Goal: Task Accomplishment & Management: Manage account settings

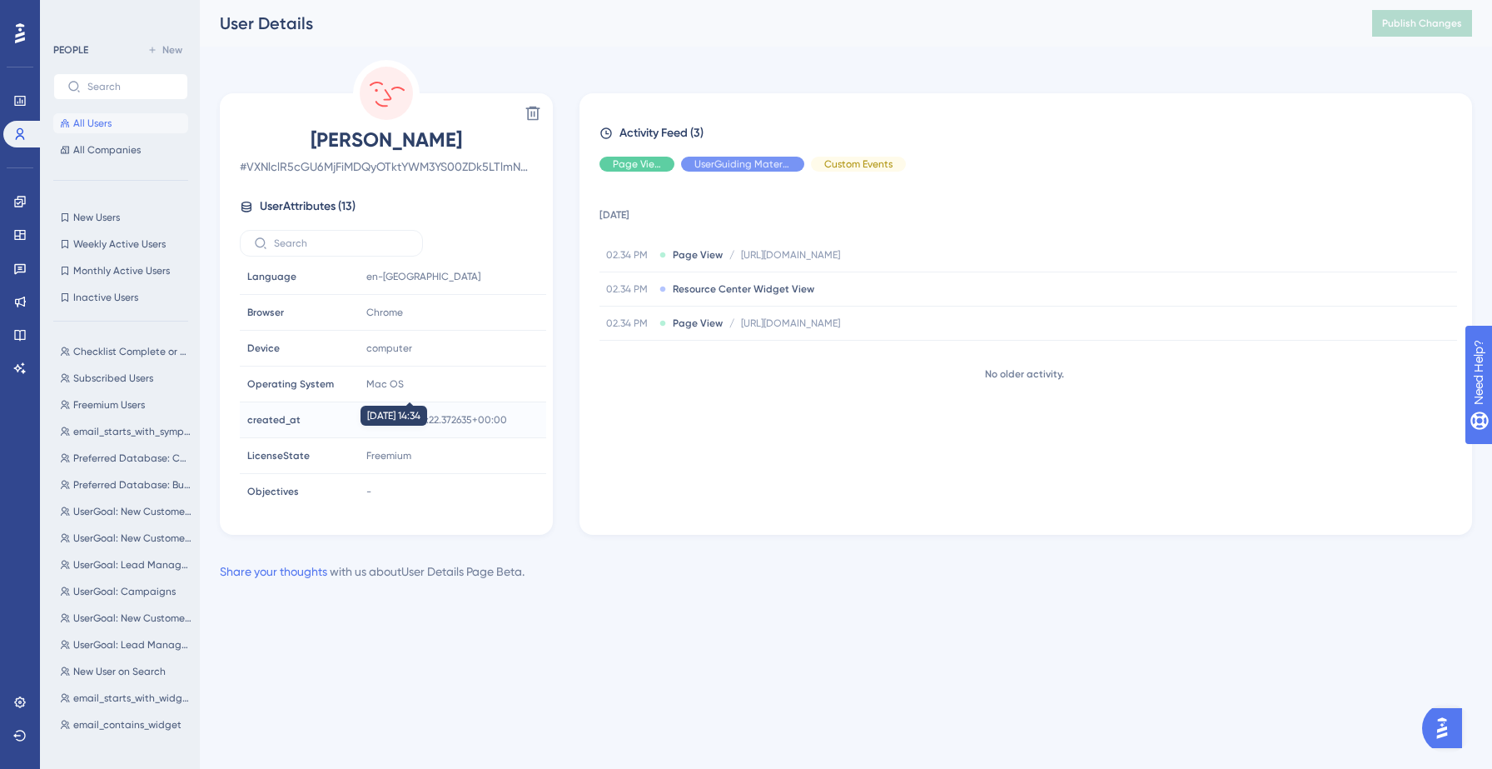
scroll to position [221, 0]
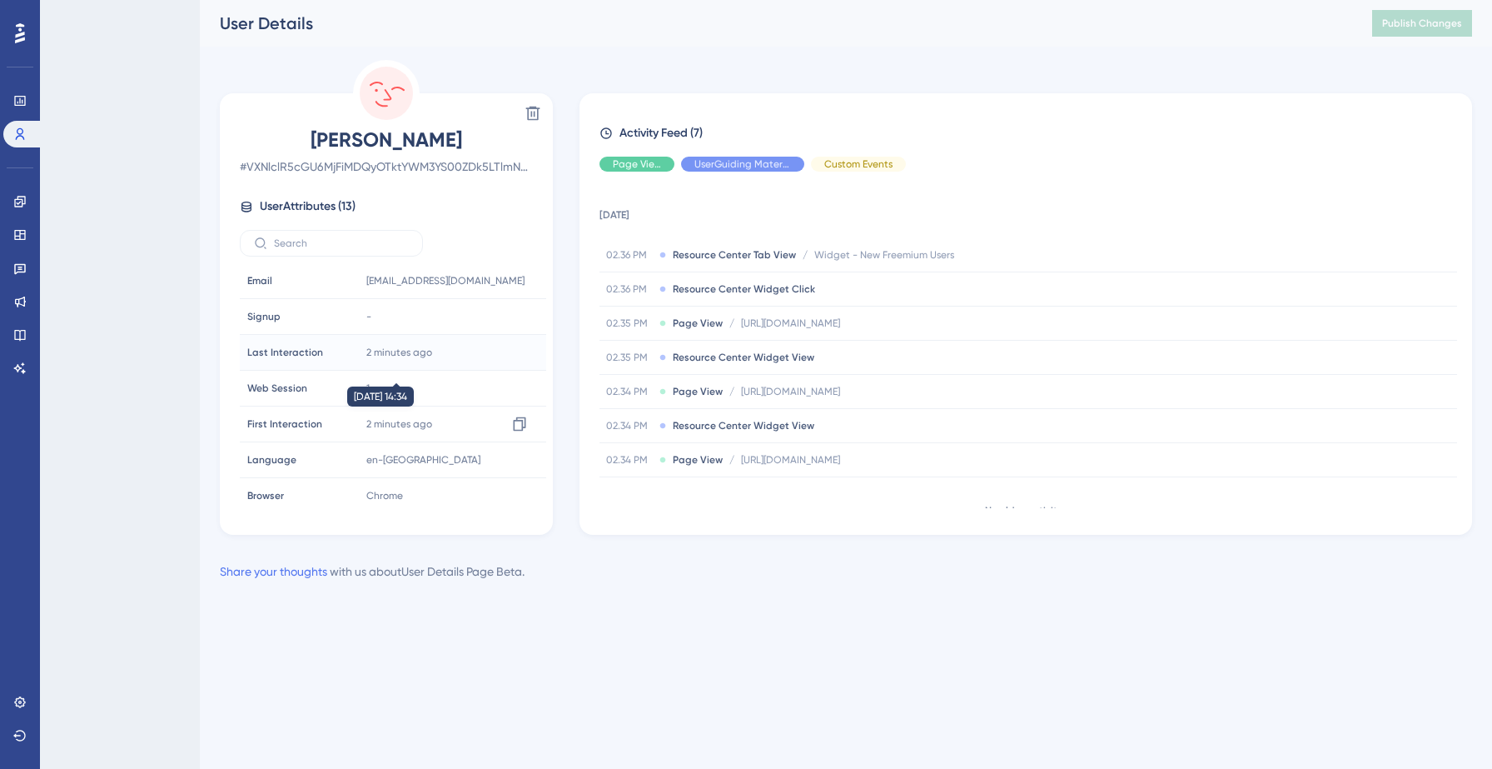
scroll to position [221, 0]
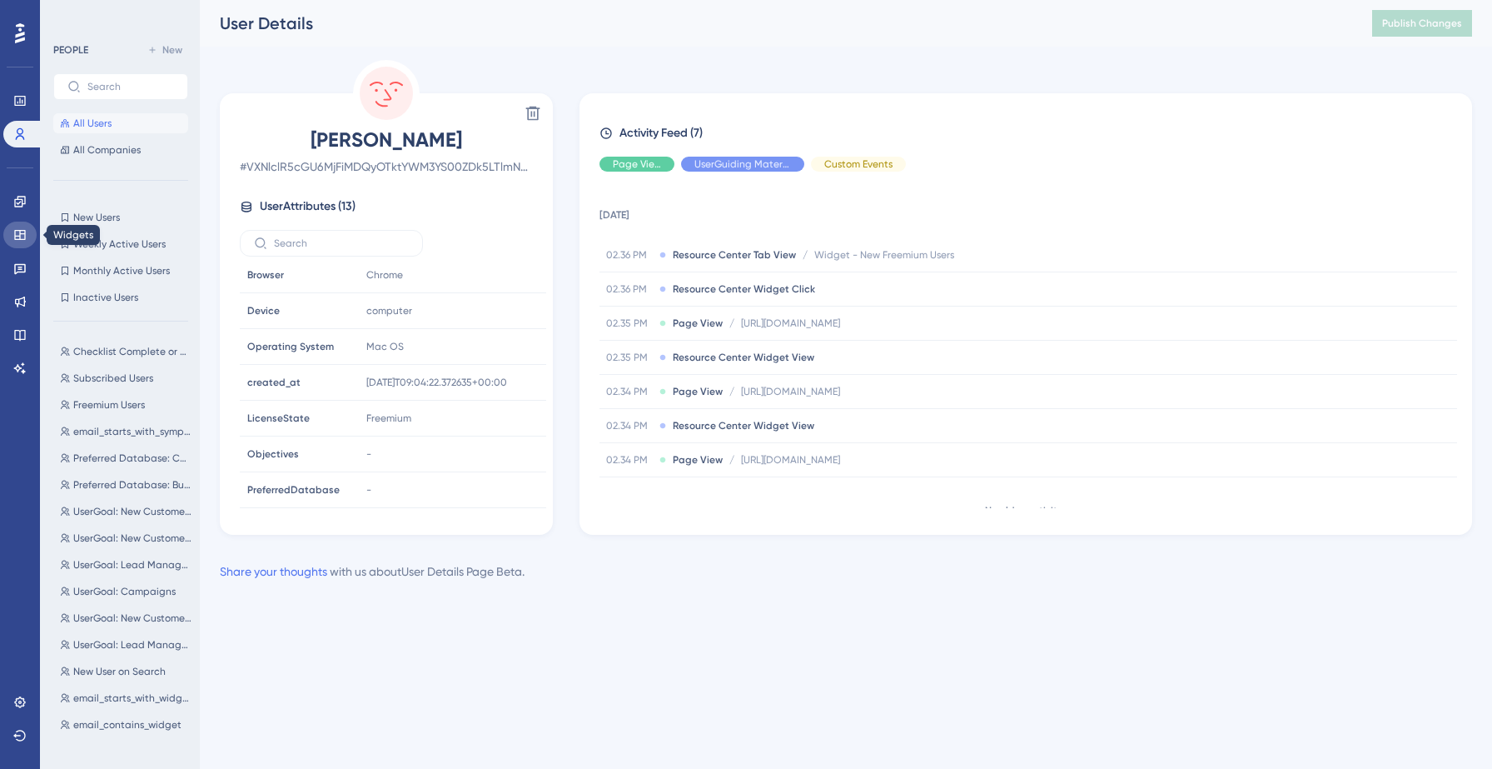
click at [17, 237] on icon at bounding box center [19, 234] width 13 height 13
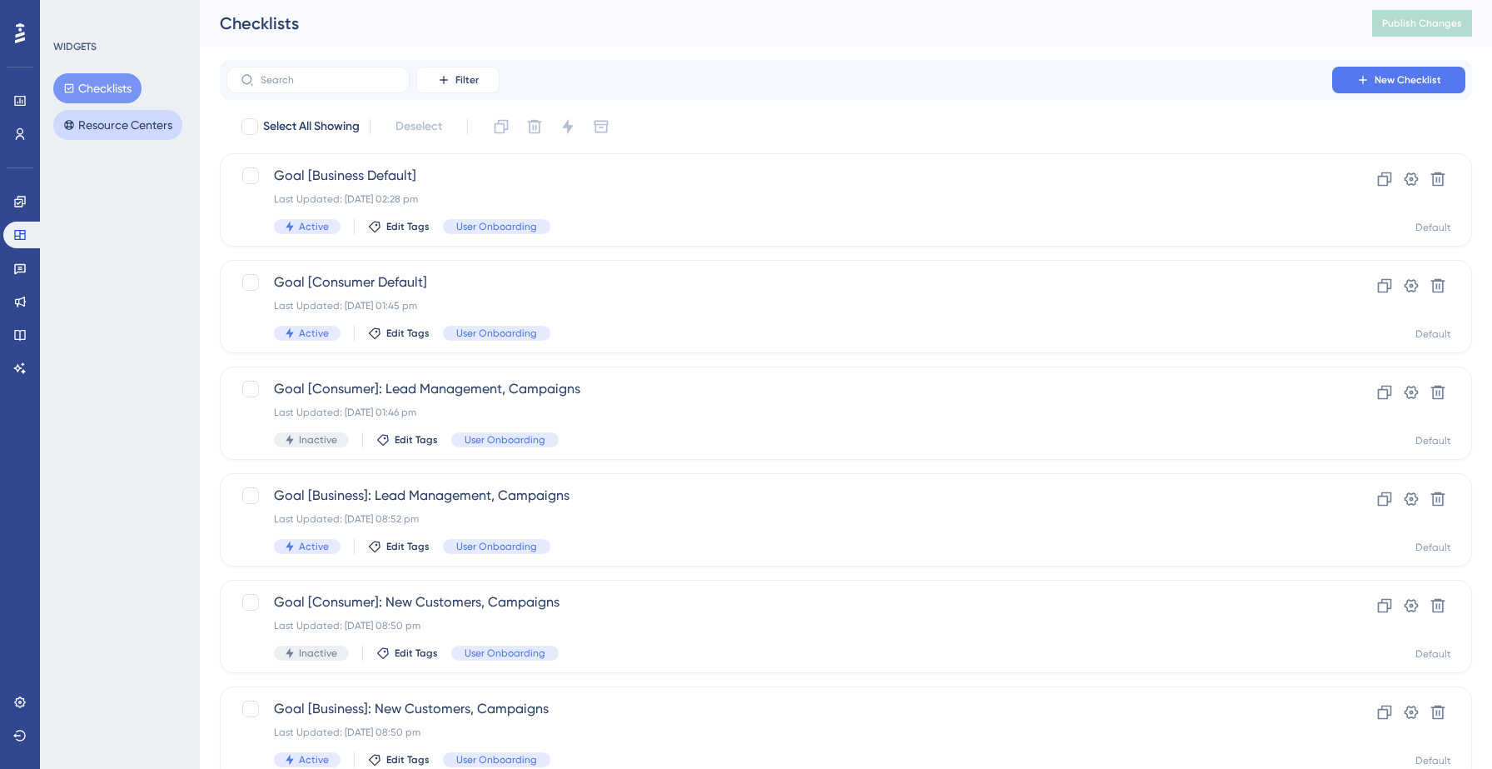
click at [108, 122] on button "Resource Centers" at bounding box center [117, 125] width 129 height 30
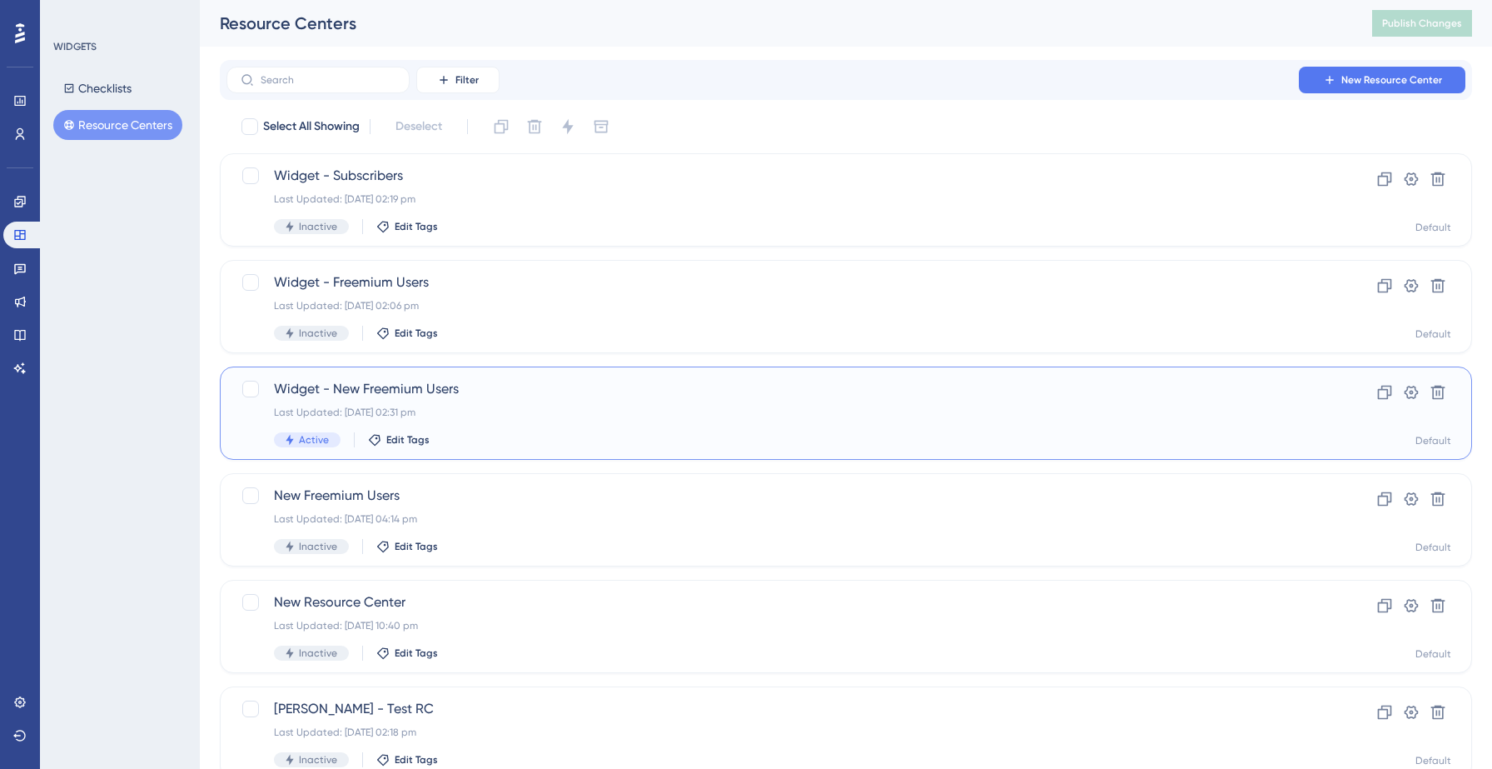
click at [487, 401] on div "Widget - New Freemium Users Last Updated: 08 Sept 2025 02:31 pm Active Edit Tags" at bounding box center [779, 413] width 1011 height 68
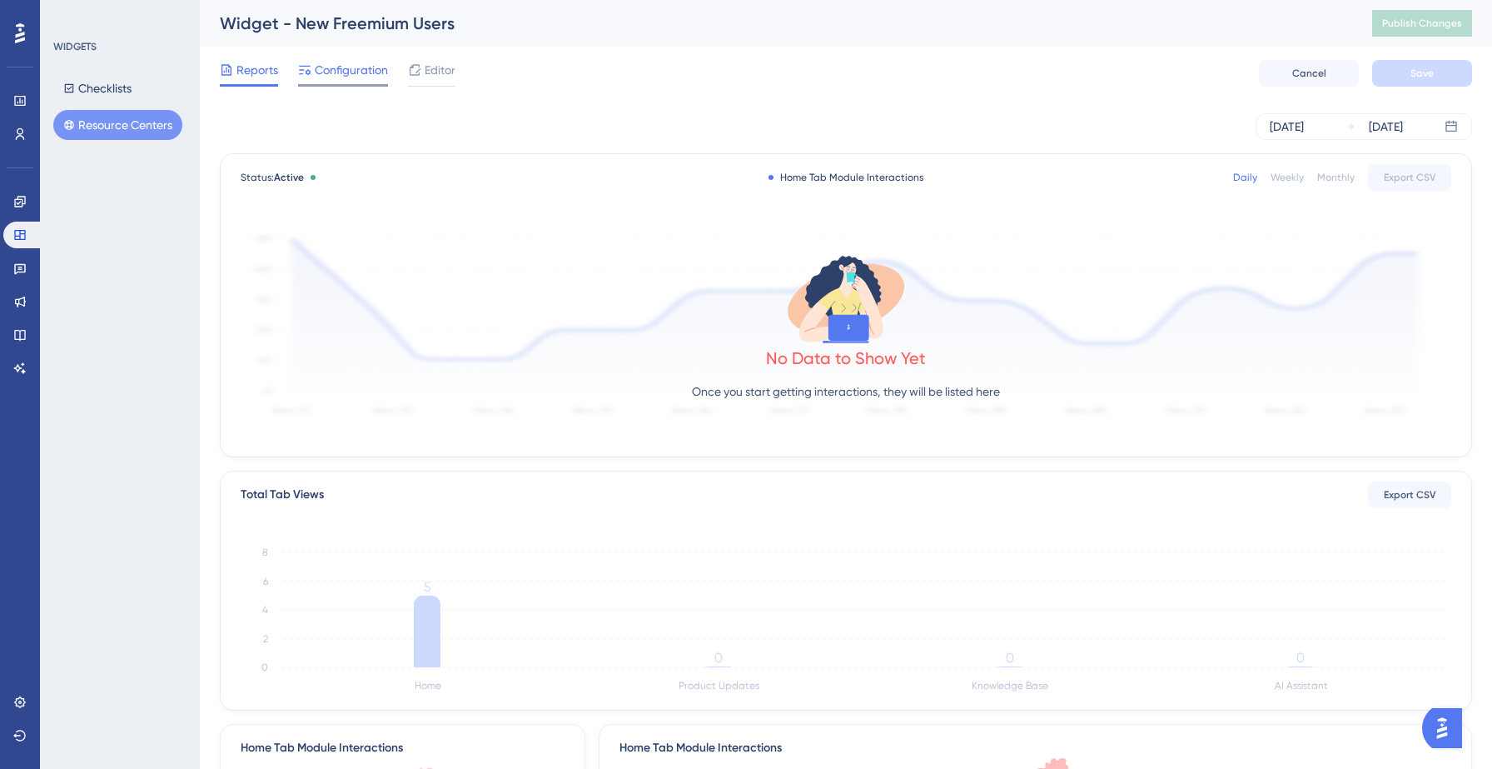
click at [354, 63] on span "Configuration" at bounding box center [351, 70] width 73 height 20
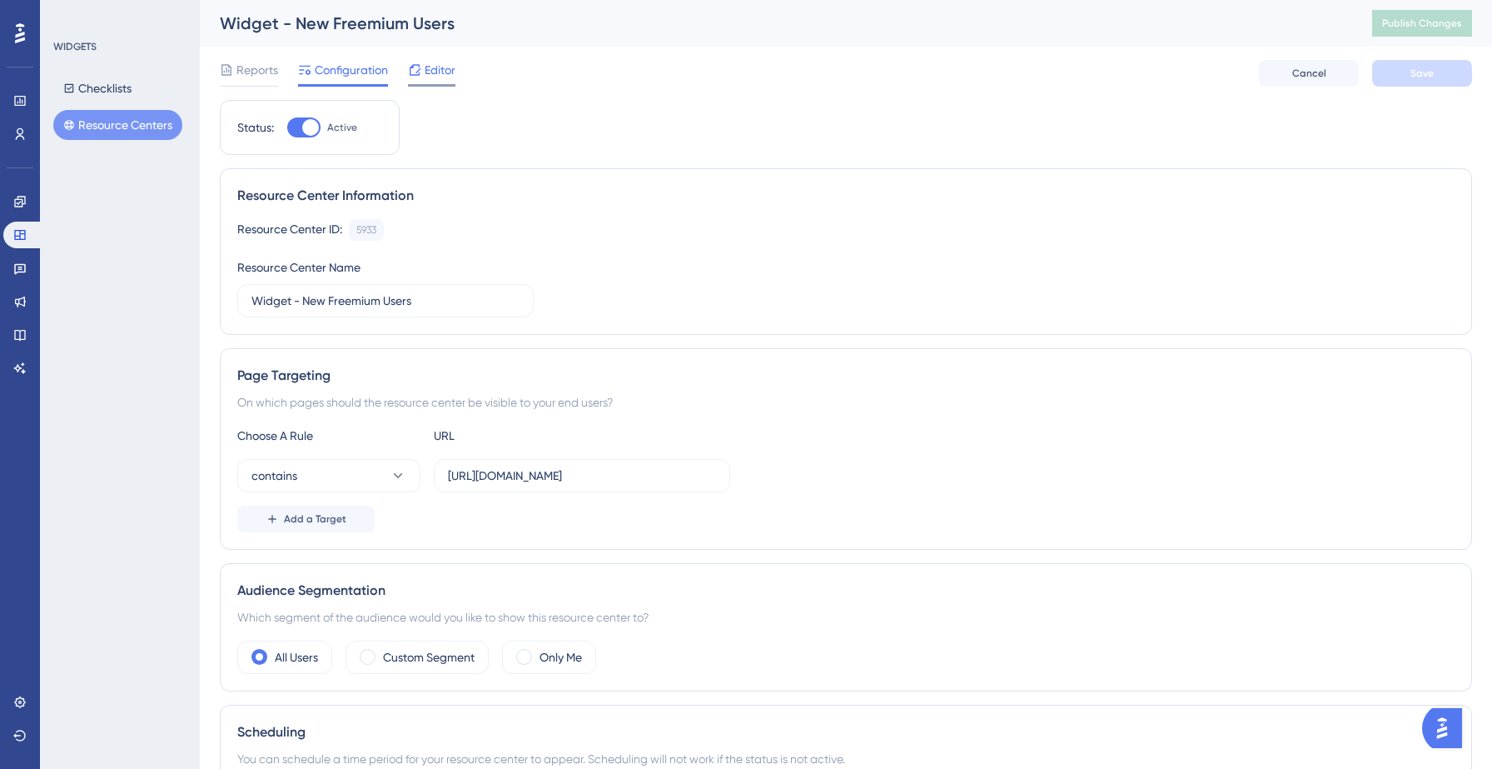
click at [434, 74] on span "Editor" at bounding box center [440, 70] width 31 height 20
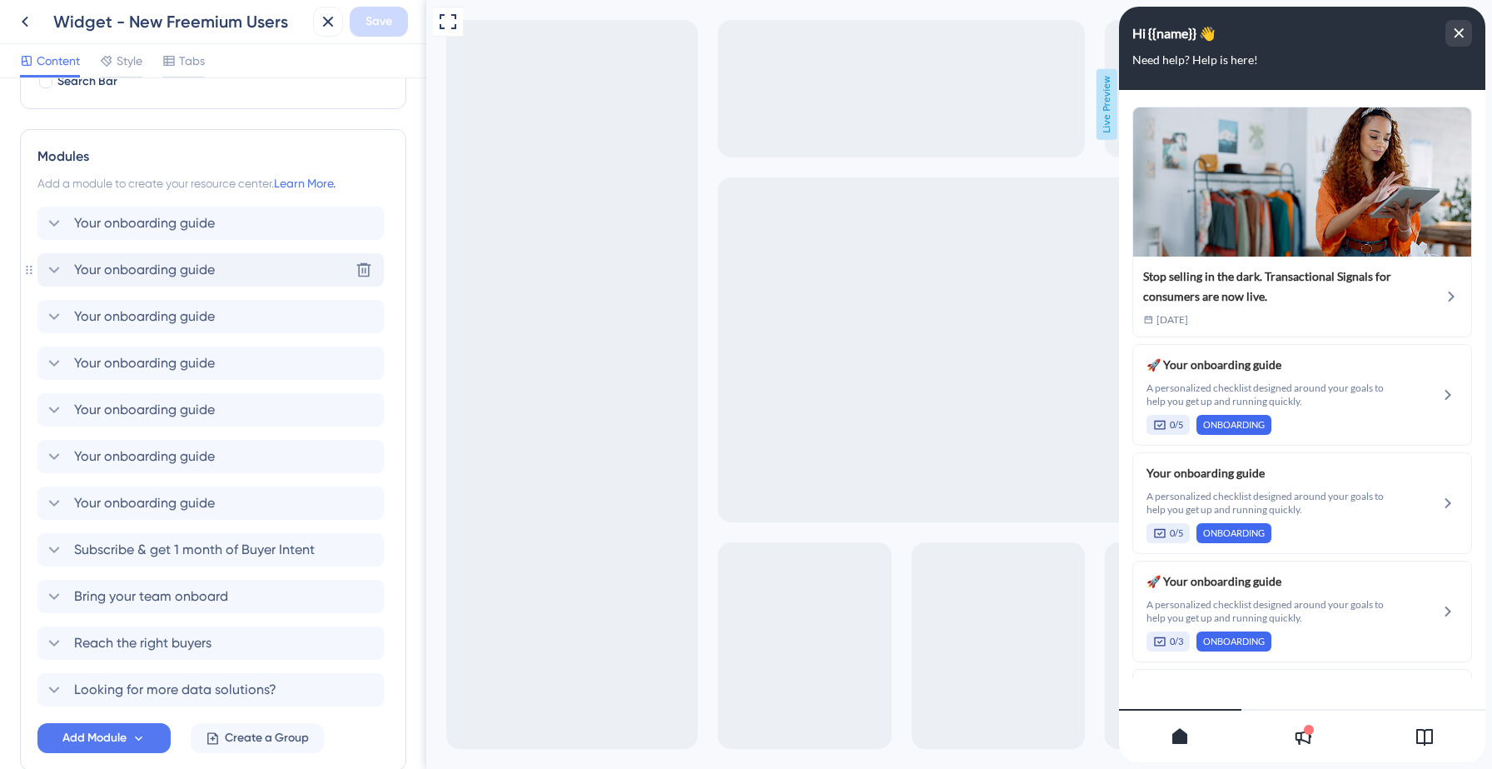
scroll to position [391, 0]
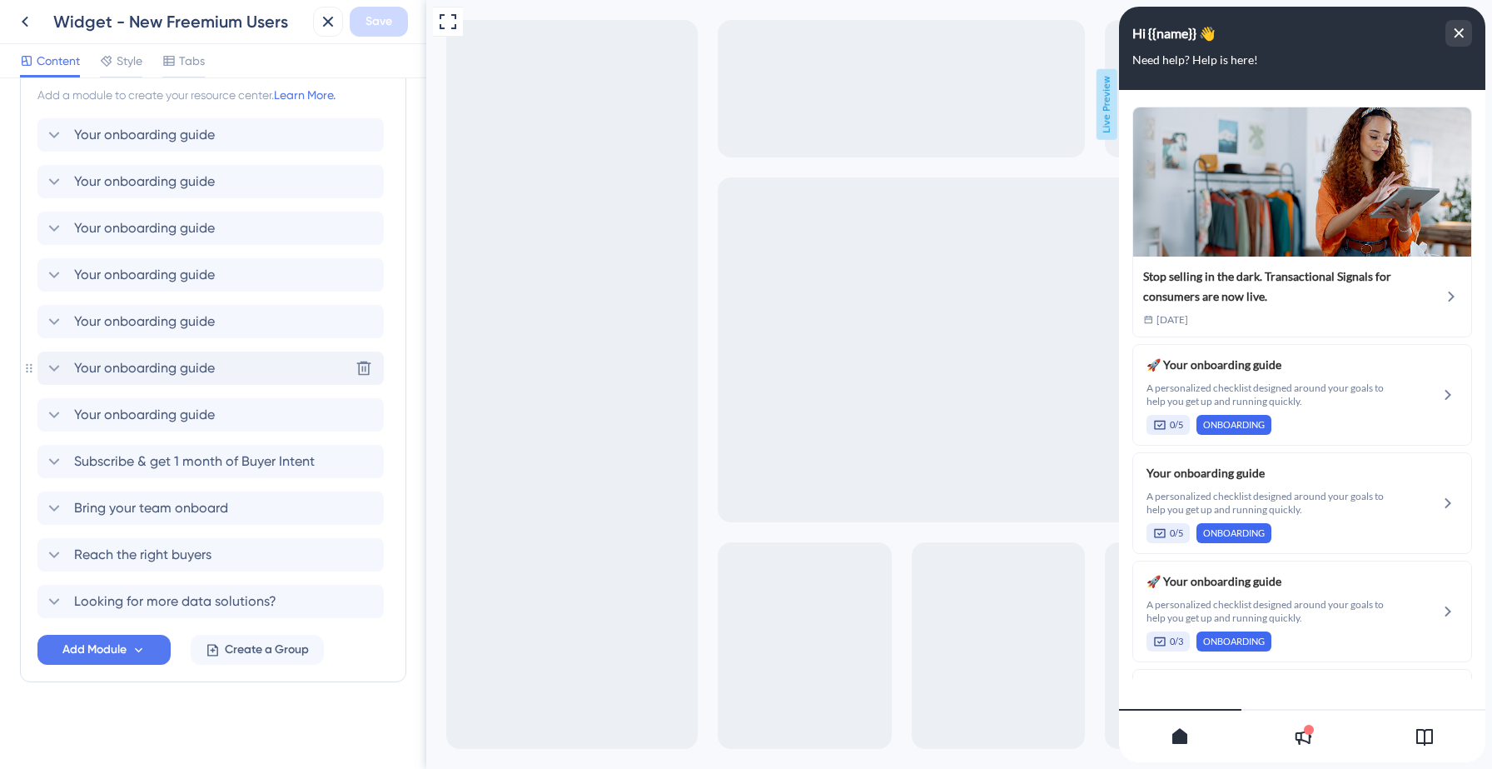
click at [200, 365] on span "Your onboarding guide" at bounding box center [144, 368] width 141 height 20
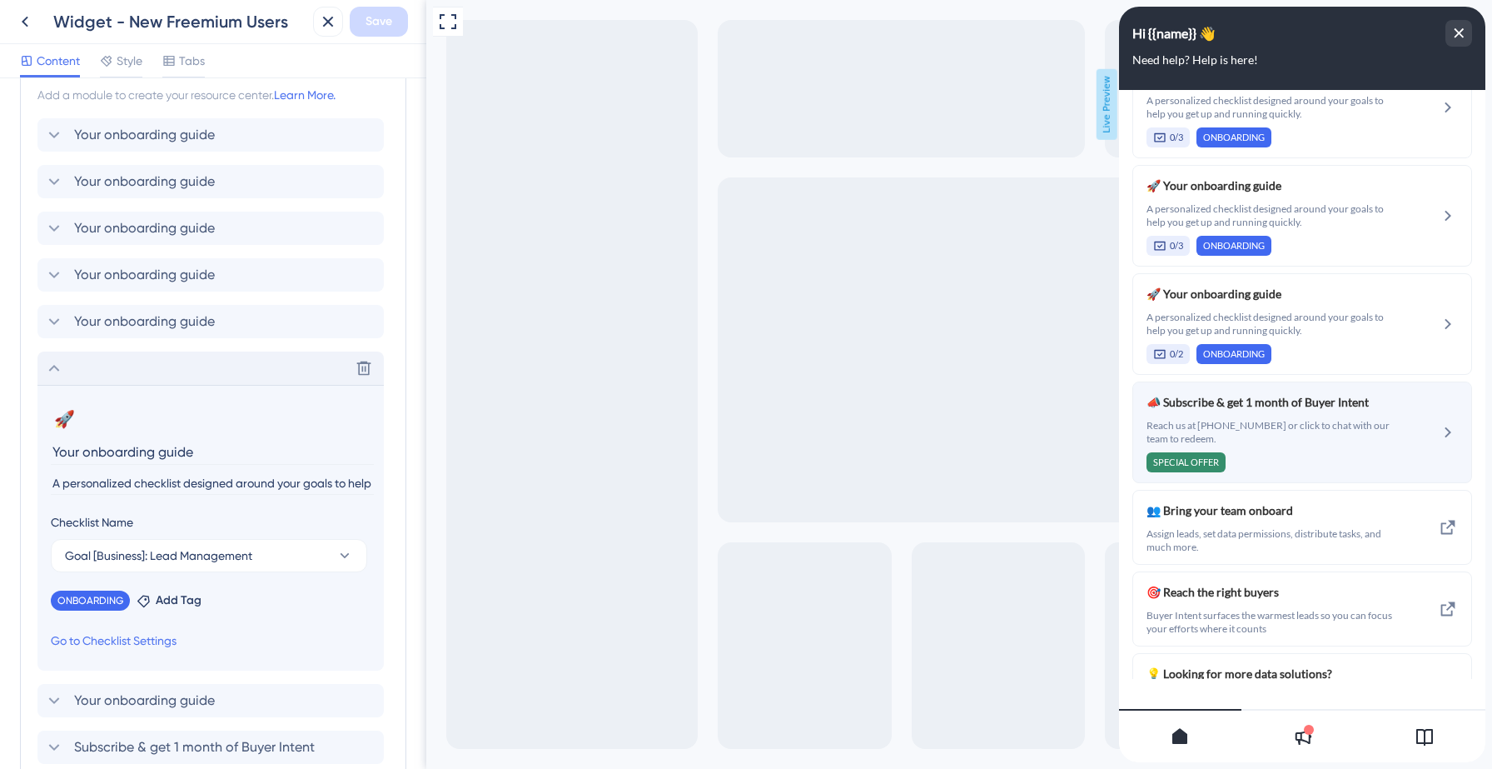
scroll to position [696, 0]
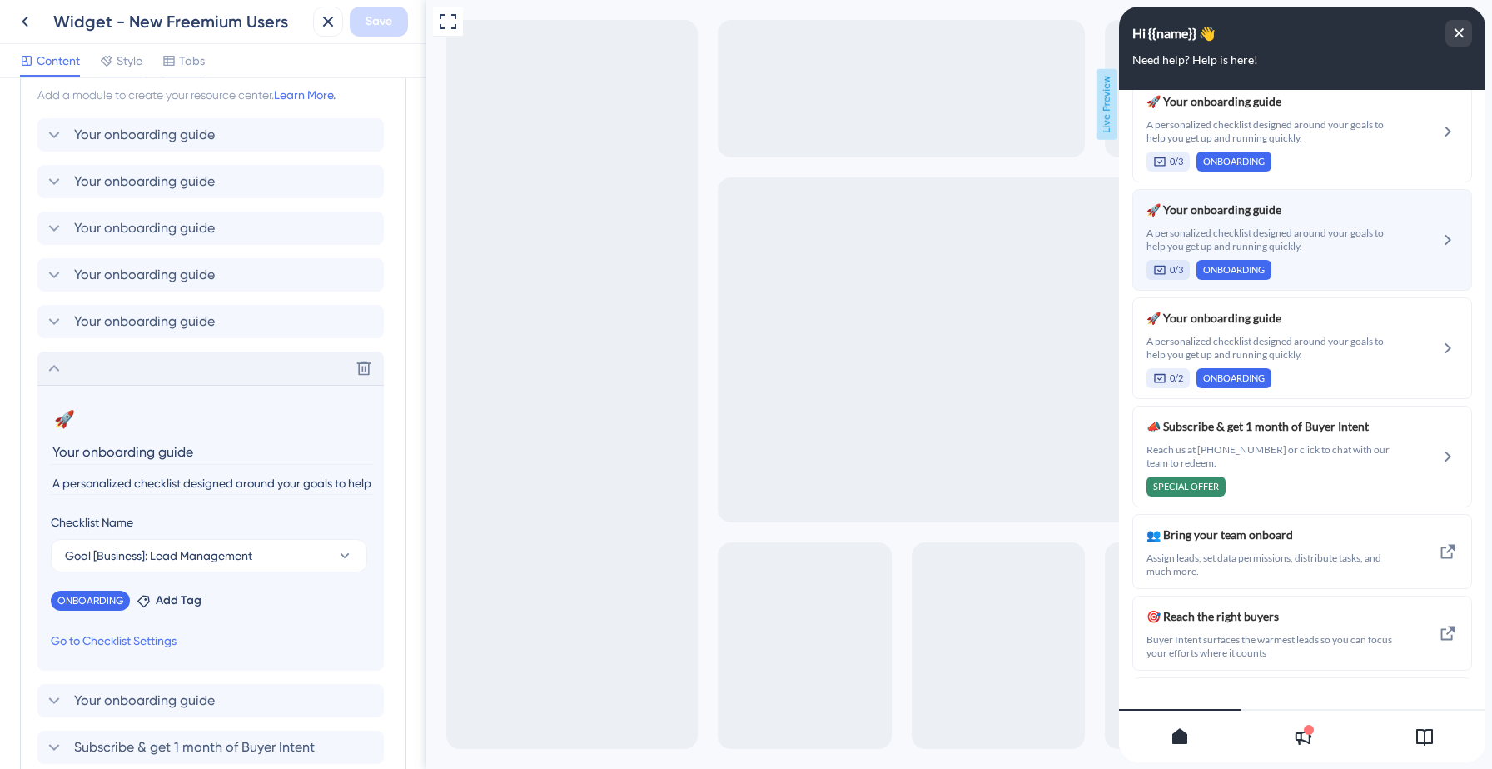
click at [1323, 248] on span "A personalized checklist designed around your goals to help you get up and runn…" at bounding box center [1271, 240] width 249 height 27
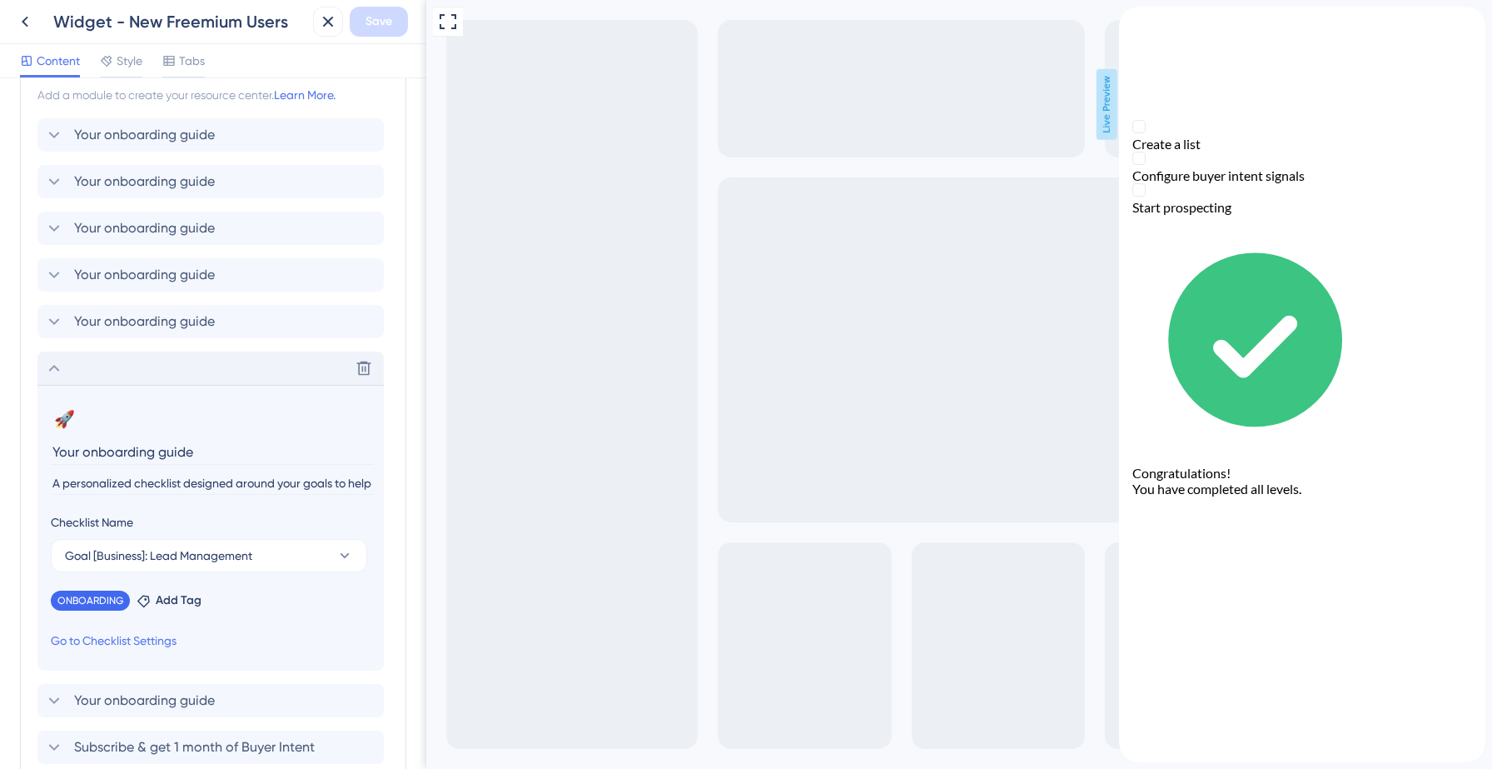
click at [1133, 20] on icon "back to header" at bounding box center [1125, 13] width 13 height 13
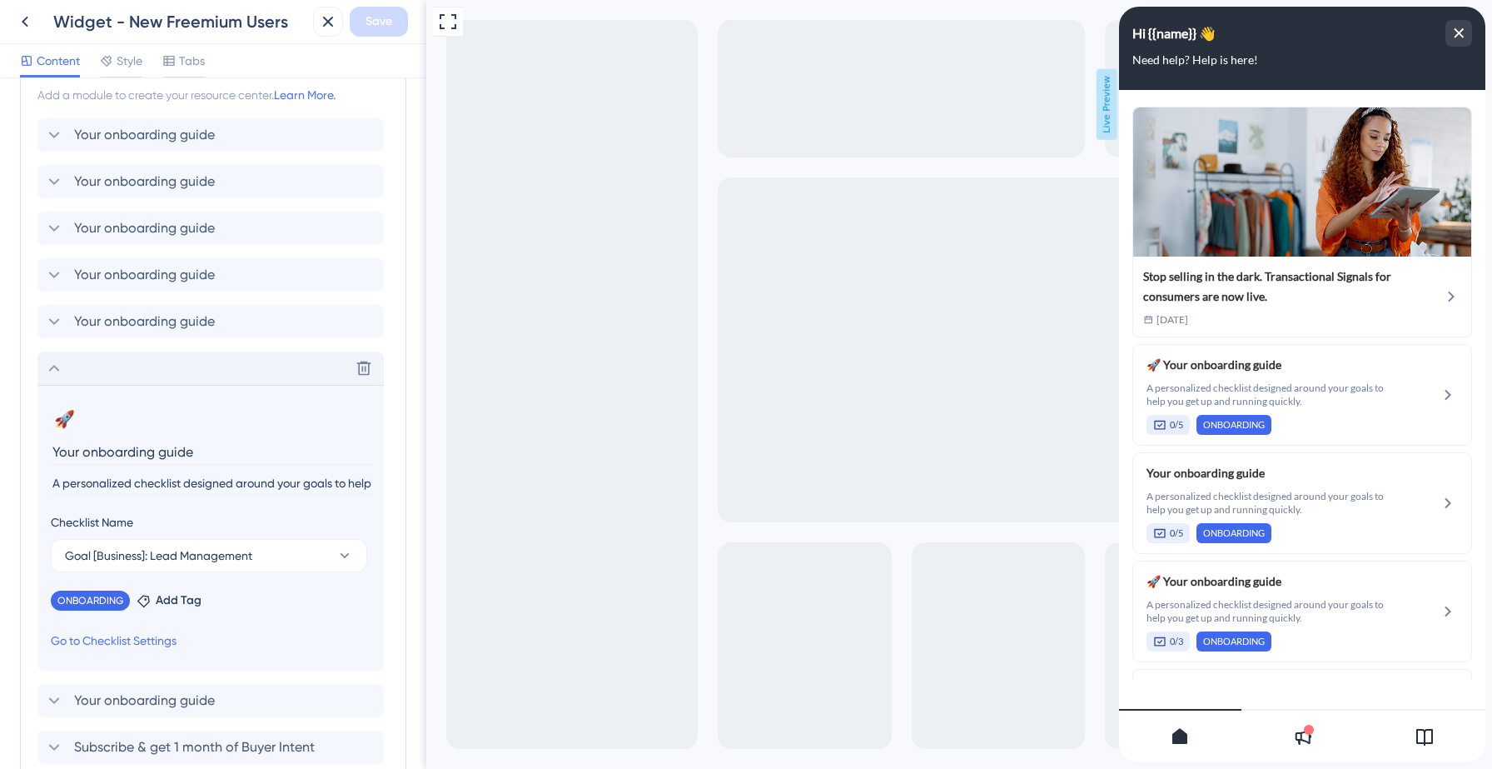
click at [51, 365] on icon at bounding box center [54, 368] width 20 height 20
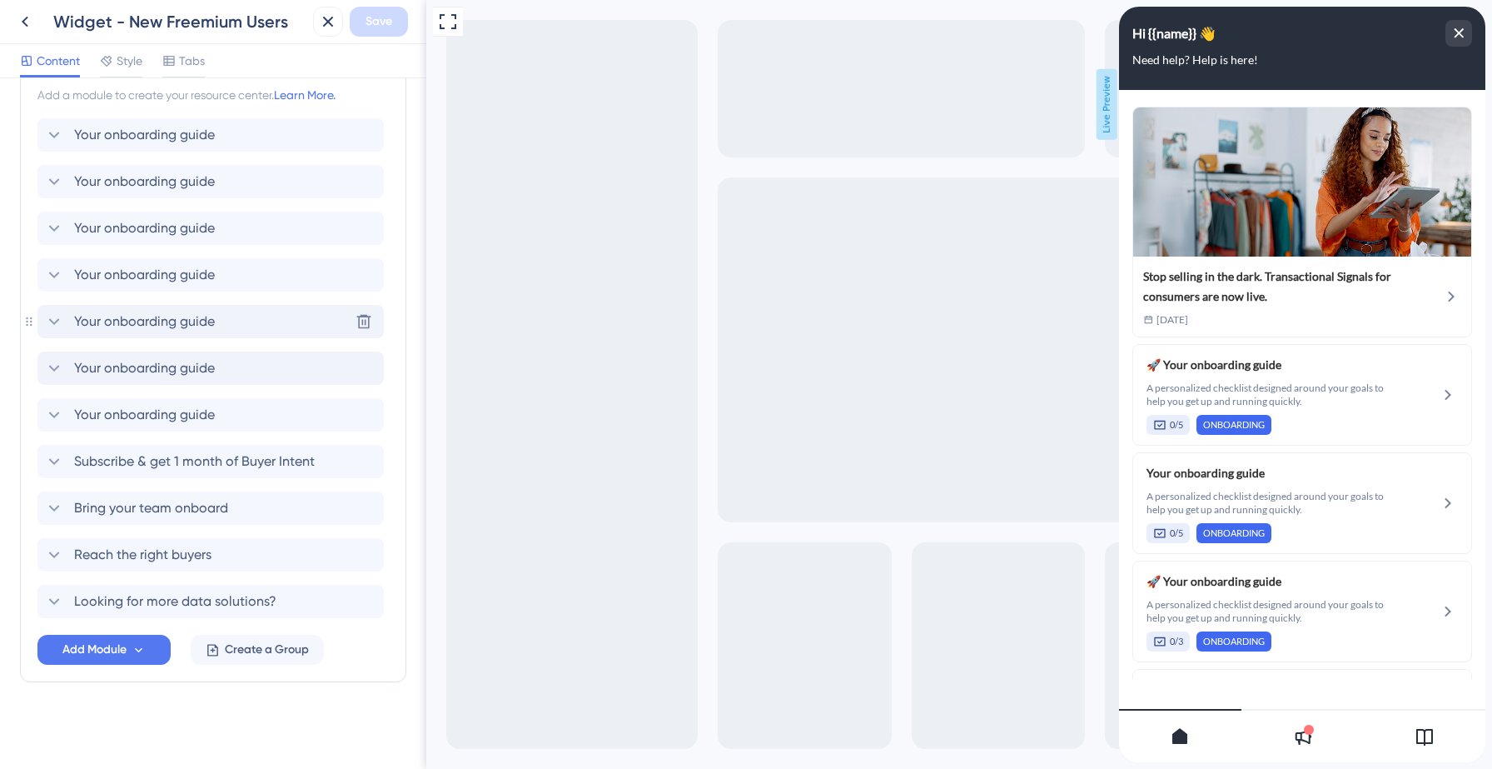
click at [190, 322] on span "Your onboarding guide" at bounding box center [144, 321] width 141 height 20
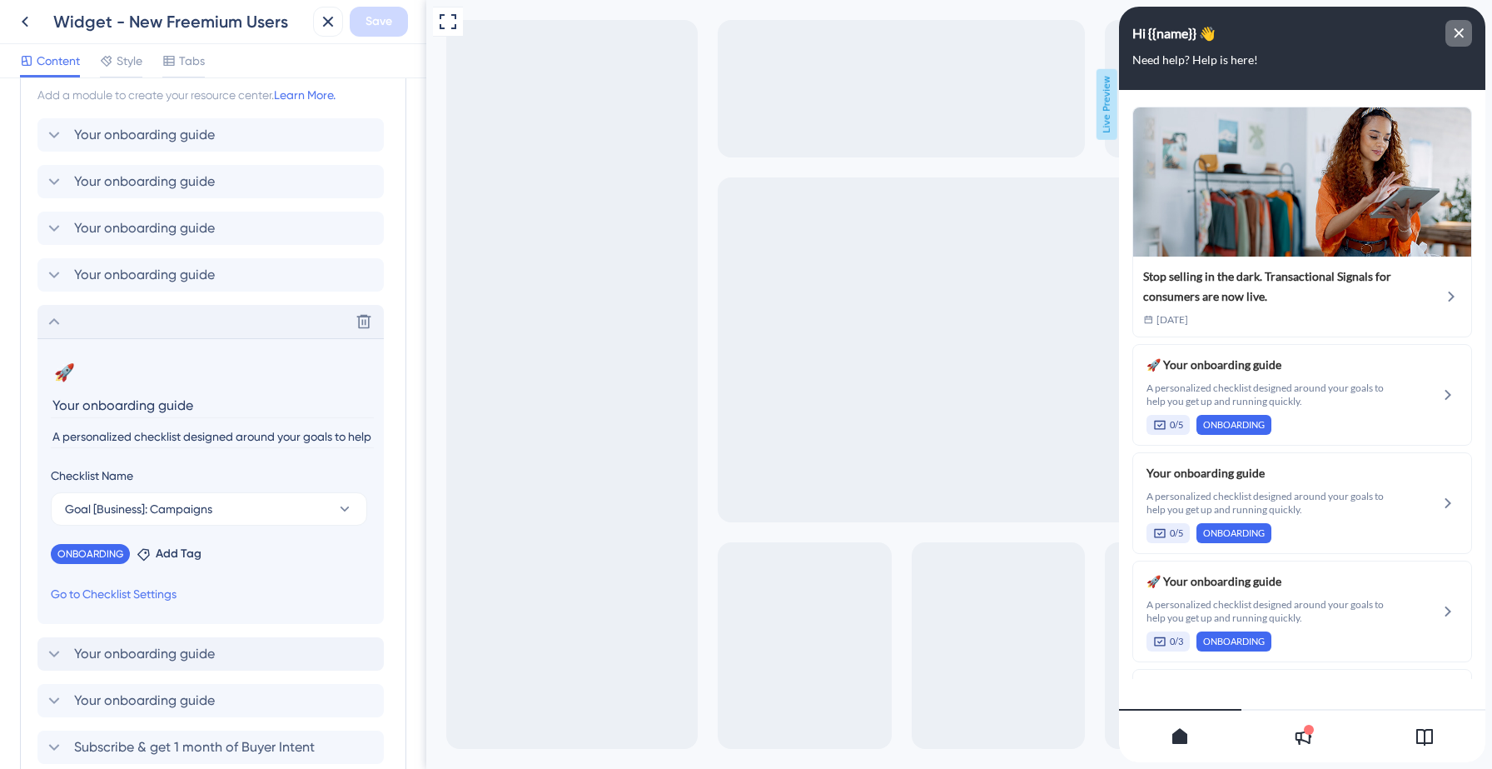
click at [1452, 34] on div "close resource center" at bounding box center [1459, 33] width 27 height 27
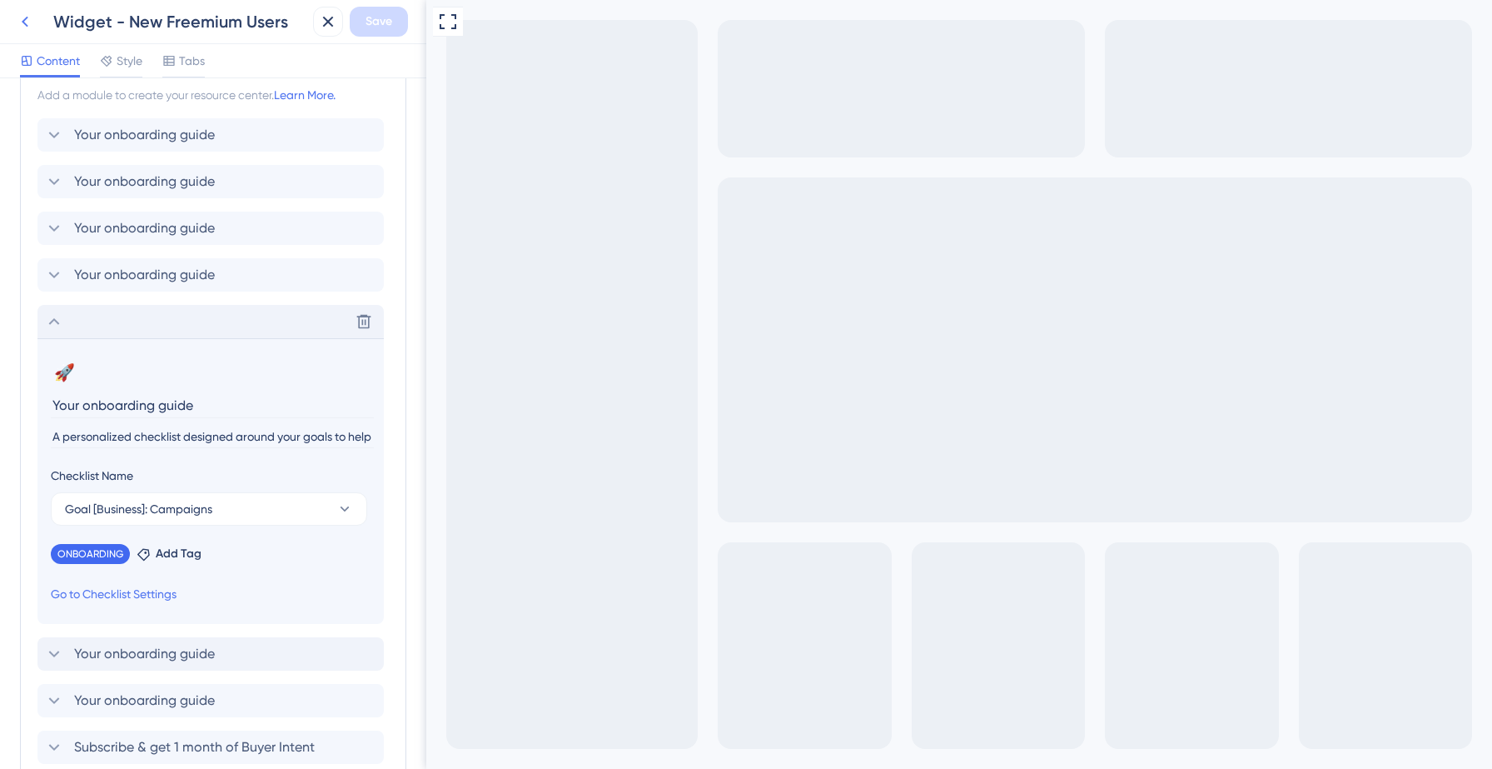
click at [25, 23] on icon at bounding box center [25, 22] width 7 height 11
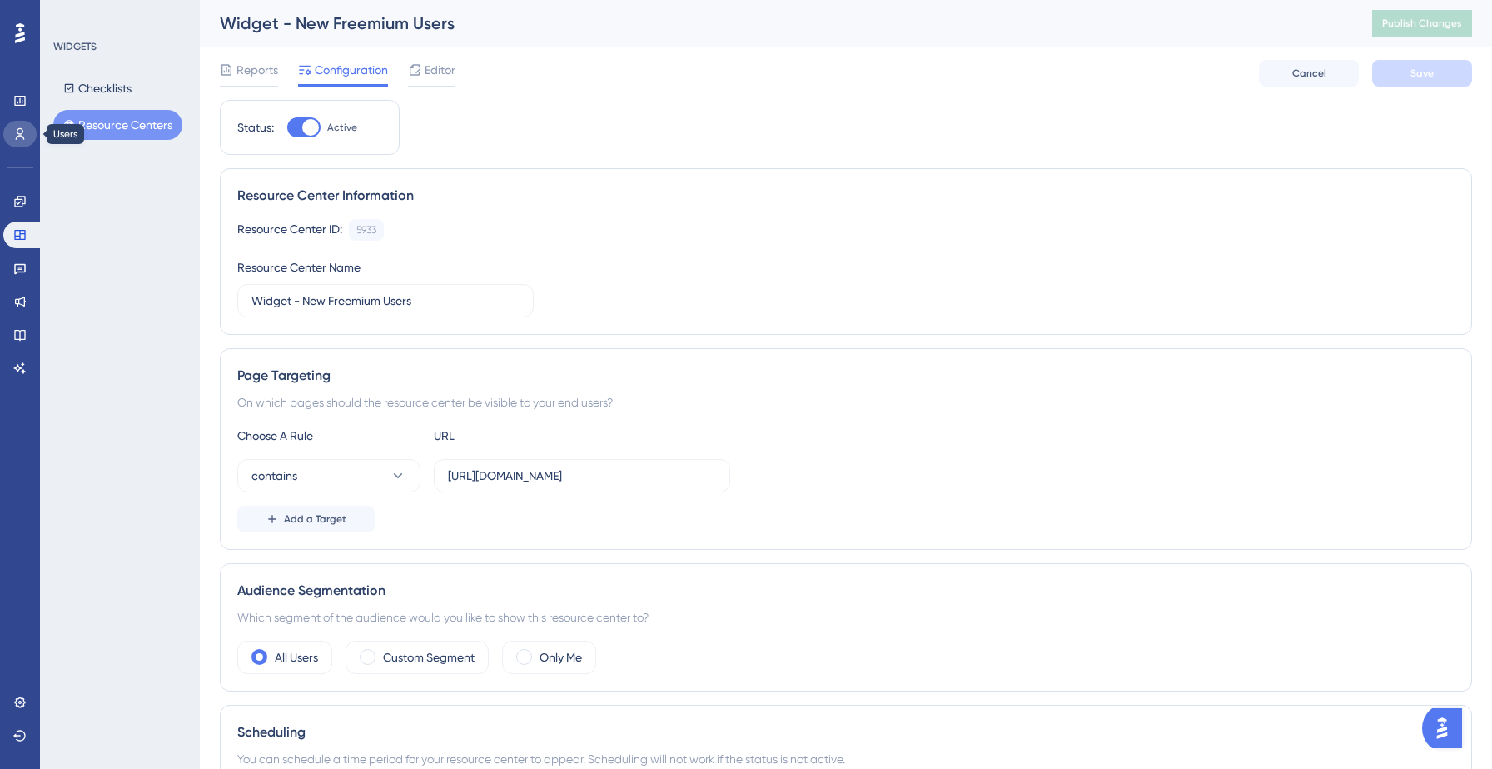
click at [19, 127] on link at bounding box center [19, 134] width 33 height 27
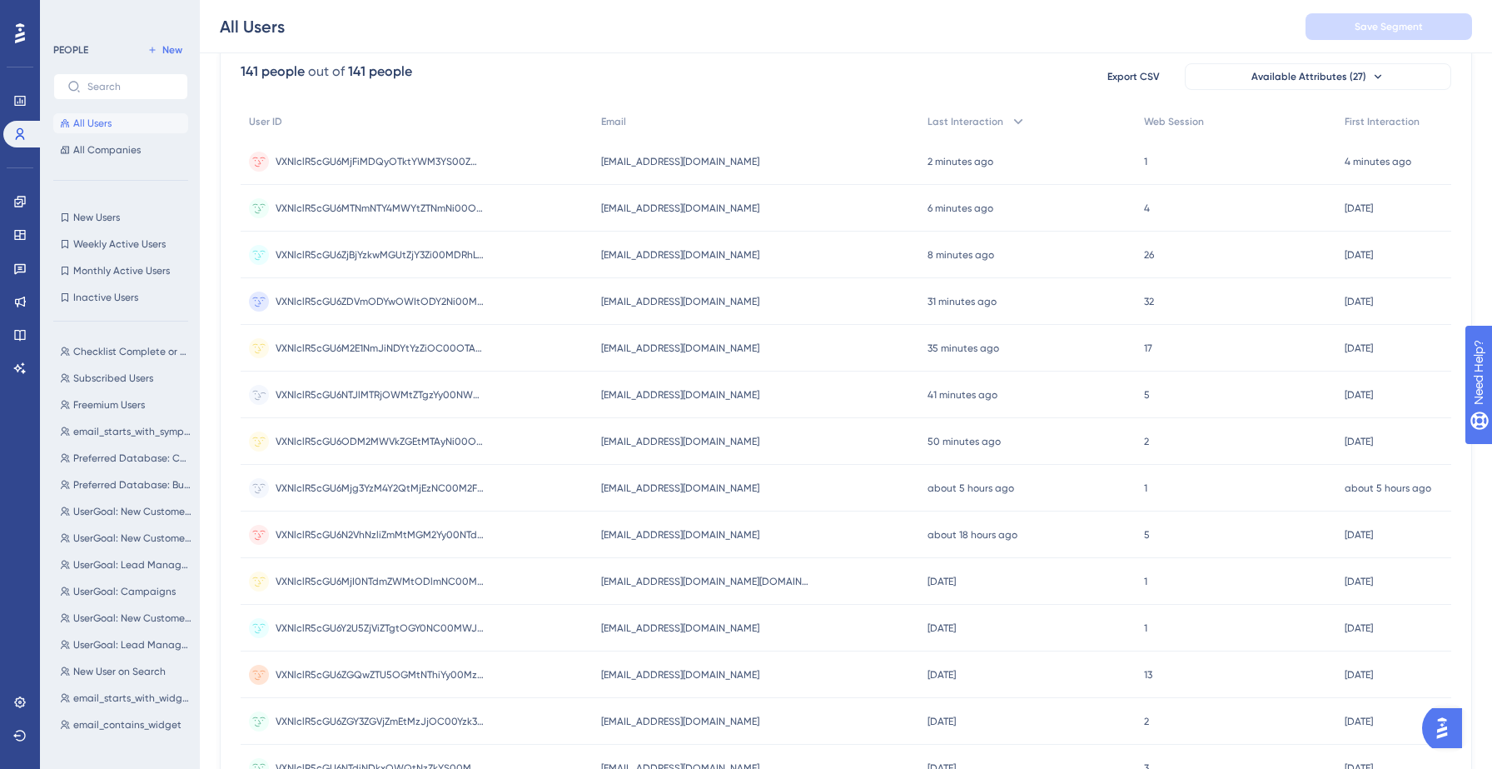
scroll to position [146, 0]
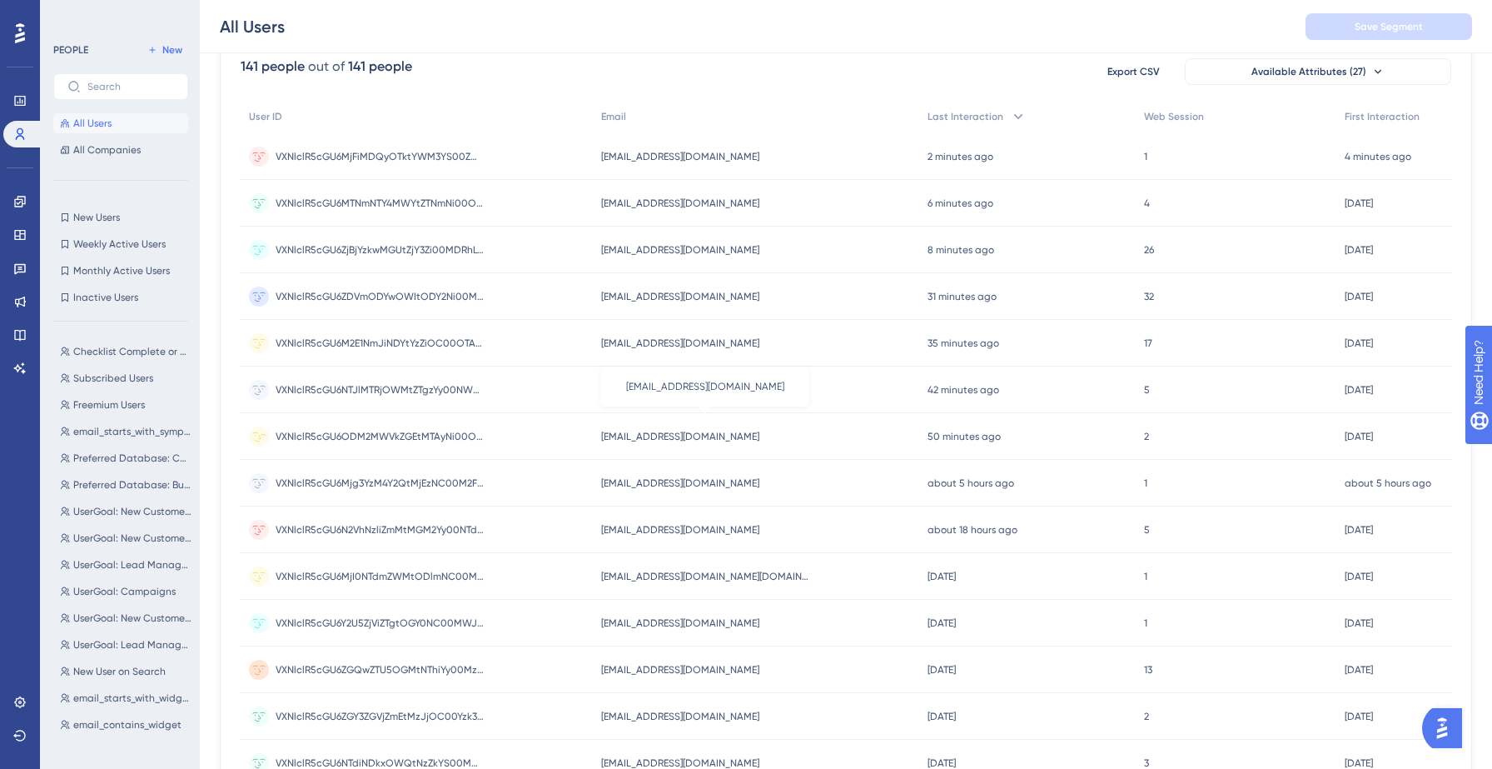
click at [685, 438] on span "testchecklistoutreach@infogroup.mailinator.com" at bounding box center [680, 436] width 158 height 13
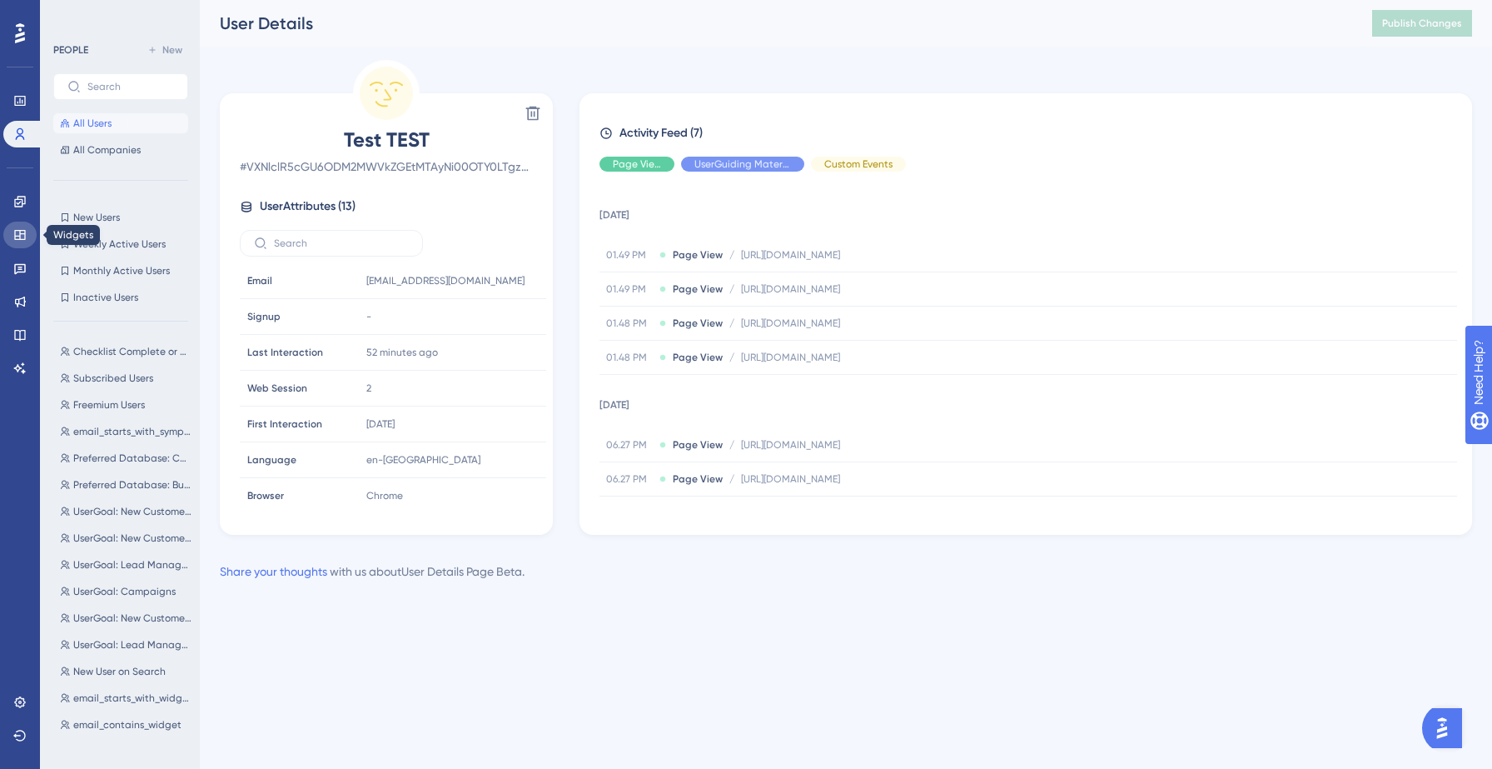
click at [21, 228] on icon at bounding box center [19, 234] width 13 height 13
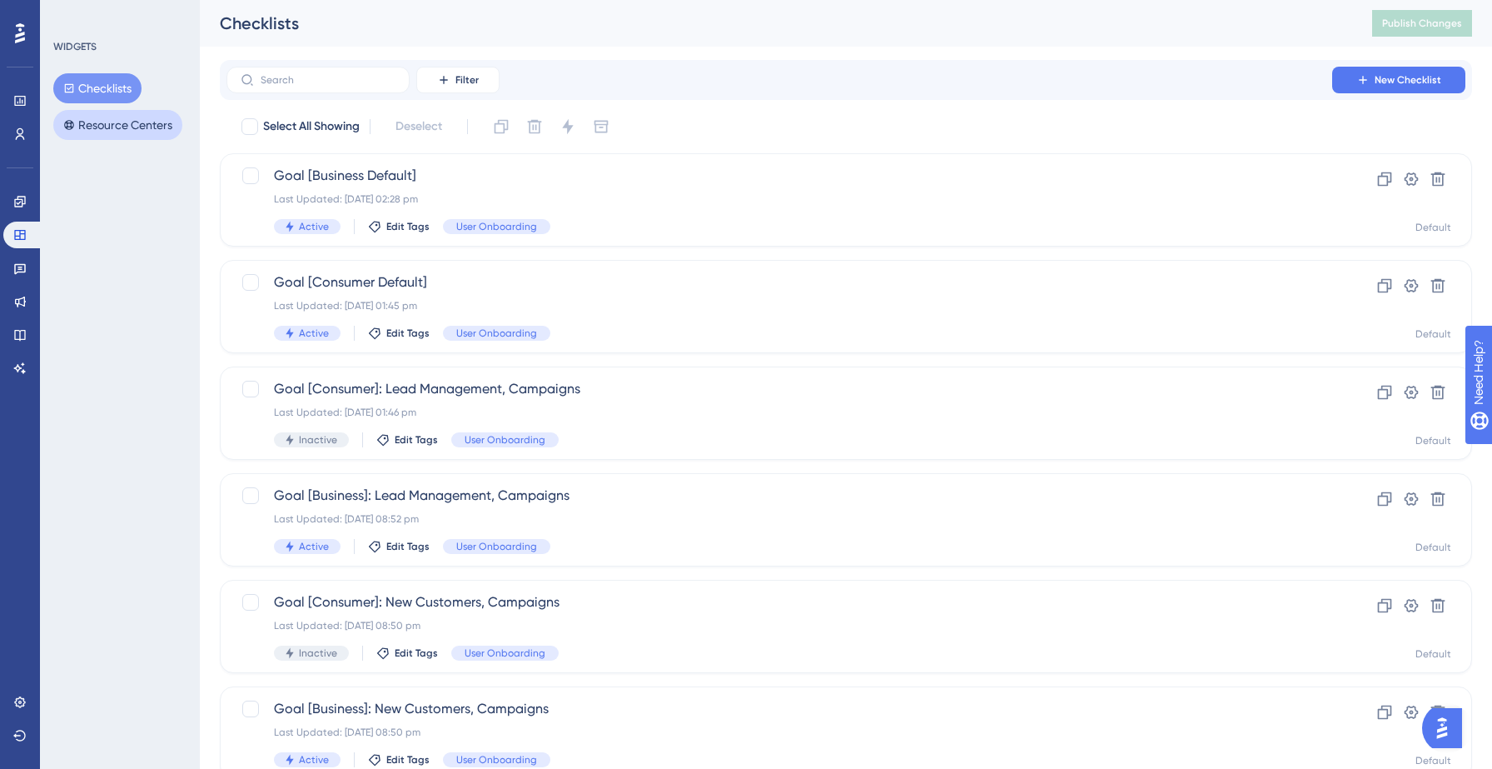
click at [124, 123] on button "Resource Centers" at bounding box center [117, 125] width 129 height 30
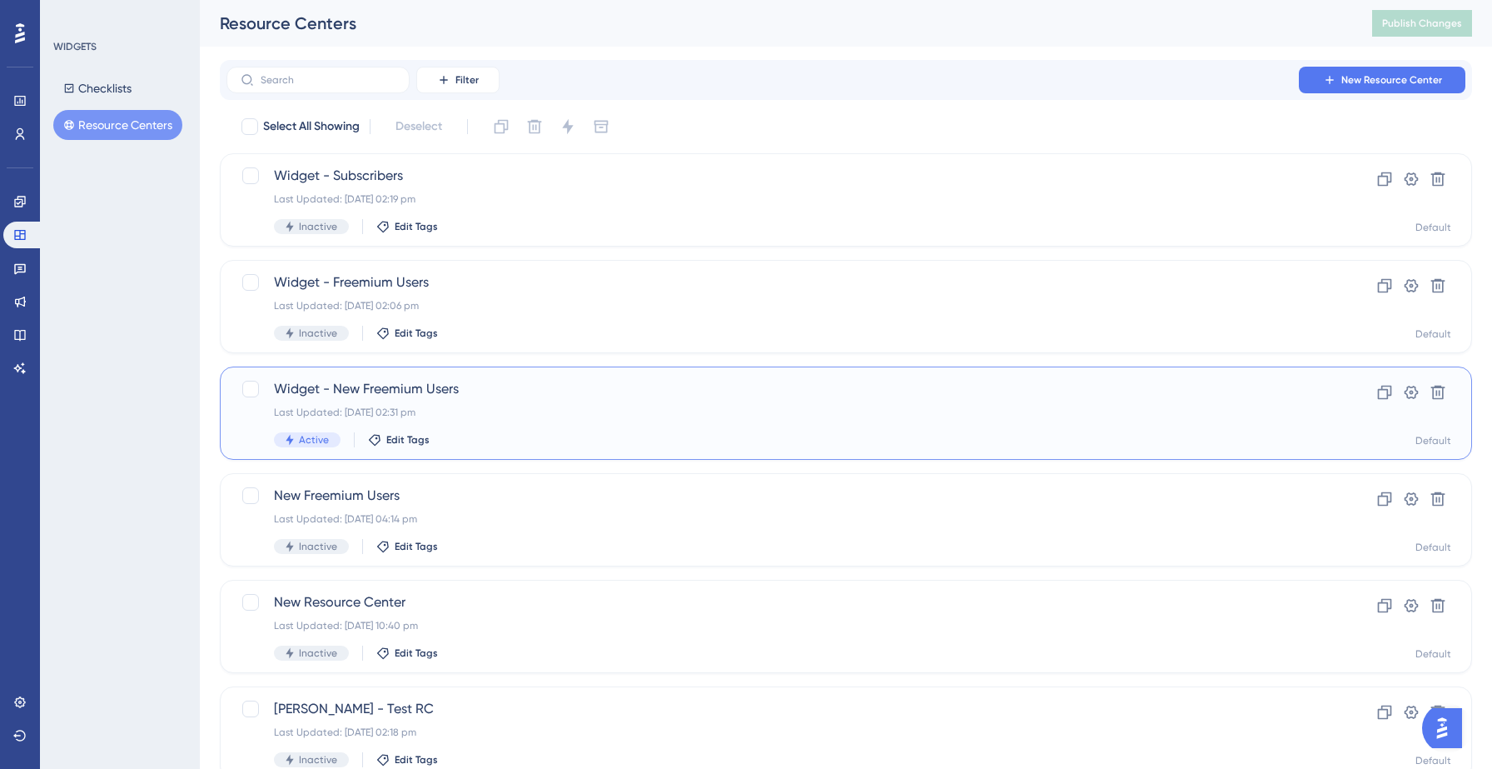
click at [442, 417] on div "Last Updated: 08 Sept 2025 02:31 pm" at bounding box center [779, 412] width 1011 height 13
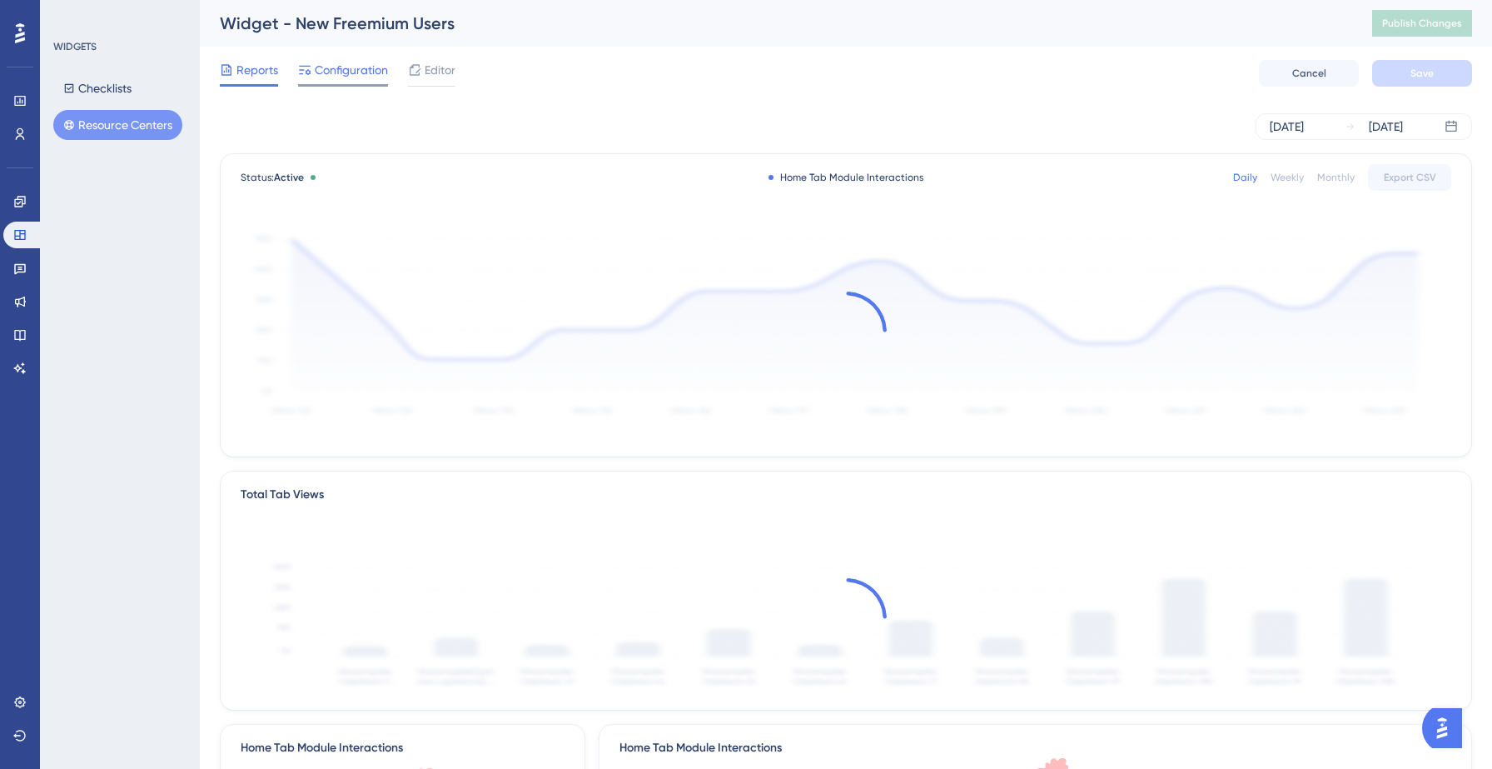
click at [336, 70] on span "Configuration" at bounding box center [351, 70] width 73 height 20
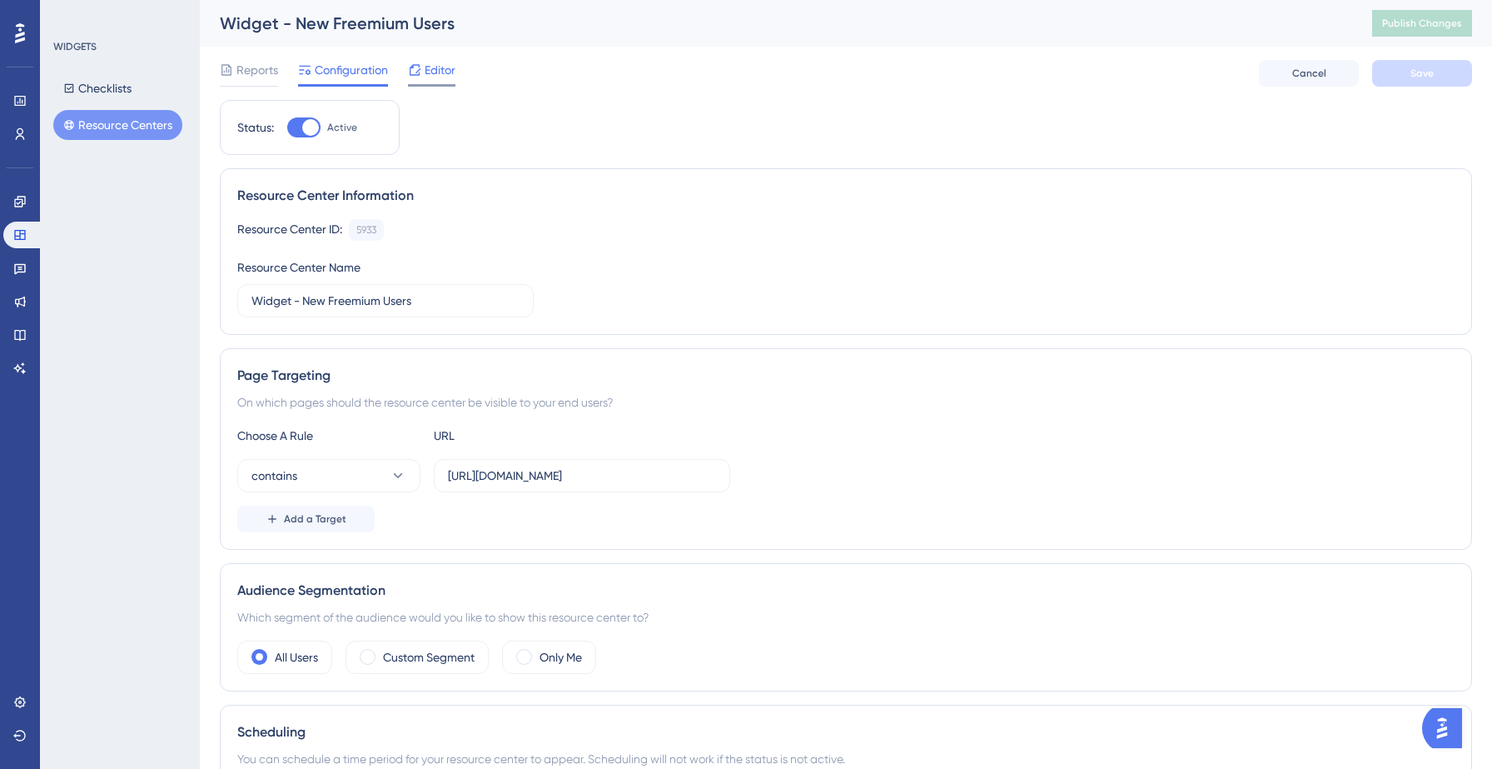
click at [440, 76] on span "Editor" at bounding box center [440, 70] width 31 height 20
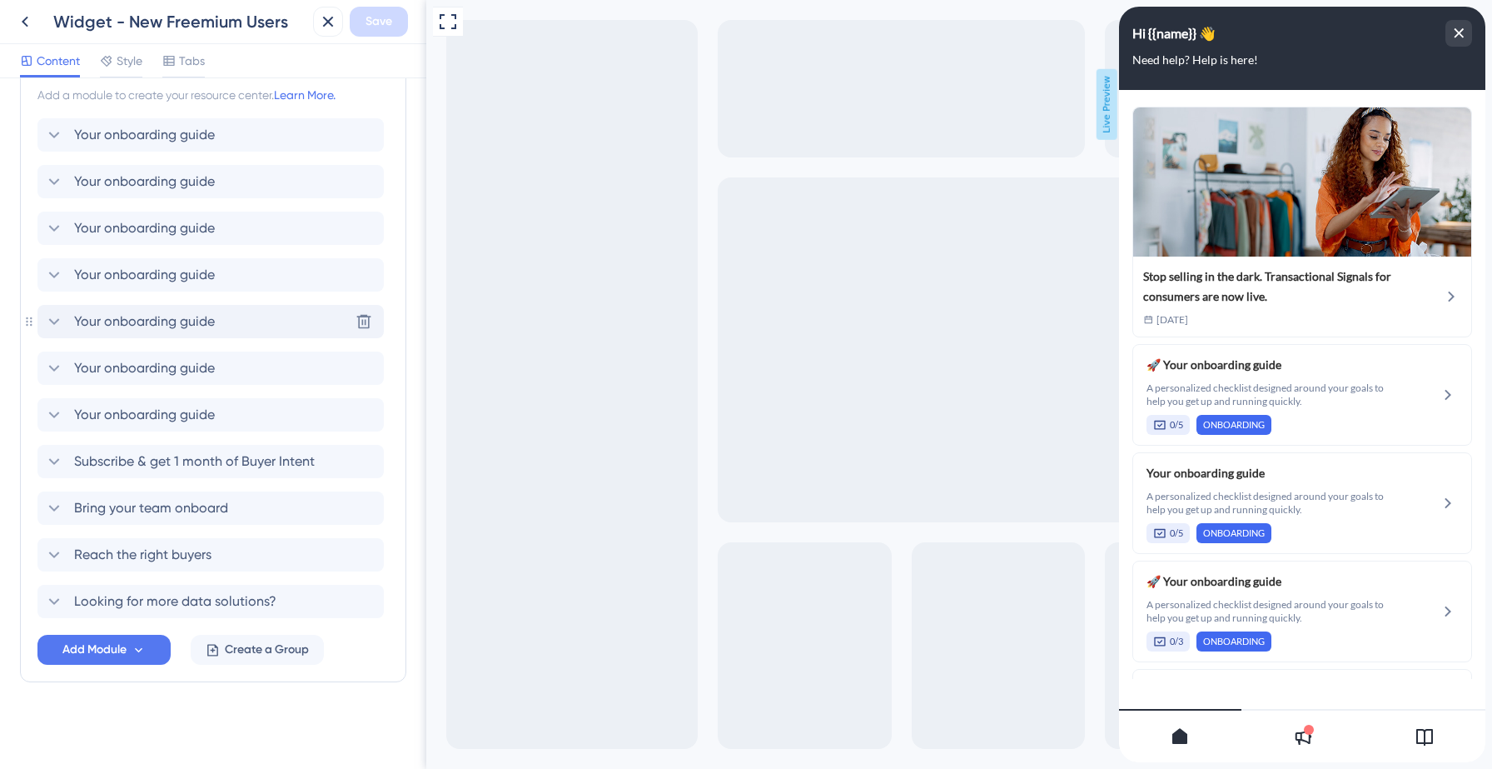
click at [246, 325] on div "Your onboarding guide Delete" at bounding box center [210, 321] width 346 height 33
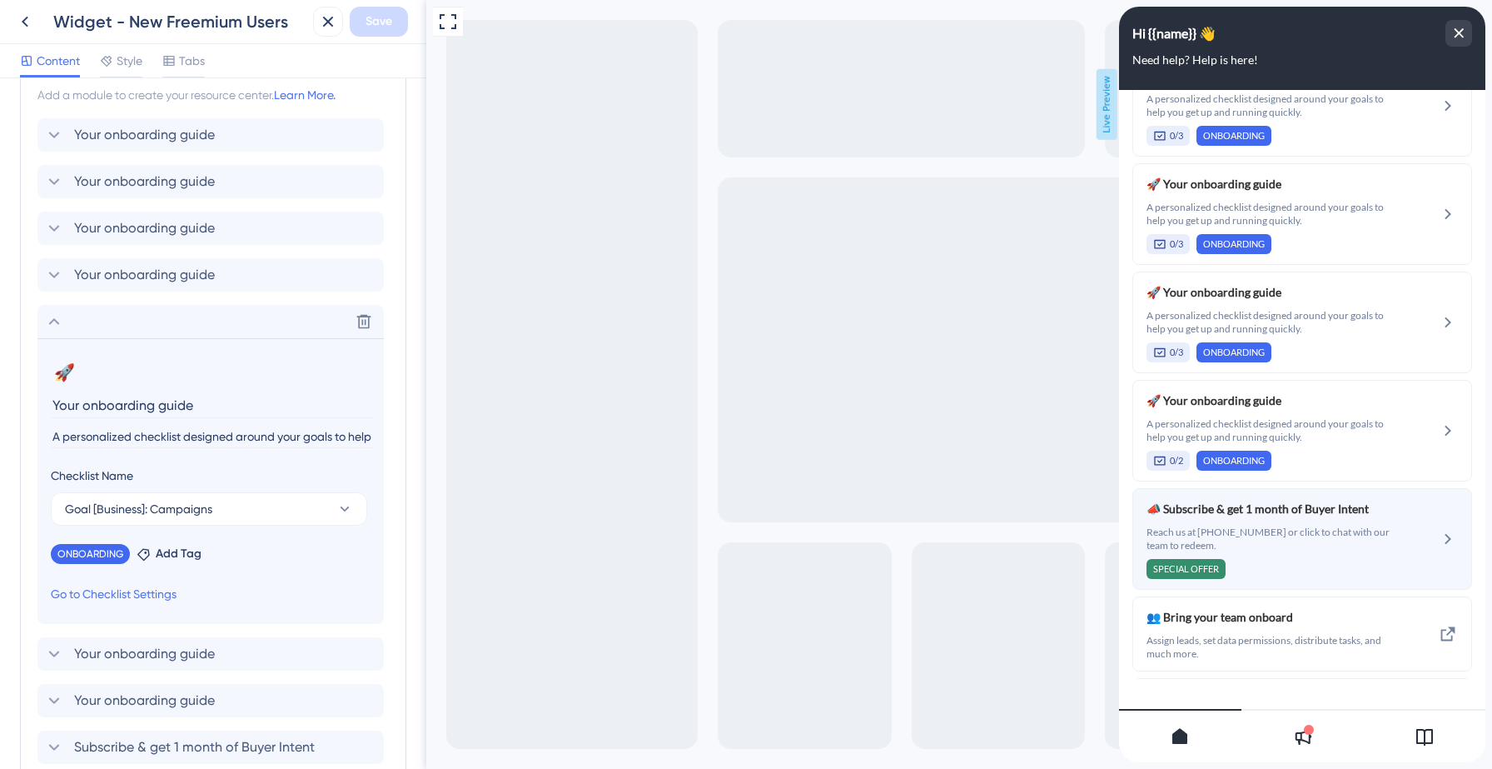
scroll to position [583, 0]
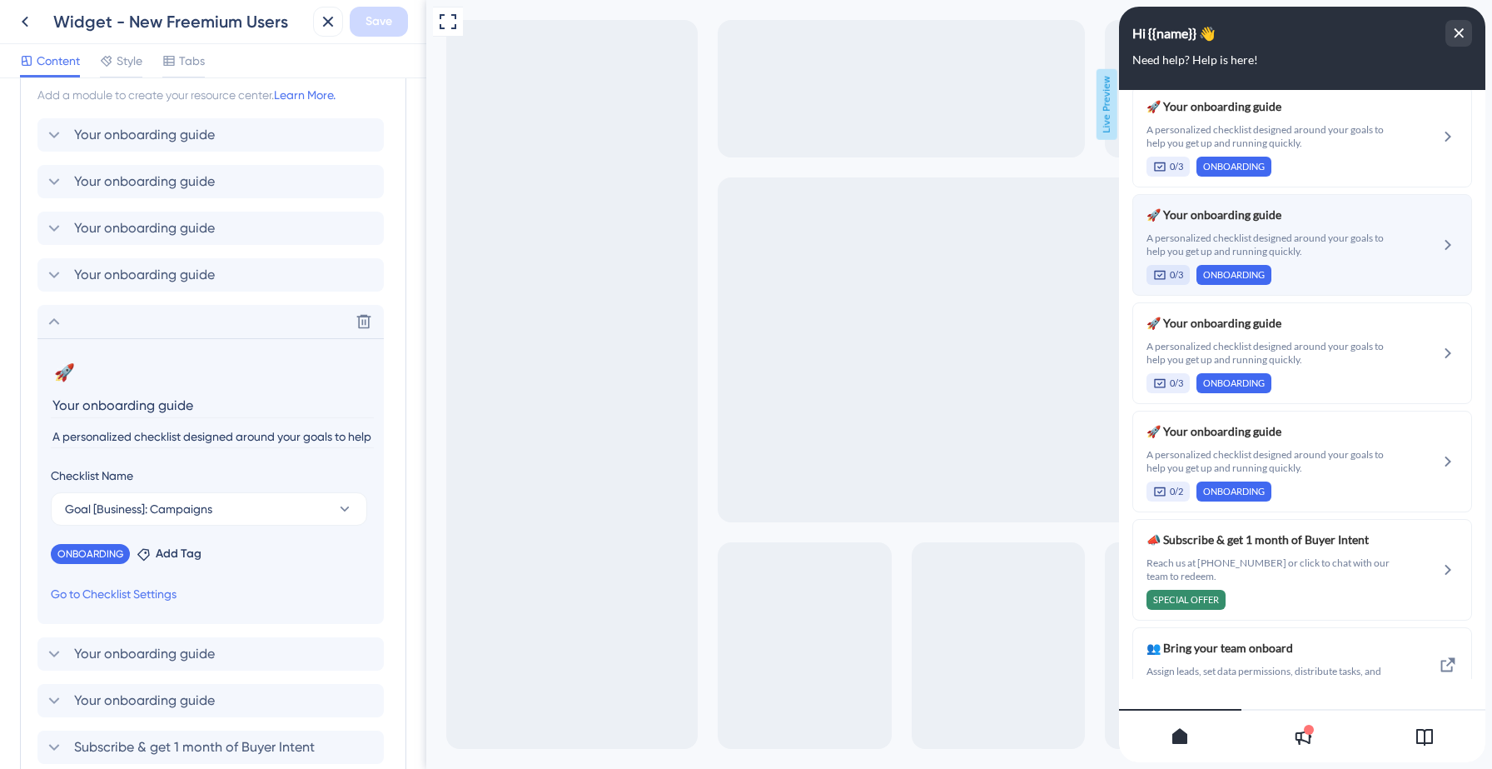
click at [1327, 273] on div "0/3 ONBOARDING" at bounding box center [1271, 275] width 249 height 20
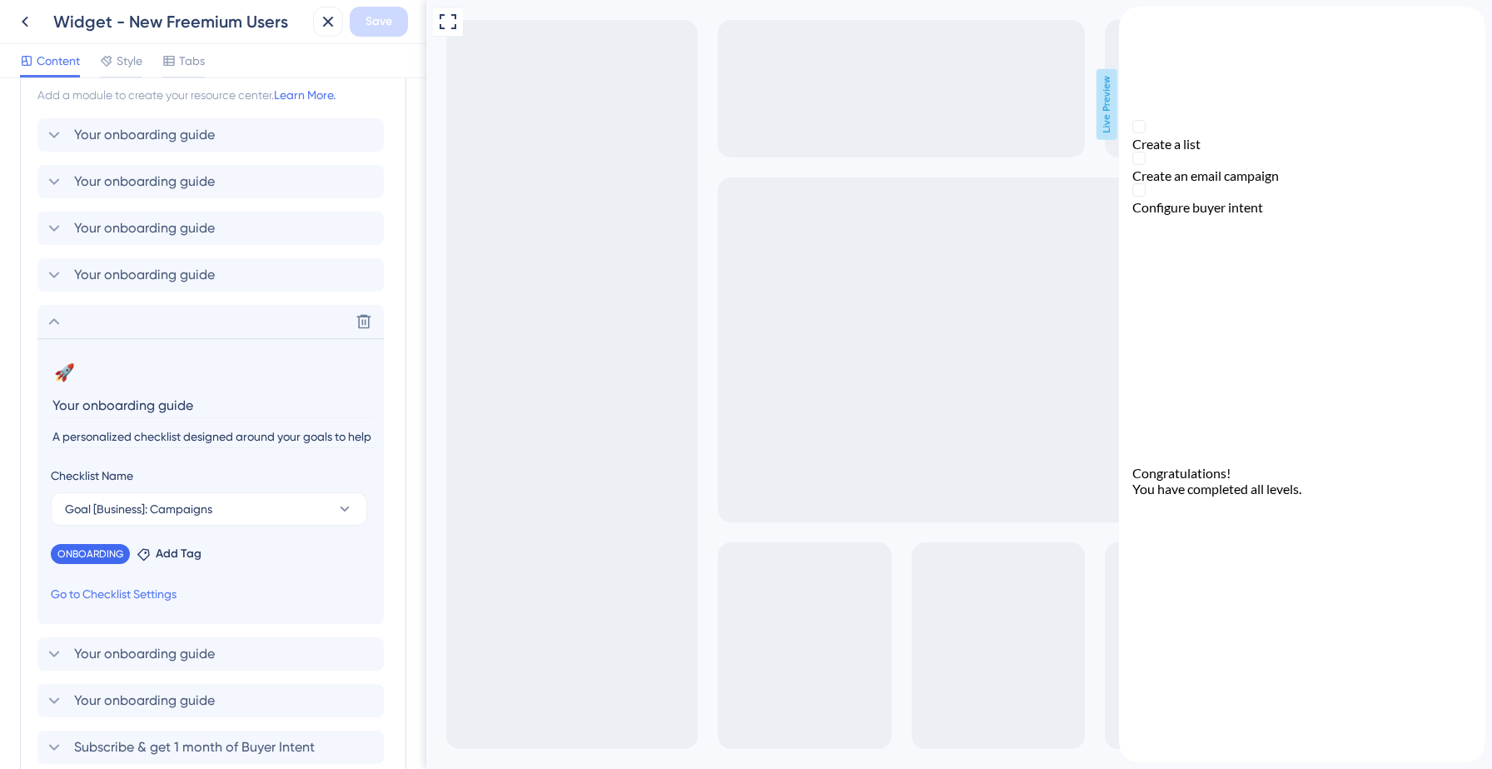
scroll to position [0, 0]
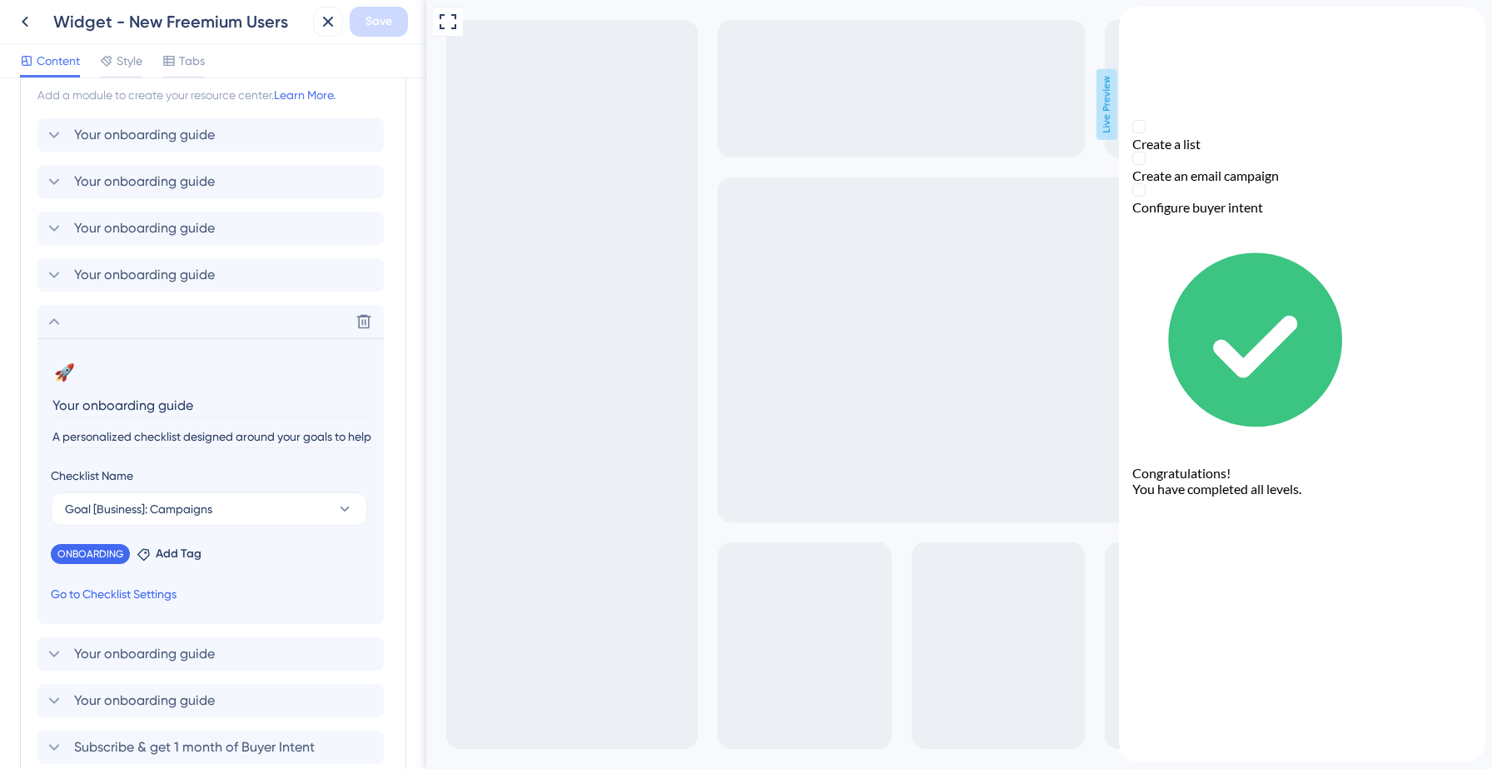
click at [100, 594] on link "Go to Checklist Settings" at bounding box center [114, 594] width 126 height 20
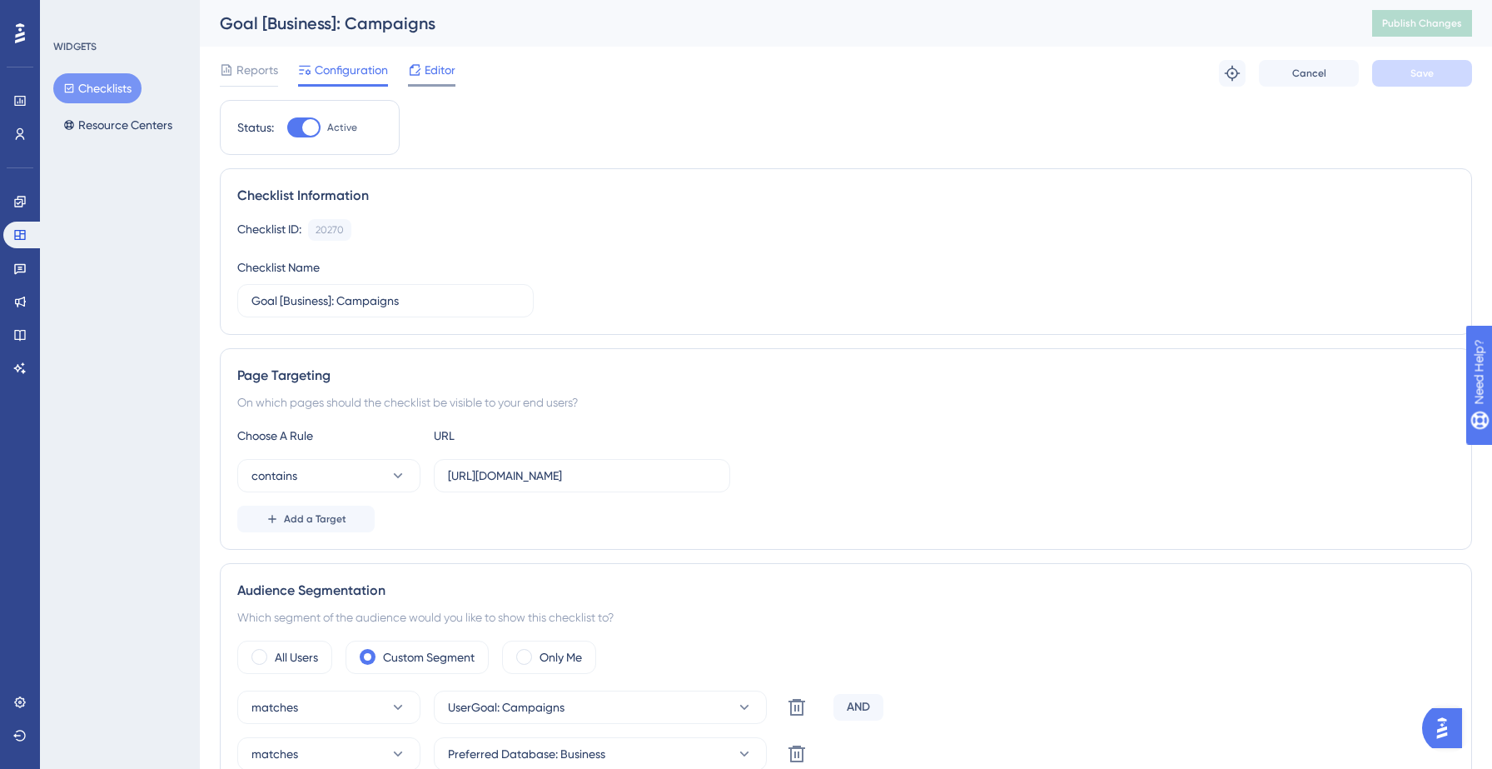
click at [423, 68] on div "Editor" at bounding box center [431, 70] width 47 height 20
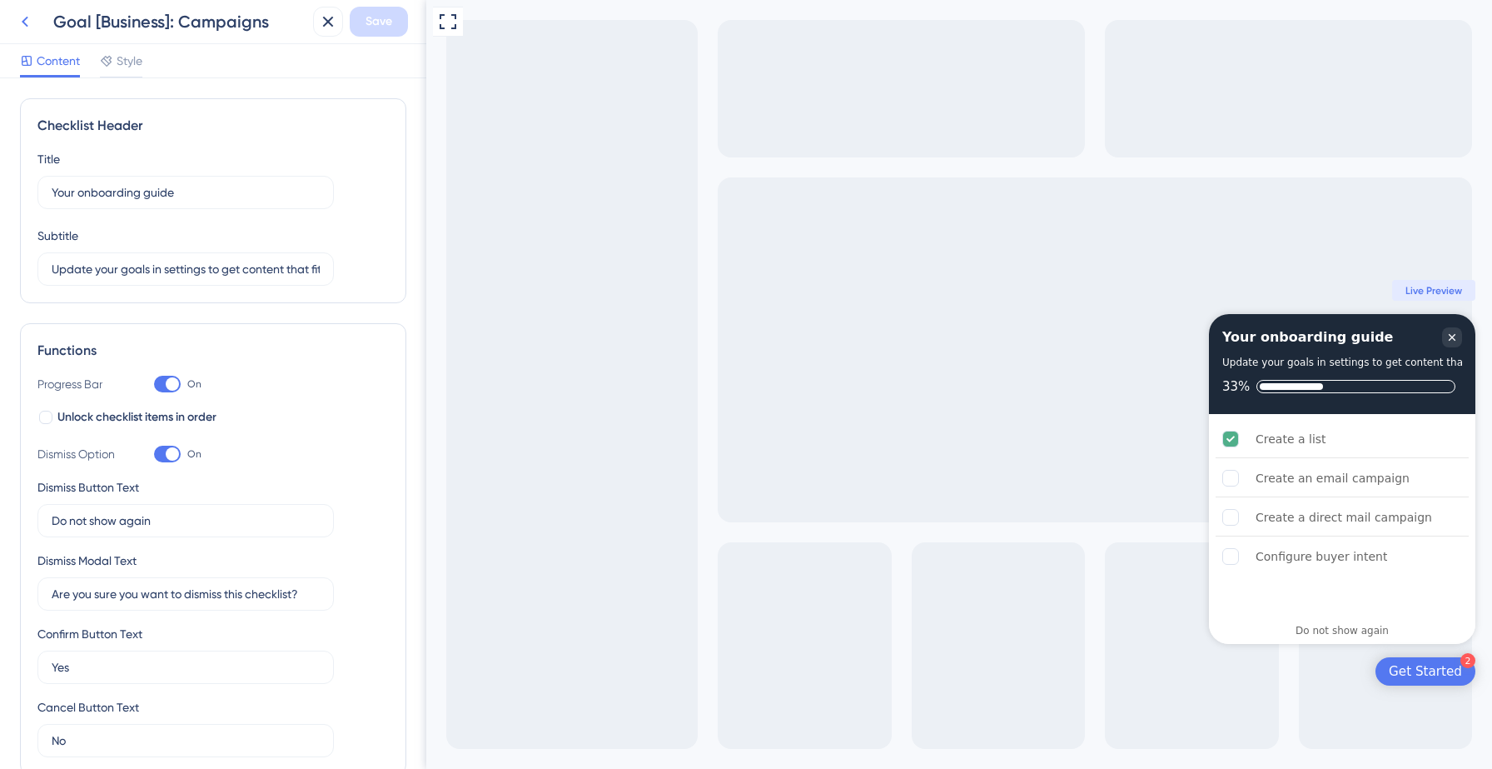
click at [27, 18] on icon at bounding box center [25, 22] width 20 height 20
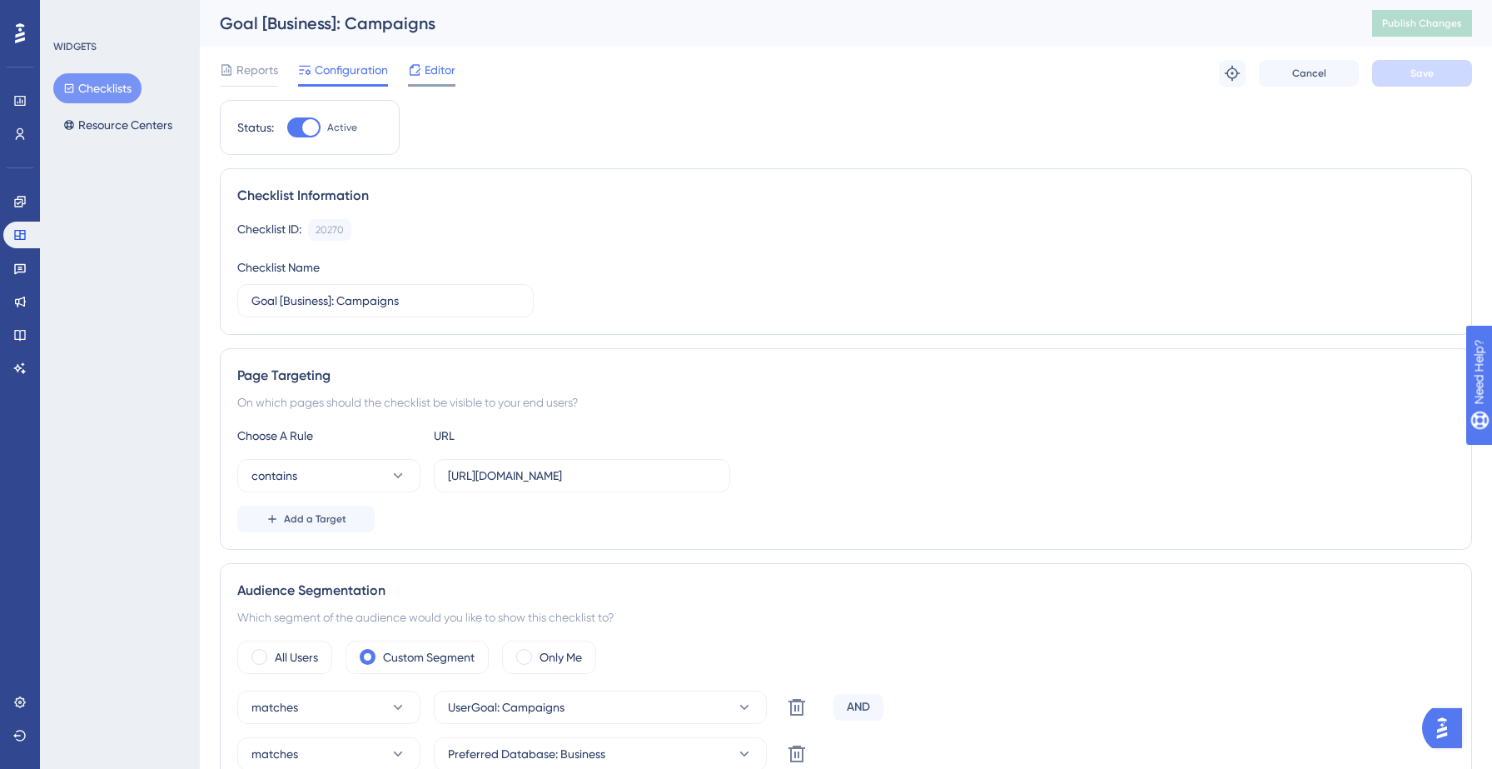
click at [418, 68] on icon at bounding box center [414, 69] width 13 height 13
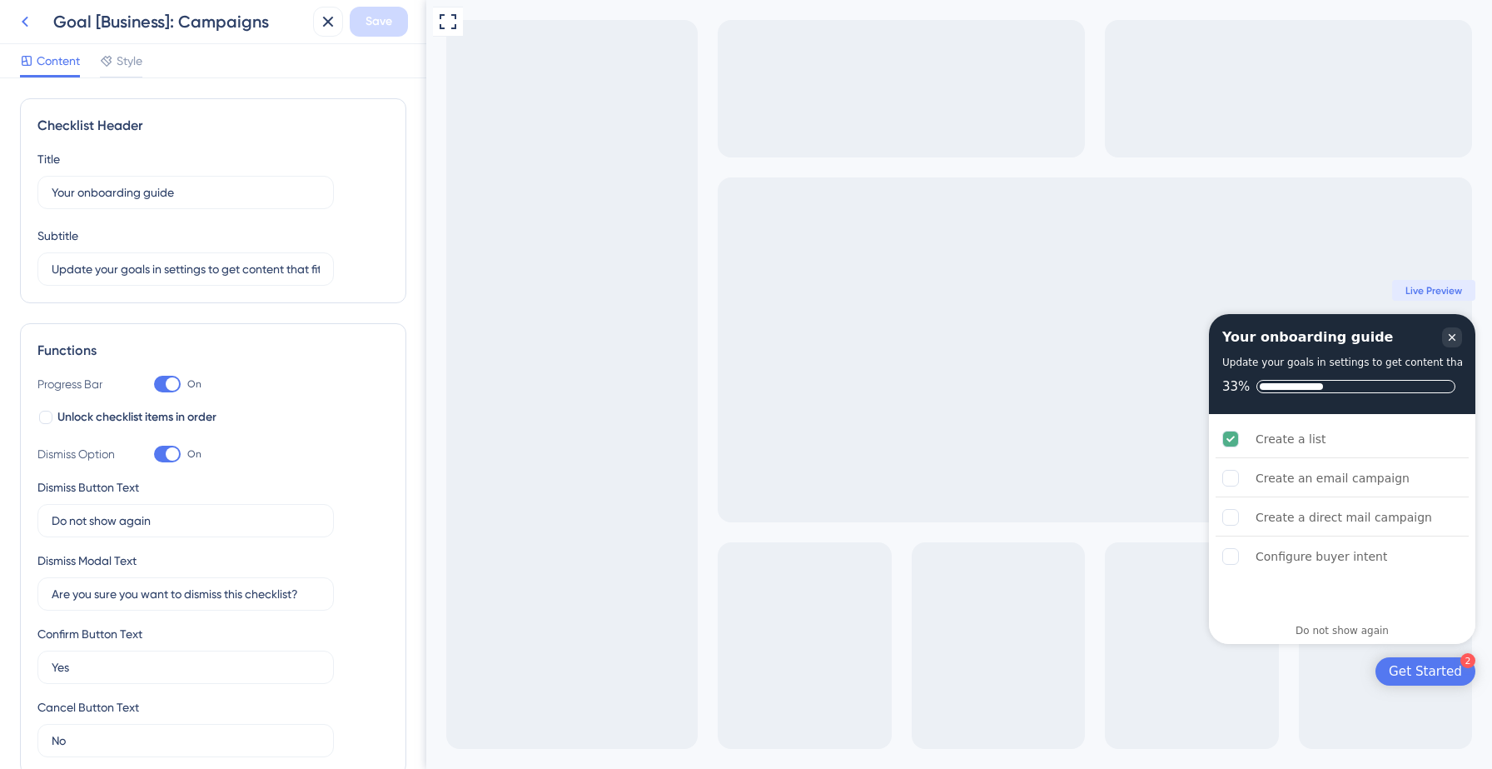
click at [19, 12] on icon at bounding box center [25, 22] width 20 height 20
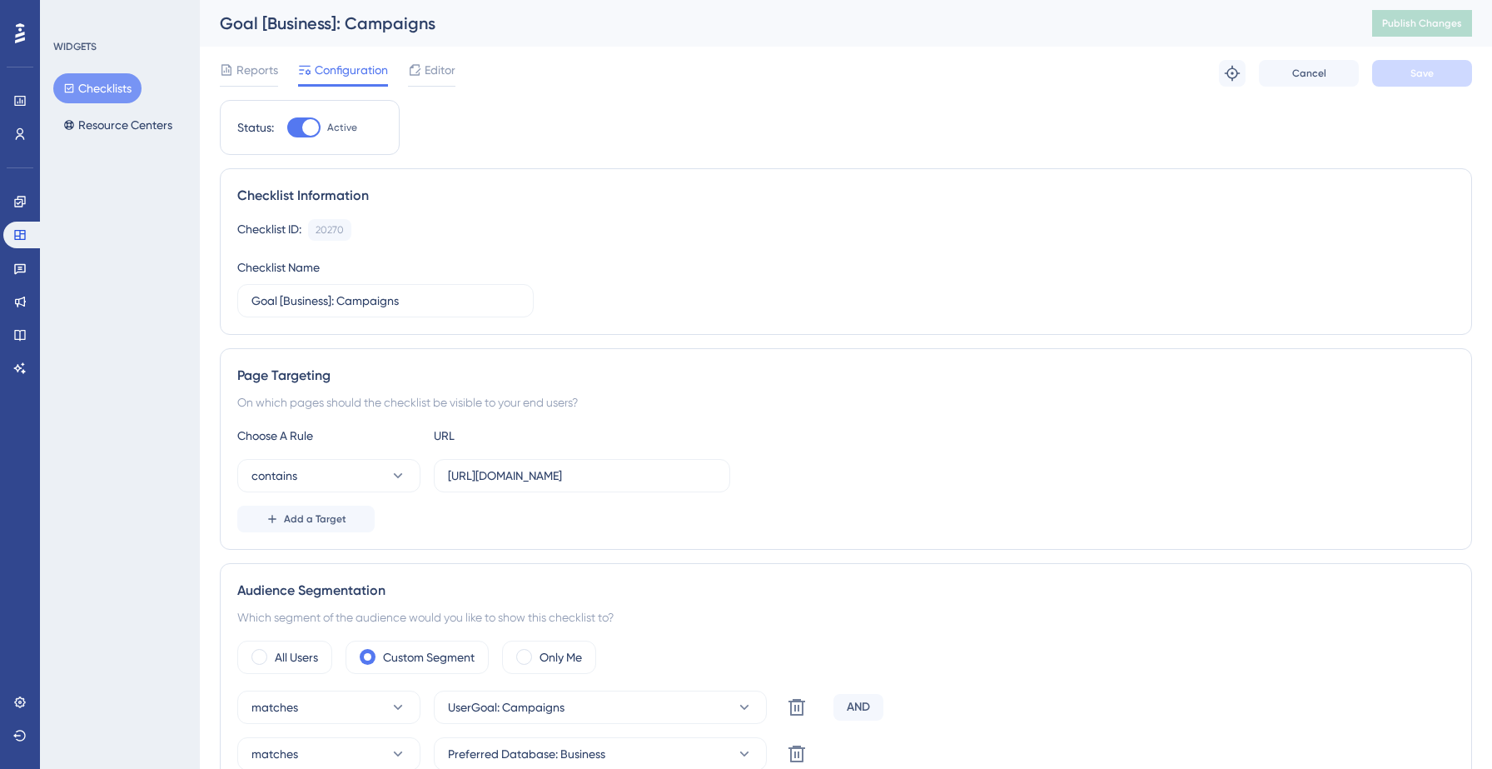
click at [22, 14] on div "Performance Users Engagement Widgets Feedback Product Updates Knowledge Base AI…" at bounding box center [20, 384] width 40 height 769
click at [152, 119] on button "Resource Centers" at bounding box center [117, 125] width 129 height 30
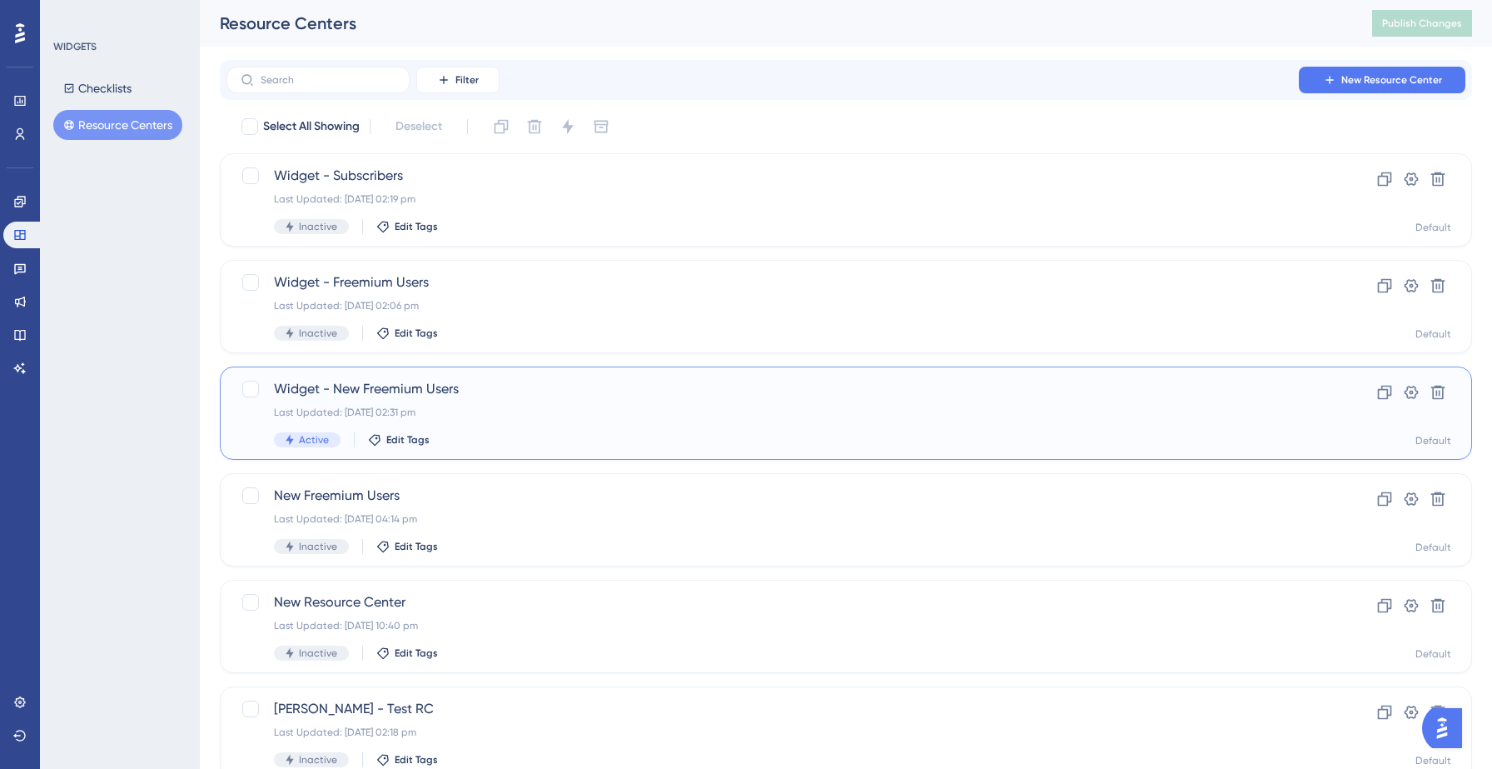
click at [393, 431] on div "Widget - New Freemium Users Last Updated: 08 Sept 2025 02:31 pm Active Edit Tags" at bounding box center [779, 413] width 1011 height 68
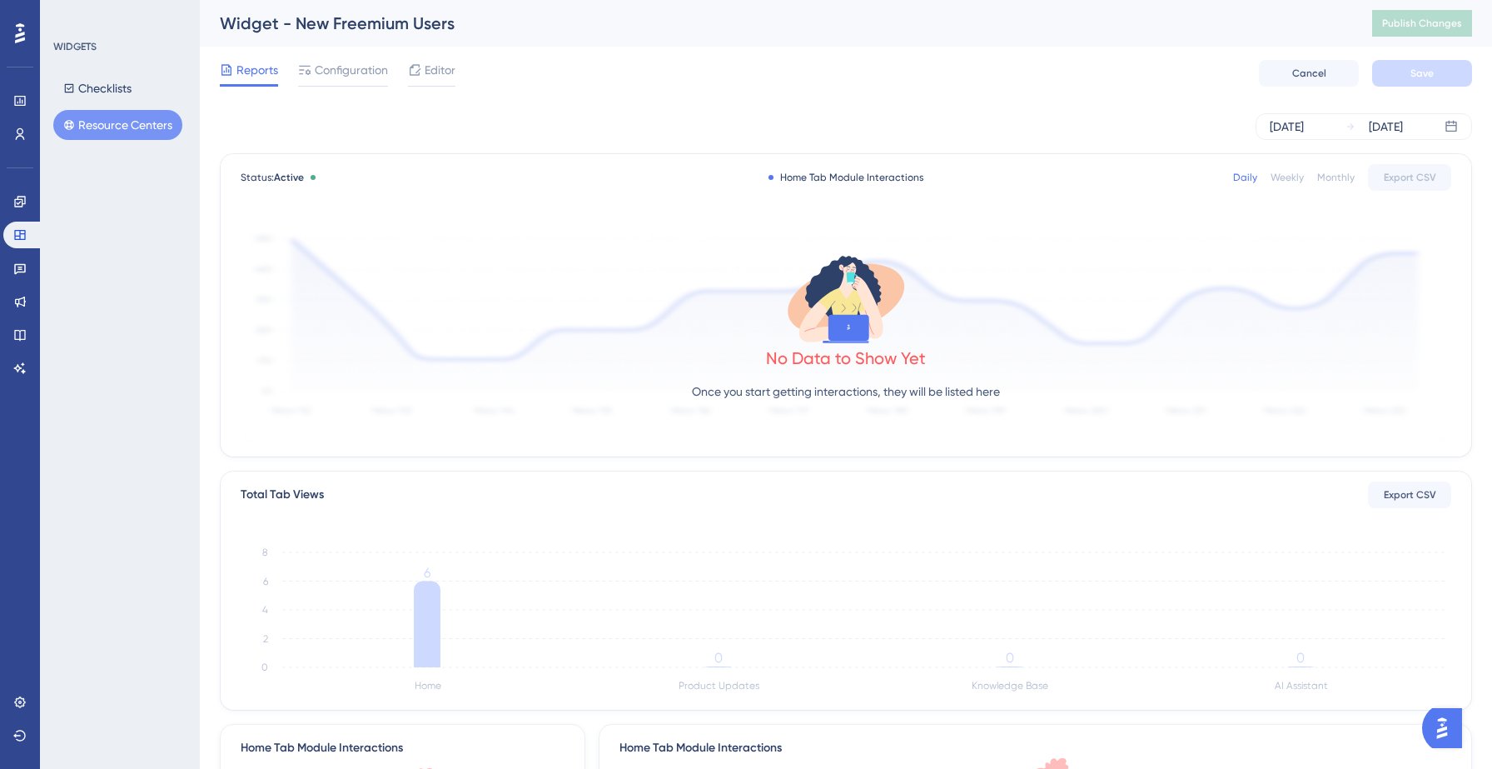
click at [433, 57] on div "Reports Configuration Editor Cancel Save" at bounding box center [846, 73] width 1253 height 53
click at [435, 75] on span "Editor" at bounding box center [440, 70] width 31 height 20
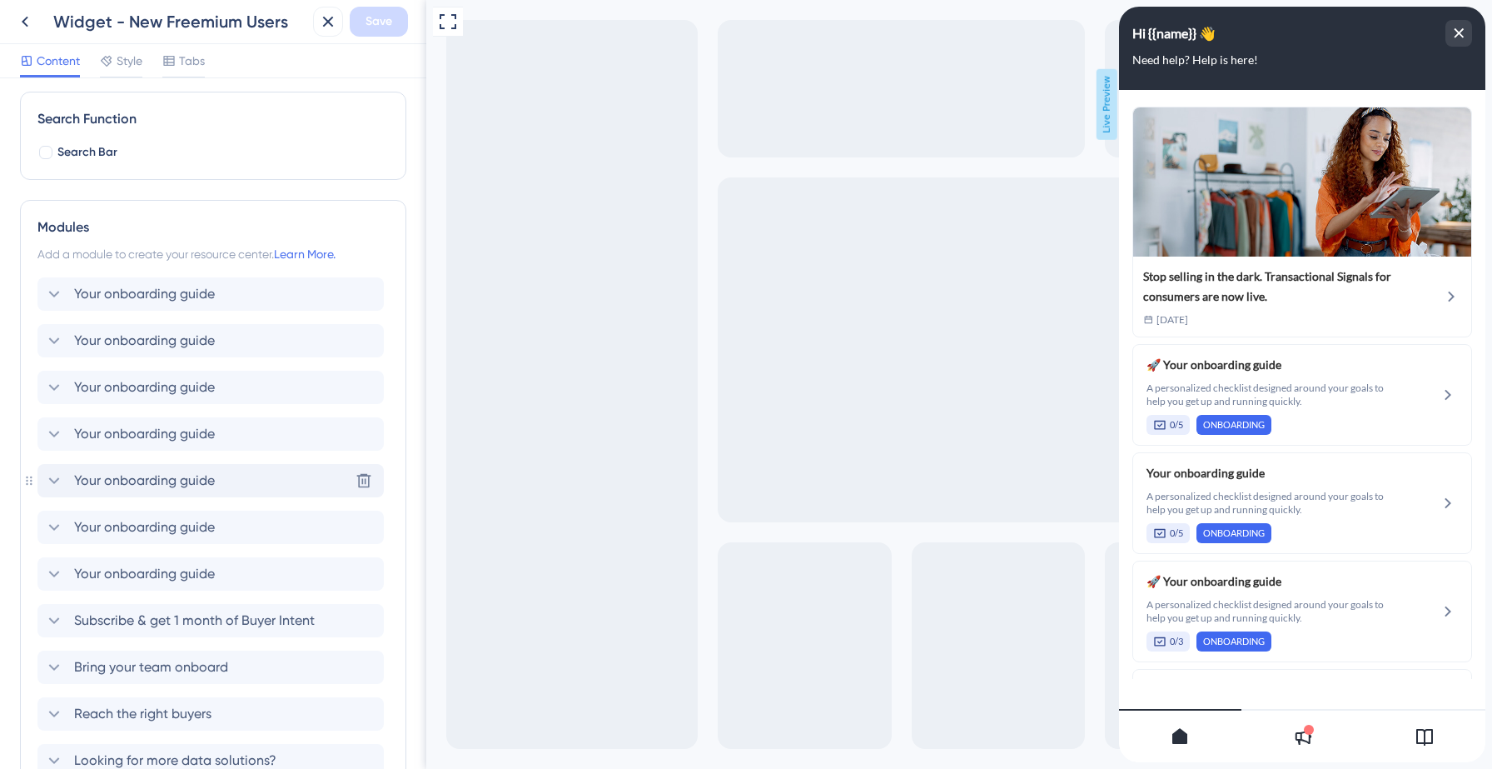
click at [152, 482] on span "Your onboarding guide" at bounding box center [144, 481] width 141 height 20
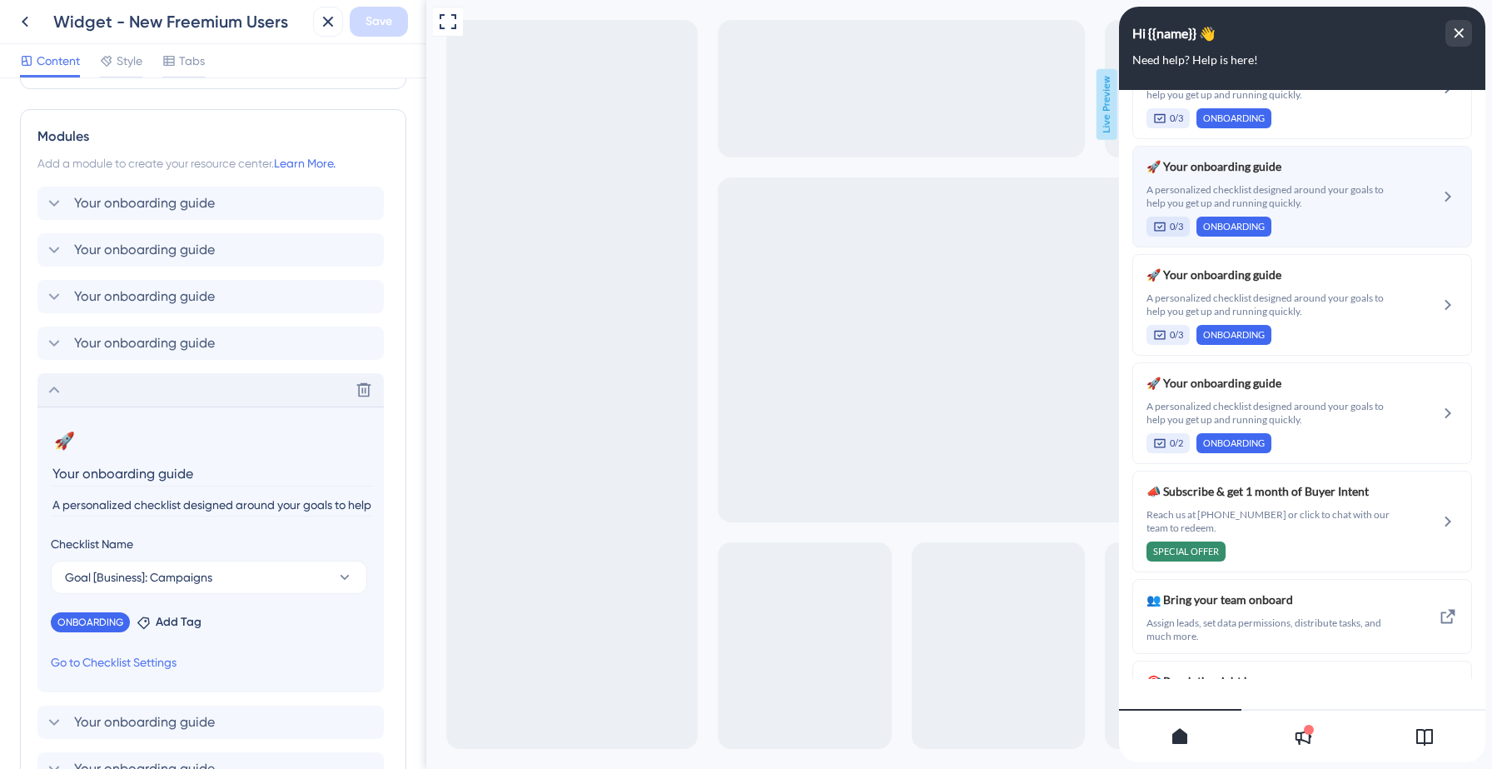
click at [1334, 209] on span "A personalized checklist designed around your goals to help you get up and runn…" at bounding box center [1271, 196] width 249 height 27
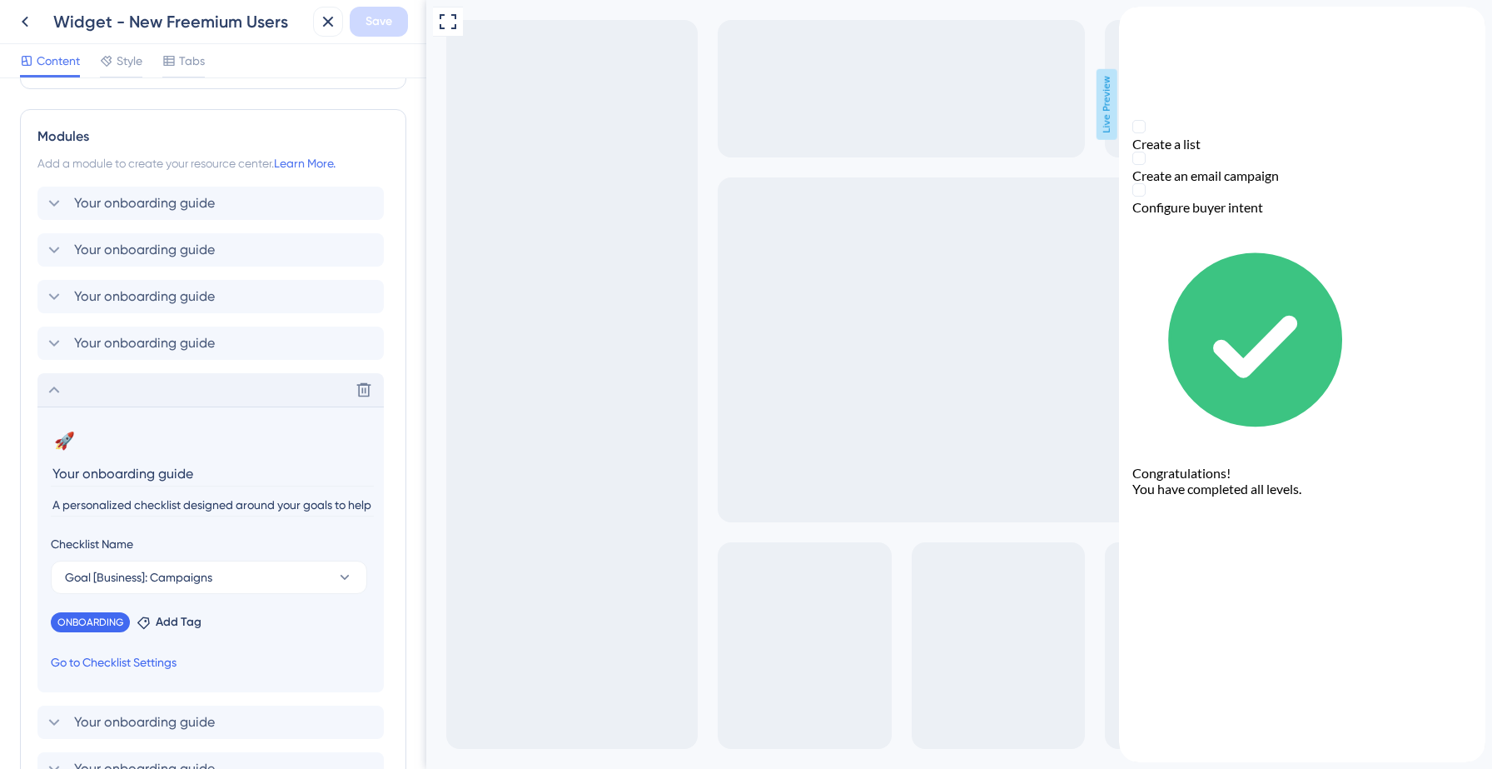
click at [122, 659] on link "Go to Checklist Settings" at bounding box center [114, 662] width 126 height 20
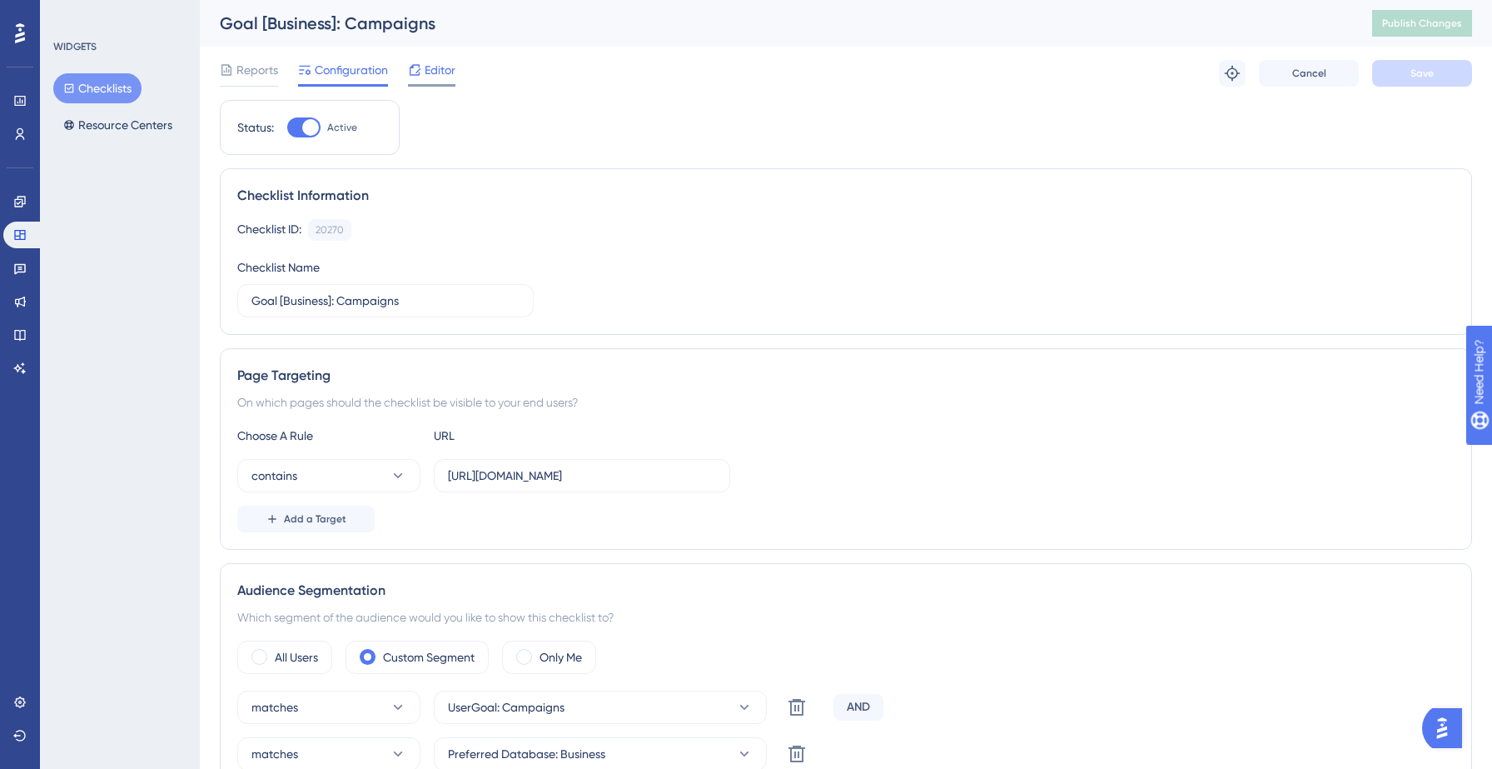
click at [444, 73] on span "Editor" at bounding box center [440, 70] width 31 height 20
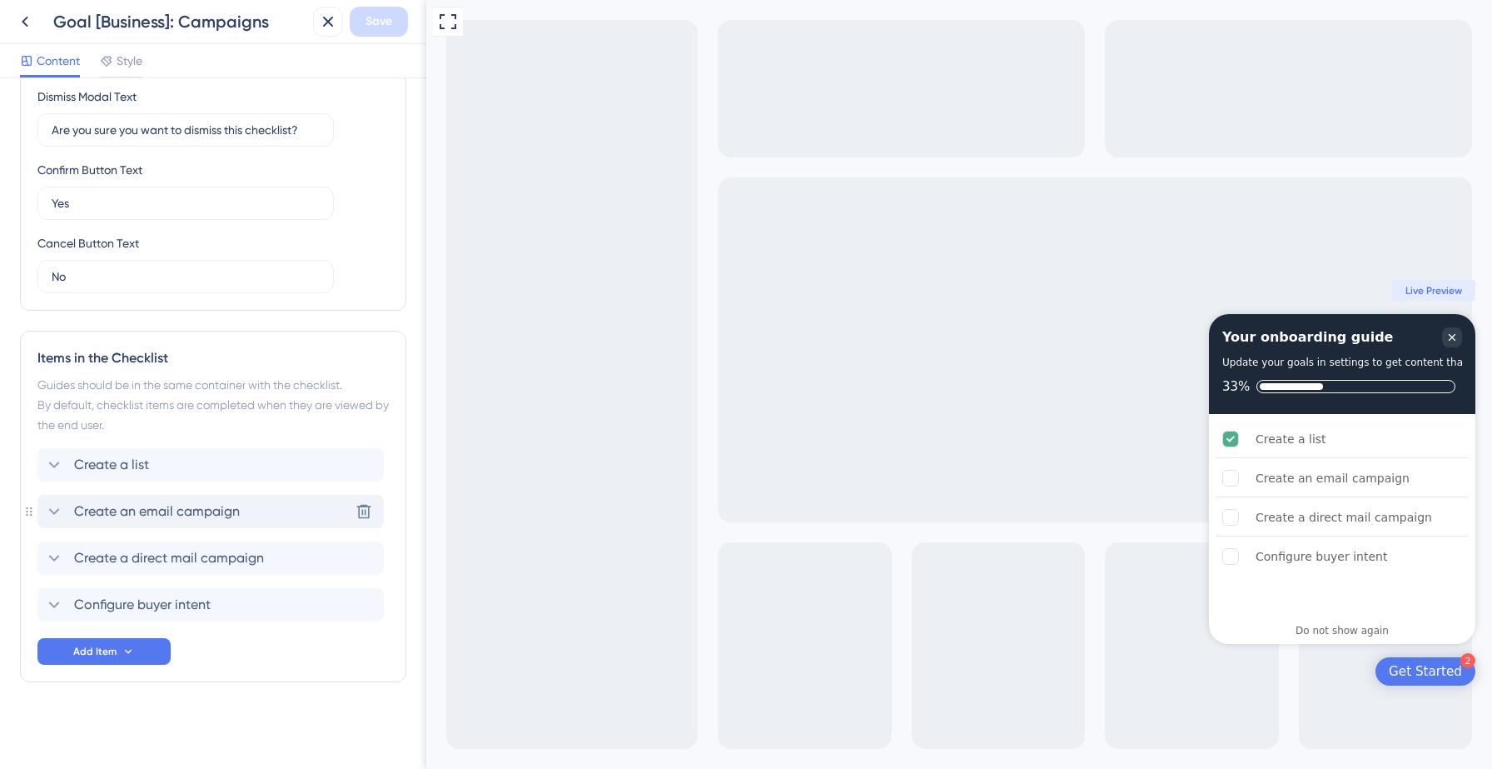
click at [172, 515] on span "Create an email campaign" at bounding box center [157, 511] width 166 height 20
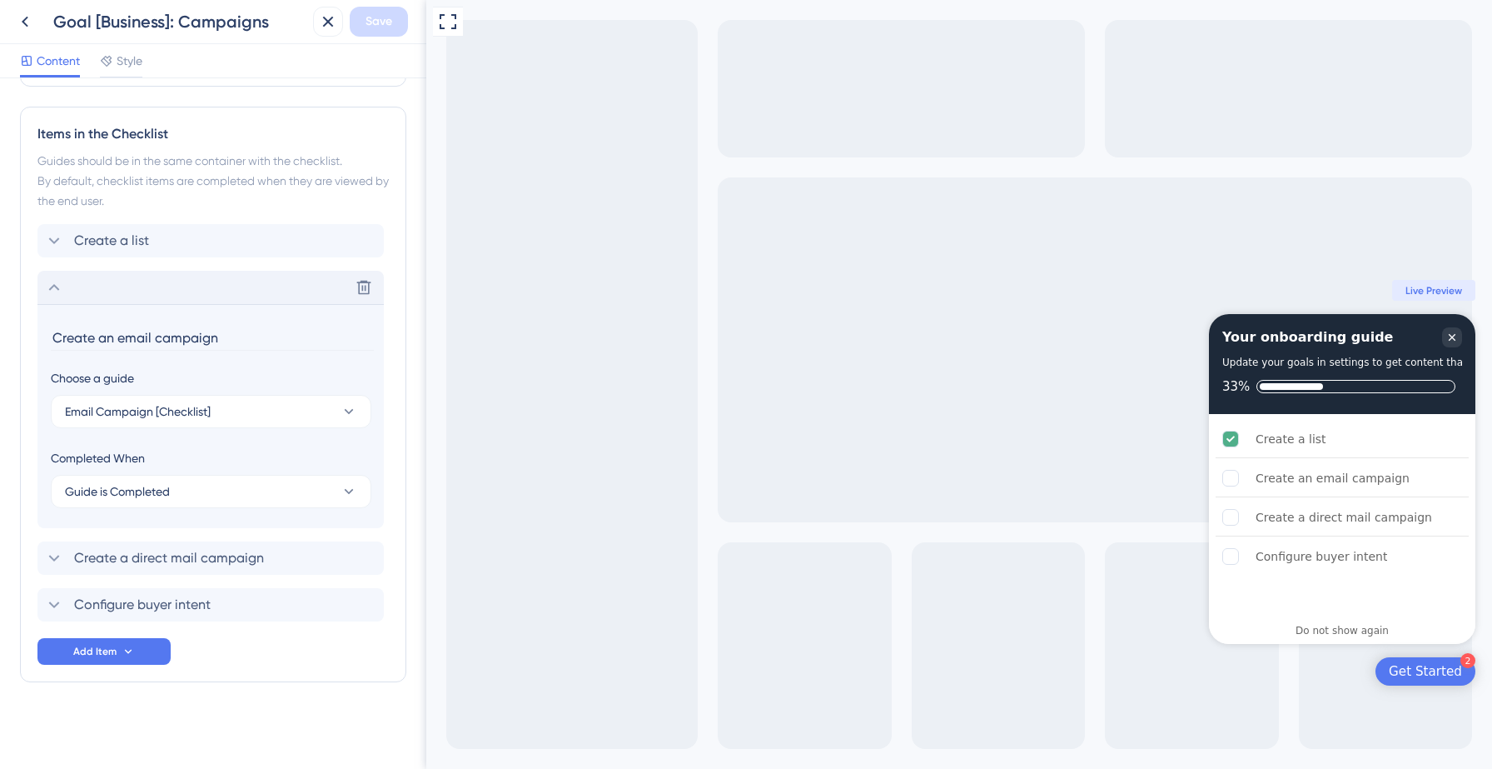
click at [57, 286] on icon at bounding box center [54, 287] width 20 height 20
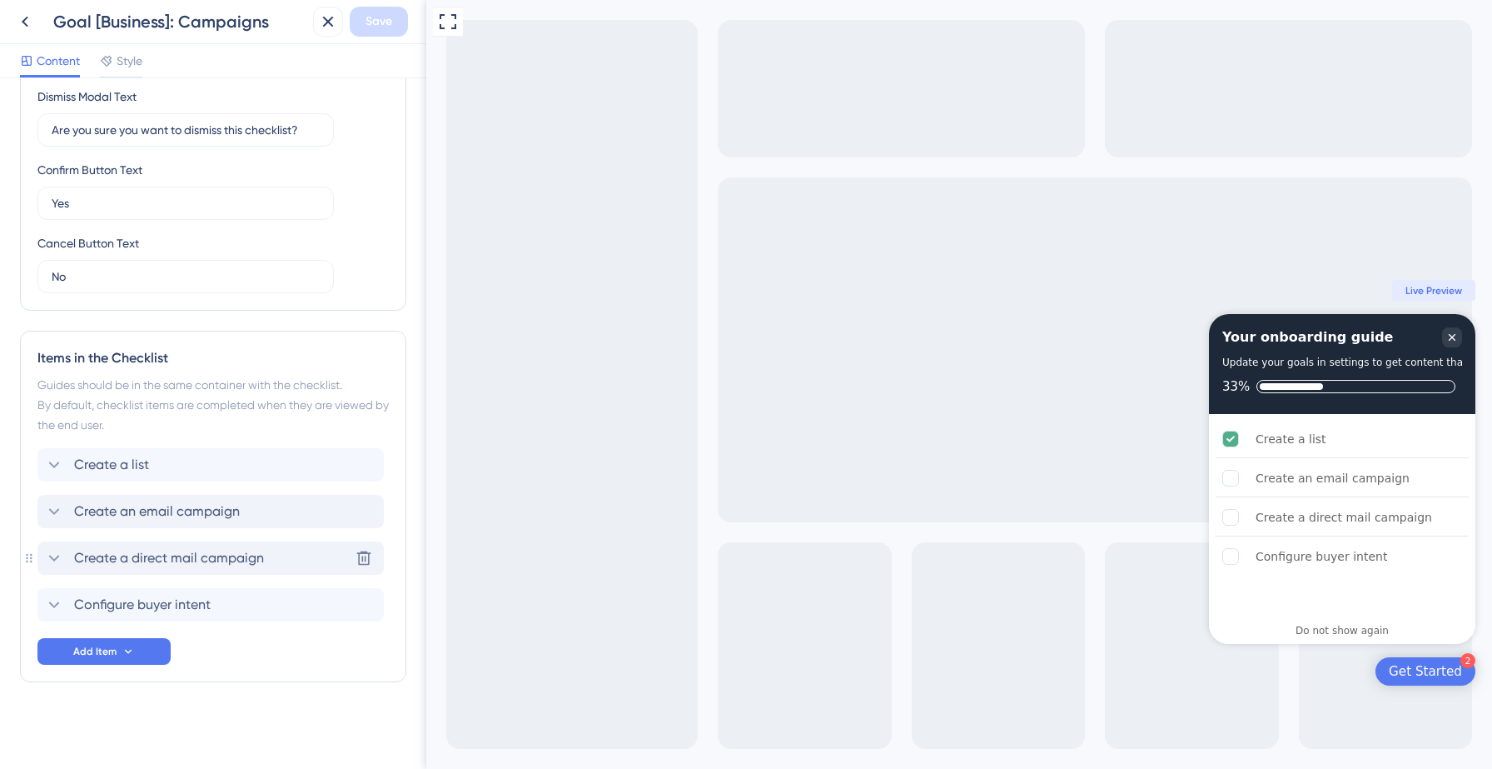
click at [49, 553] on icon at bounding box center [54, 558] width 20 height 20
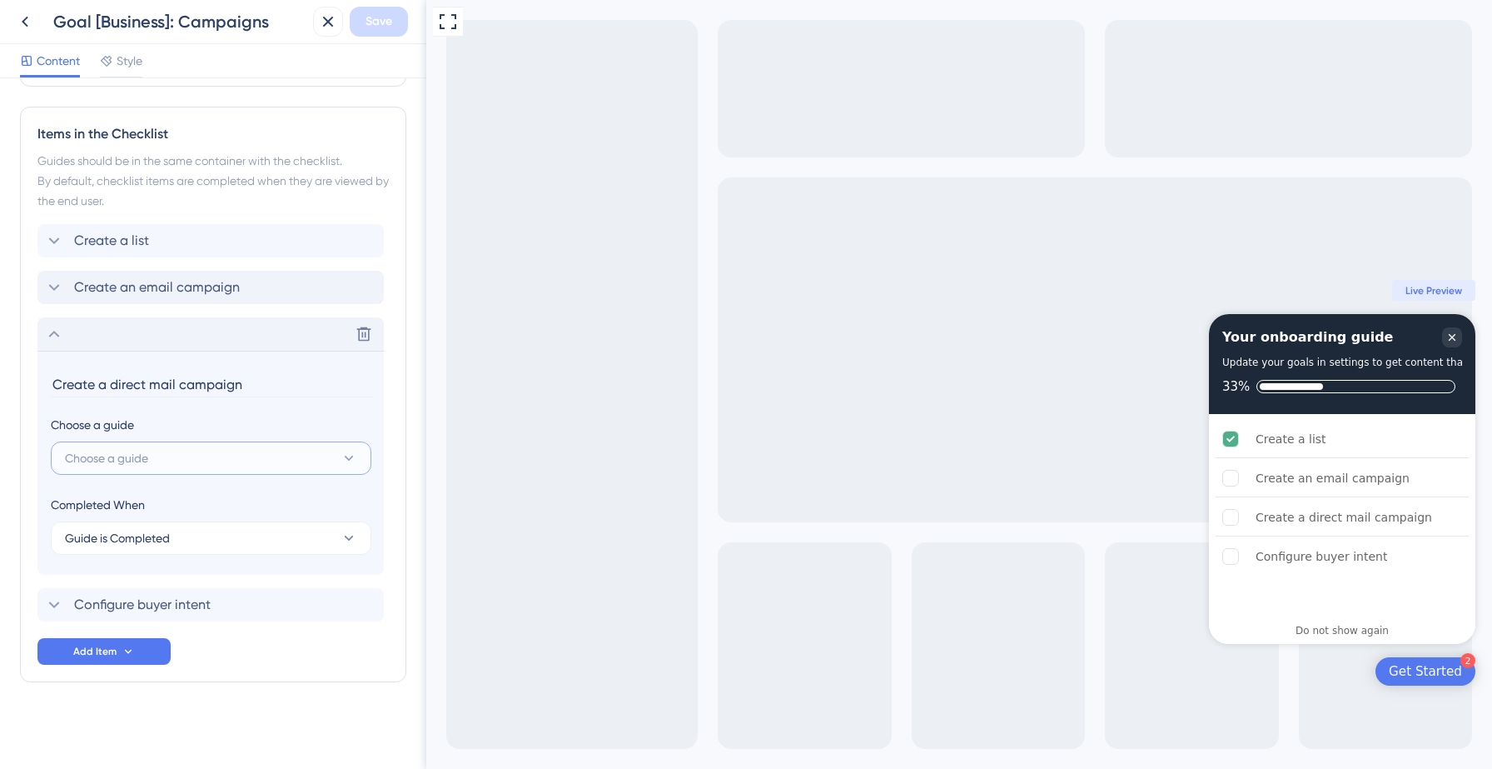
click at [122, 466] on span "Choose a guide" at bounding box center [106, 458] width 83 height 20
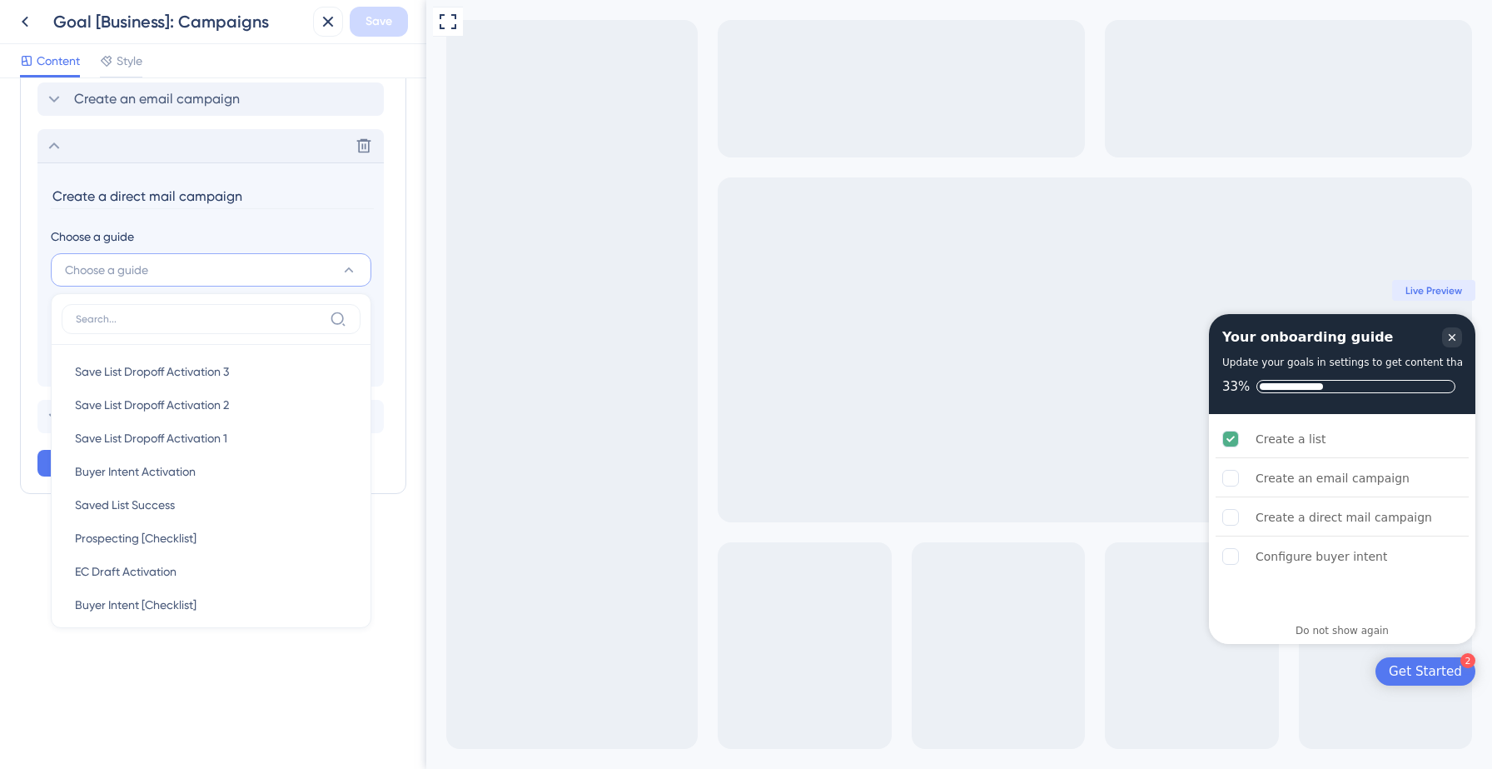
click at [319, 183] on input "Create a direct mail campaign" at bounding box center [212, 196] width 323 height 26
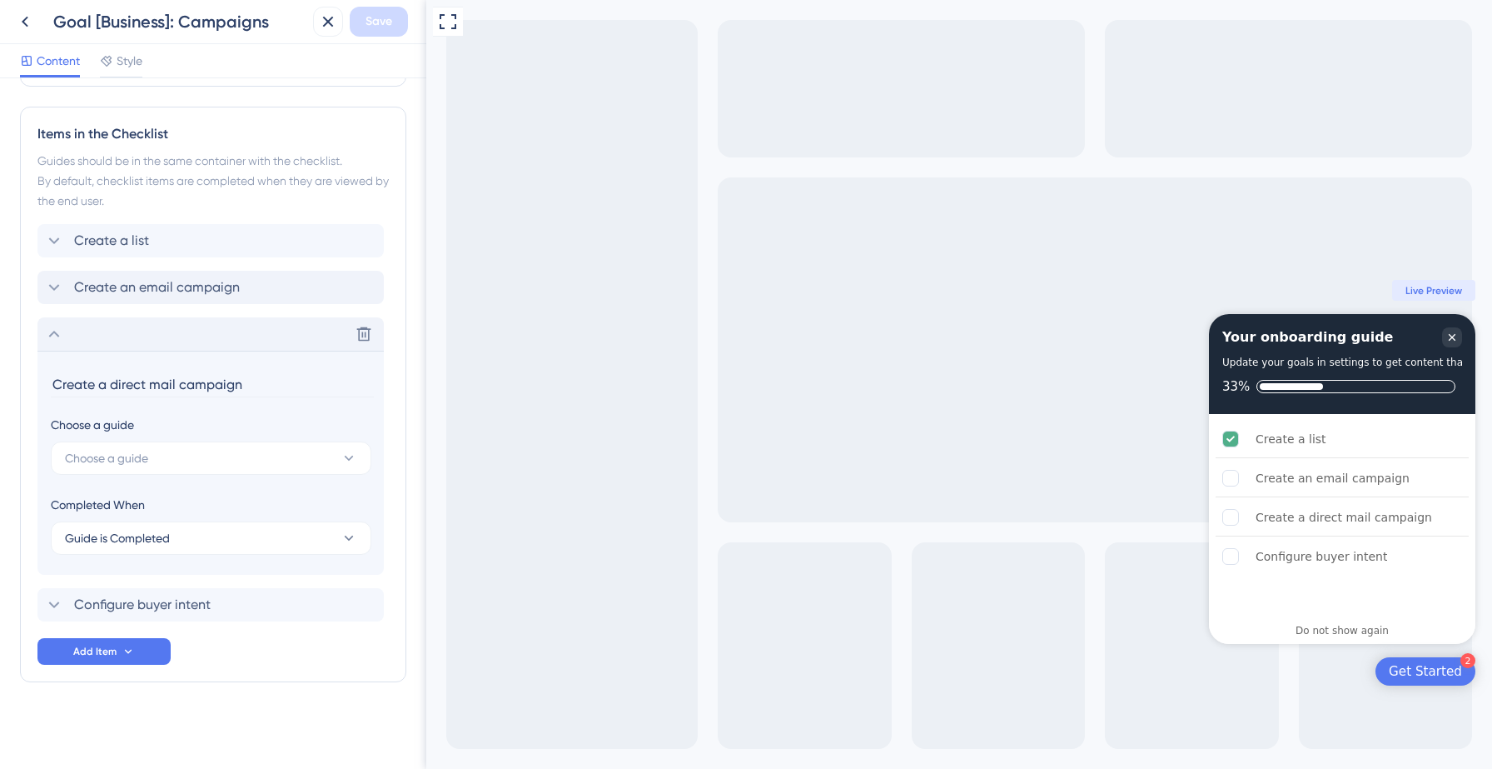
click at [52, 331] on icon at bounding box center [54, 334] width 20 height 20
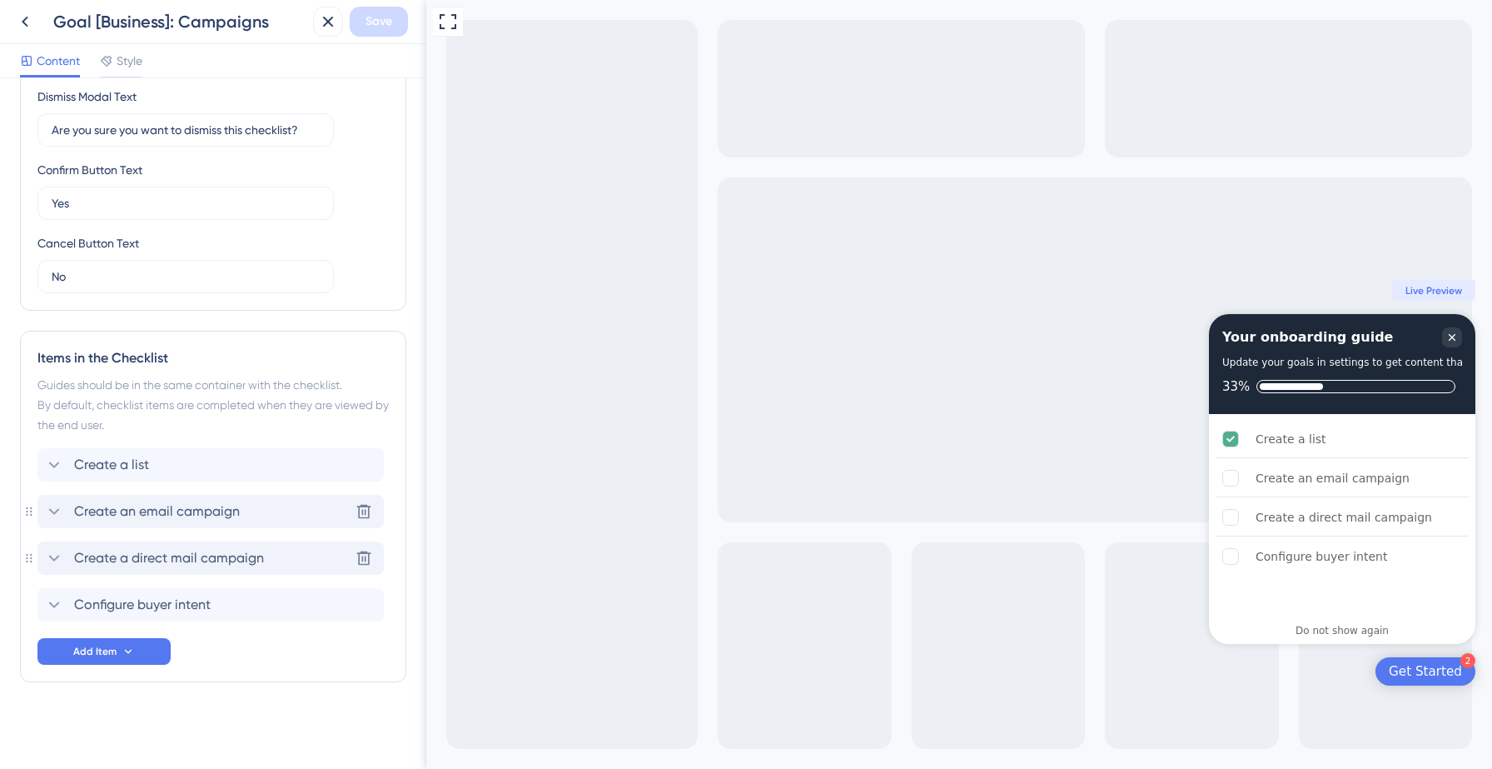
click at [51, 513] on icon at bounding box center [54, 511] width 20 height 20
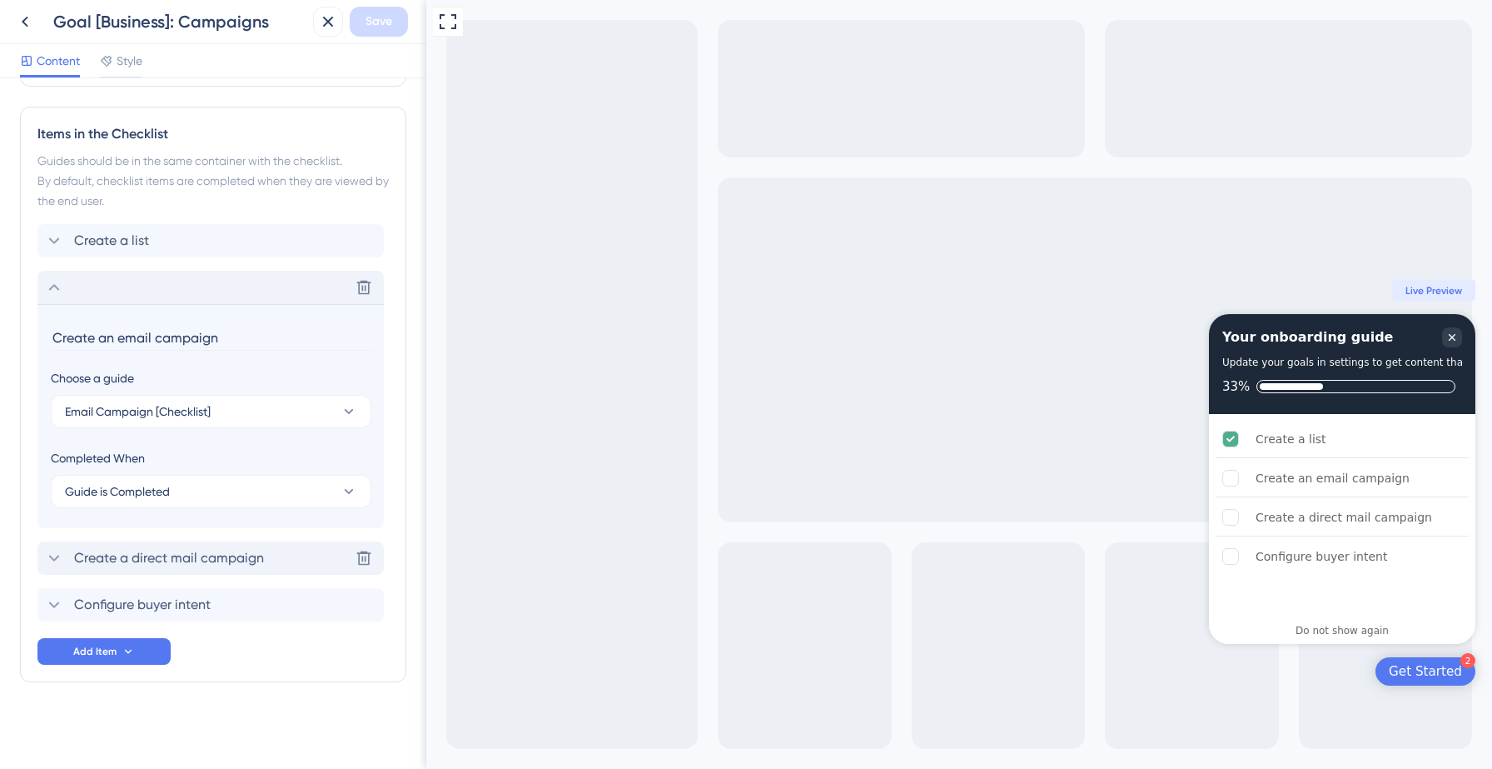
click at [56, 286] on icon at bounding box center [54, 287] width 11 height 7
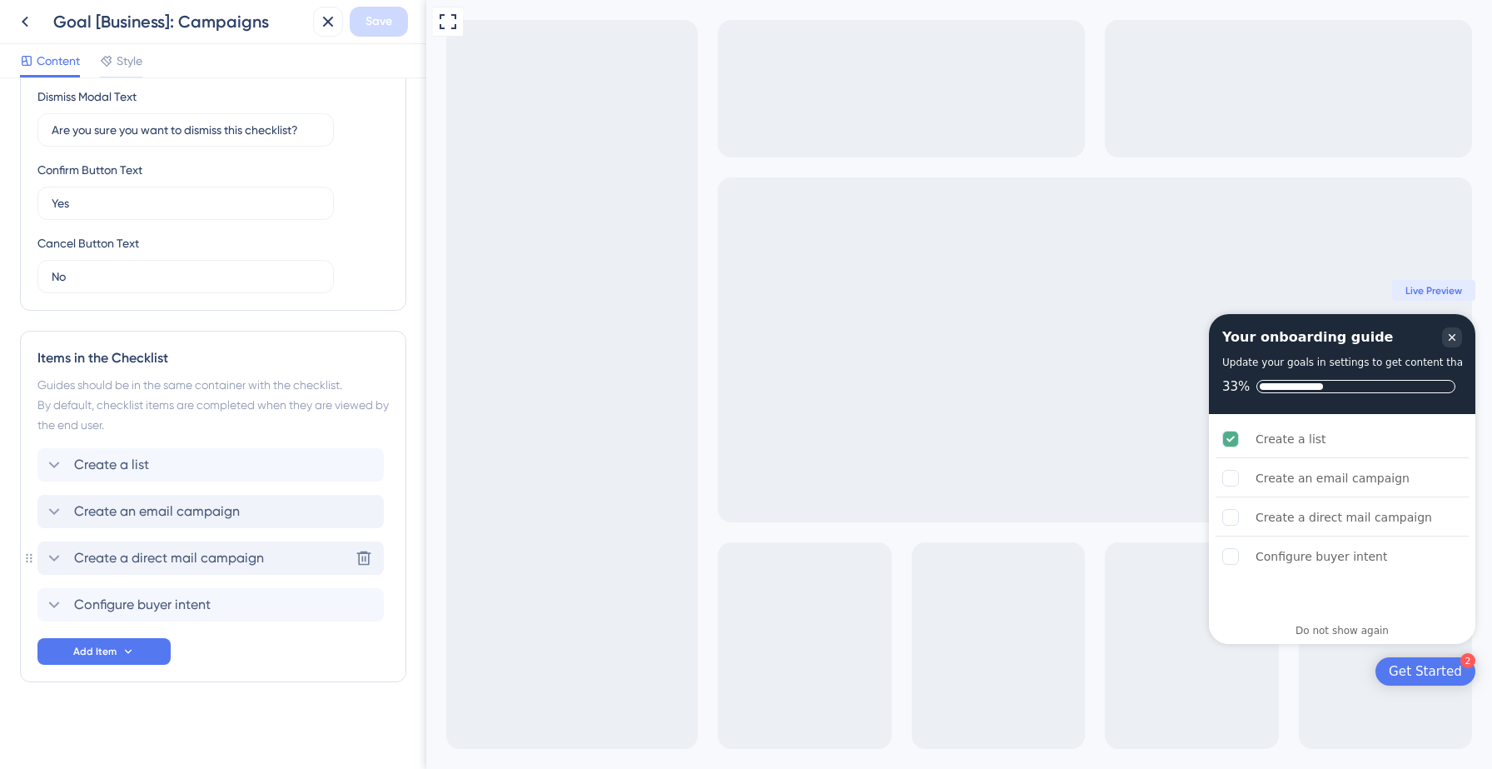
click at [52, 555] on icon at bounding box center [54, 558] width 20 height 20
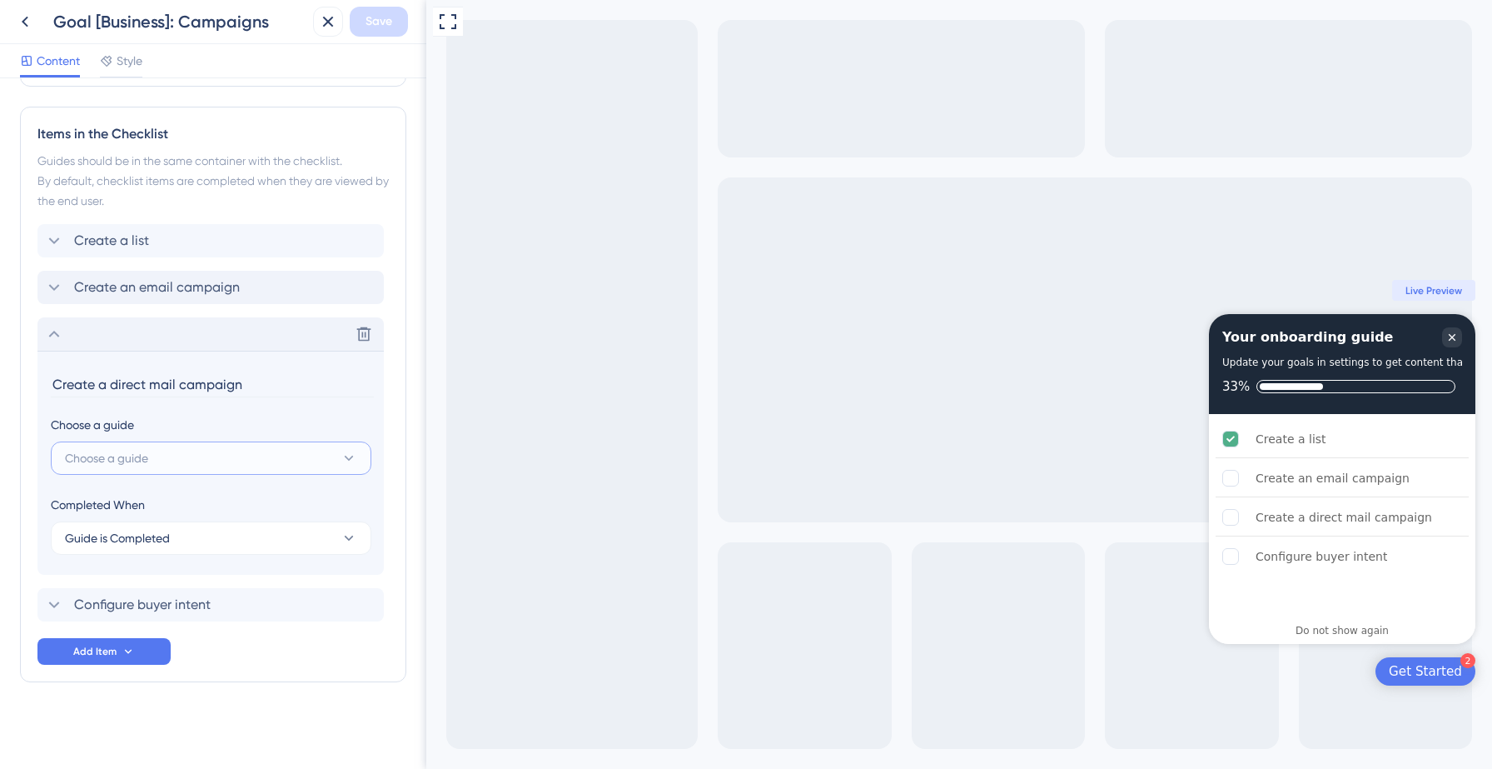
click at [203, 451] on button "Choose a guide" at bounding box center [211, 457] width 321 height 33
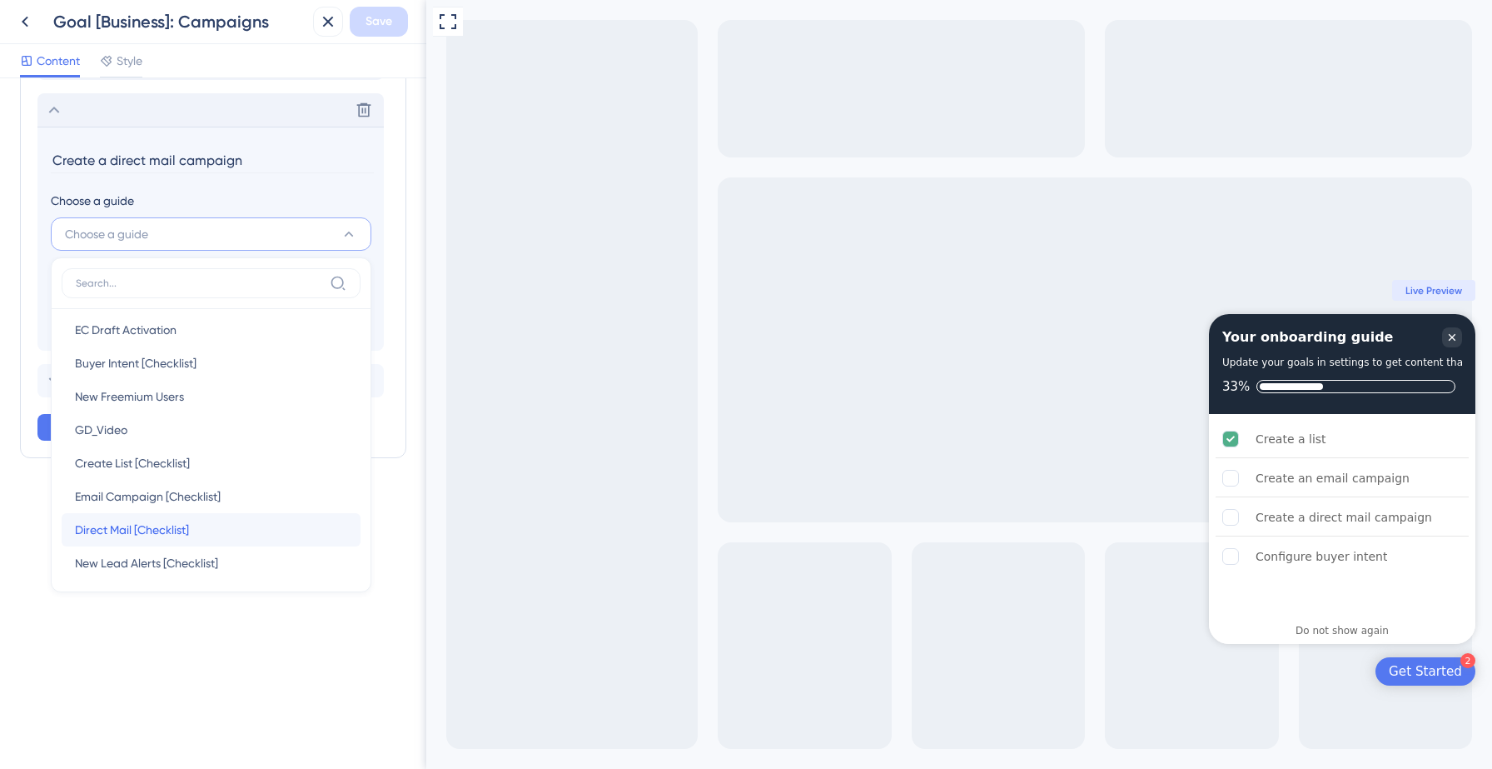
click at [158, 529] on span "Direct Mail [Checklist]" at bounding box center [132, 530] width 114 height 20
type input "Direct Mail [Checklist]"
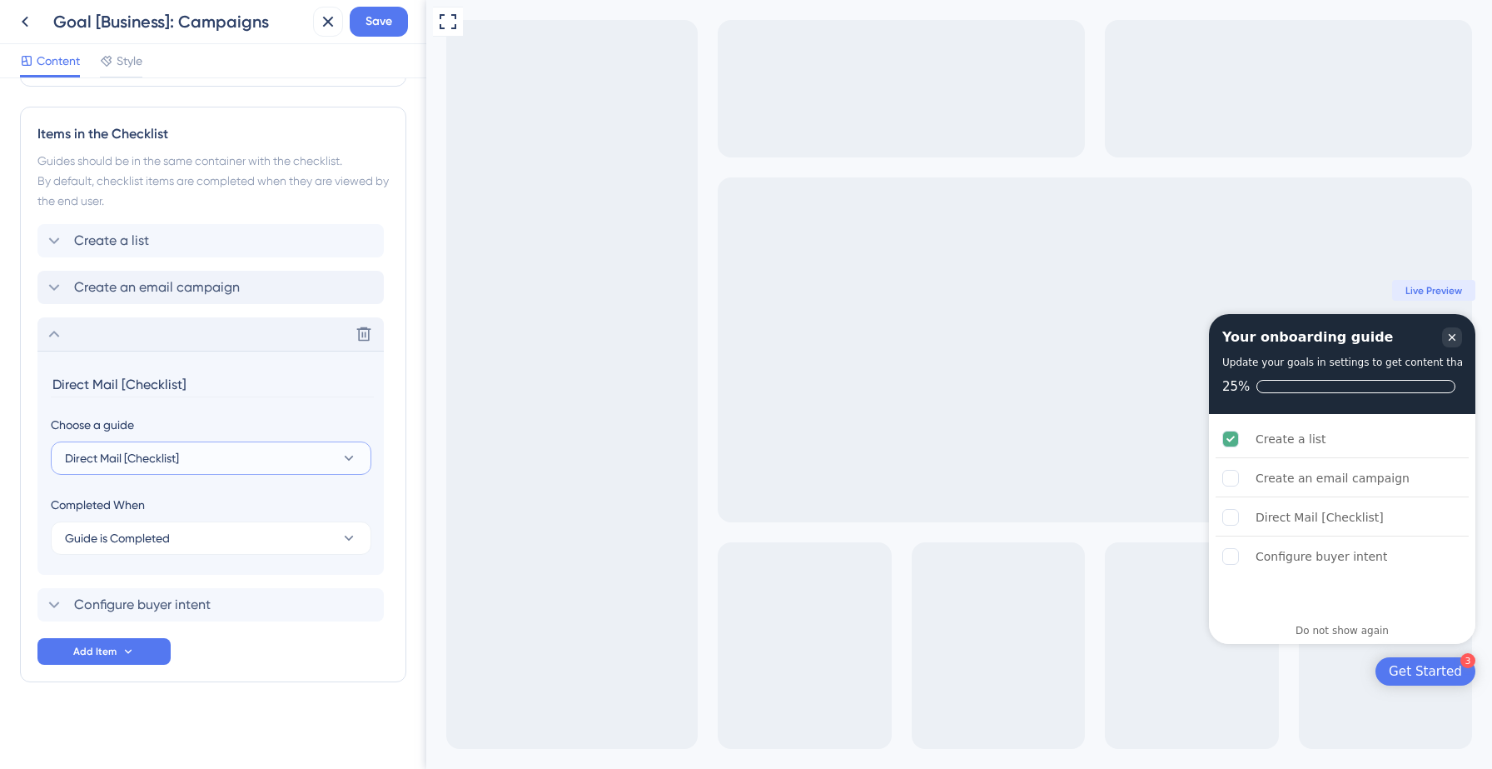
click at [199, 455] on button "Direct Mail [Checklist]" at bounding box center [211, 457] width 321 height 33
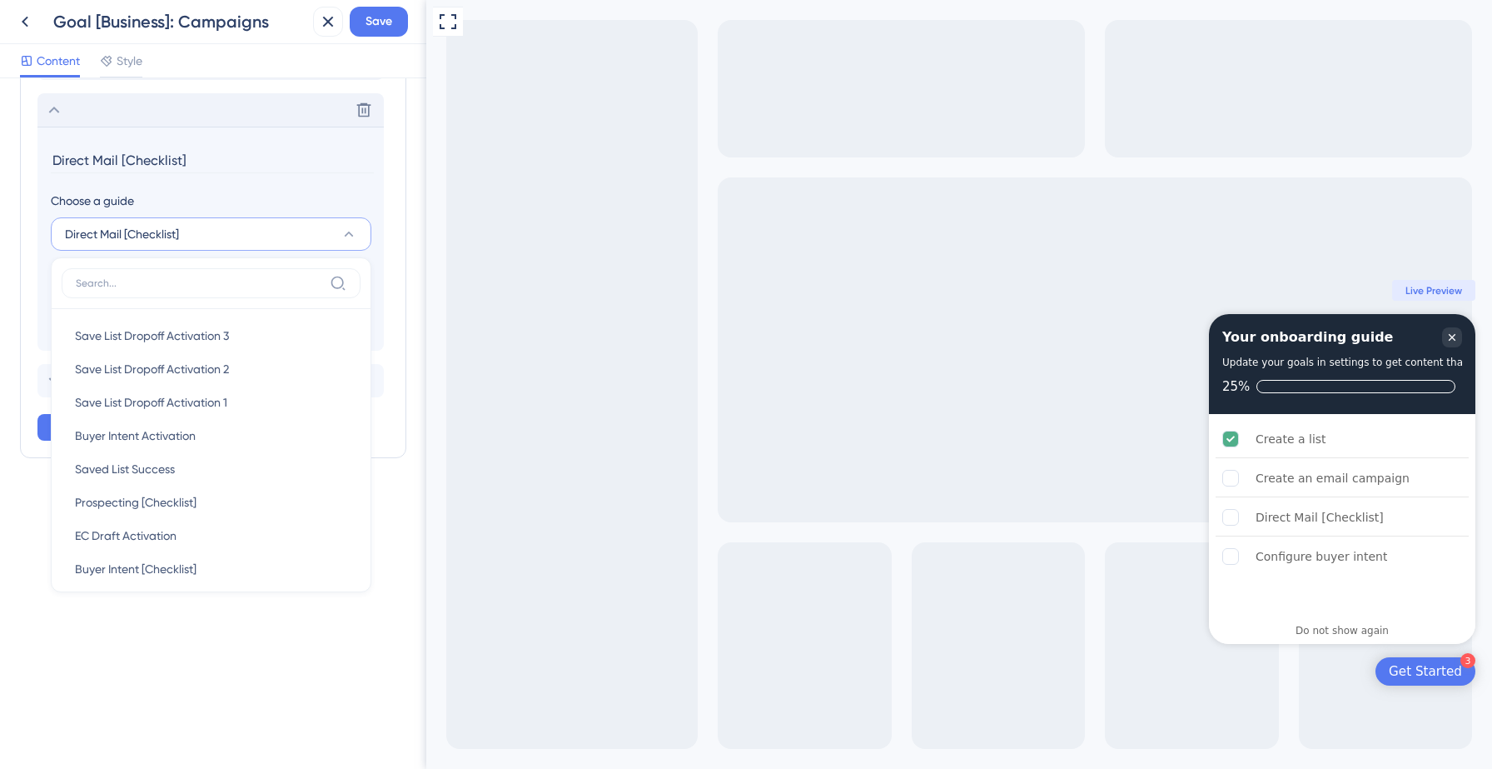
click at [146, 639] on div "Checklist Header Title Your onboarding guide Subtitle Update your goals in sett…" at bounding box center [213, 423] width 426 height 690
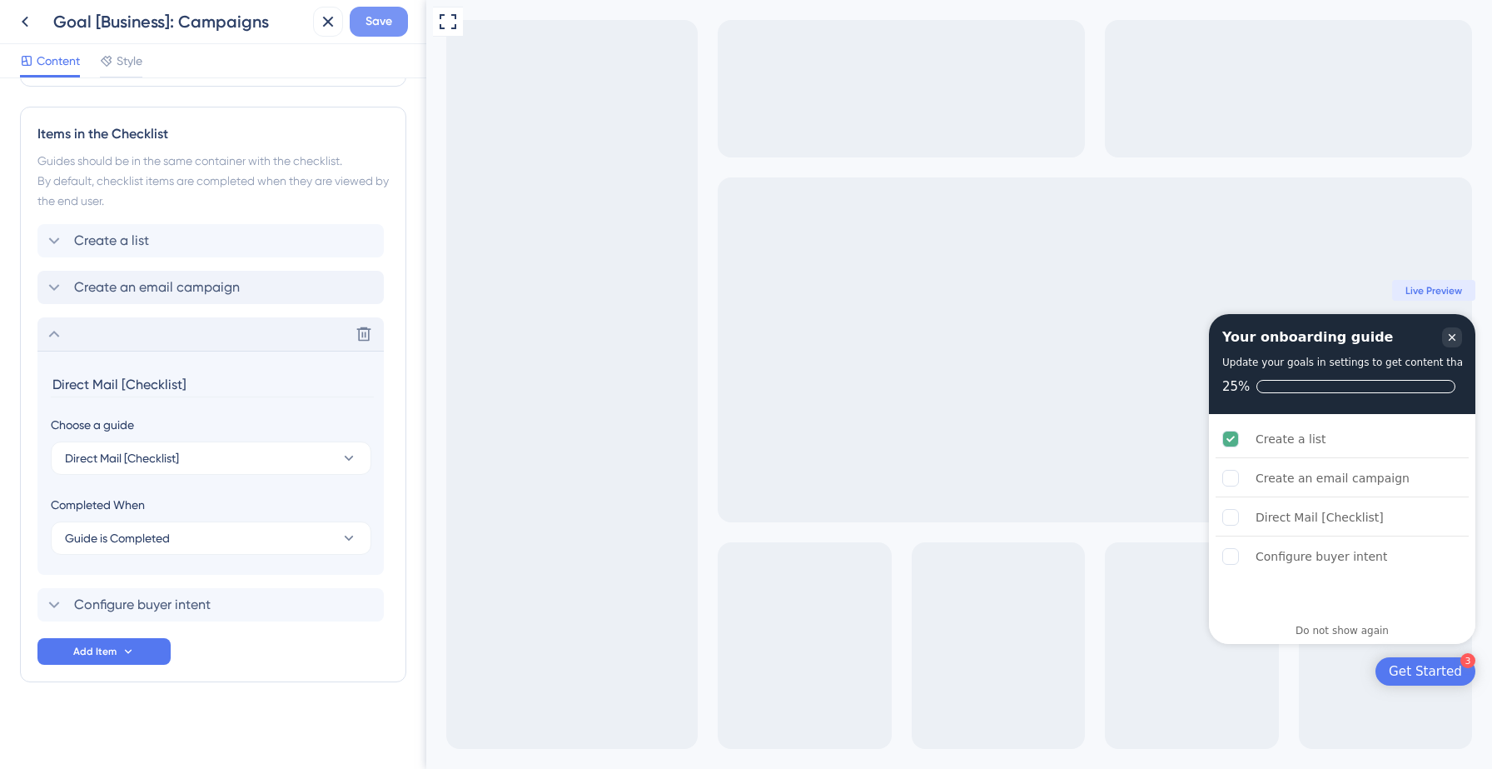
click at [379, 23] on span "Save" at bounding box center [379, 22] width 27 height 20
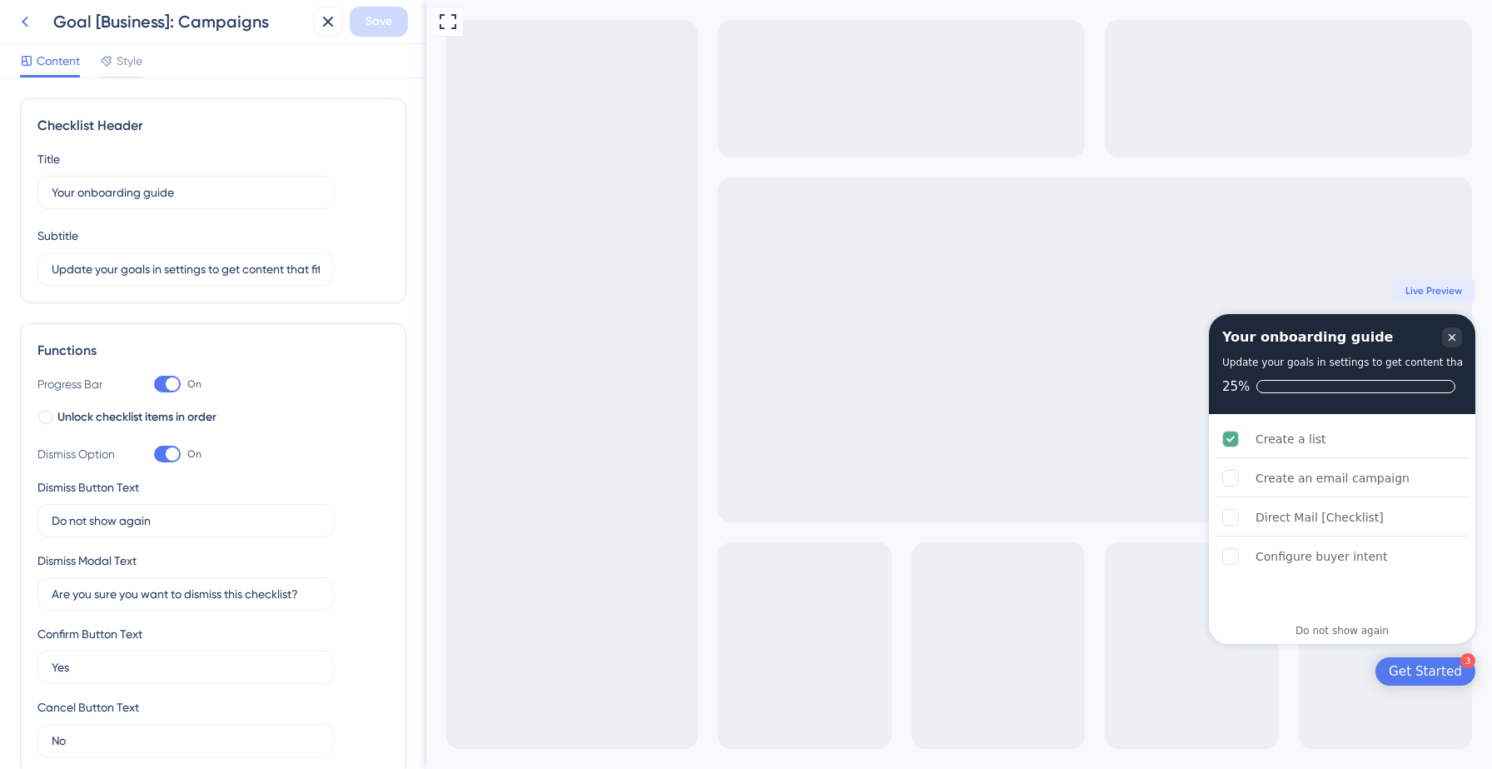
click at [29, 21] on icon at bounding box center [25, 22] width 20 height 20
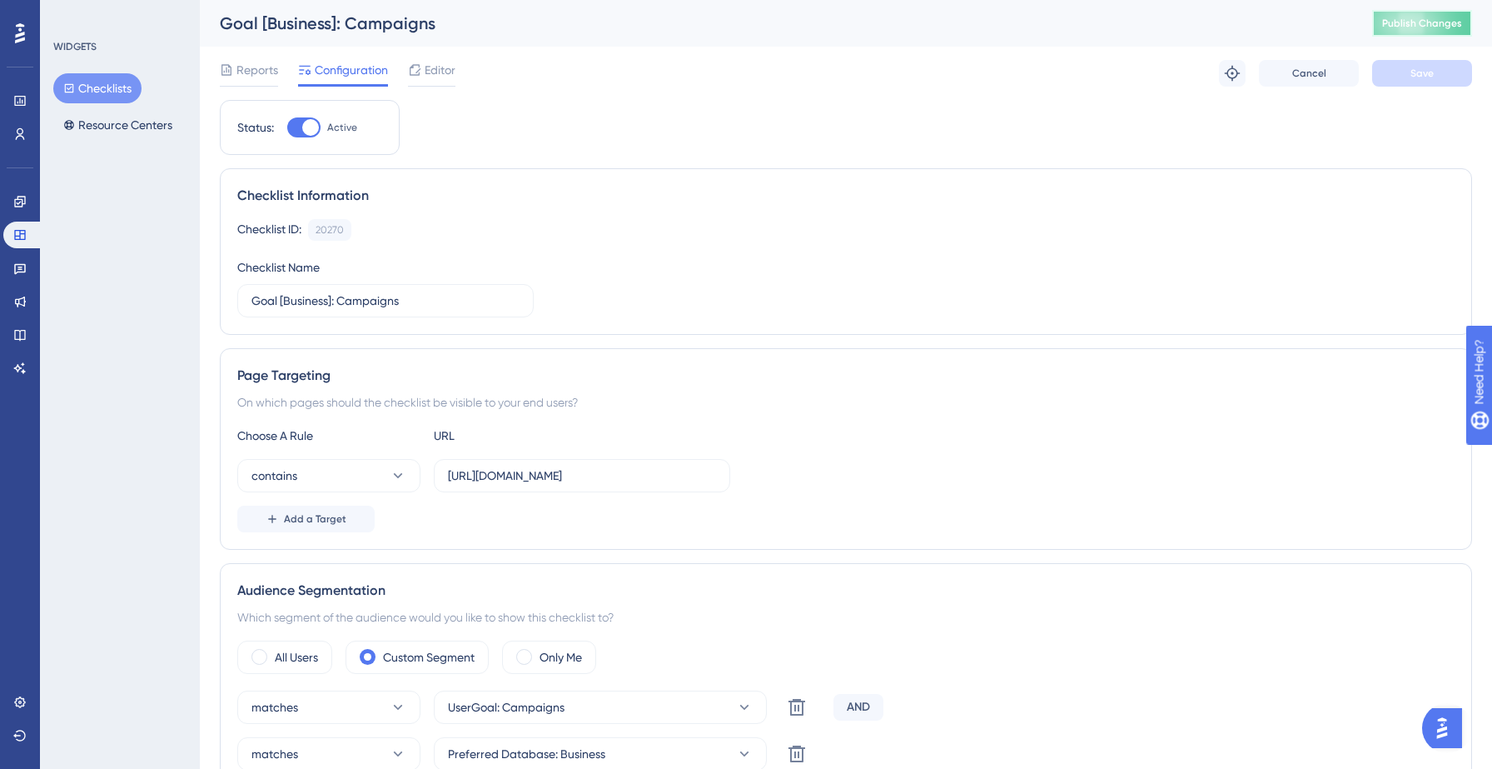
click at [1417, 28] on span "Publish Changes" at bounding box center [1422, 23] width 80 height 13
click at [104, 114] on button "Resource Centers" at bounding box center [117, 125] width 129 height 30
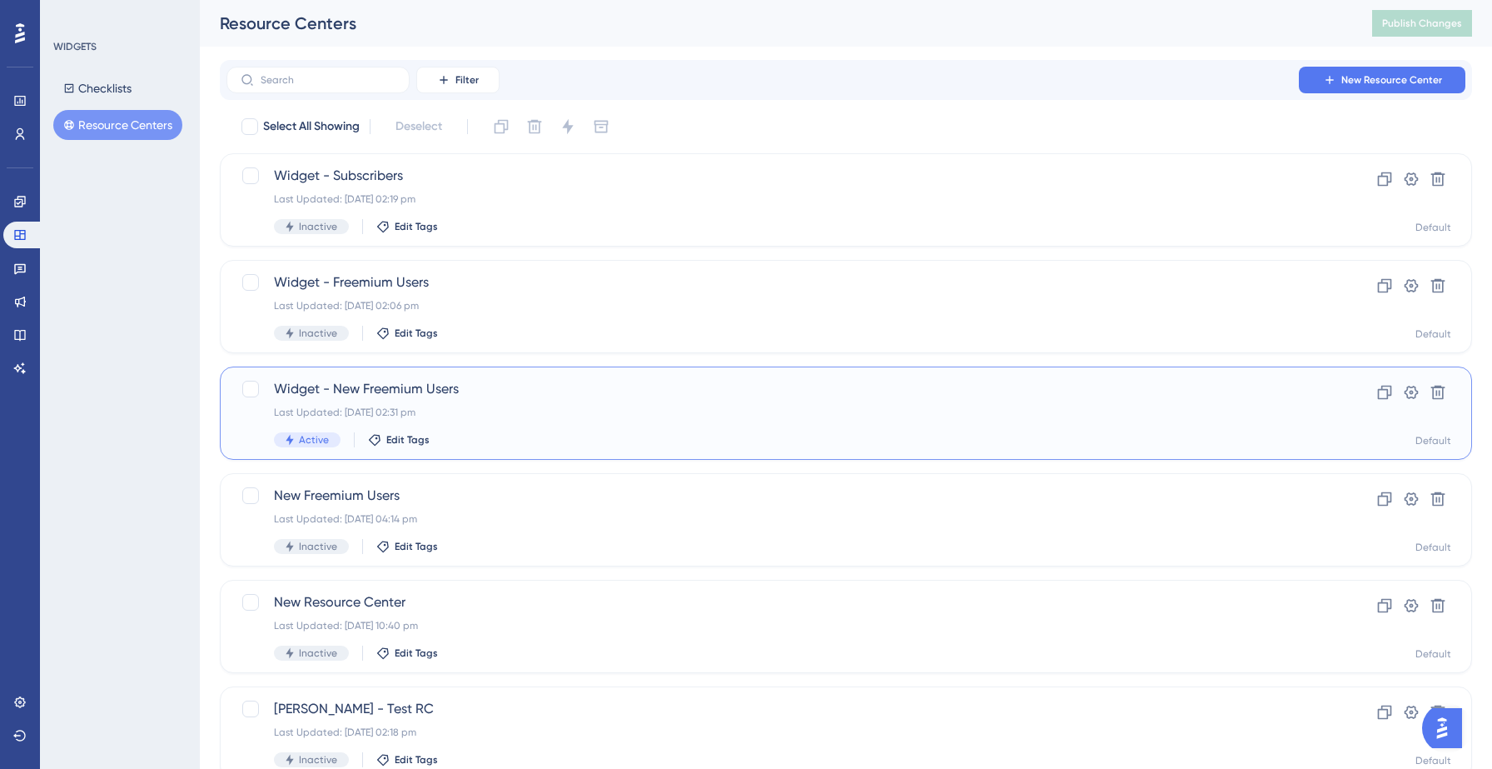
click at [461, 423] on div "Widget - New Freemium Users Last Updated: 08 Sept 2025 02:31 pm Active Edit Tags" at bounding box center [779, 413] width 1011 height 68
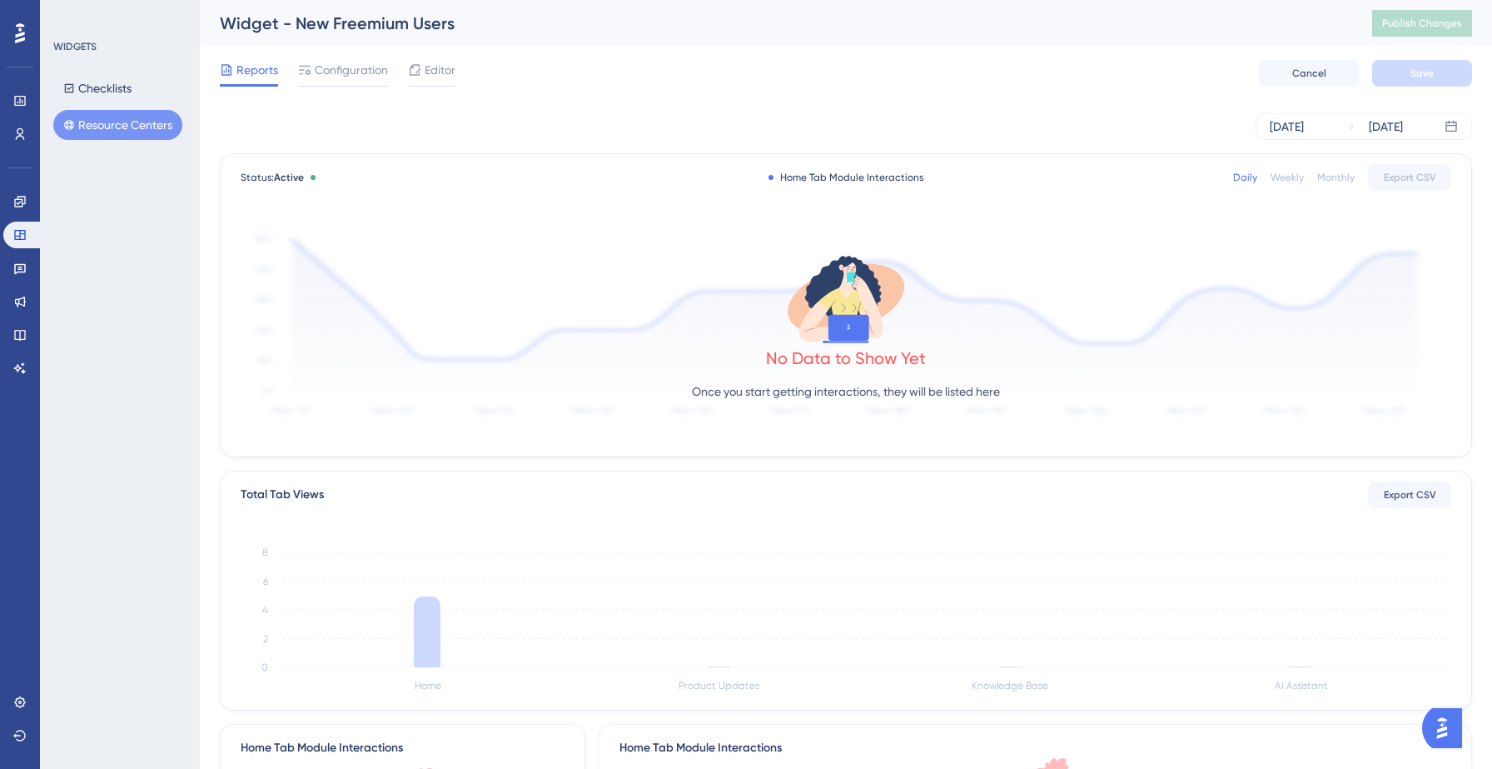
click at [461, 72] on div "Reports Configuration Editor Cancel Save" at bounding box center [846, 73] width 1253 height 53
click at [447, 67] on span "Editor" at bounding box center [440, 70] width 31 height 20
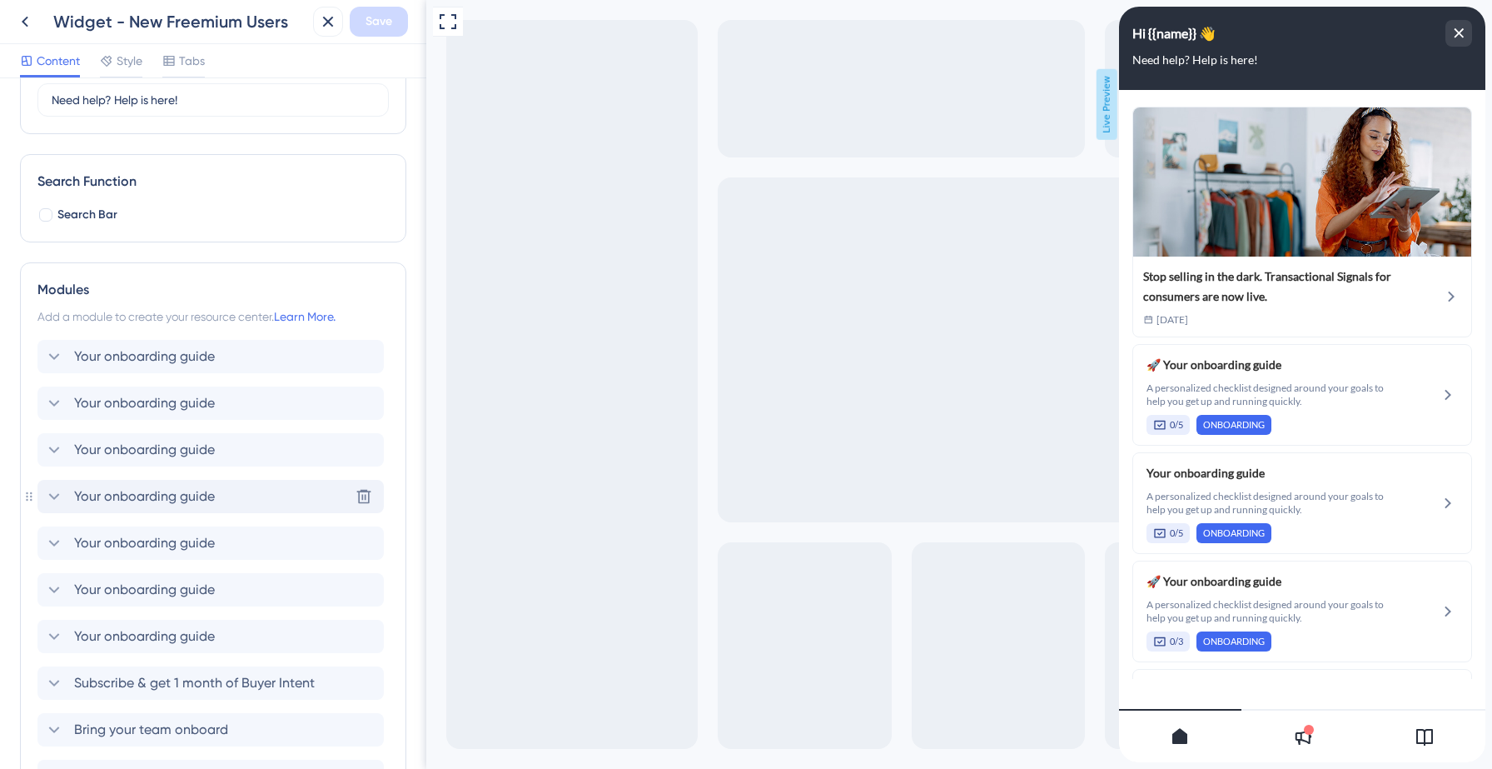
click at [181, 502] on span "Your onboarding guide" at bounding box center [144, 496] width 141 height 20
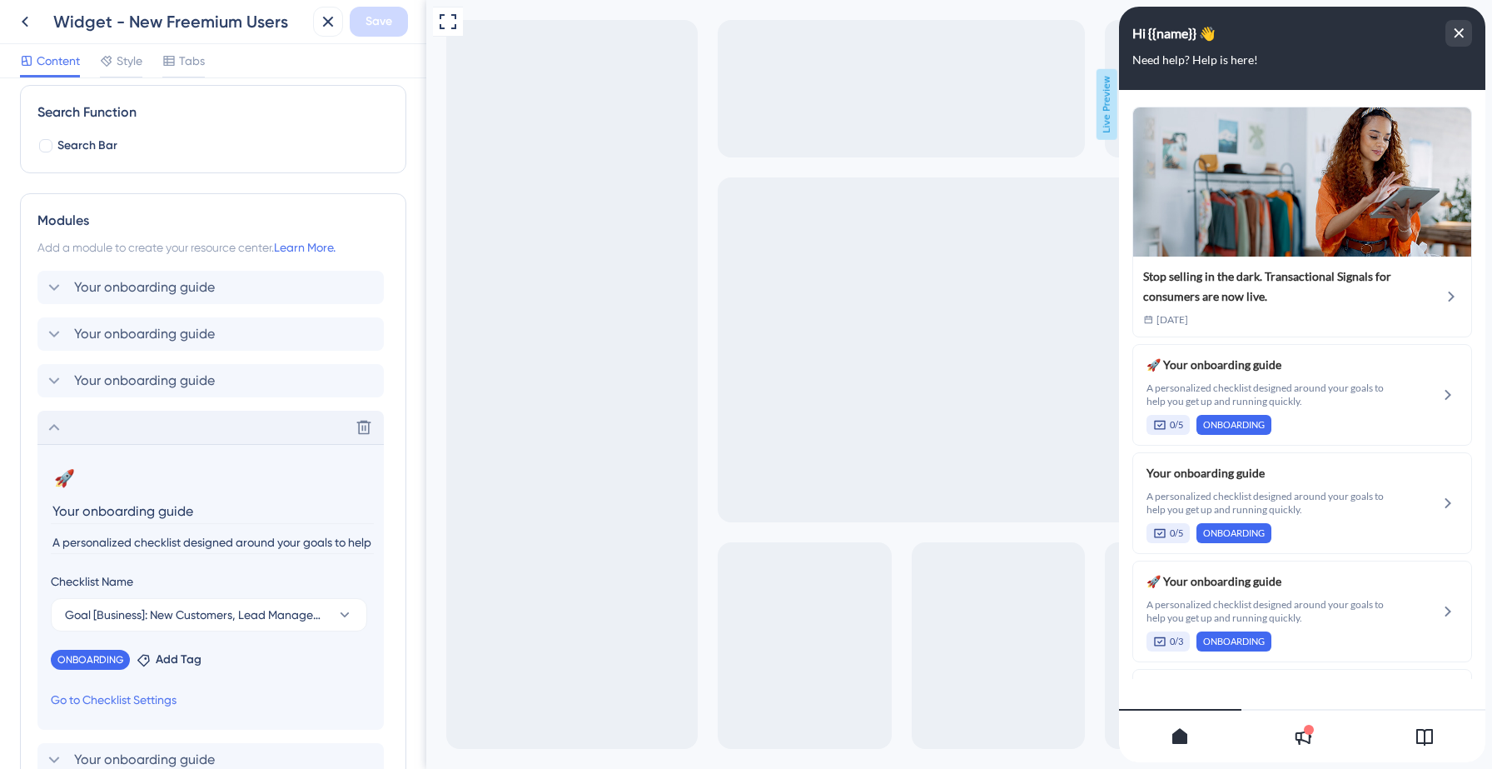
scroll to position [243, 0]
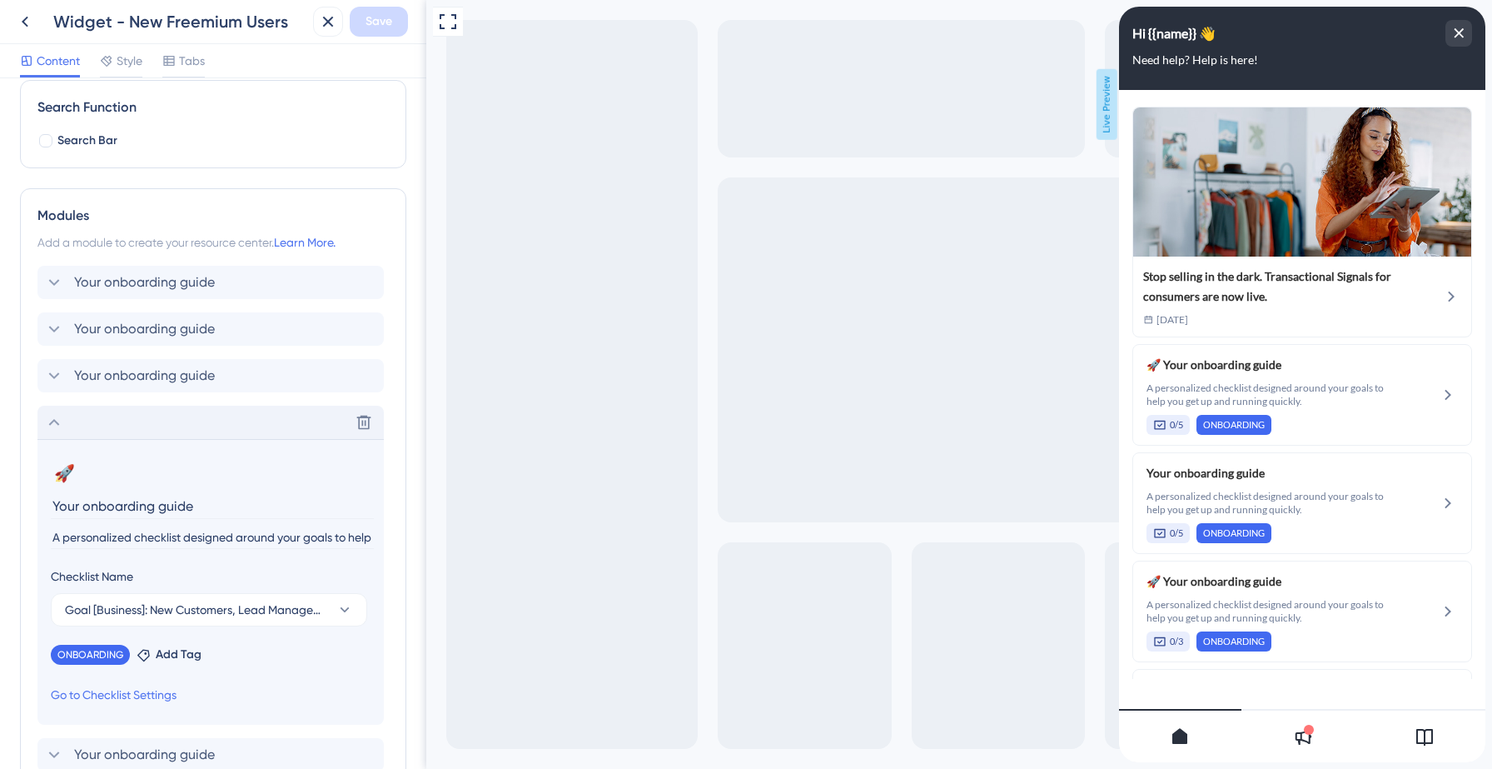
click at [55, 423] on icon at bounding box center [54, 422] width 20 height 20
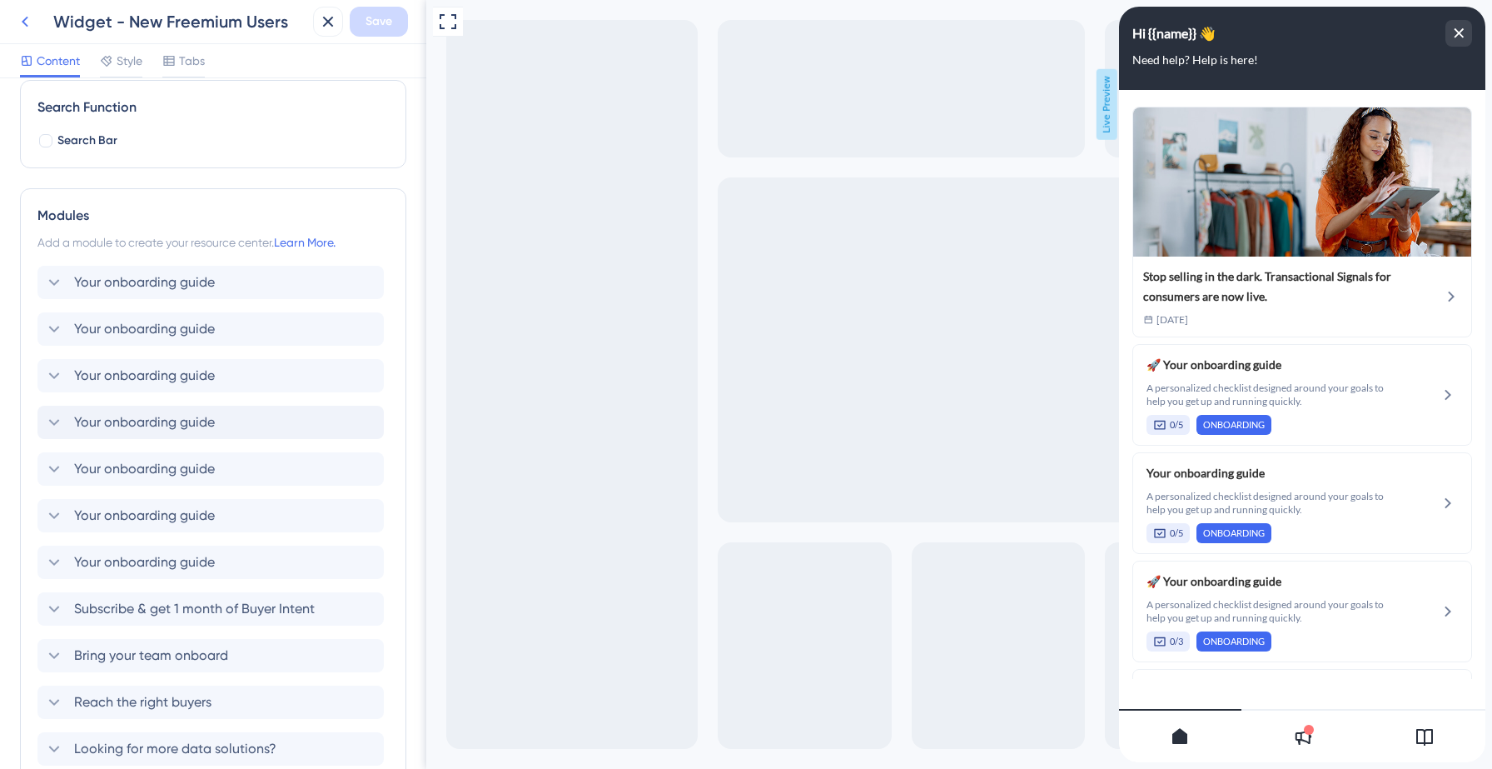
click at [30, 29] on icon at bounding box center [25, 22] width 20 height 20
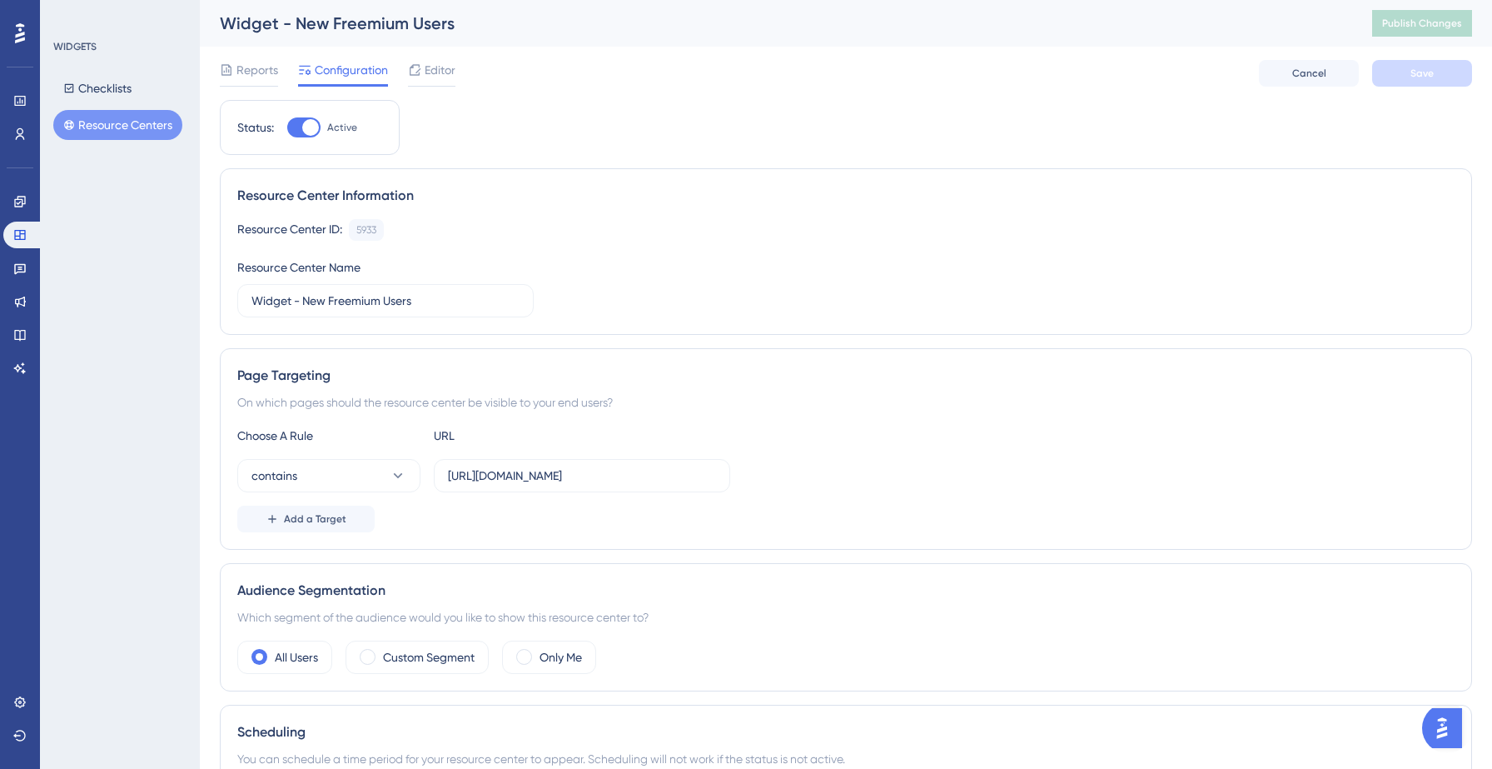
click at [135, 122] on button "Resource Centers" at bounding box center [117, 125] width 129 height 30
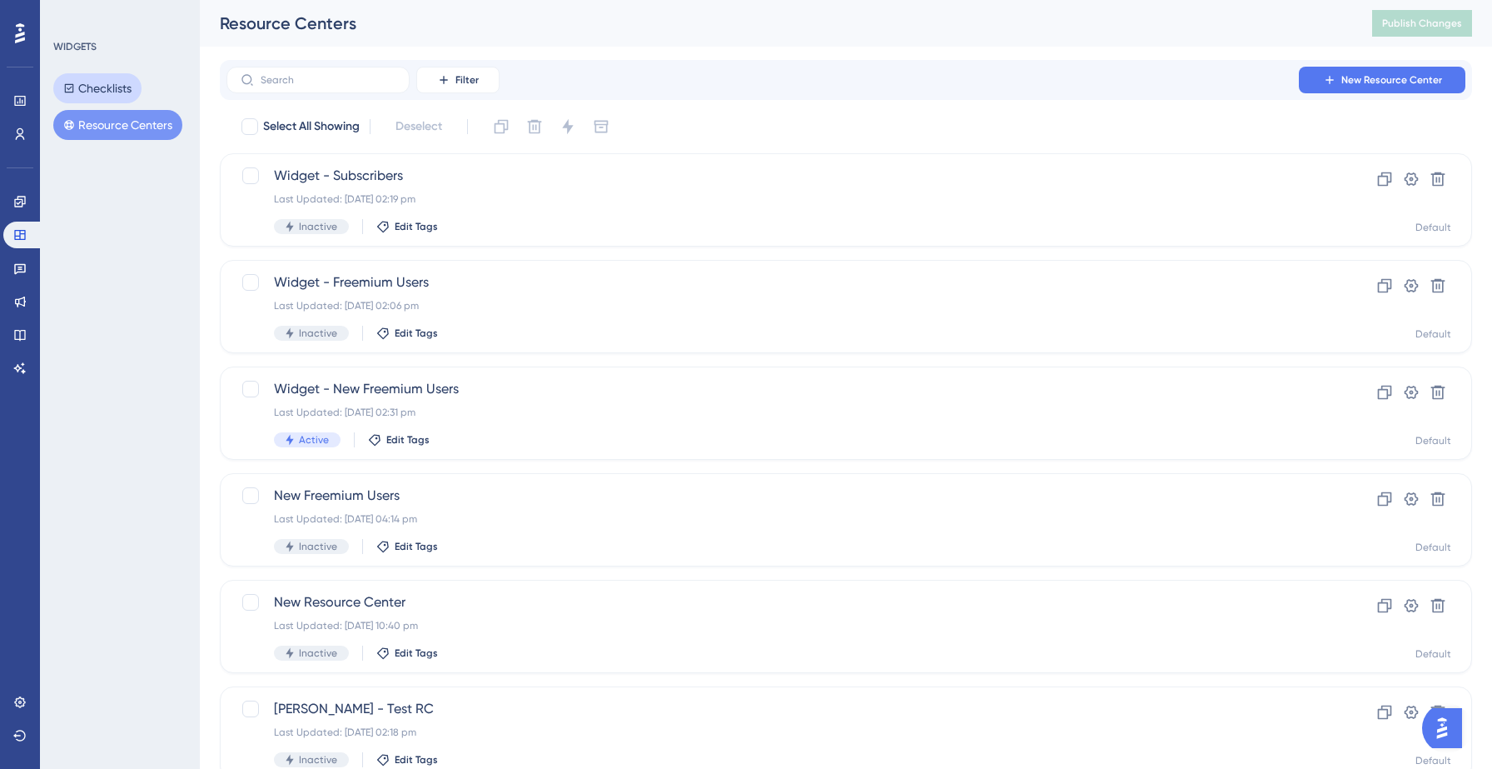
click at [107, 81] on button "Checklists" at bounding box center [97, 88] width 88 height 30
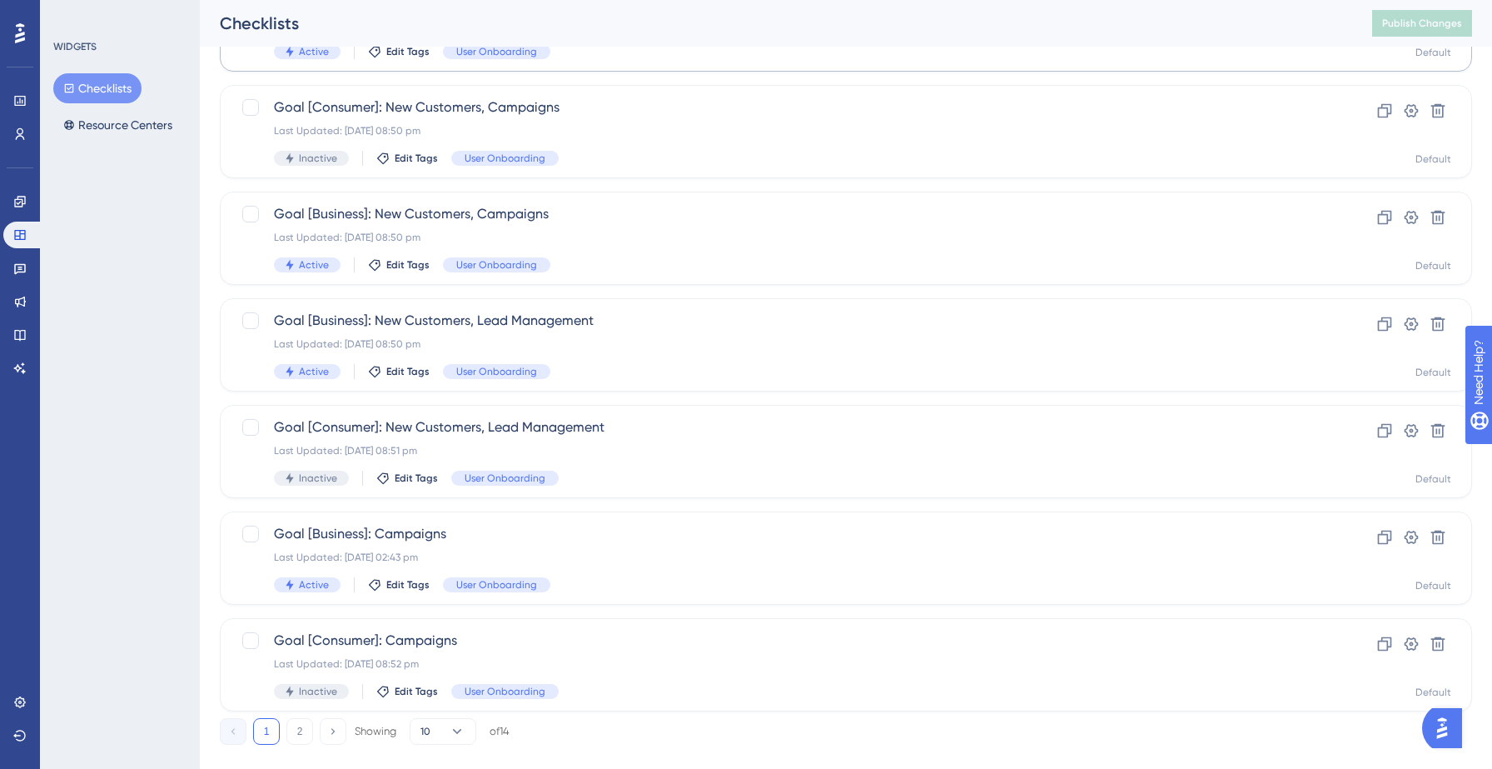
scroll to position [524, 0]
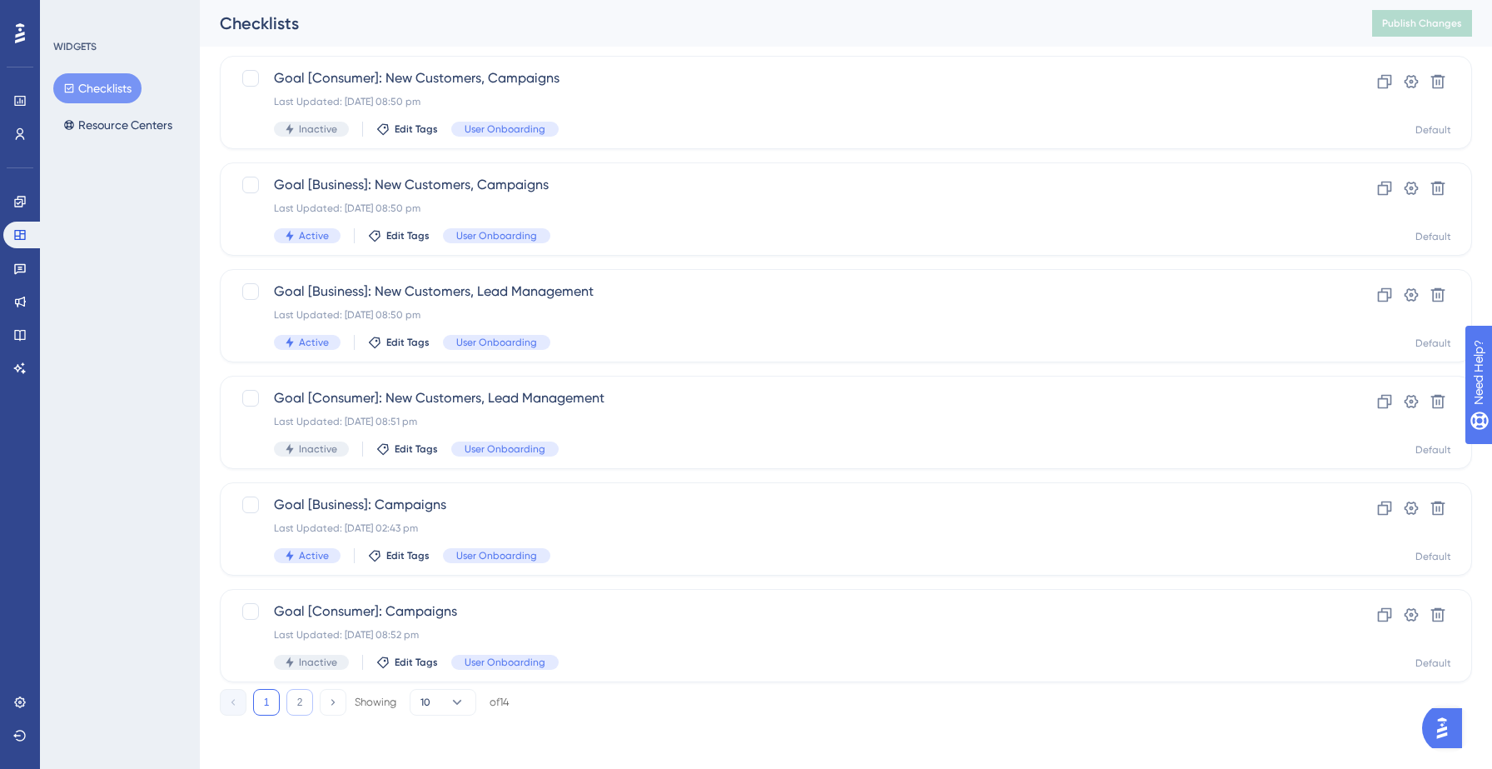
click at [305, 700] on button "2" at bounding box center [299, 702] width 27 height 27
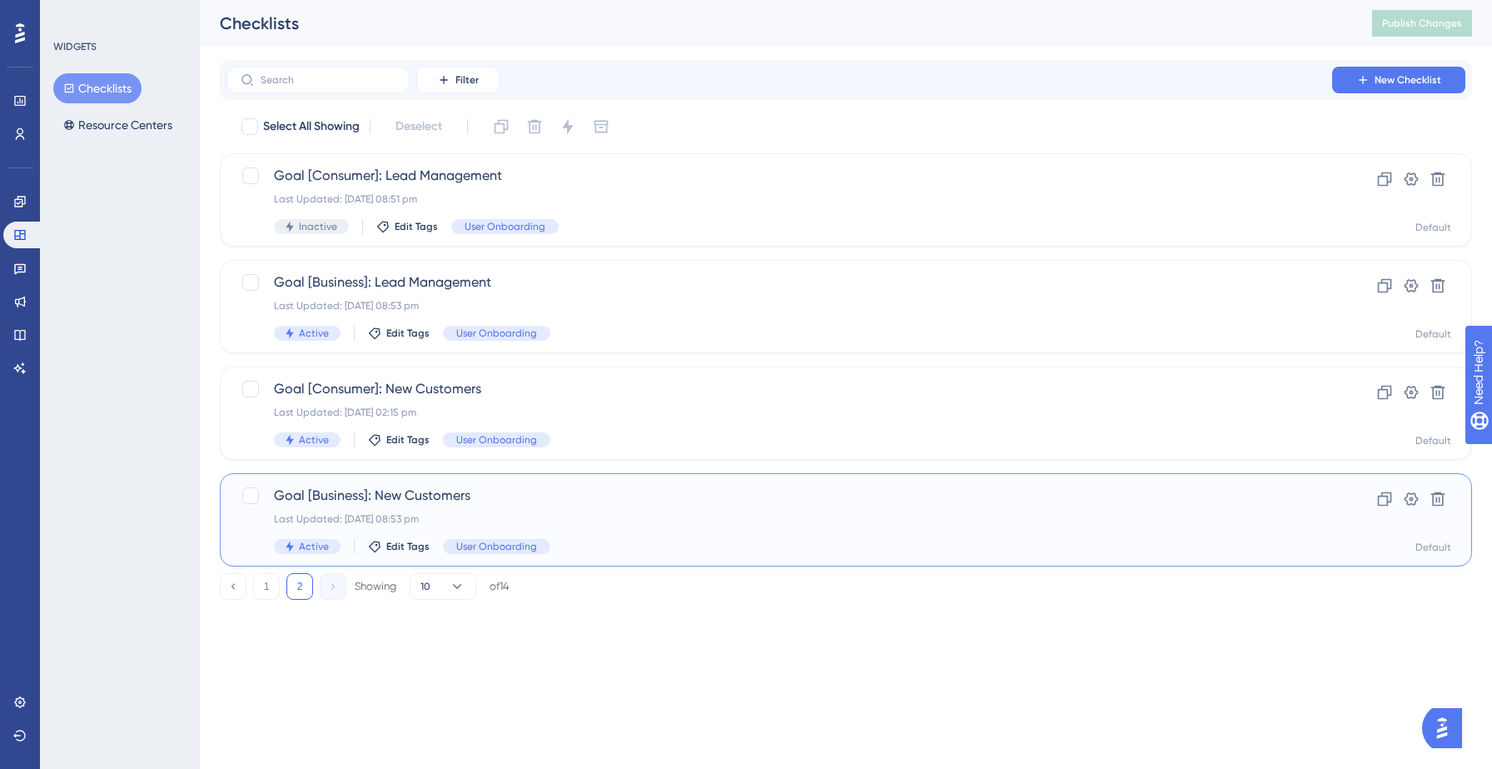
click at [418, 511] on div "Goal [Business]: New Customers Last Updated: 05 Sept 2025 08:53 pm Active Edit …" at bounding box center [779, 520] width 1011 height 68
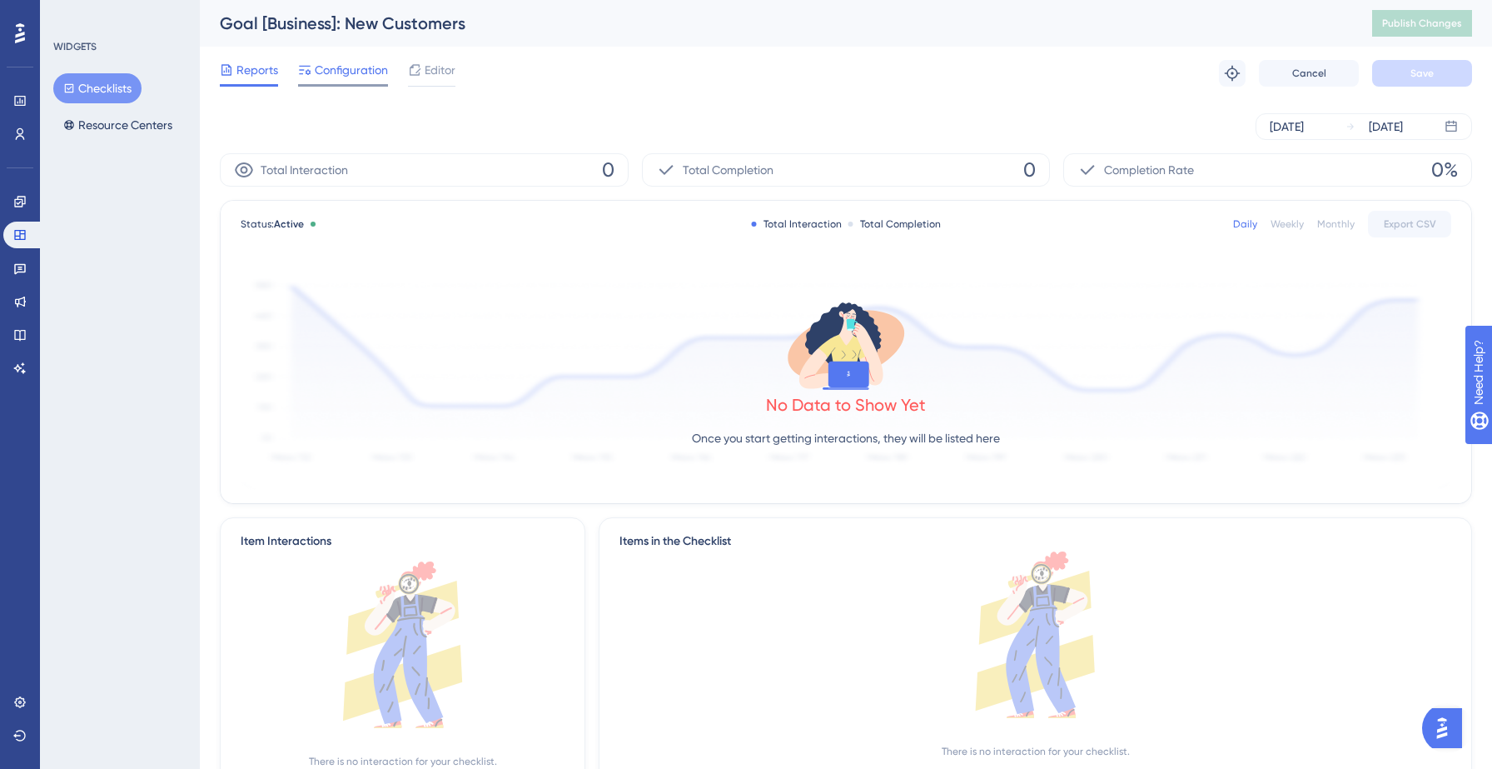
click at [358, 72] on span "Configuration" at bounding box center [351, 70] width 73 height 20
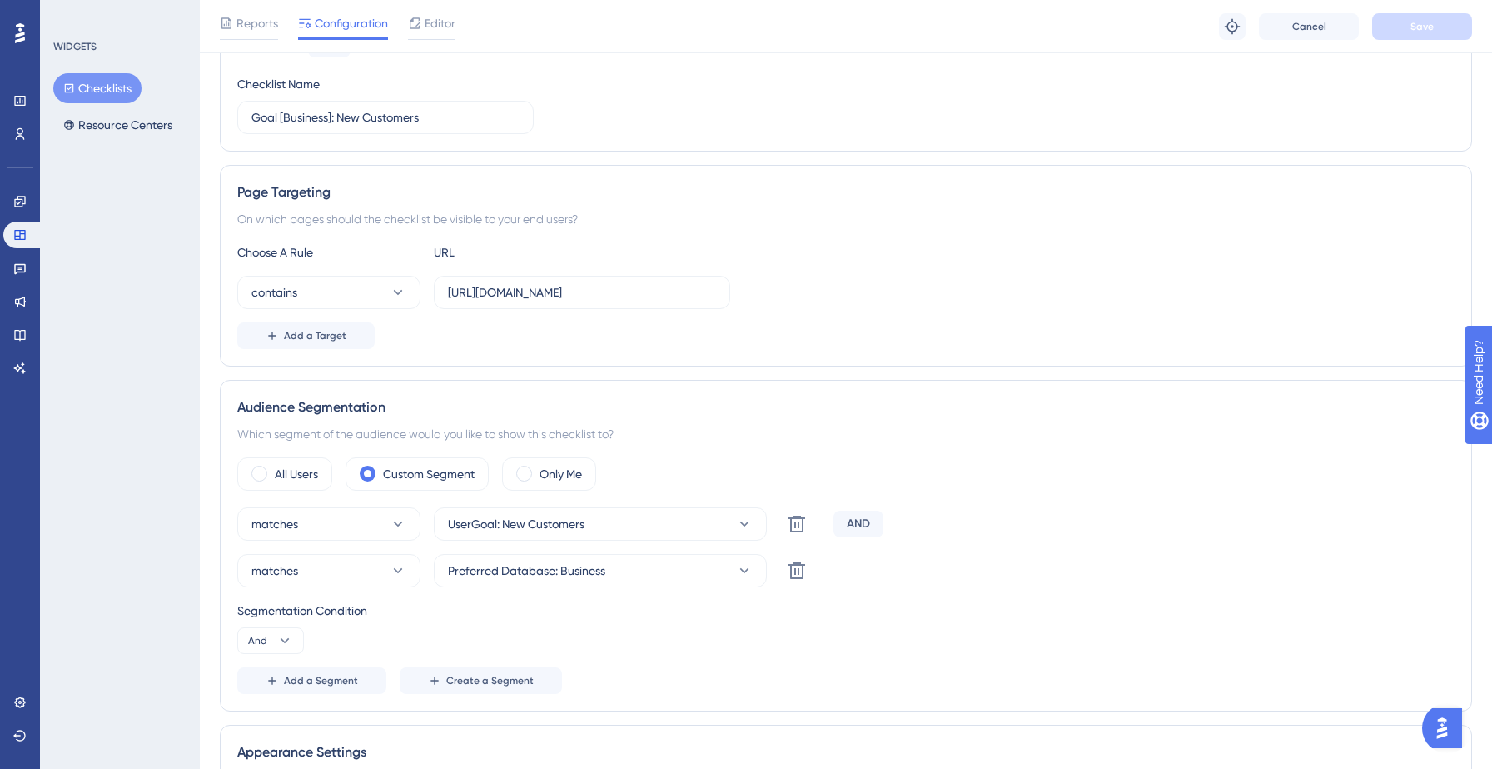
scroll to position [192, 0]
click at [104, 87] on button "Checklists" at bounding box center [97, 88] width 88 height 30
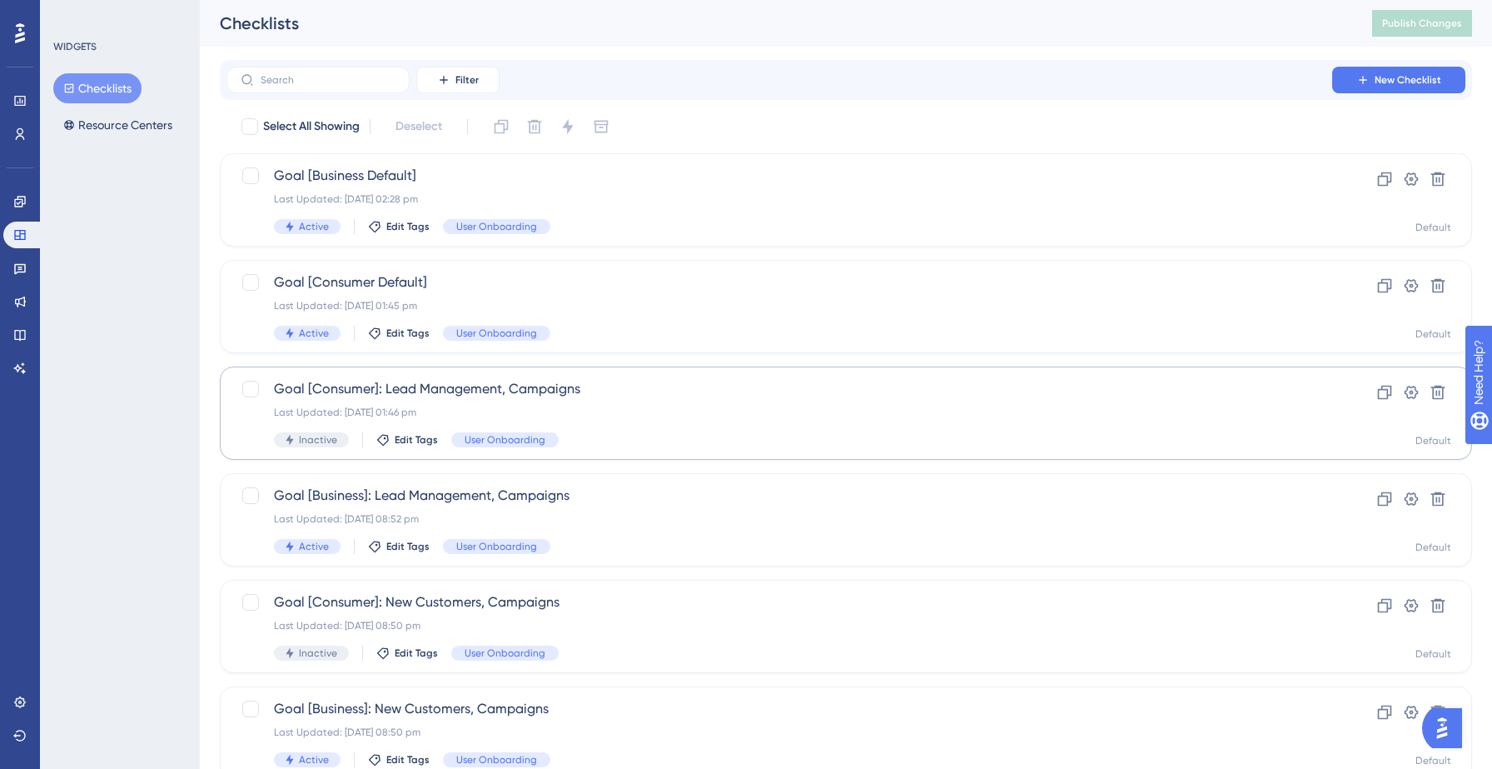
scroll to position [524, 0]
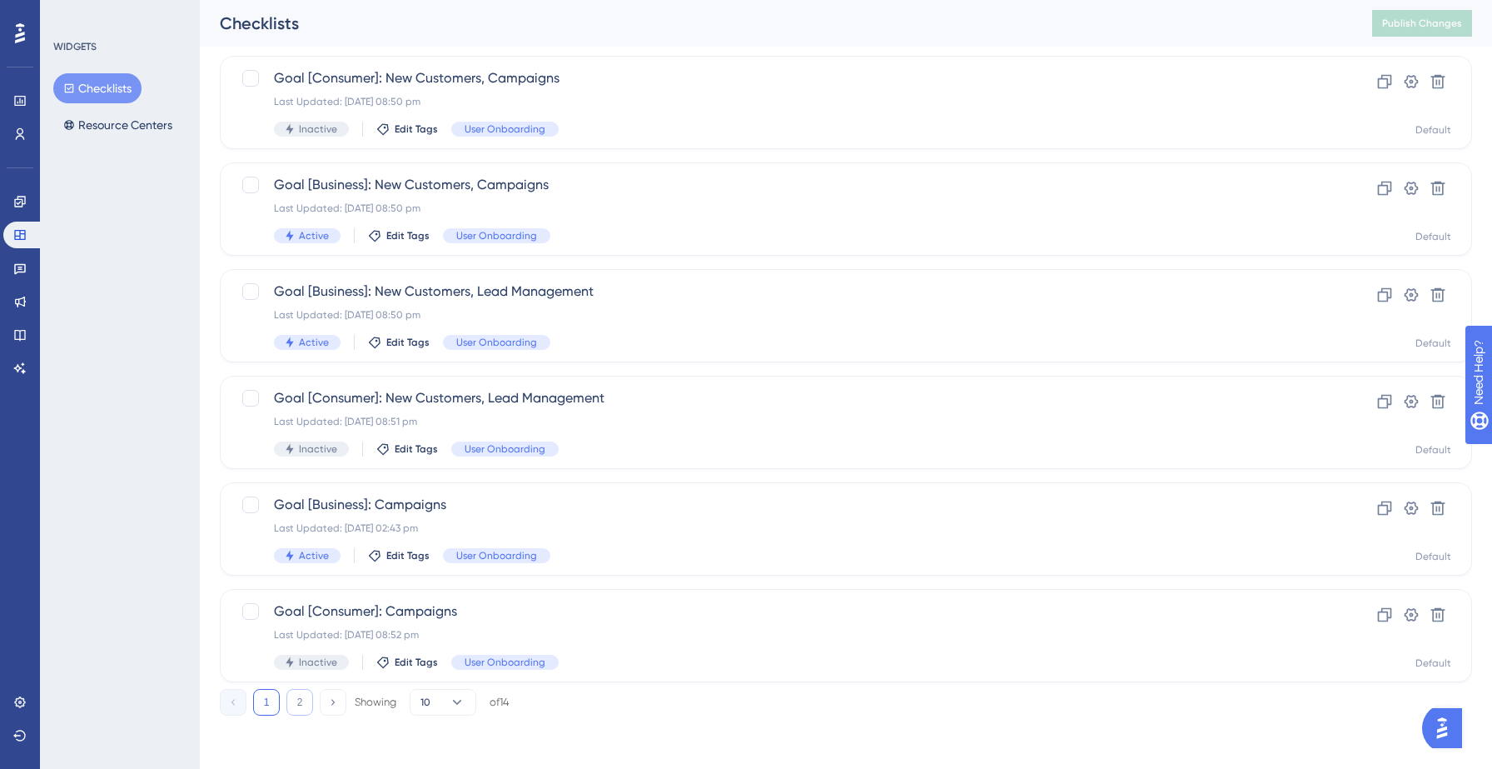
click at [292, 705] on button "2" at bounding box center [299, 702] width 27 height 27
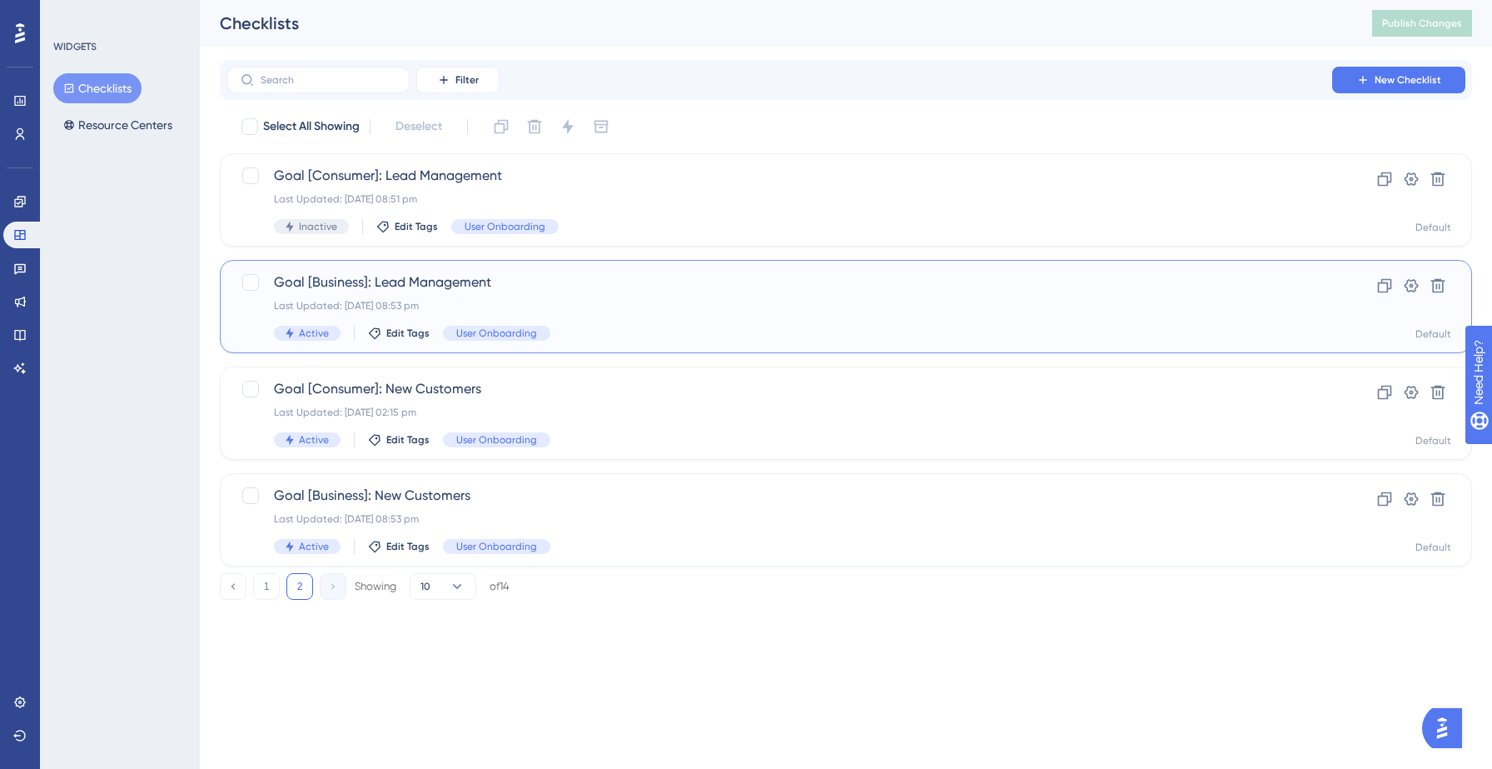
click at [455, 281] on span "Goal [Business]: Lead Management" at bounding box center [779, 282] width 1011 height 20
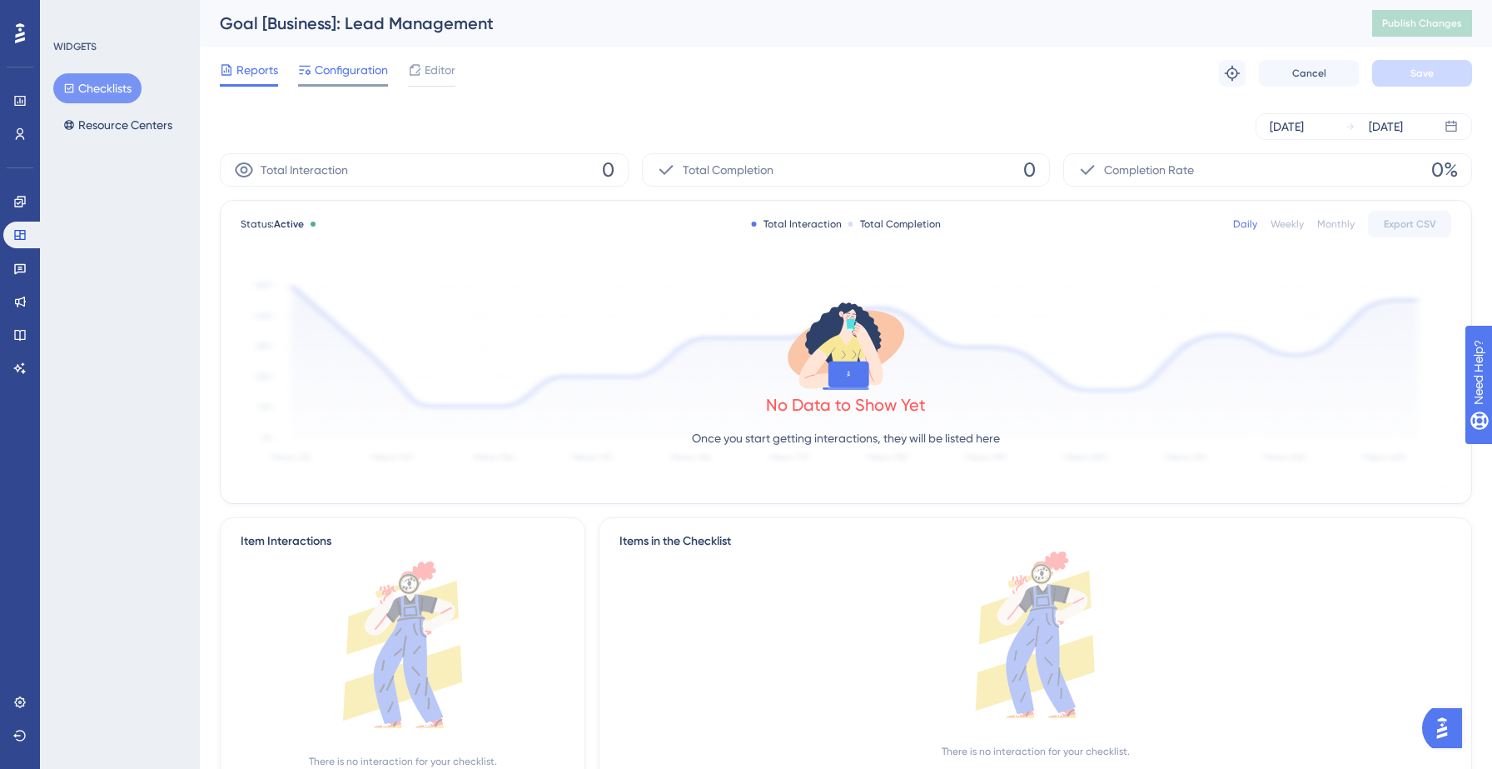
click at [361, 67] on span "Configuration" at bounding box center [351, 70] width 73 height 20
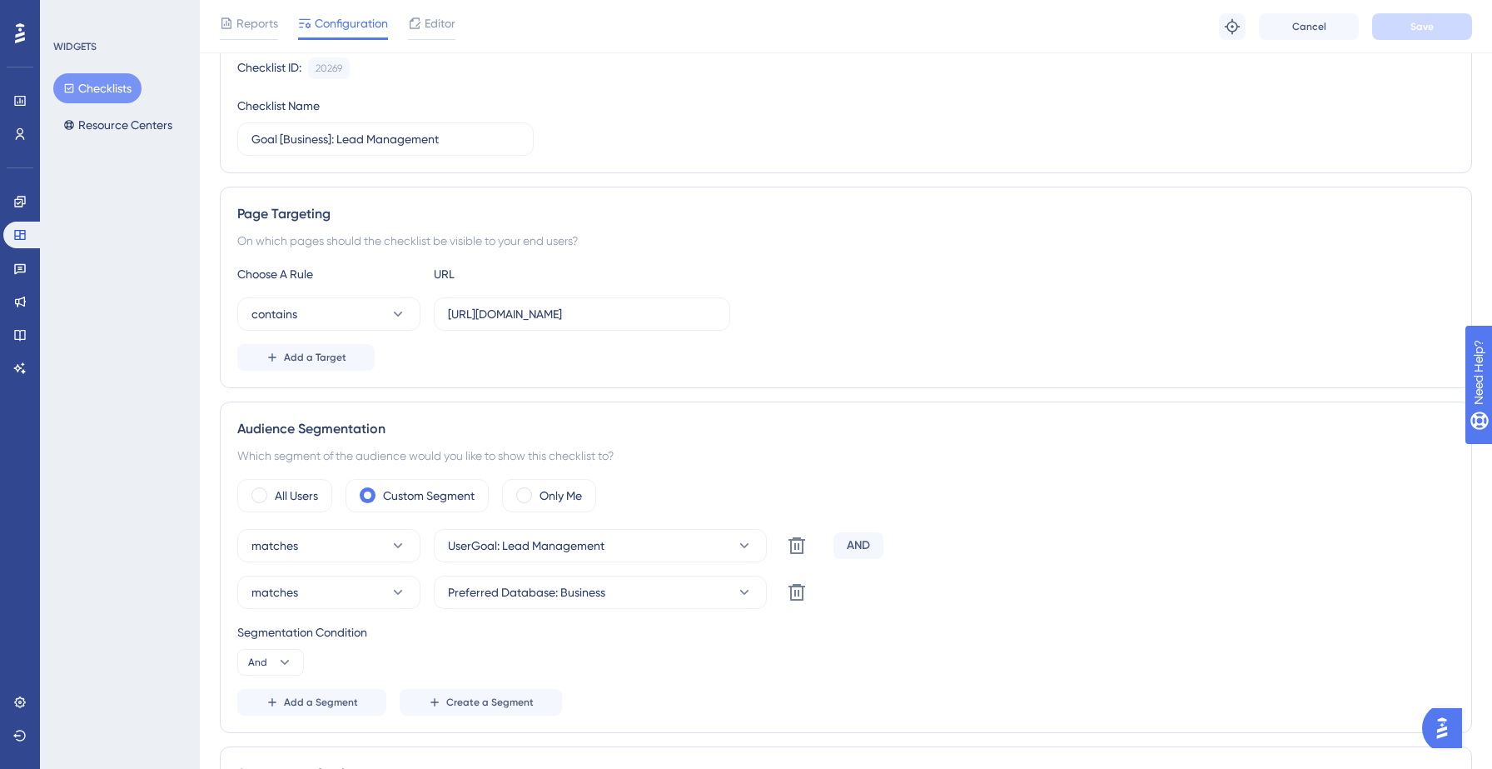
scroll to position [172, 0]
click at [109, 87] on button "Checklists" at bounding box center [97, 88] width 88 height 30
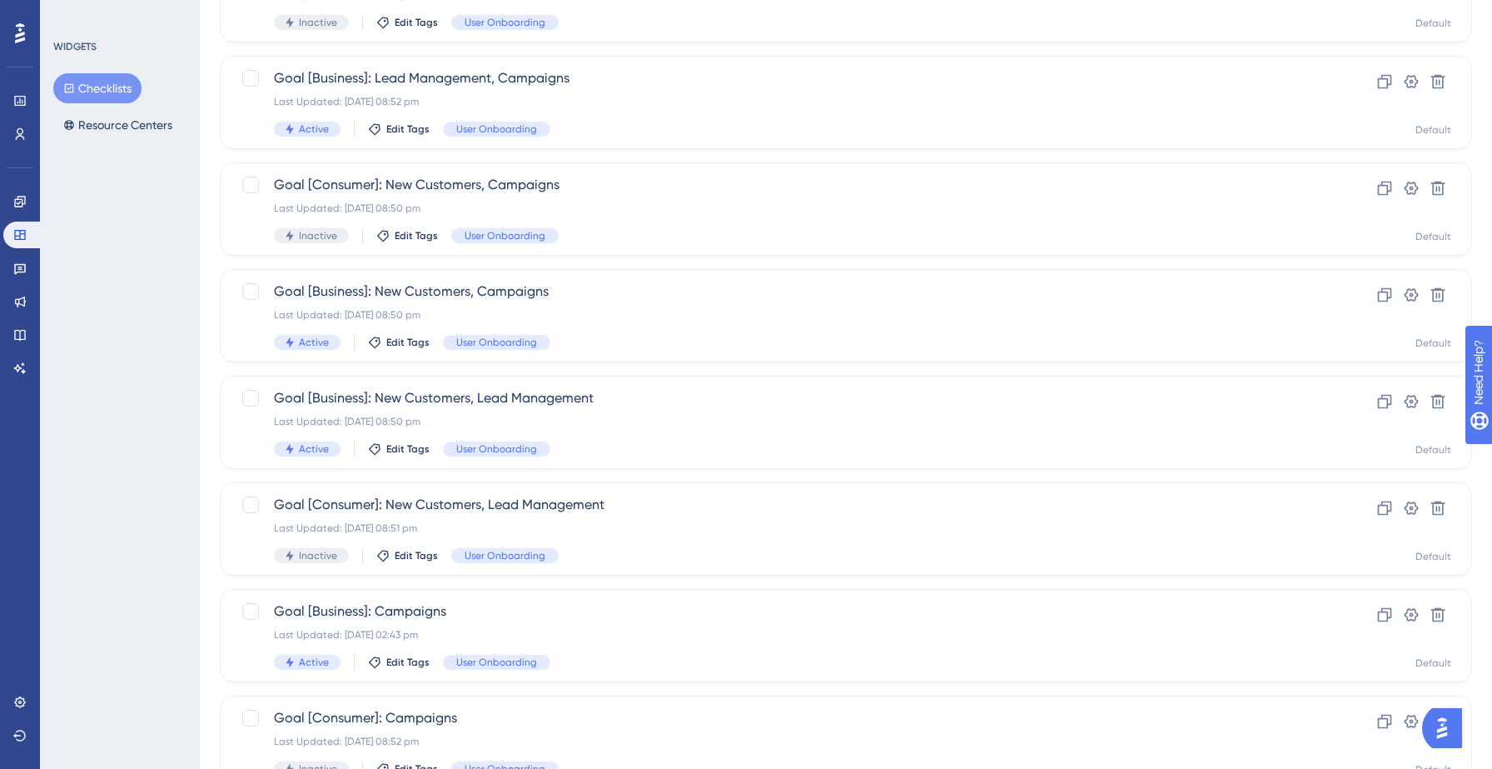
scroll to position [524, 0]
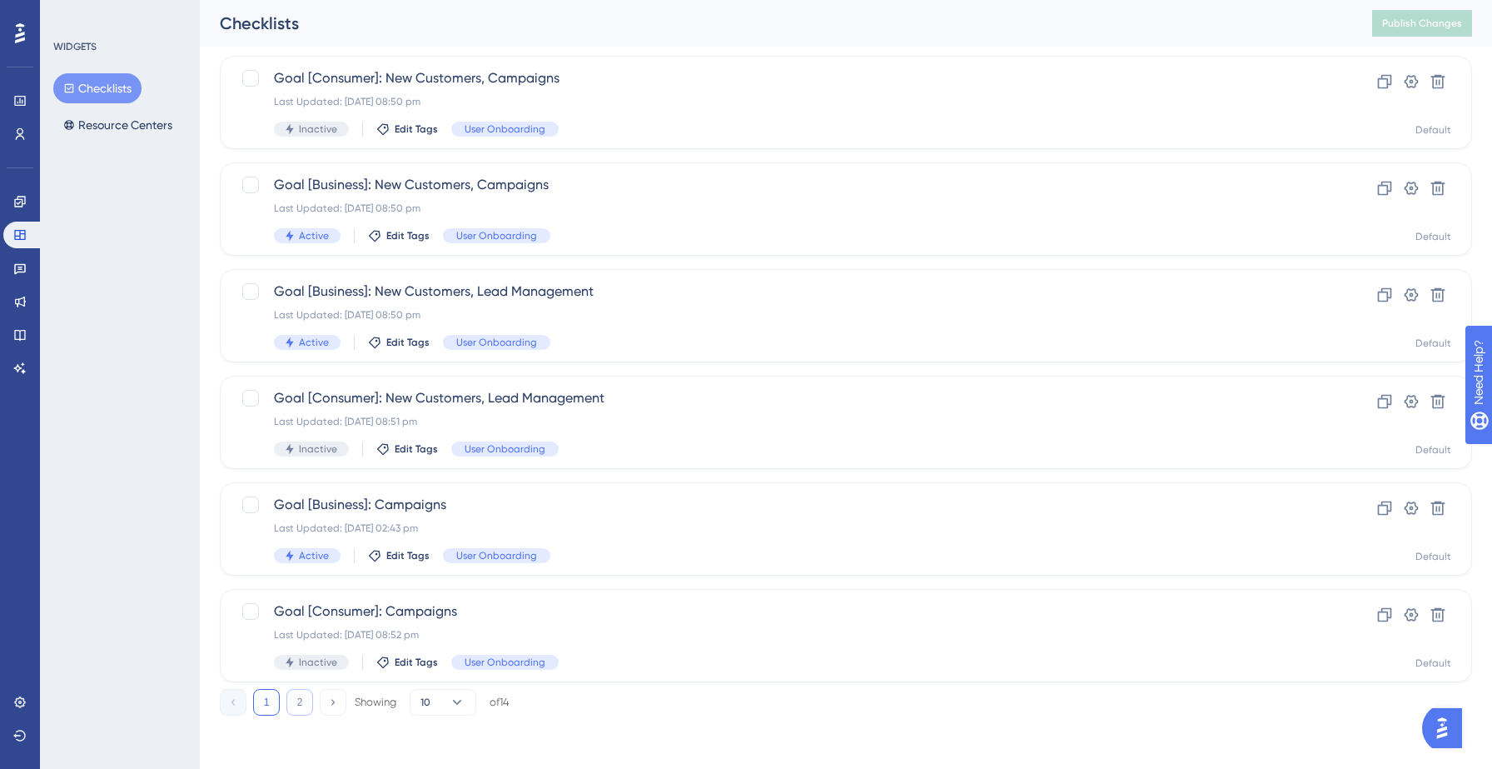
click at [300, 703] on button "2" at bounding box center [299, 702] width 27 height 27
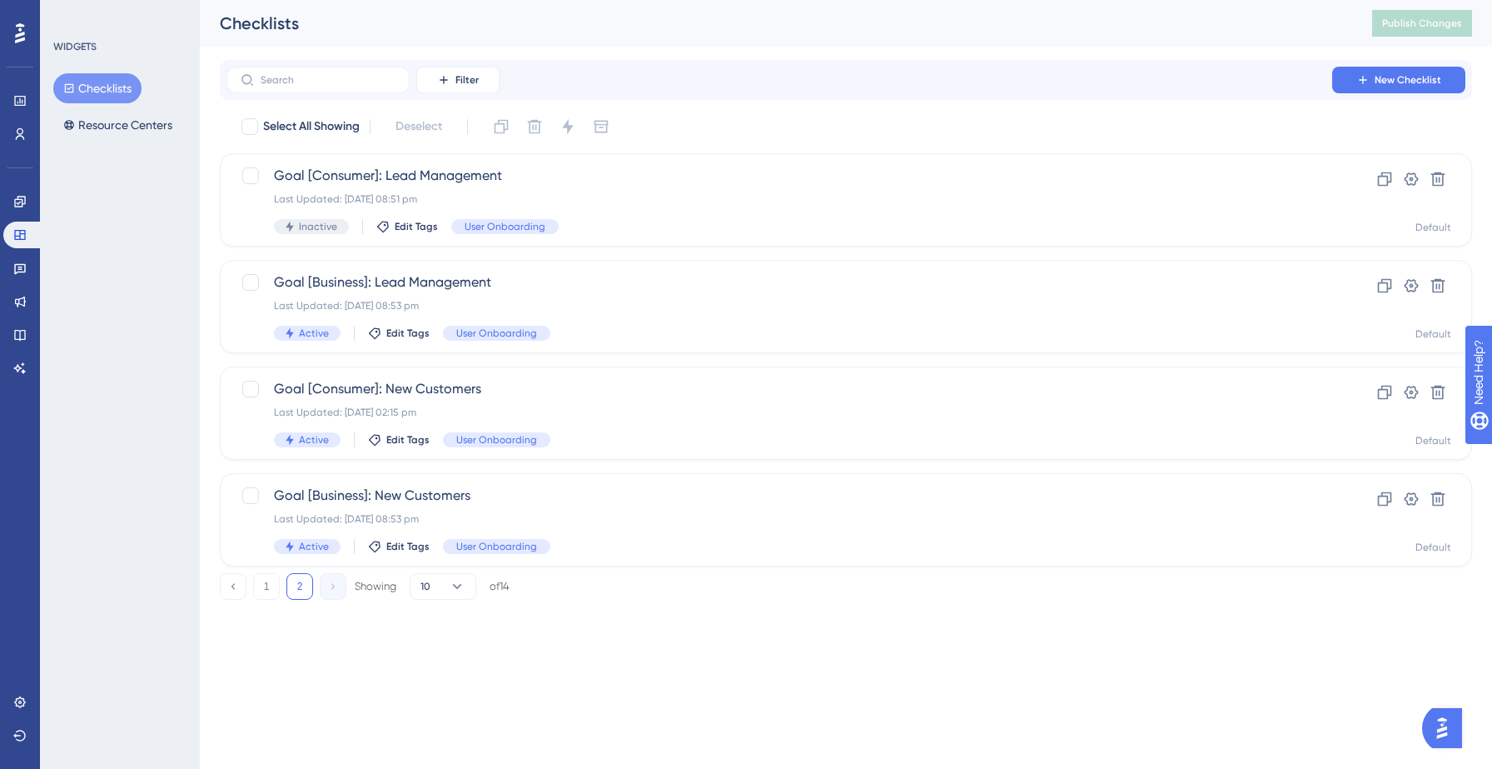
scroll to position [0, 0]
click at [526, 521] on div "Last Updated: 05 Sept 2025 08:53 pm" at bounding box center [779, 518] width 1011 height 13
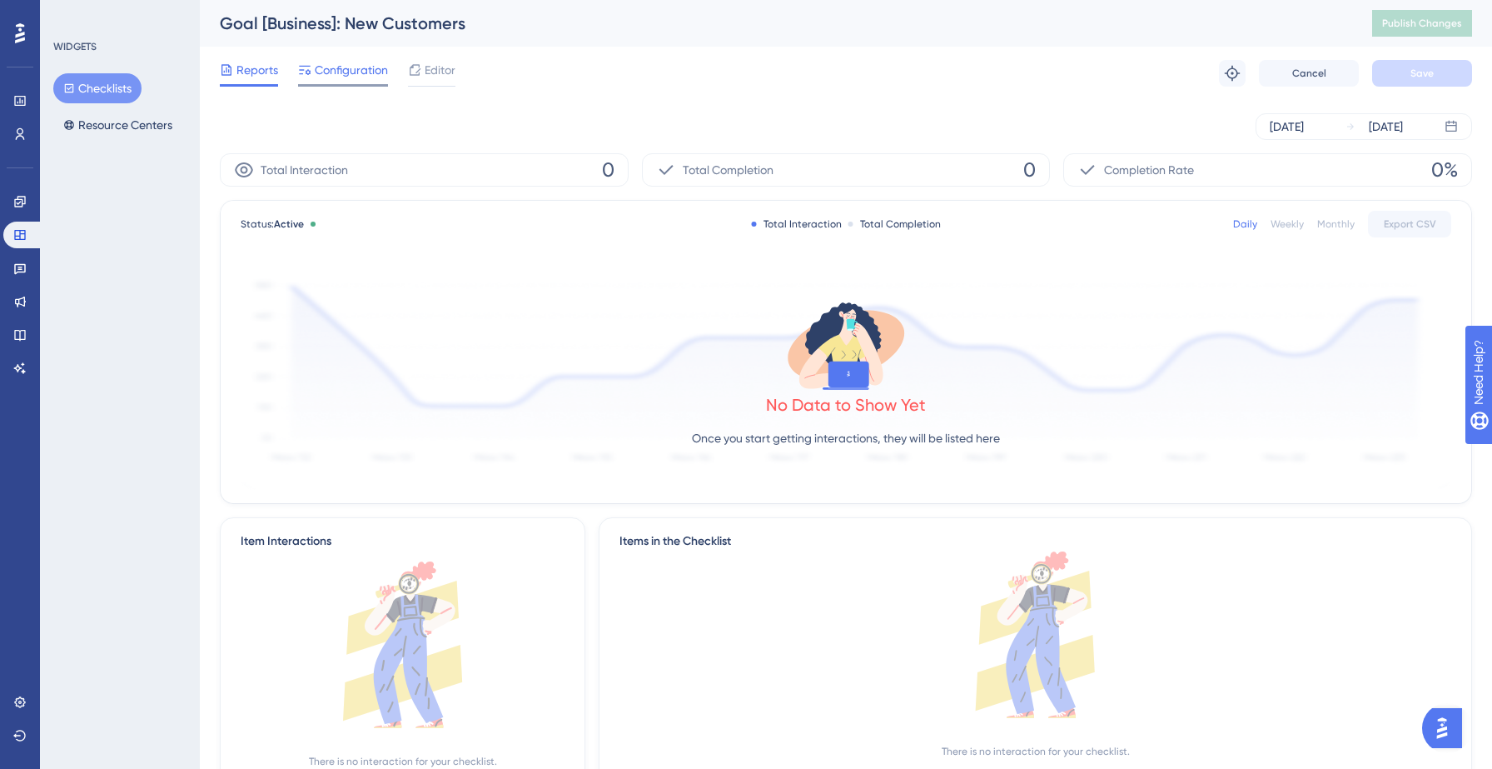
click at [331, 71] on span "Configuration" at bounding box center [351, 70] width 73 height 20
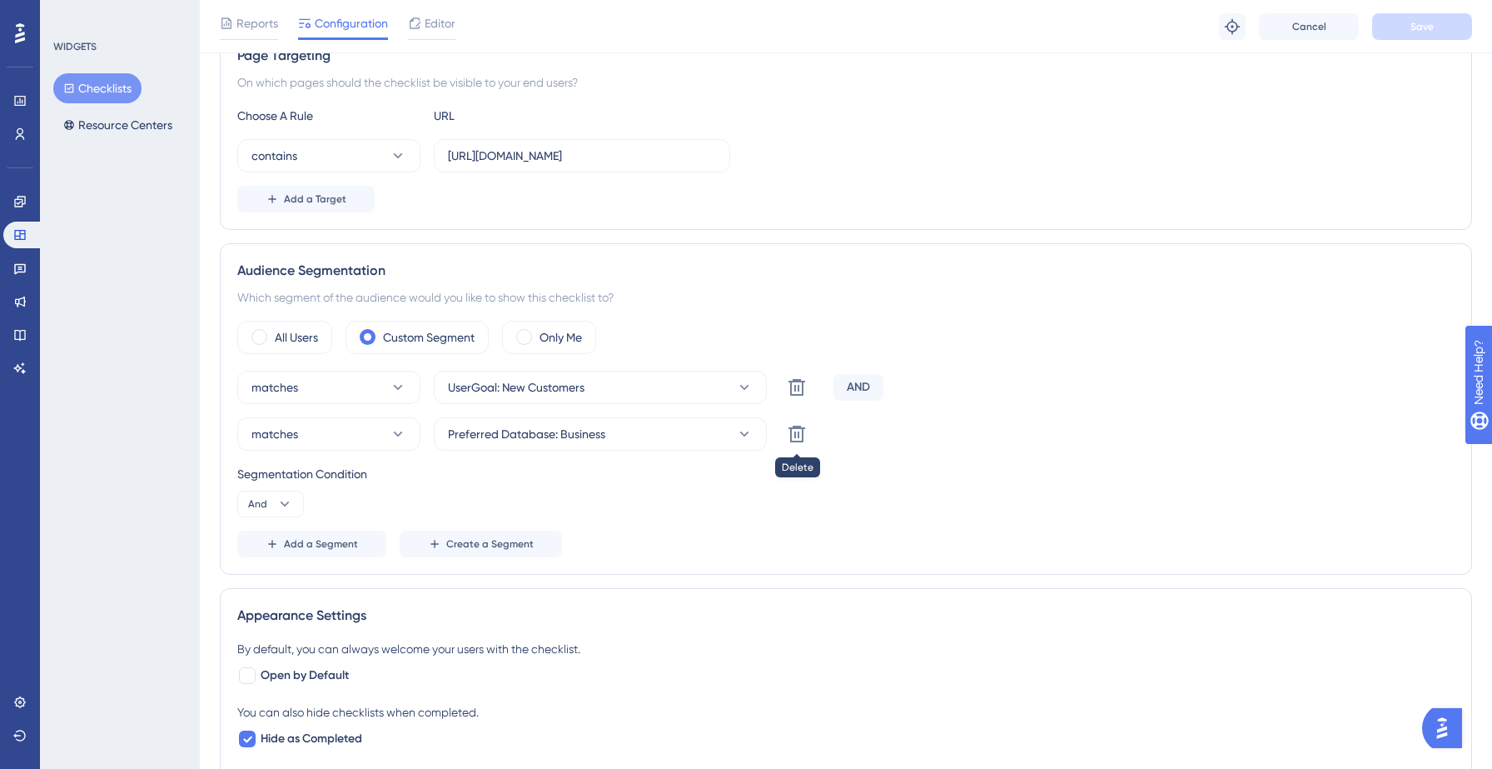
scroll to position [325, 0]
click at [276, 501] on icon at bounding box center [284, 505] width 17 height 17
click at [275, 553] on span "And" at bounding box center [266, 553] width 22 height 20
click at [311, 548] on span "Add a Segment" at bounding box center [321, 545] width 74 height 13
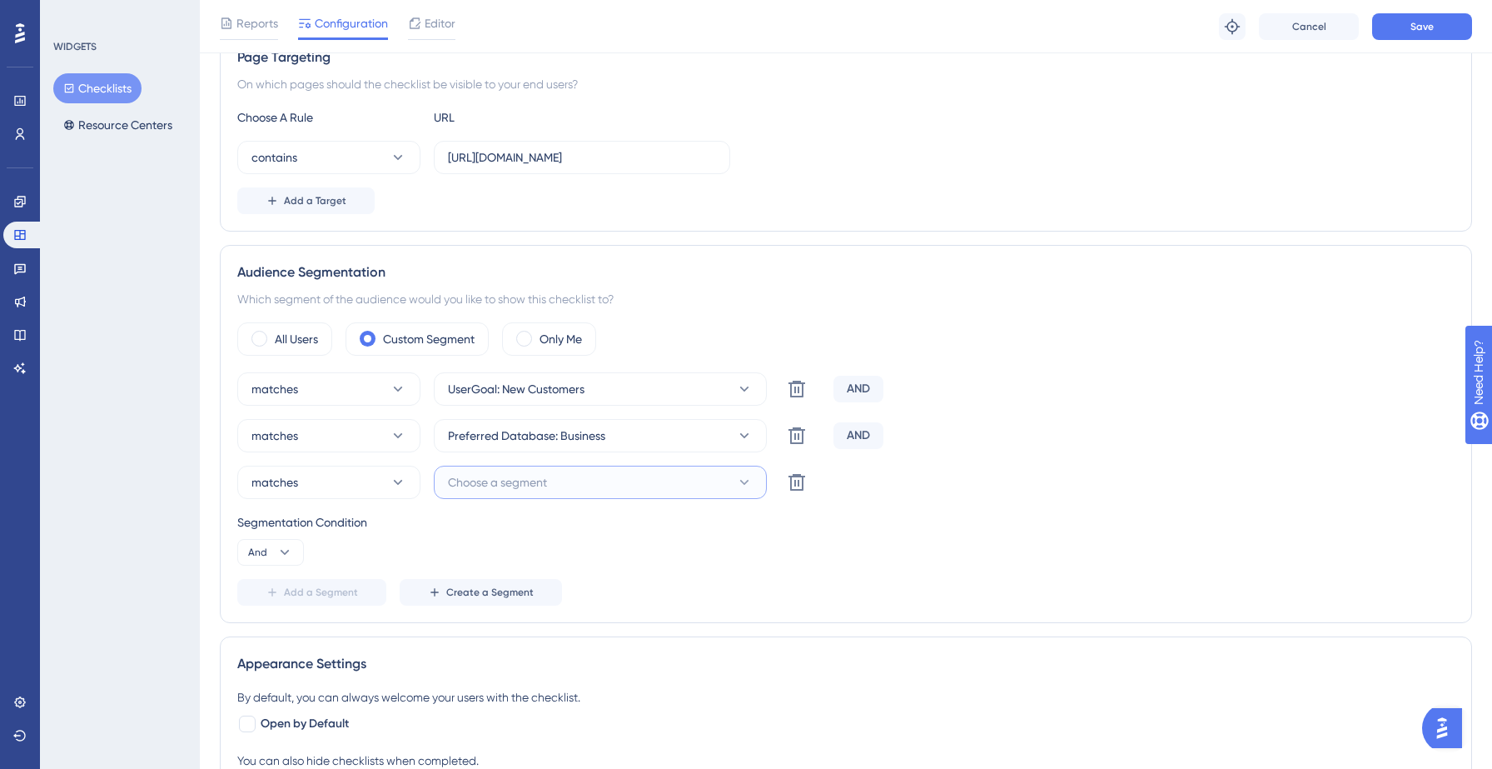
click at [506, 481] on span "Choose a segment" at bounding box center [497, 482] width 99 height 20
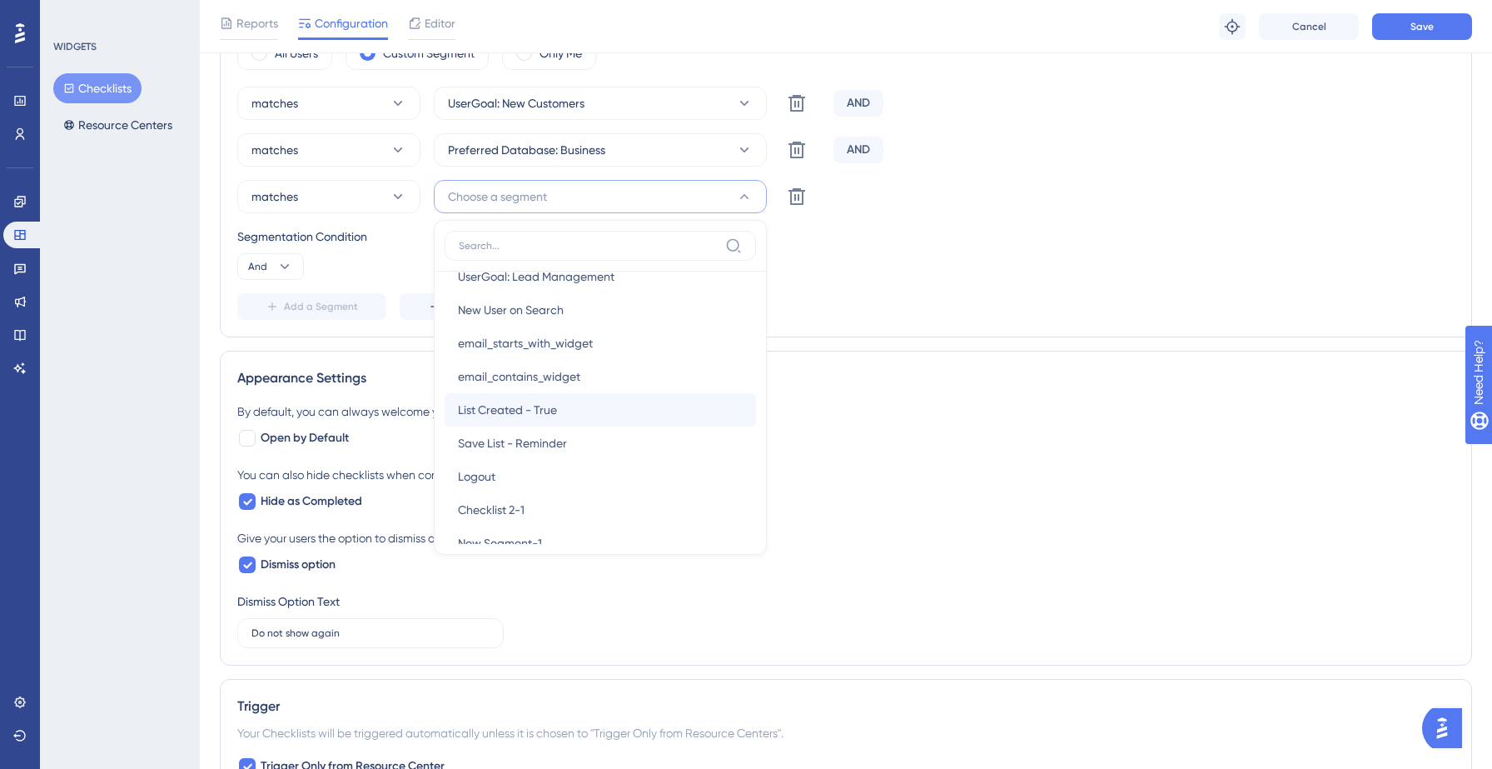
scroll to position [647, 0]
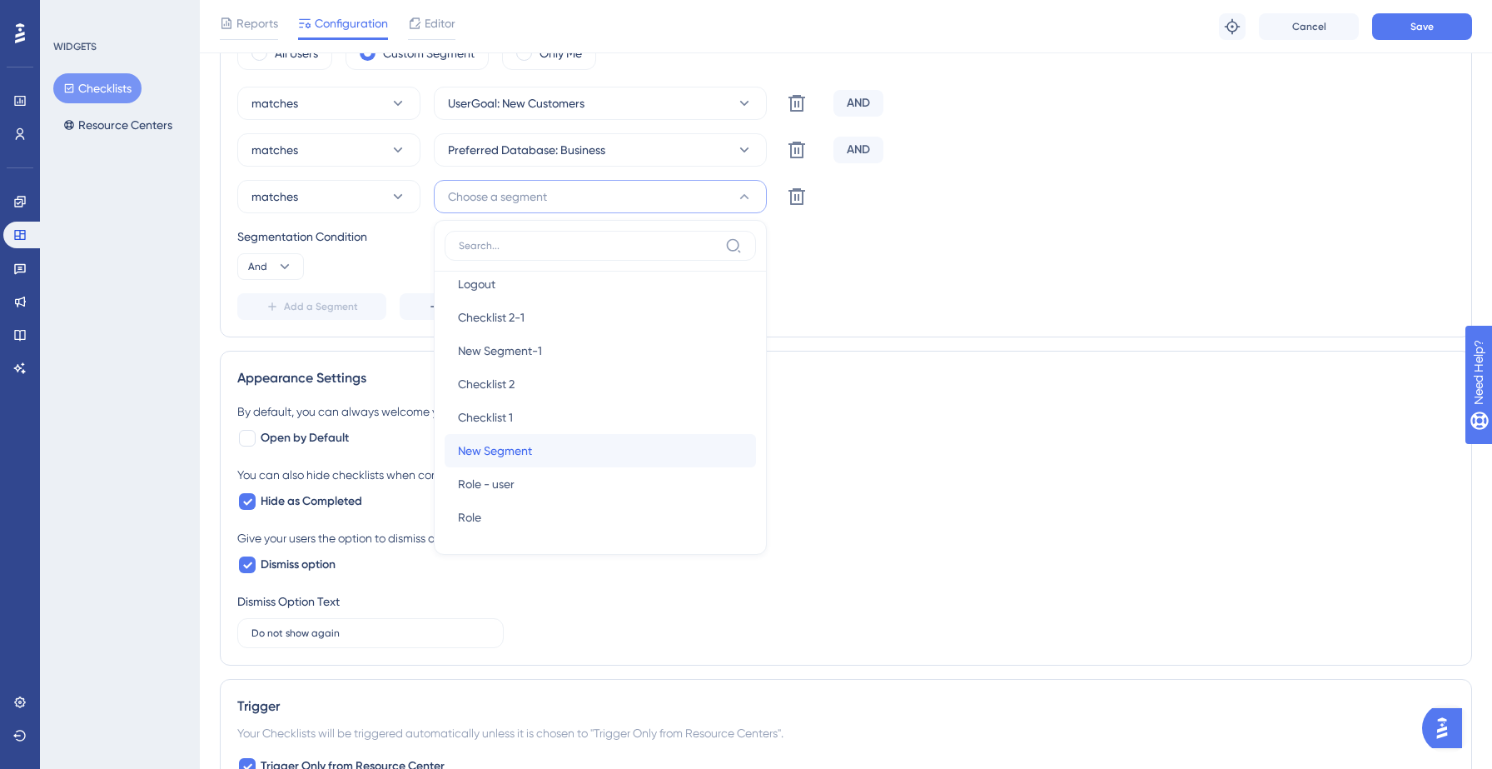
click at [506, 457] on span "New Segment" at bounding box center [495, 451] width 74 height 20
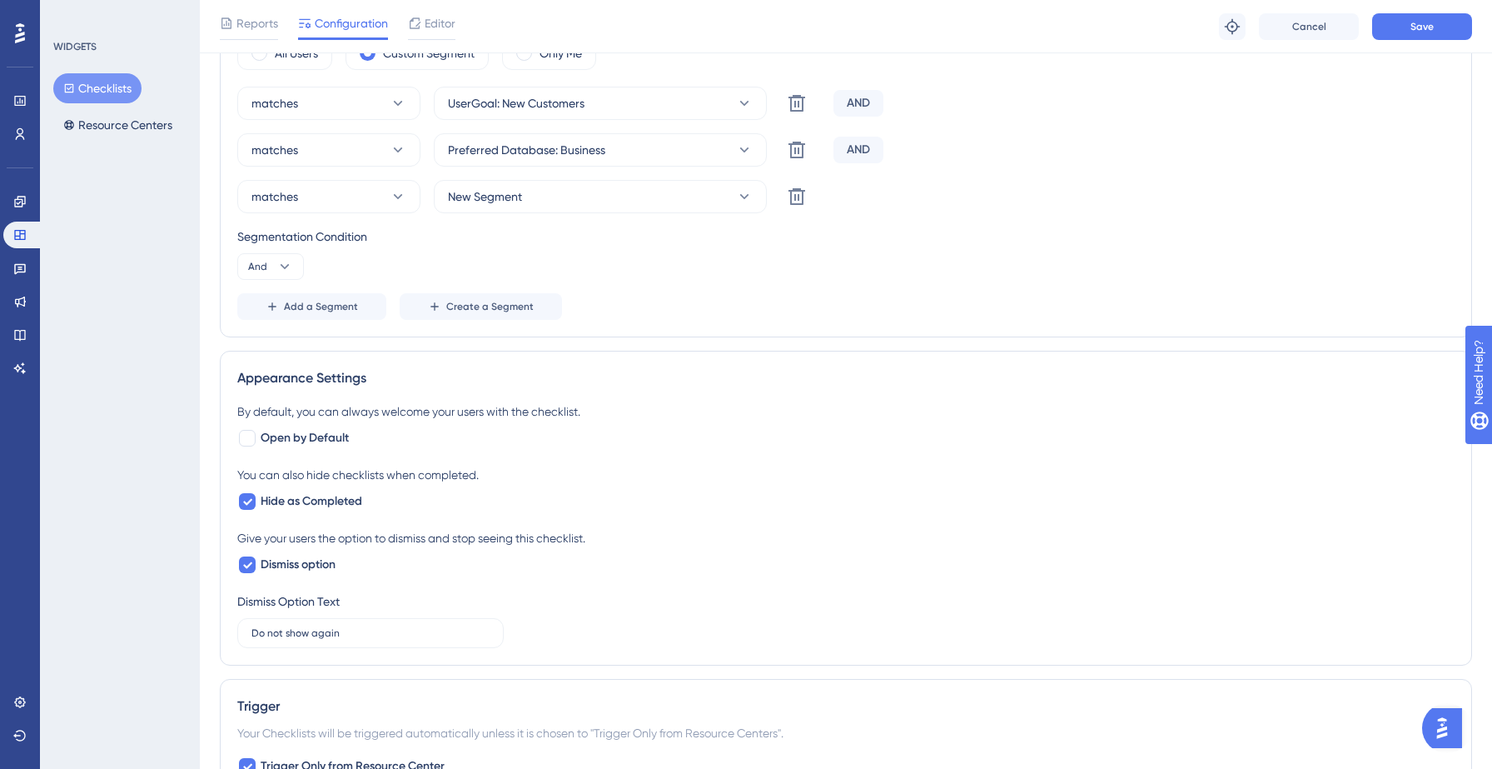
click at [766, 262] on div "Segmentation Condition And" at bounding box center [846, 253] width 1218 height 53
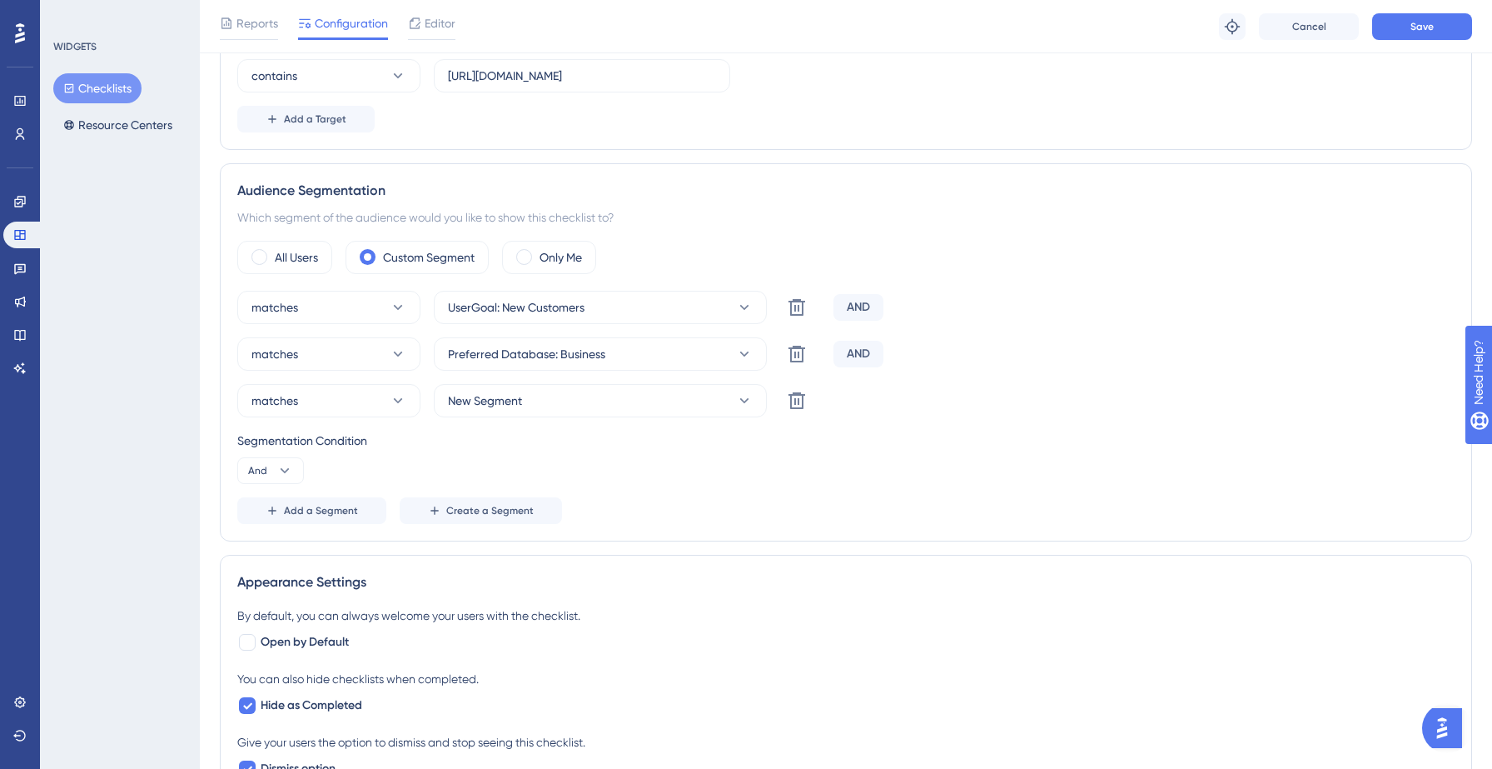
scroll to position [405, 0]
click at [796, 411] on icon at bounding box center [797, 402] width 20 height 20
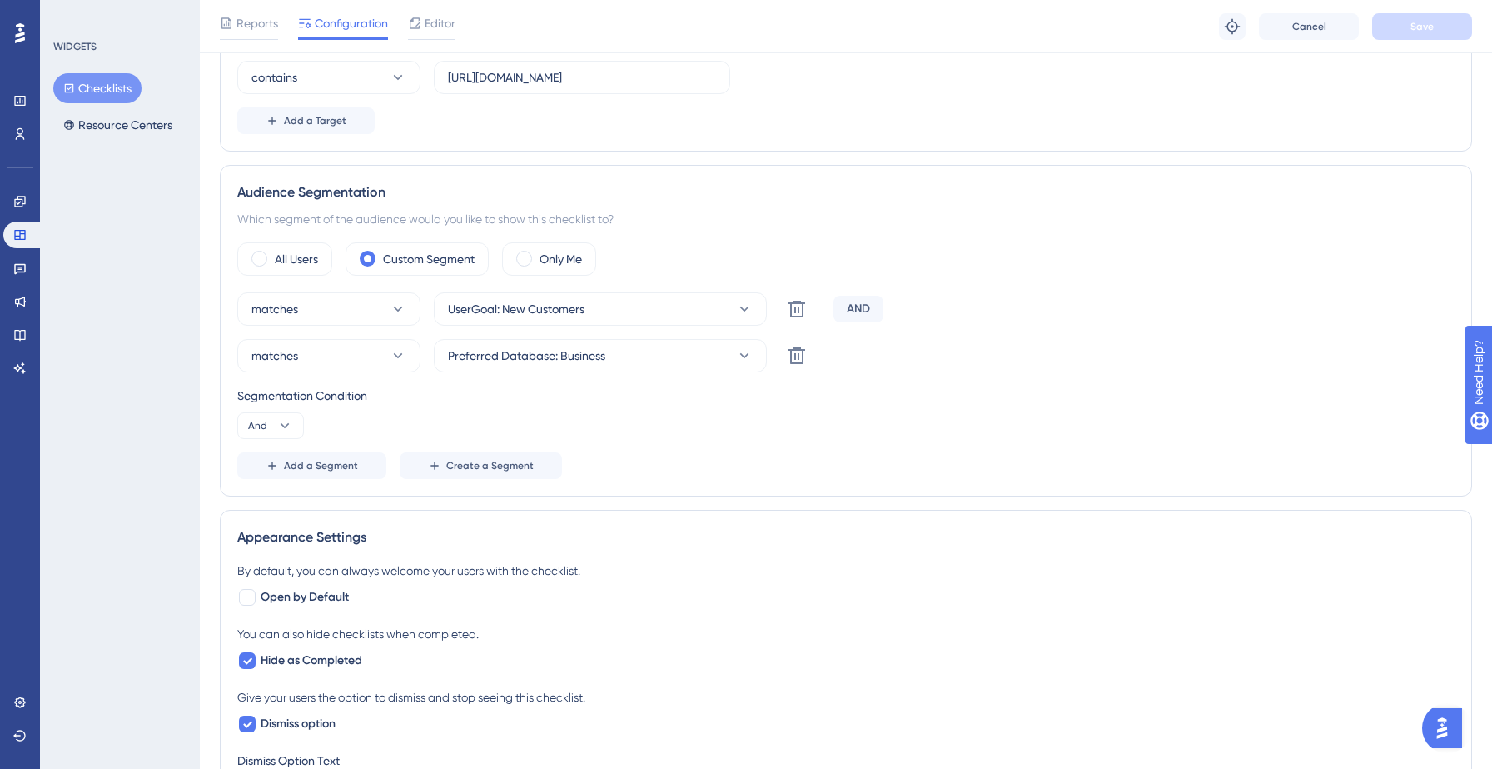
click at [115, 90] on button "Checklists" at bounding box center [97, 88] width 88 height 30
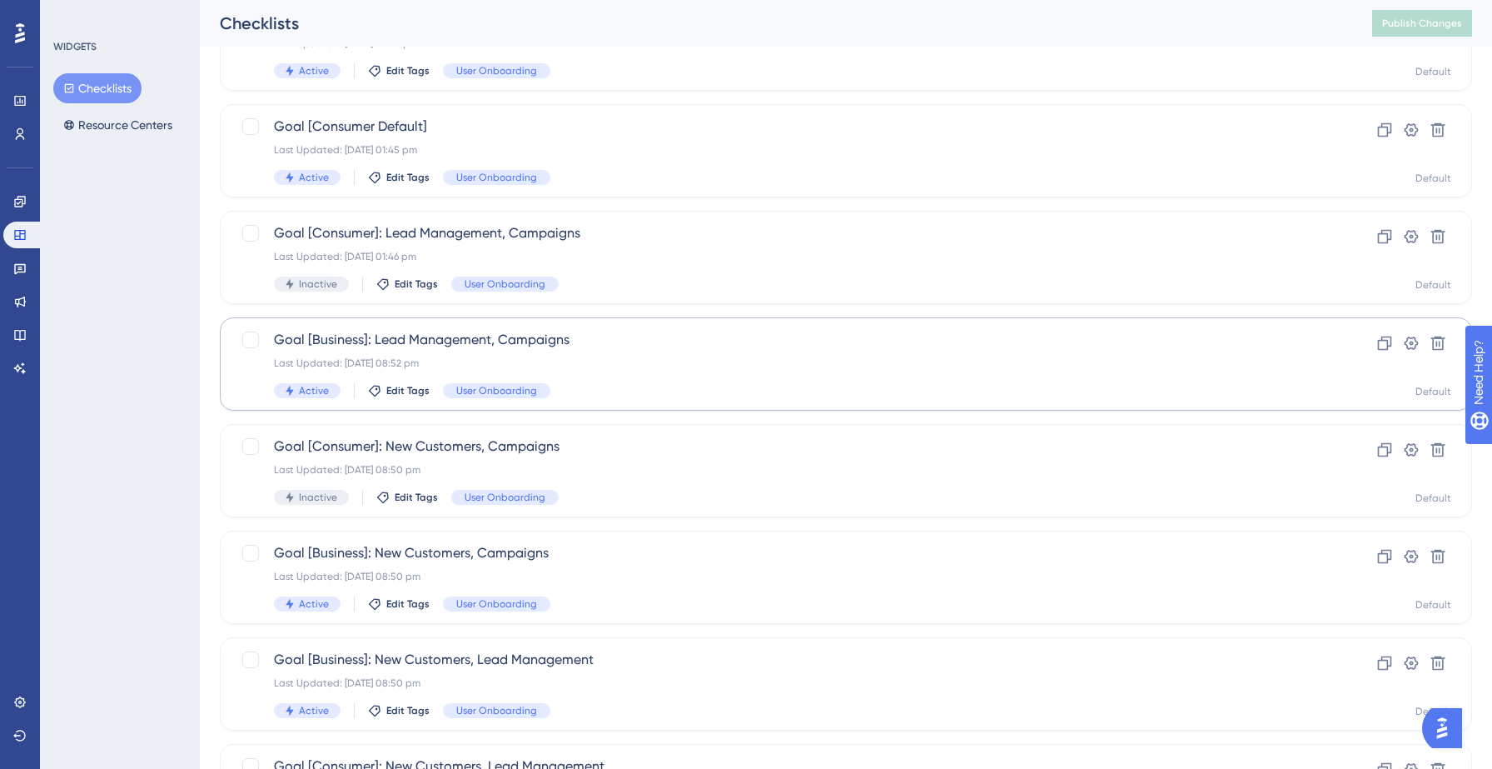
scroll to position [524, 0]
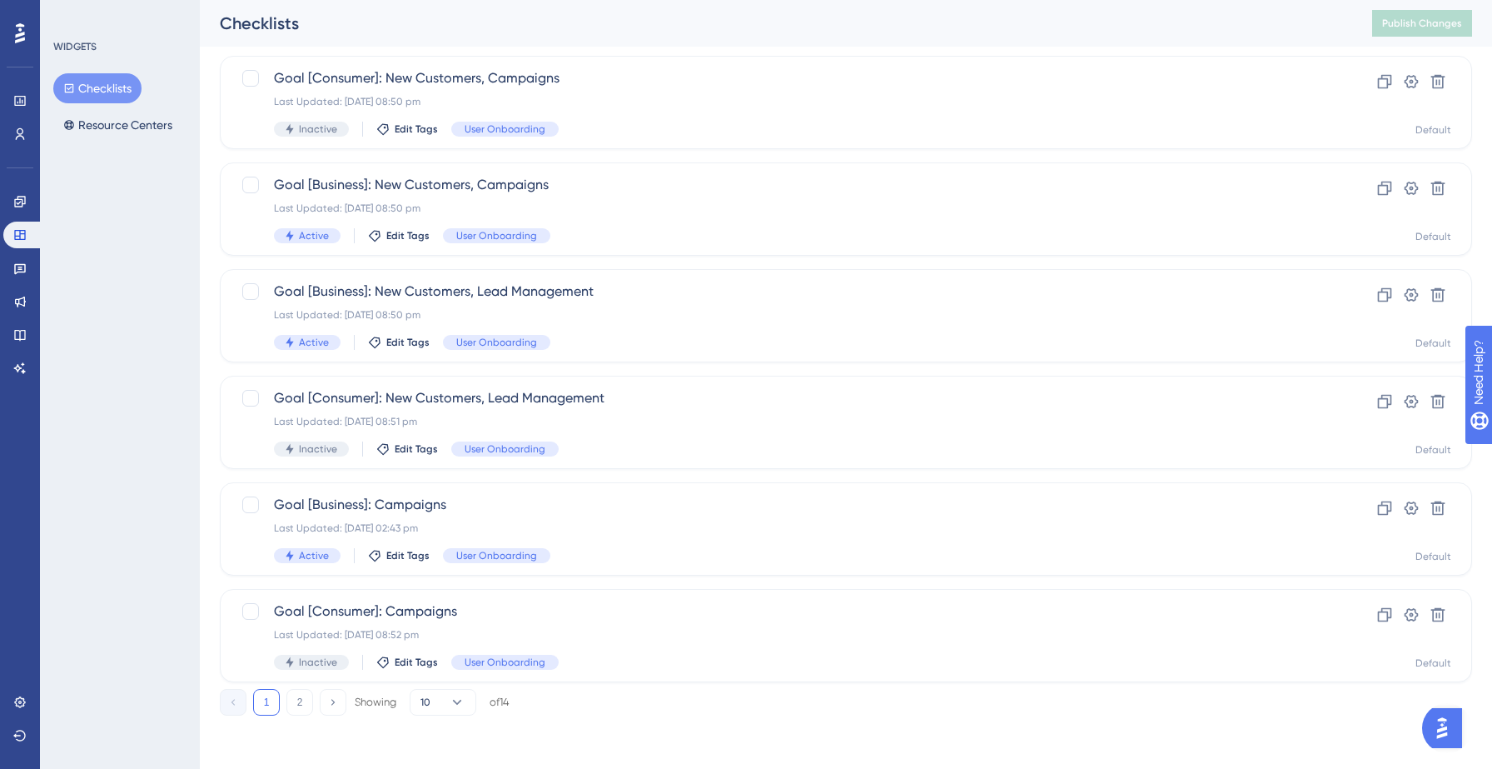
click at [299, 715] on div "Performance Users Engagement Widgets Feedback Product Updates Knowledge Base AI…" at bounding box center [846, 139] width 1293 height 1206
click at [300, 697] on button "2" at bounding box center [299, 702] width 27 height 27
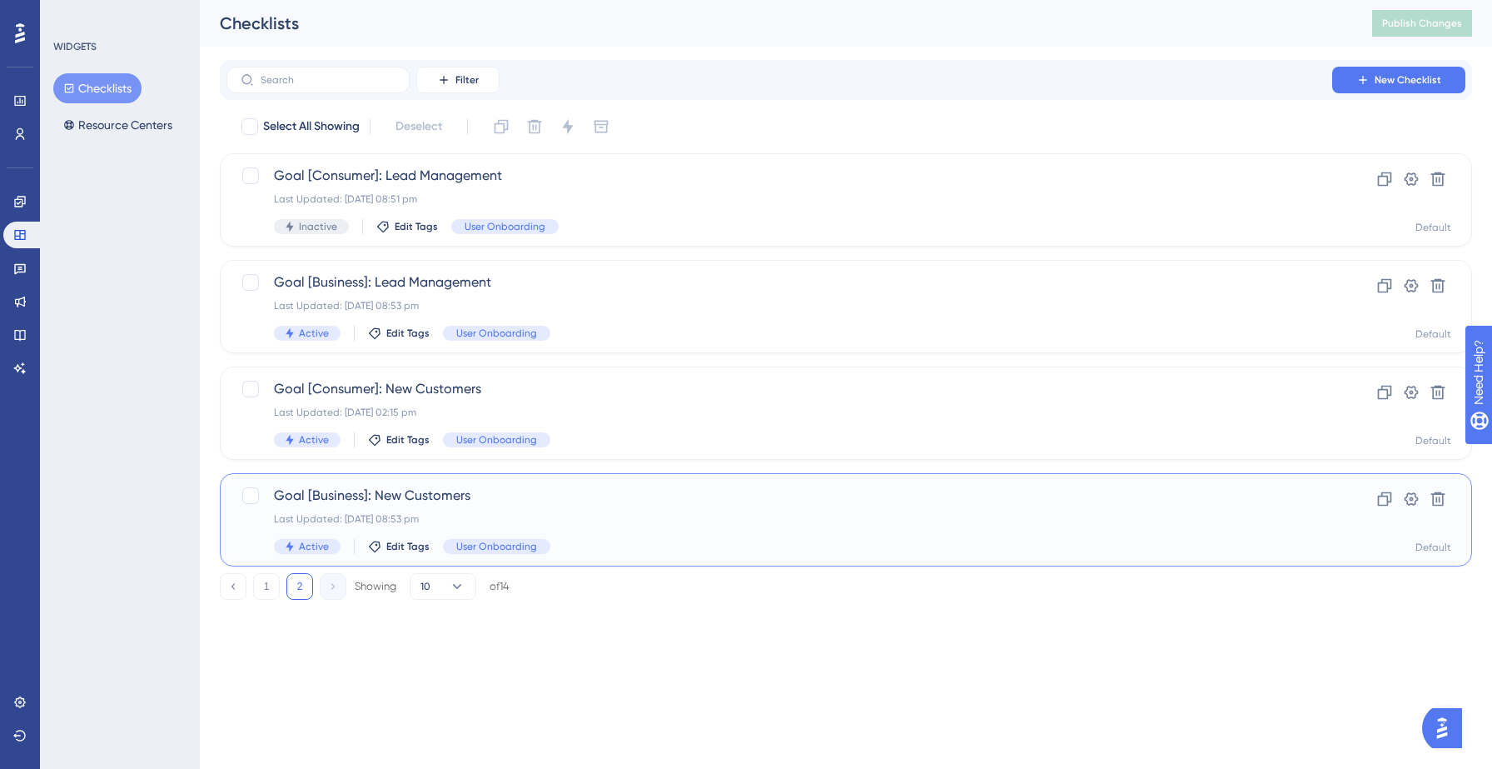
click at [545, 523] on div "Last Updated: 05 Sept 2025 08:53 pm" at bounding box center [779, 518] width 1011 height 13
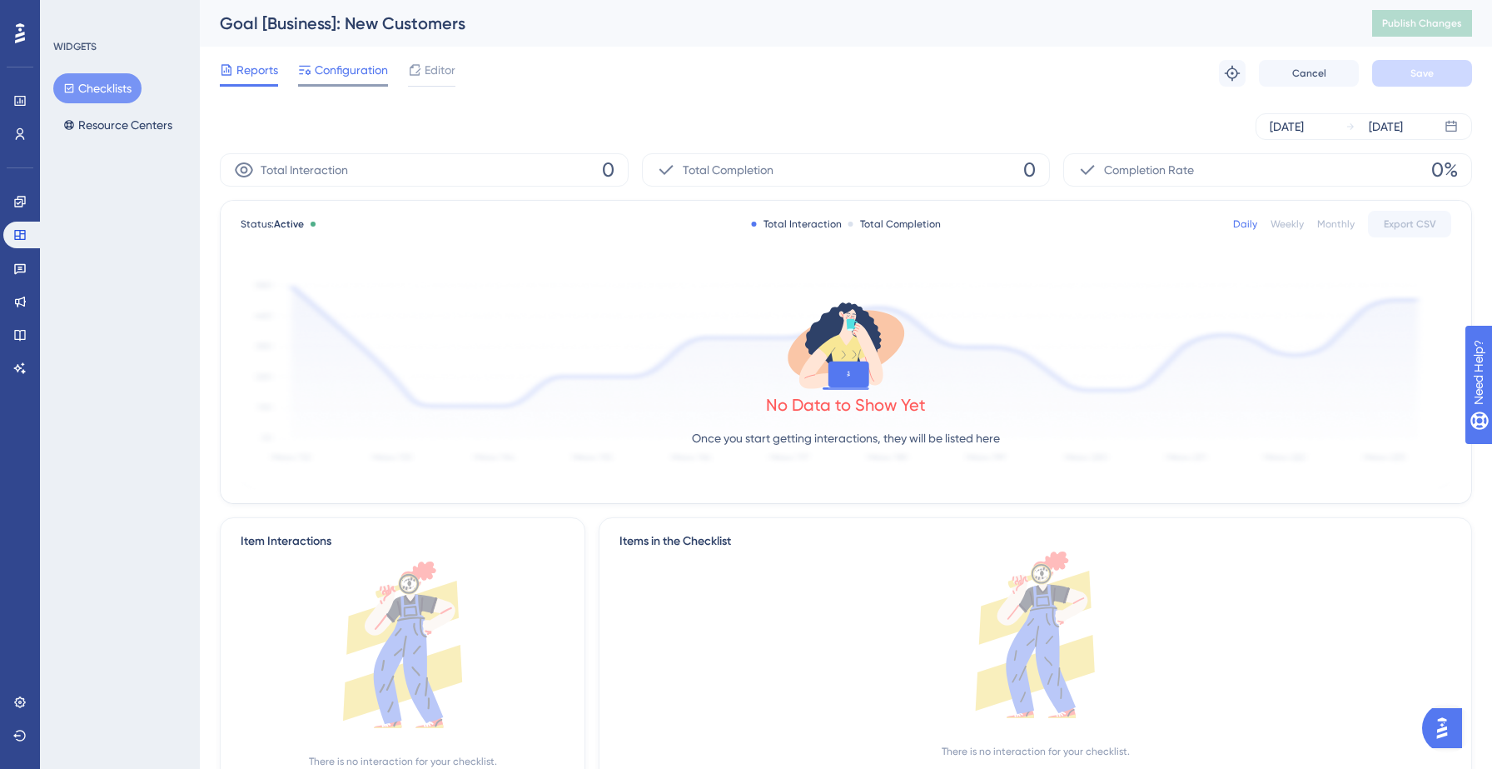
click at [347, 77] on span "Configuration" at bounding box center [351, 70] width 73 height 20
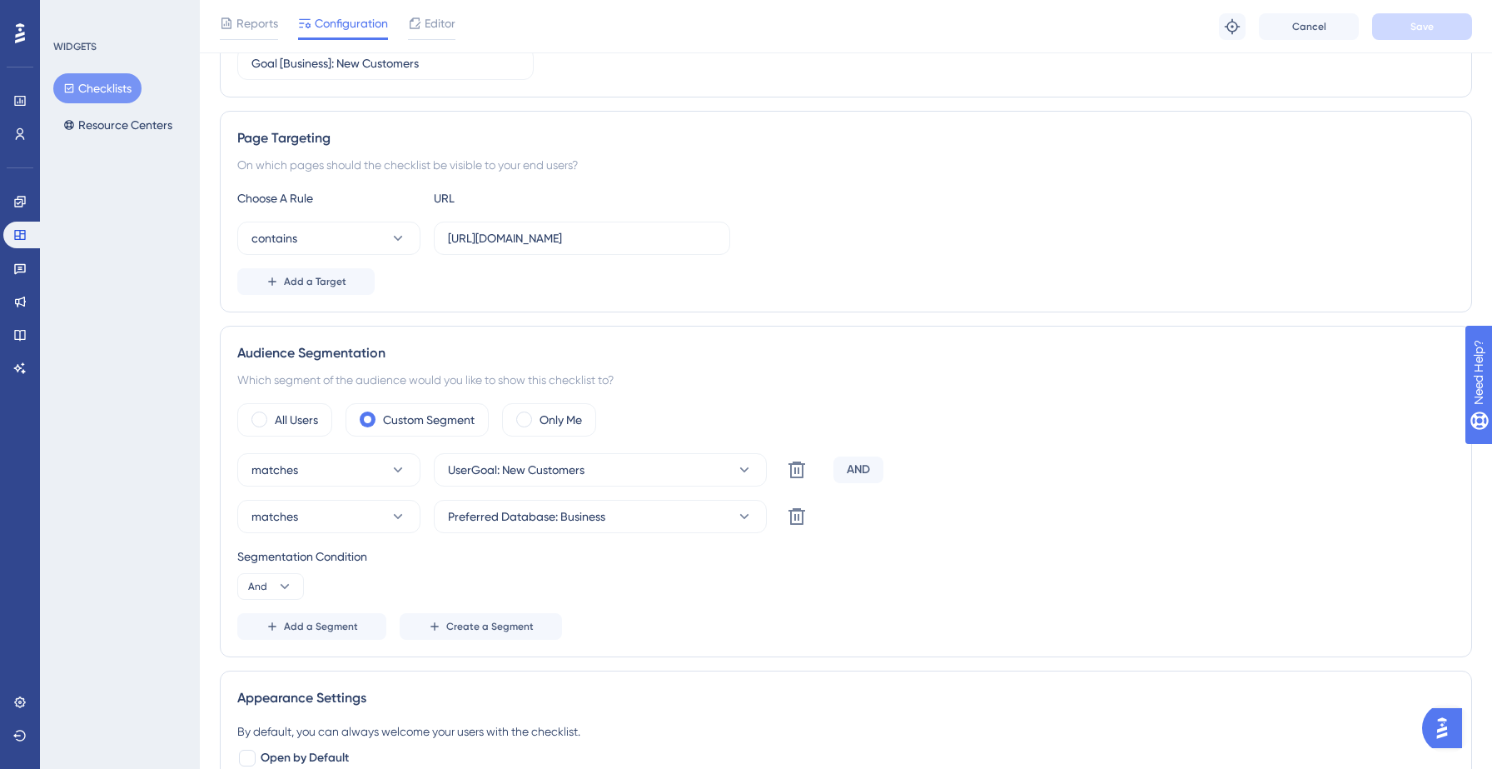
scroll to position [247, 0]
click at [304, 622] on span "Add a Segment" at bounding box center [321, 622] width 74 height 13
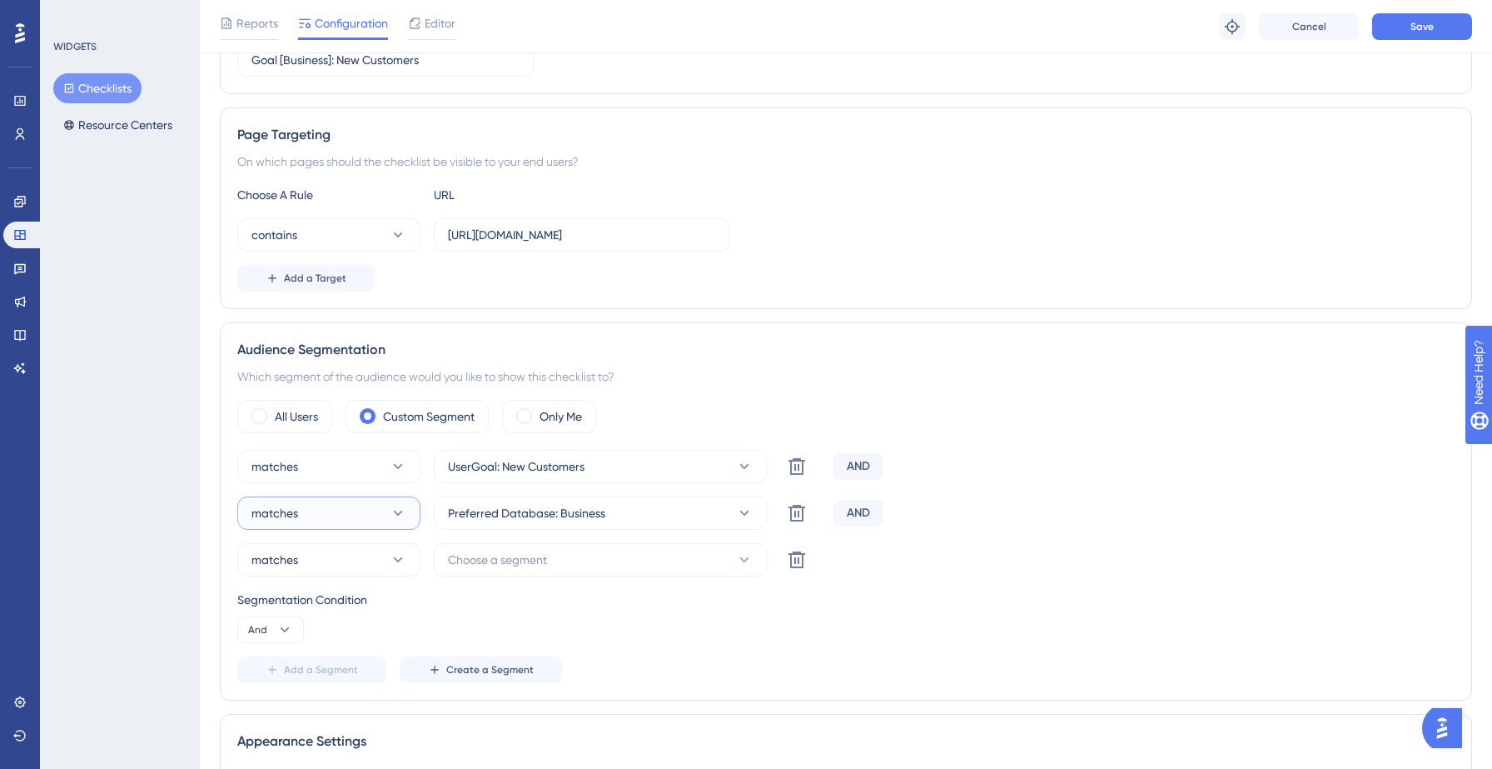
click at [302, 516] on button "matches" at bounding box center [328, 512] width 183 height 33
click at [282, 593] on span "doesn't match" at bounding box center [300, 597] width 76 height 20
click at [536, 596] on div "Segmentation Condition" at bounding box center [846, 600] width 1218 height 20
click at [800, 560] on icon at bounding box center [797, 560] width 20 height 20
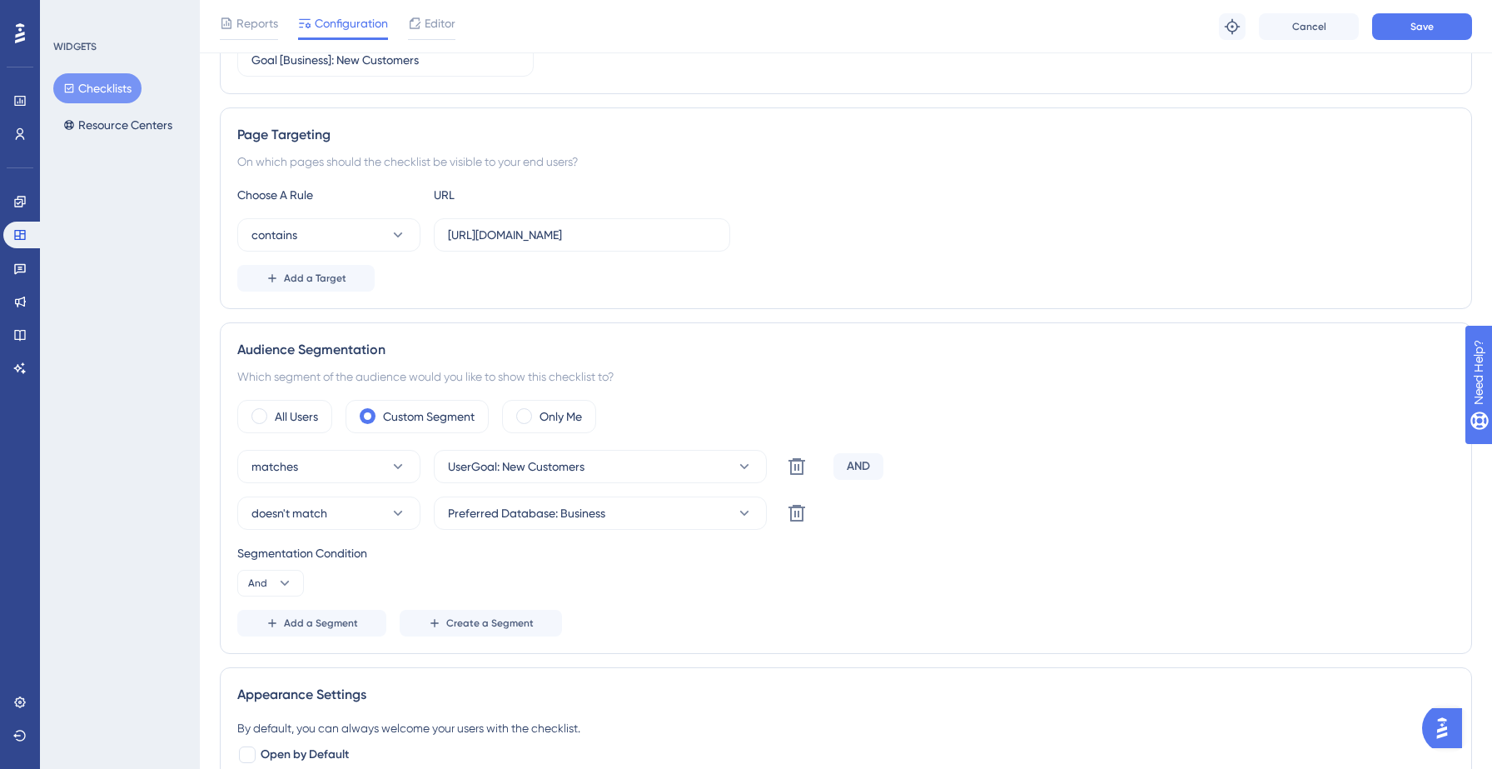
scroll to position [0, 0]
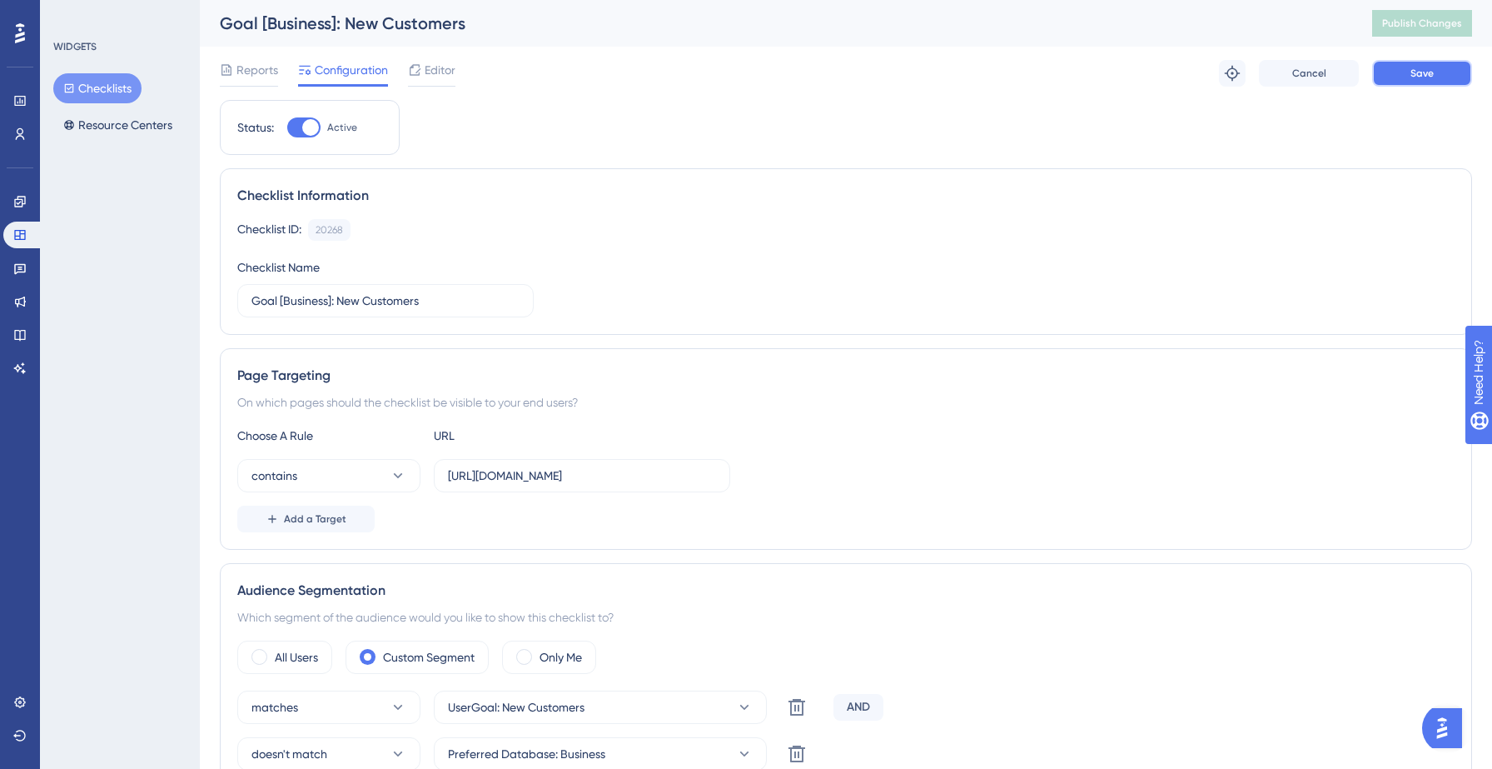
click at [1447, 72] on button "Save" at bounding box center [1422, 73] width 100 height 27
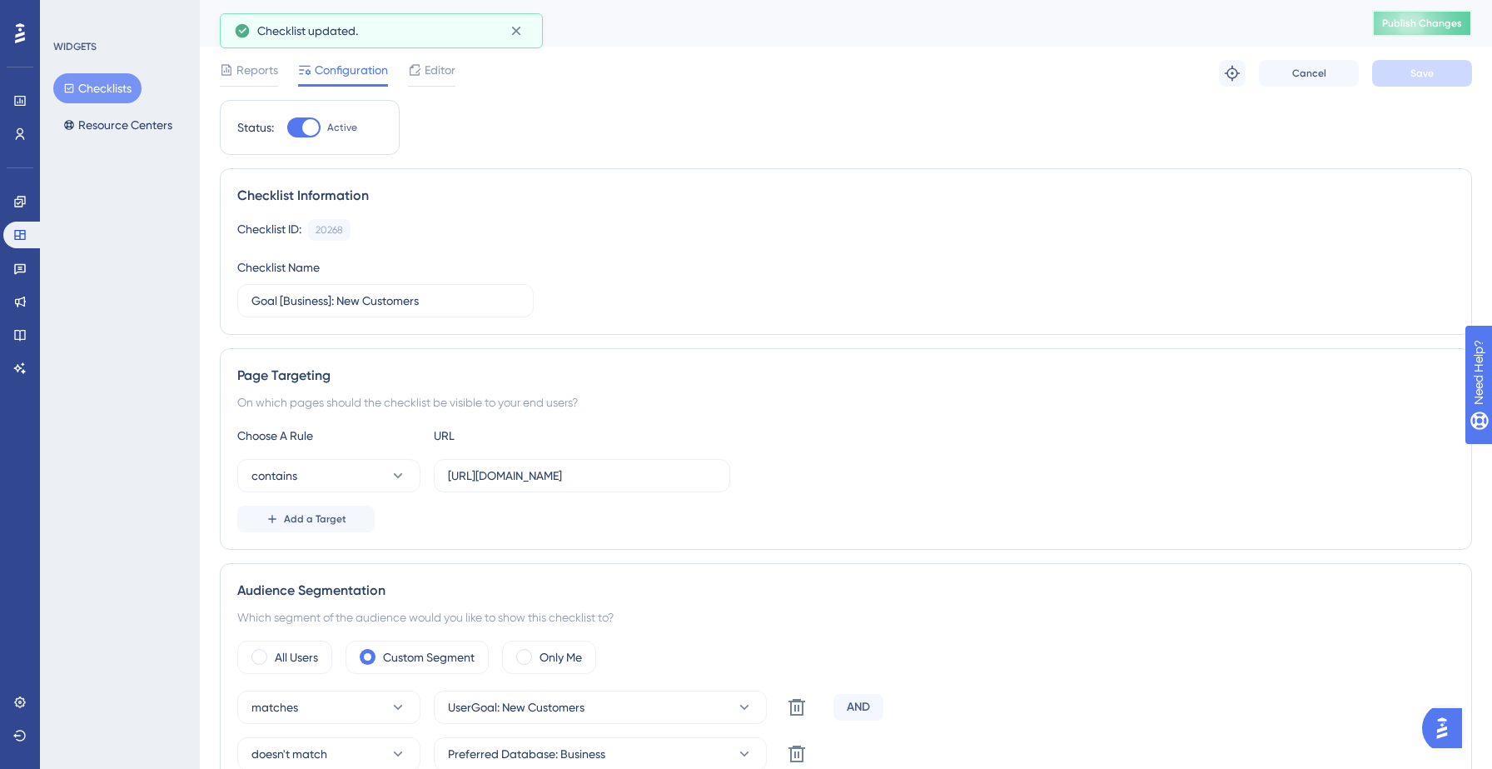
click at [1444, 19] on span "Publish Changes" at bounding box center [1422, 23] width 80 height 13
click at [110, 90] on button "Checklists" at bounding box center [97, 88] width 88 height 30
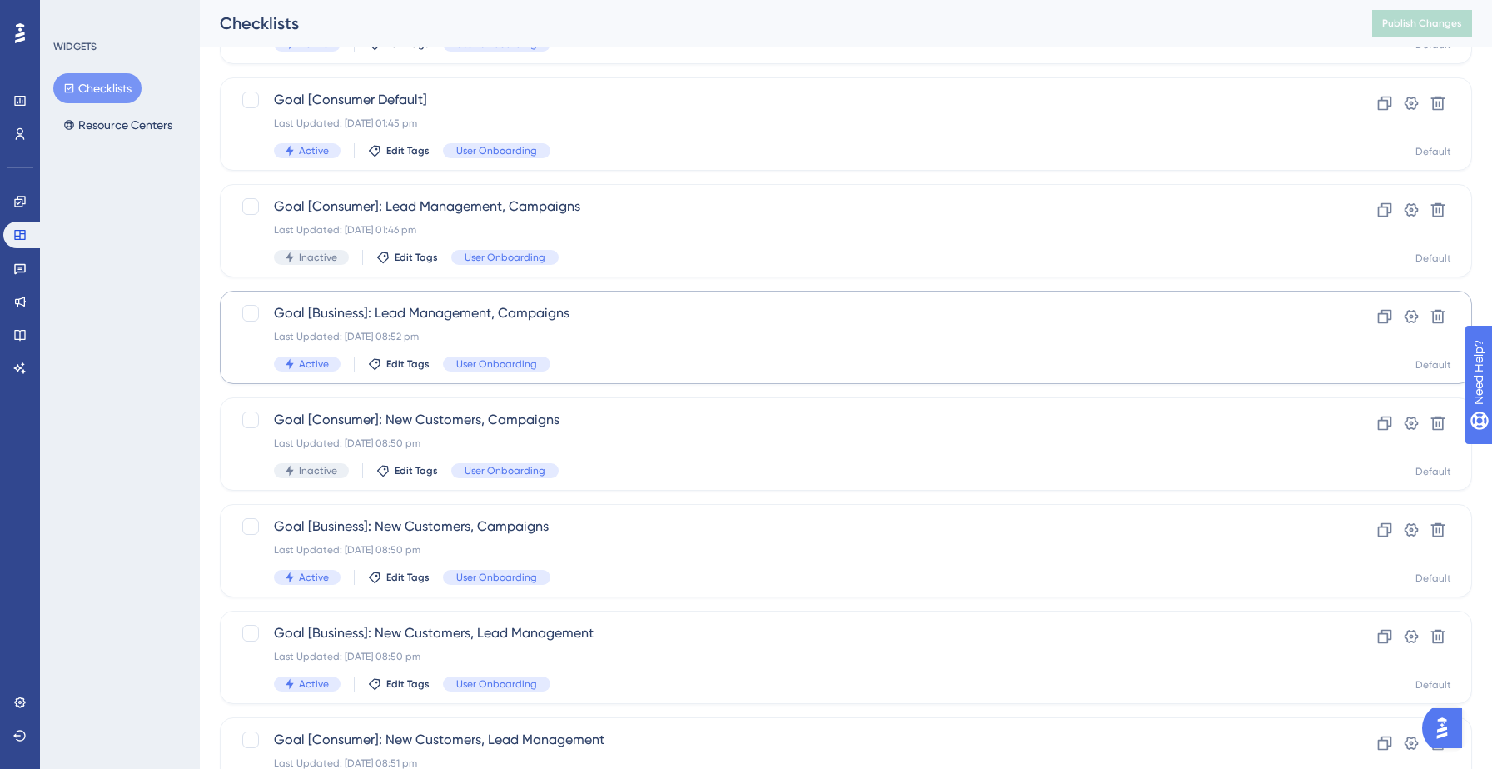
scroll to position [524, 0]
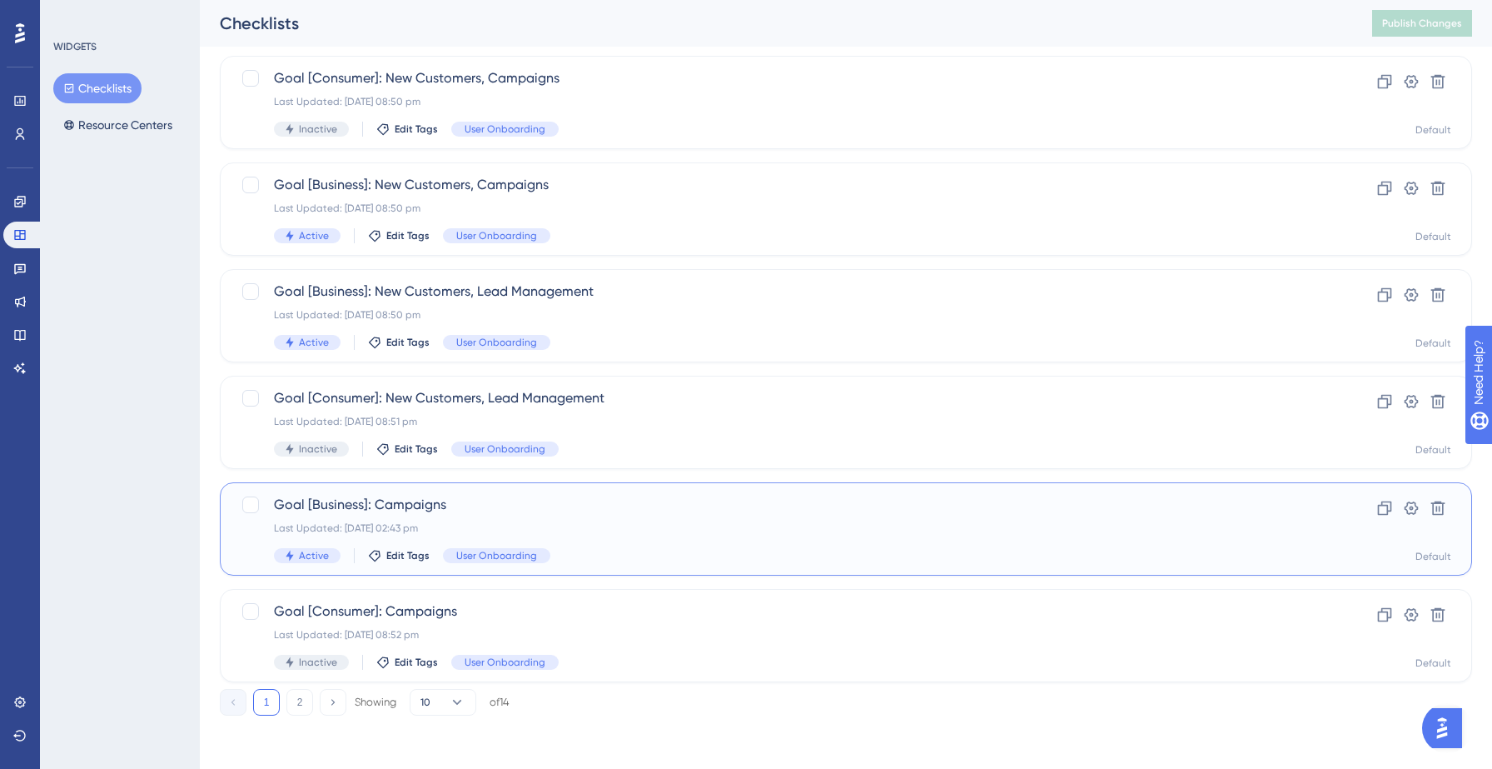
click at [433, 521] on div "Goal [Business]: Campaigns Last Updated: 08 Sept 2025 02:43 pm Active Edit Tags…" at bounding box center [779, 529] width 1011 height 68
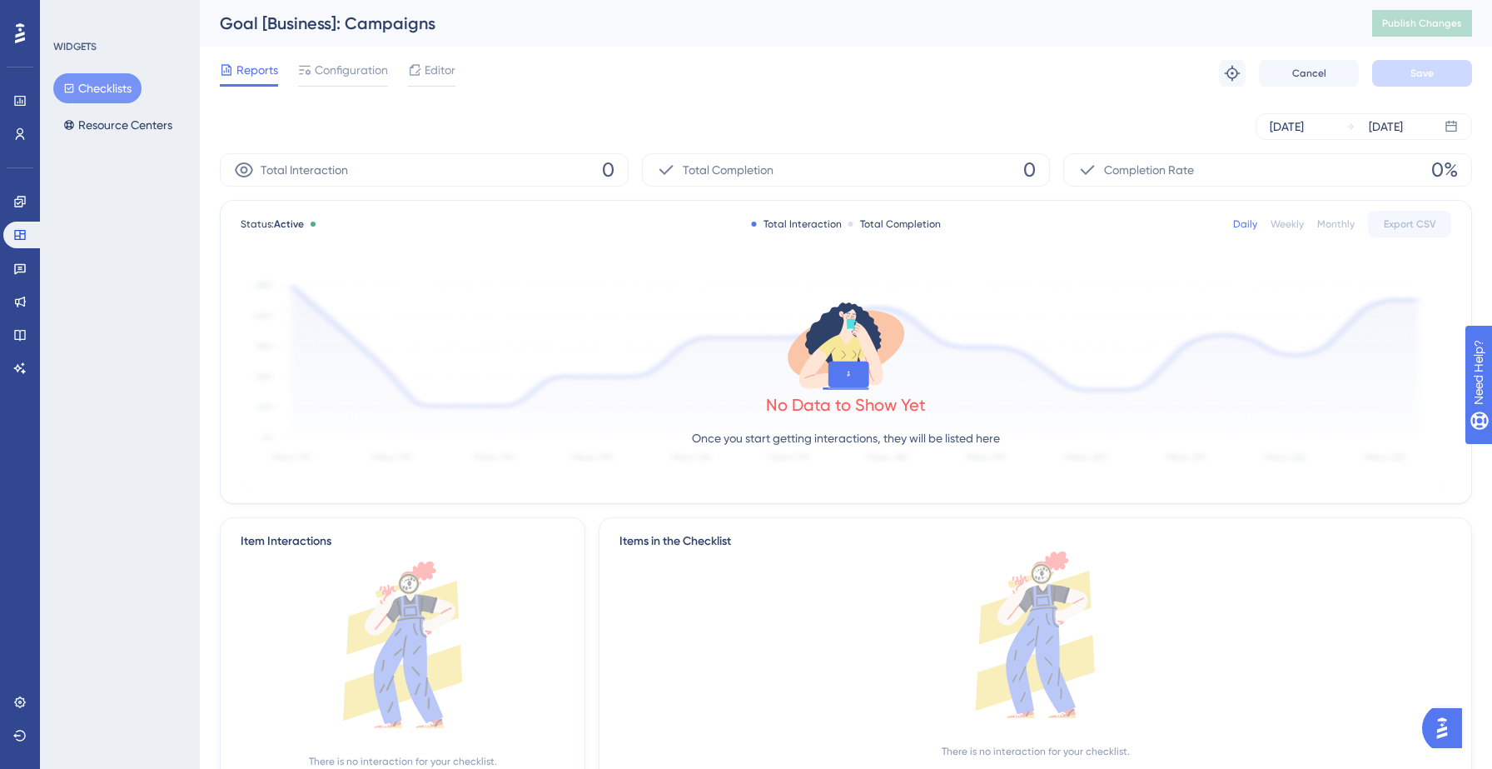
click at [353, 55] on div "Reports Configuration Editor Troubleshoot Cancel Save" at bounding box center [846, 73] width 1253 height 53
click at [352, 57] on div "Reports Configuration Editor Troubleshoot Cancel Save" at bounding box center [846, 73] width 1253 height 53
click at [353, 77] on span "Configuration" at bounding box center [351, 70] width 73 height 20
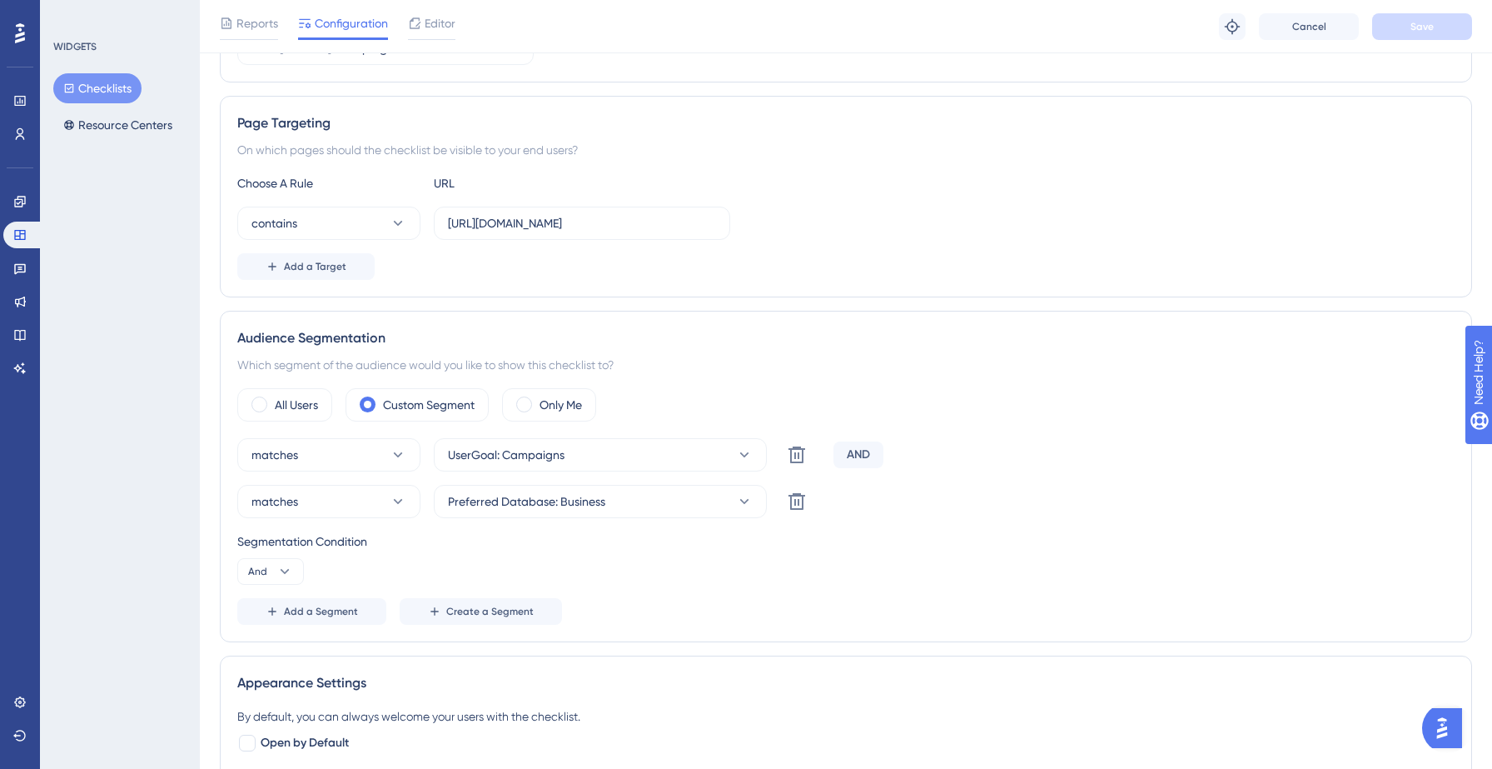
scroll to position [267, 0]
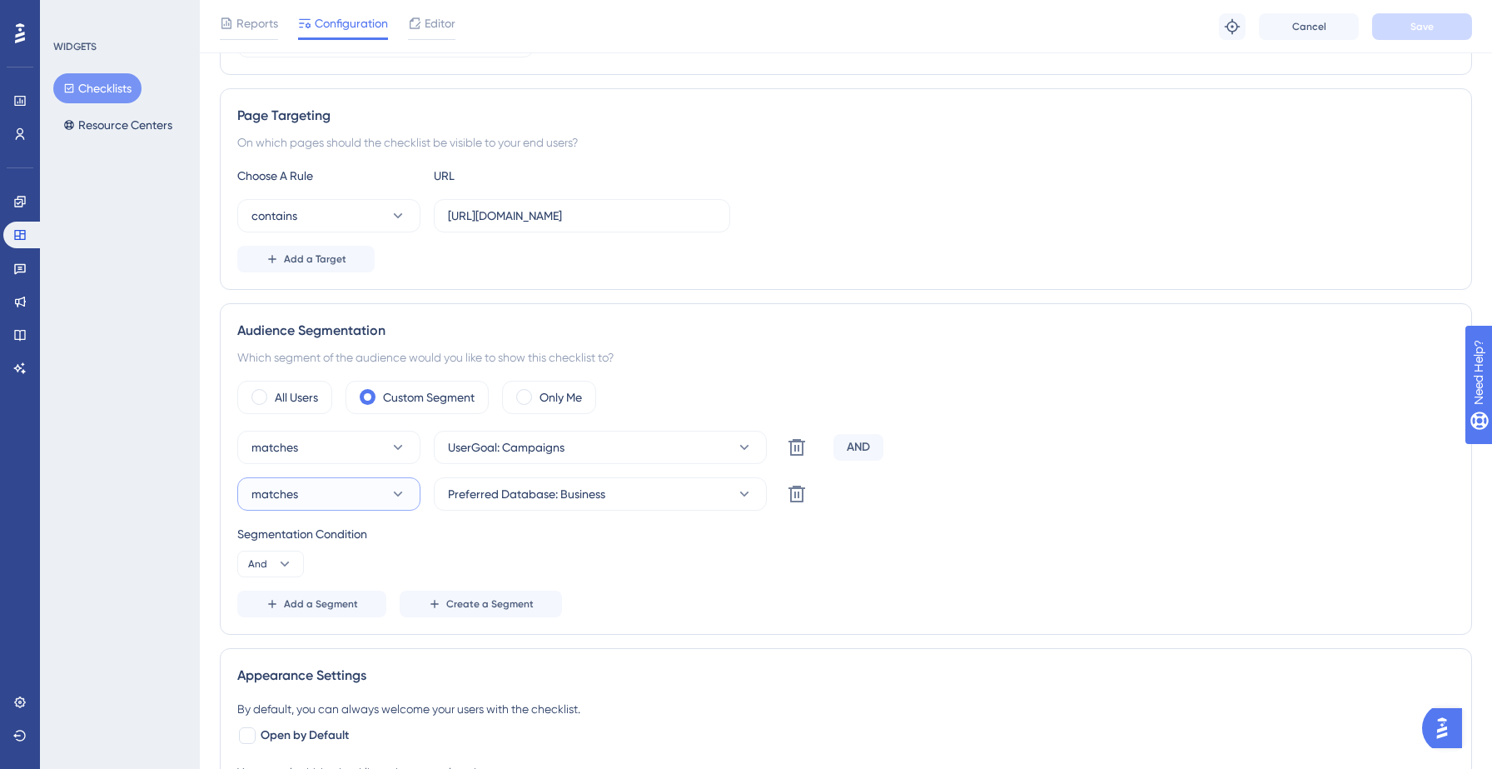
click at [394, 491] on icon at bounding box center [398, 494] width 17 height 17
click at [336, 574] on span "doesn't match" at bounding box center [300, 578] width 76 height 20
click at [524, 535] on div "Segmentation Condition" at bounding box center [846, 534] width 1218 height 20
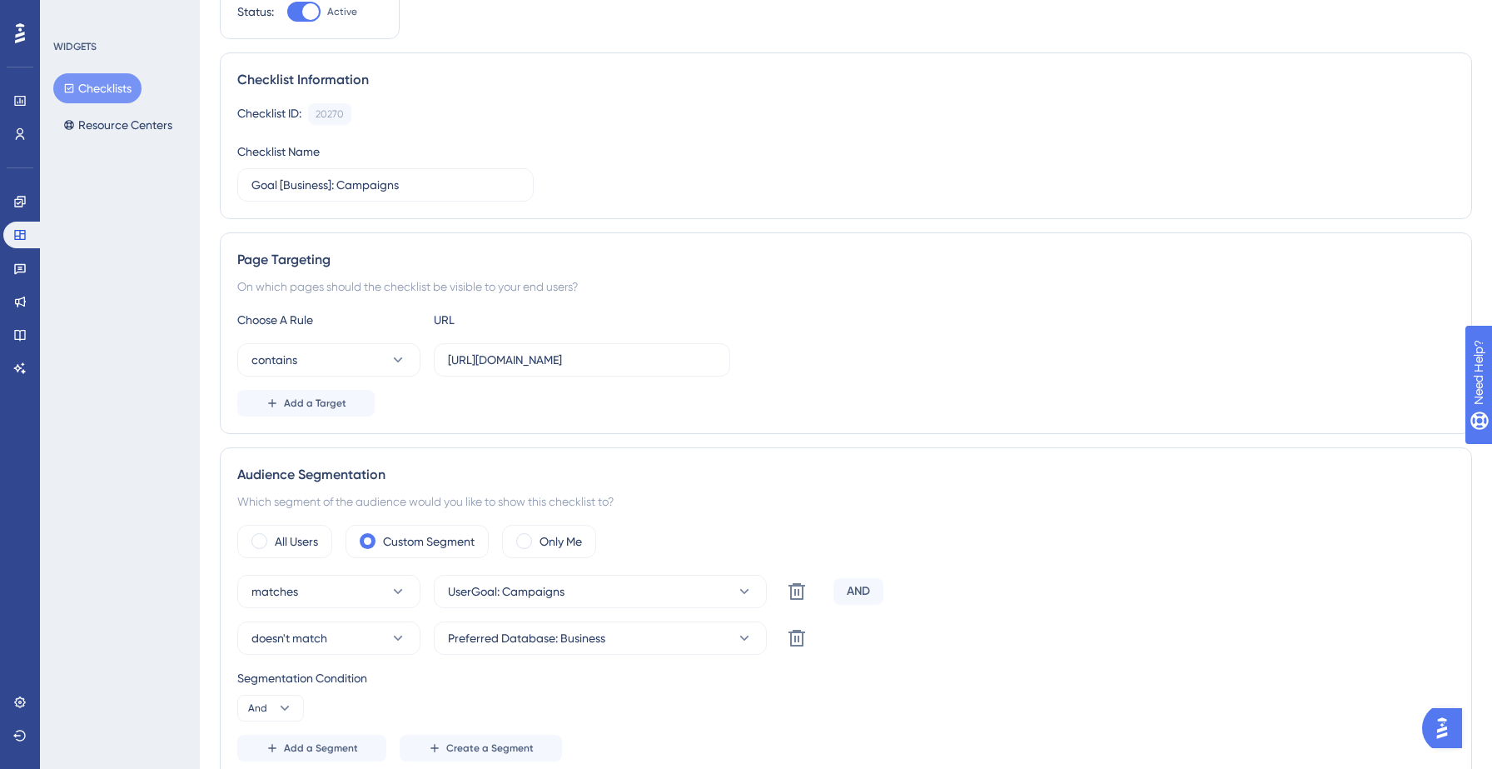
scroll to position [0, 0]
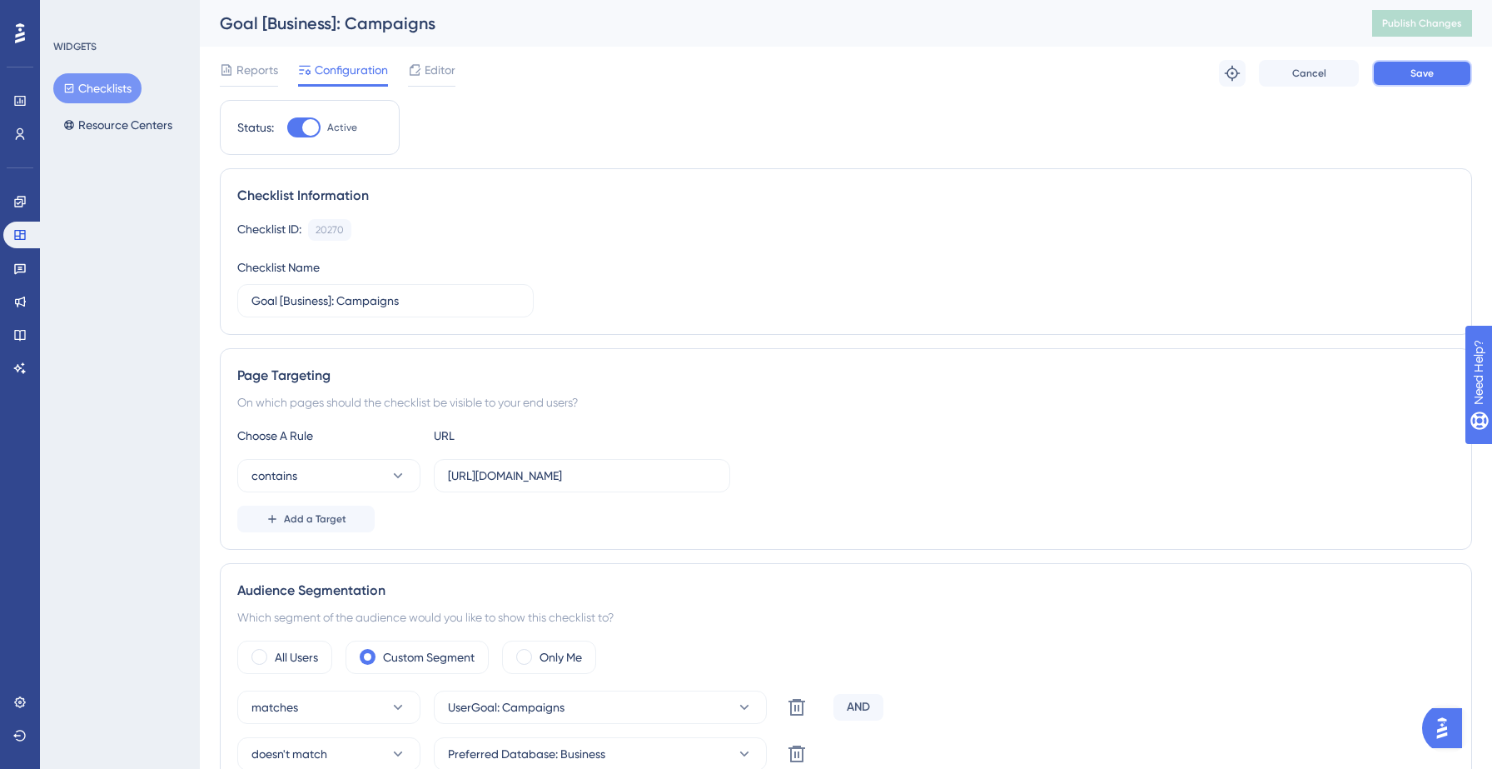
click at [1390, 80] on button "Save" at bounding box center [1422, 73] width 100 height 27
click at [1397, 25] on span "Publish Changes" at bounding box center [1422, 23] width 80 height 13
click at [97, 87] on button "Checklists" at bounding box center [97, 88] width 88 height 30
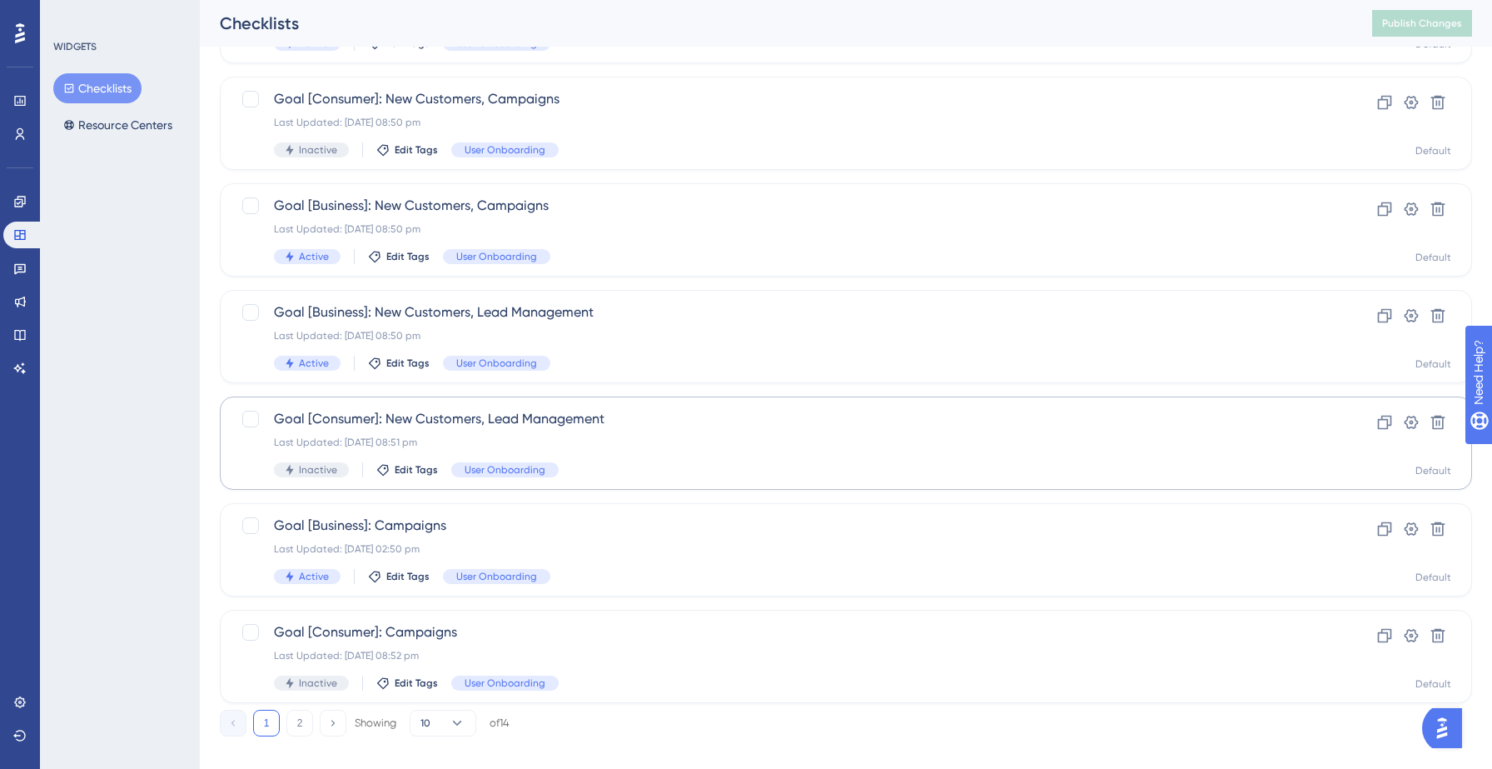
scroll to position [506, 0]
click at [124, 114] on button "Resource Centers" at bounding box center [117, 125] width 129 height 30
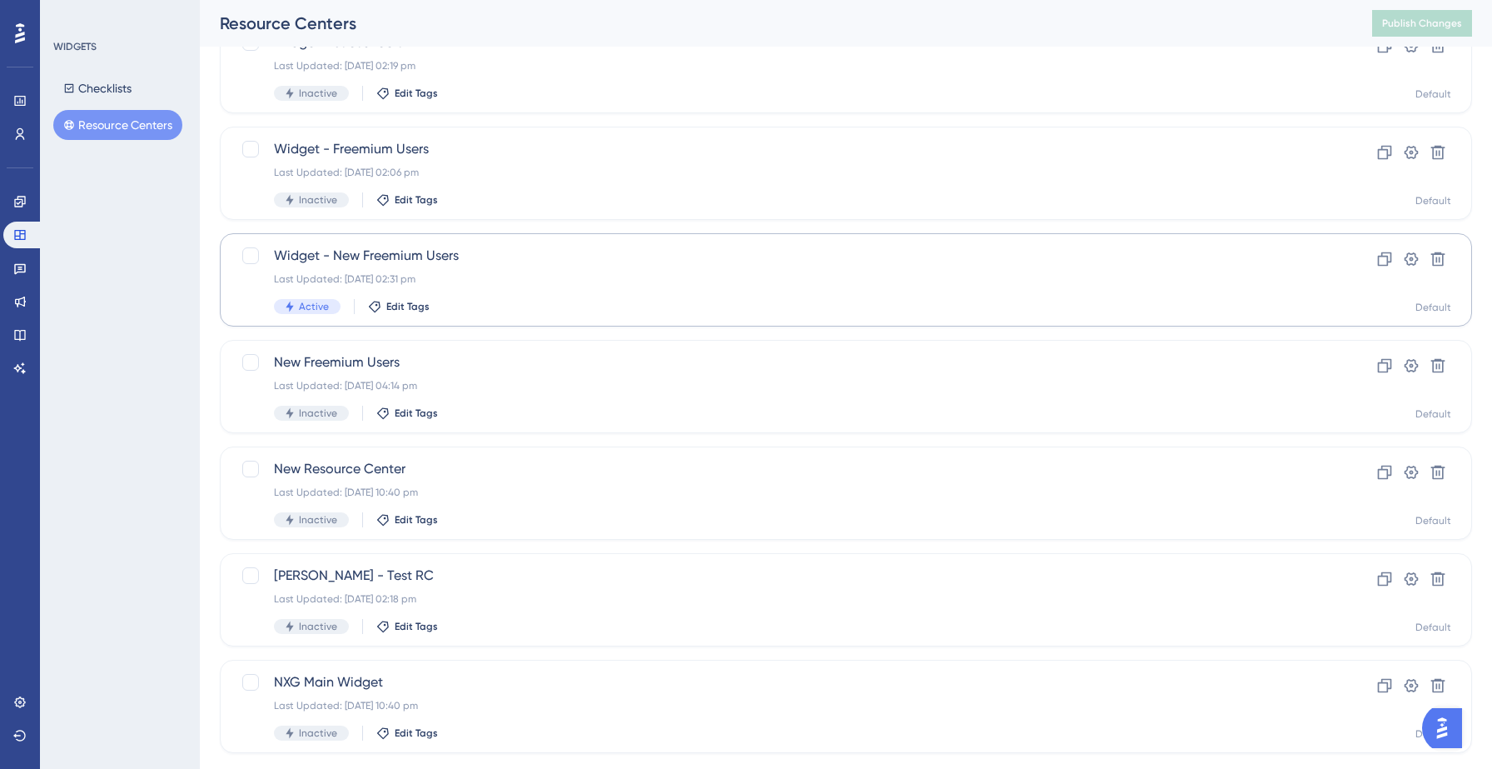
scroll to position [171, 0]
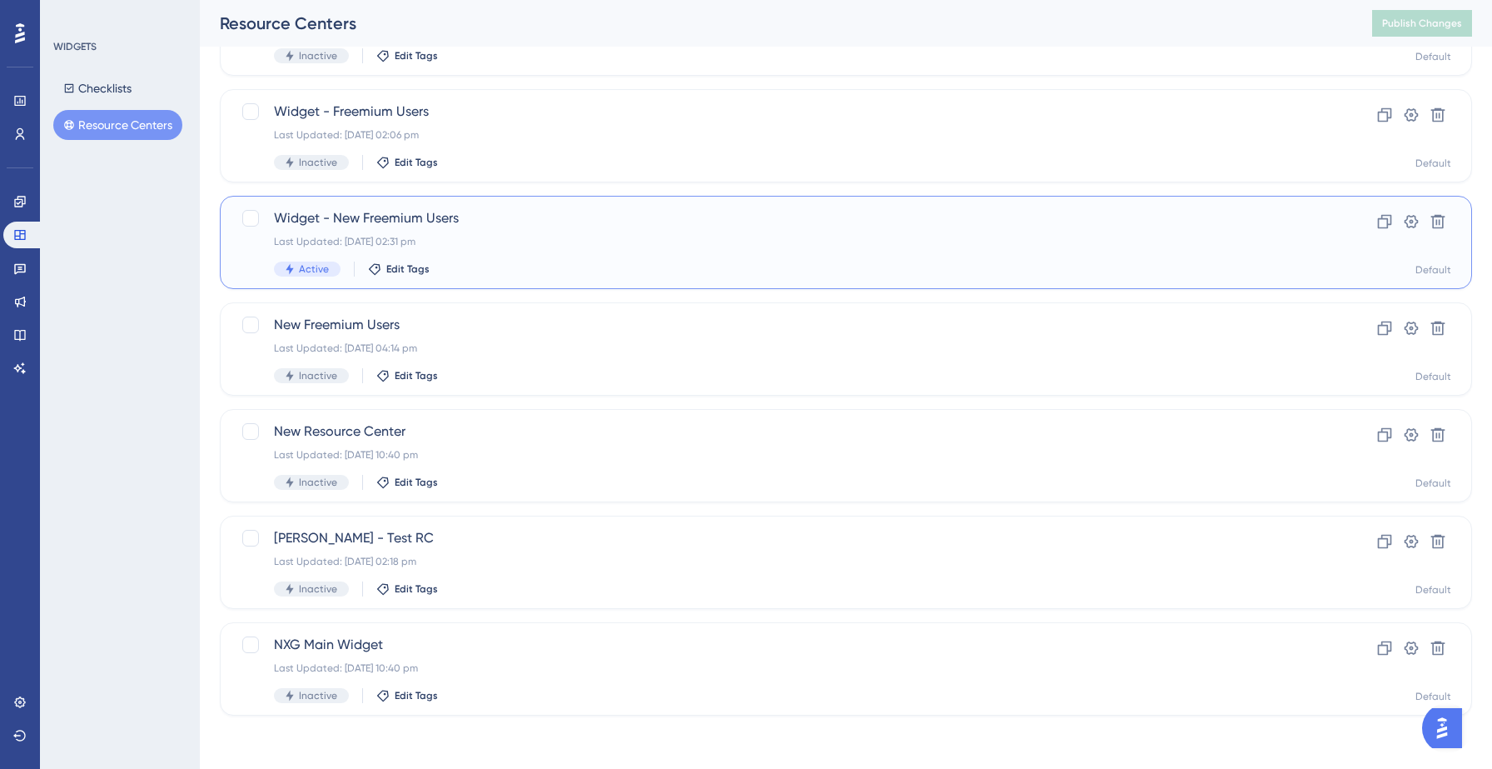
click at [446, 238] on div "Last Updated: 08 Sept 2025 02:31 pm" at bounding box center [779, 241] width 1011 height 13
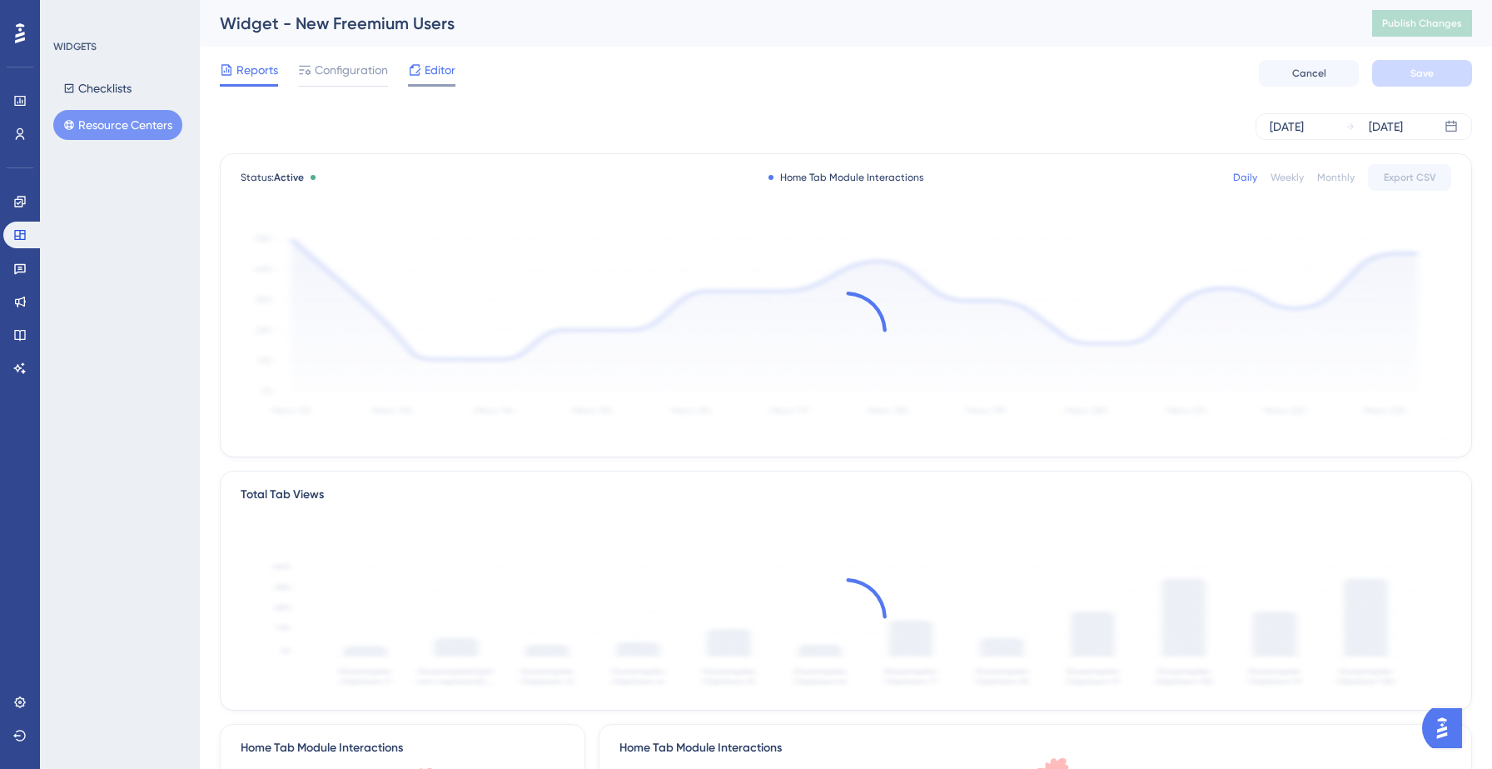
click at [418, 71] on icon at bounding box center [415, 69] width 11 height 11
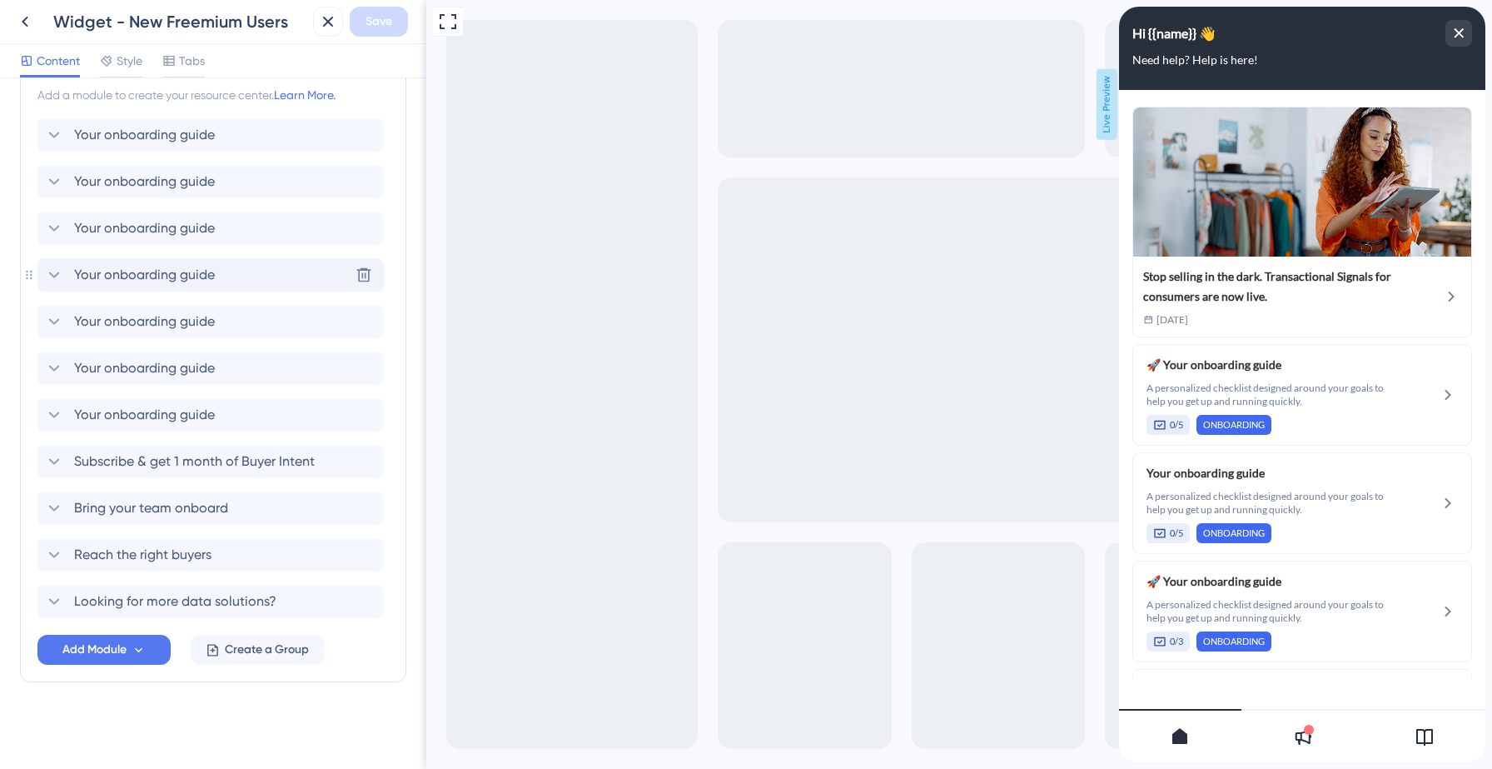
click at [177, 290] on div "Your onboarding guide Delete" at bounding box center [210, 274] width 346 height 33
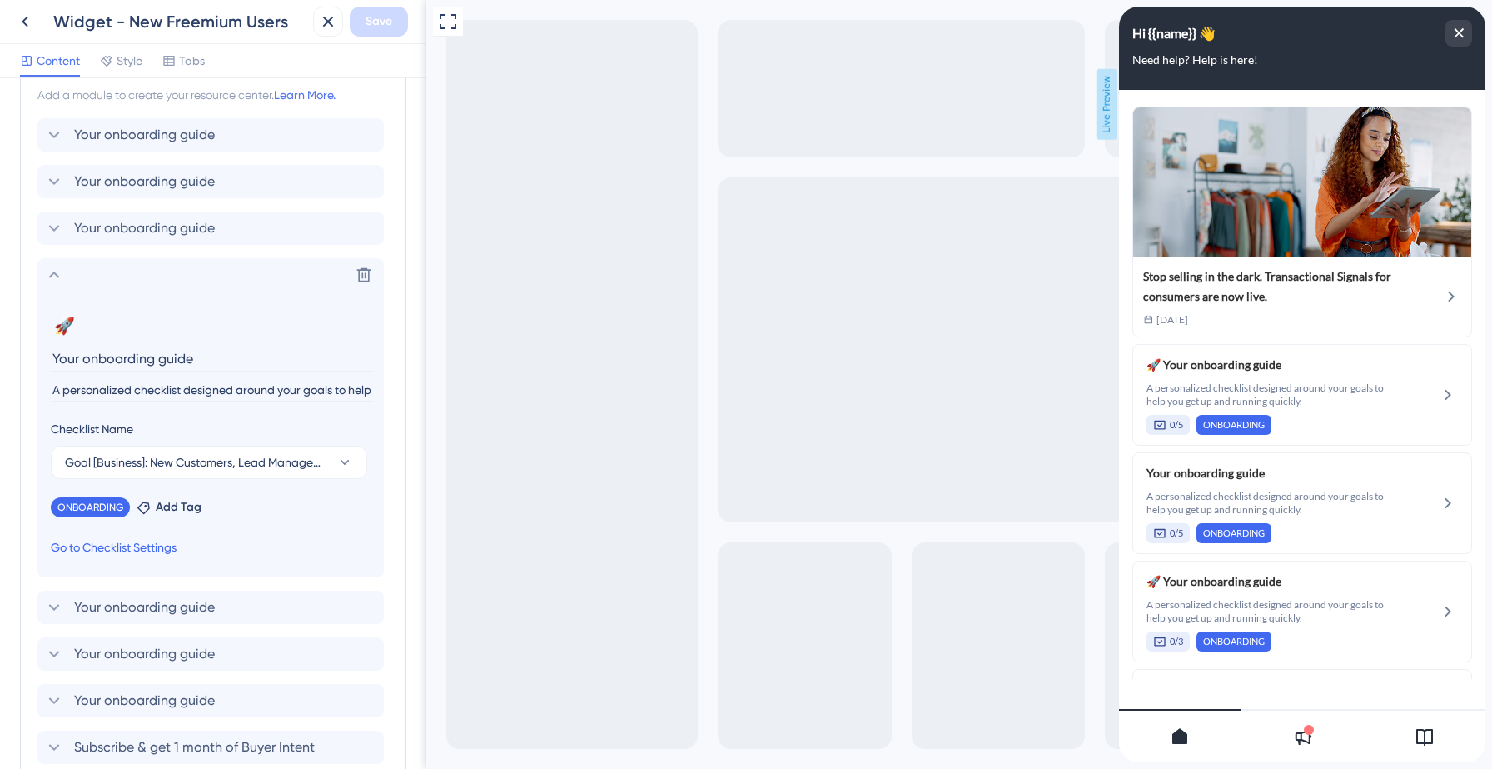
click at [132, 544] on link "Go to Checklist Settings" at bounding box center [114, 547] width 126 height 20
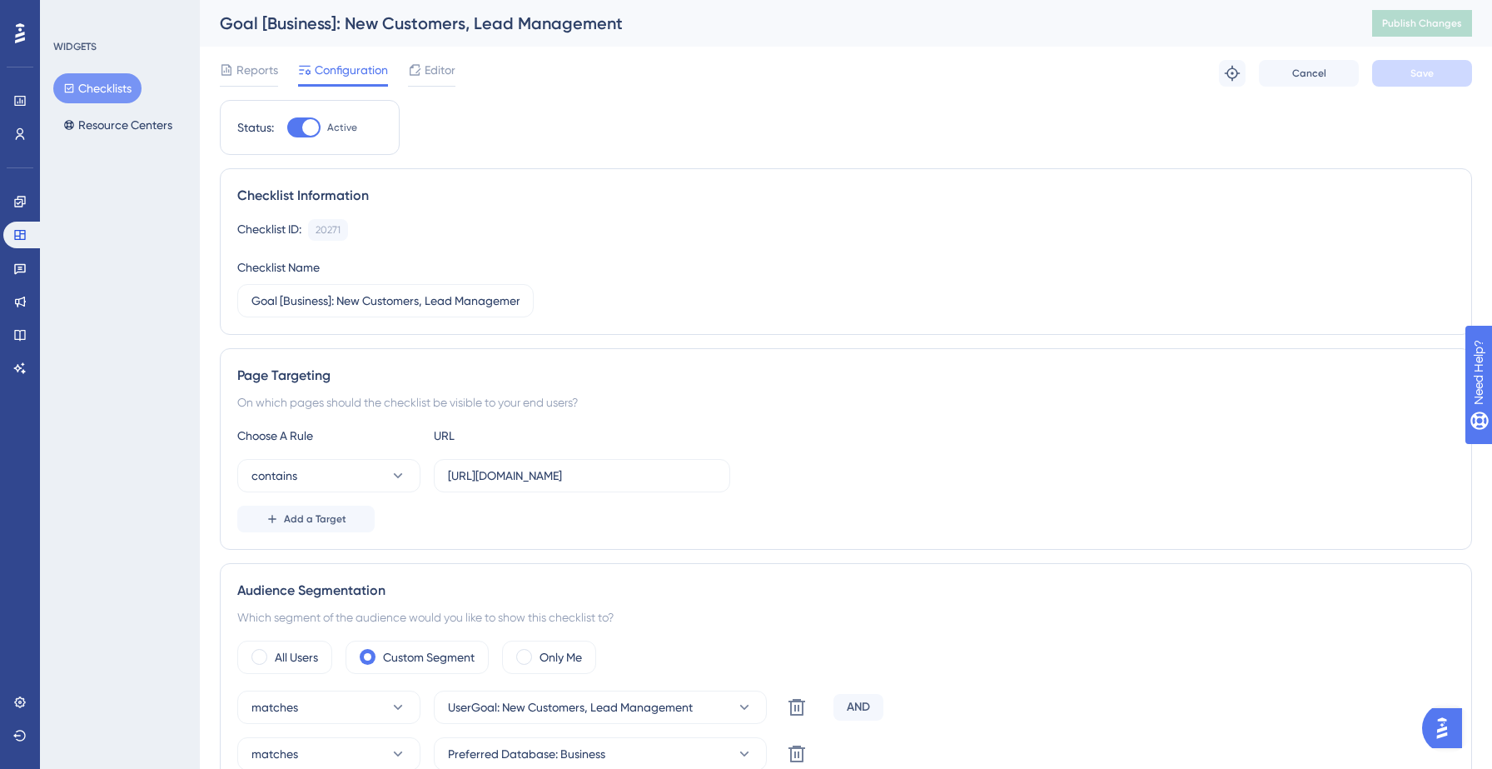
click at [84, 99] on button "Checklists" at bounding box center [97, 88] width 88 height 30
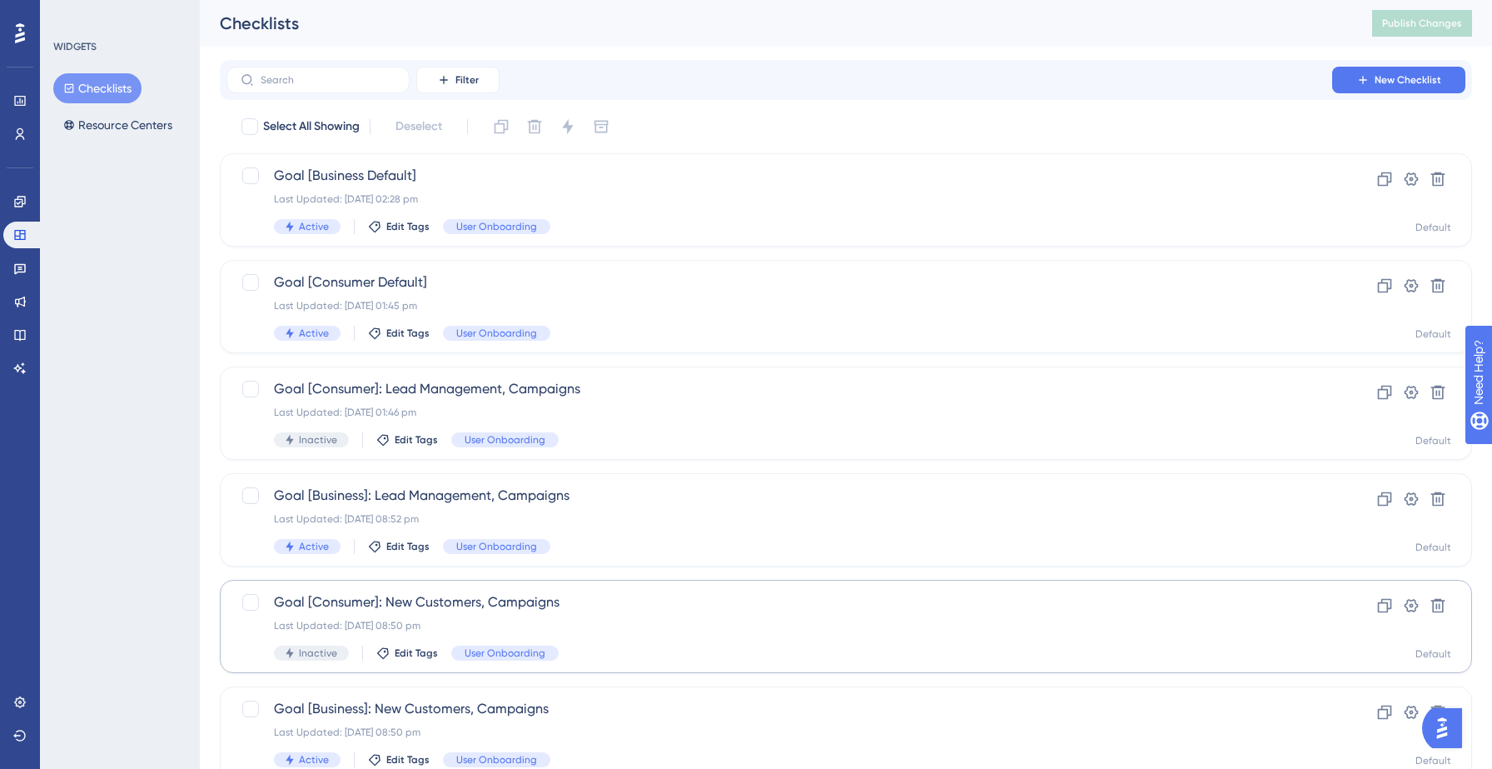
scroll to position [524, 0]
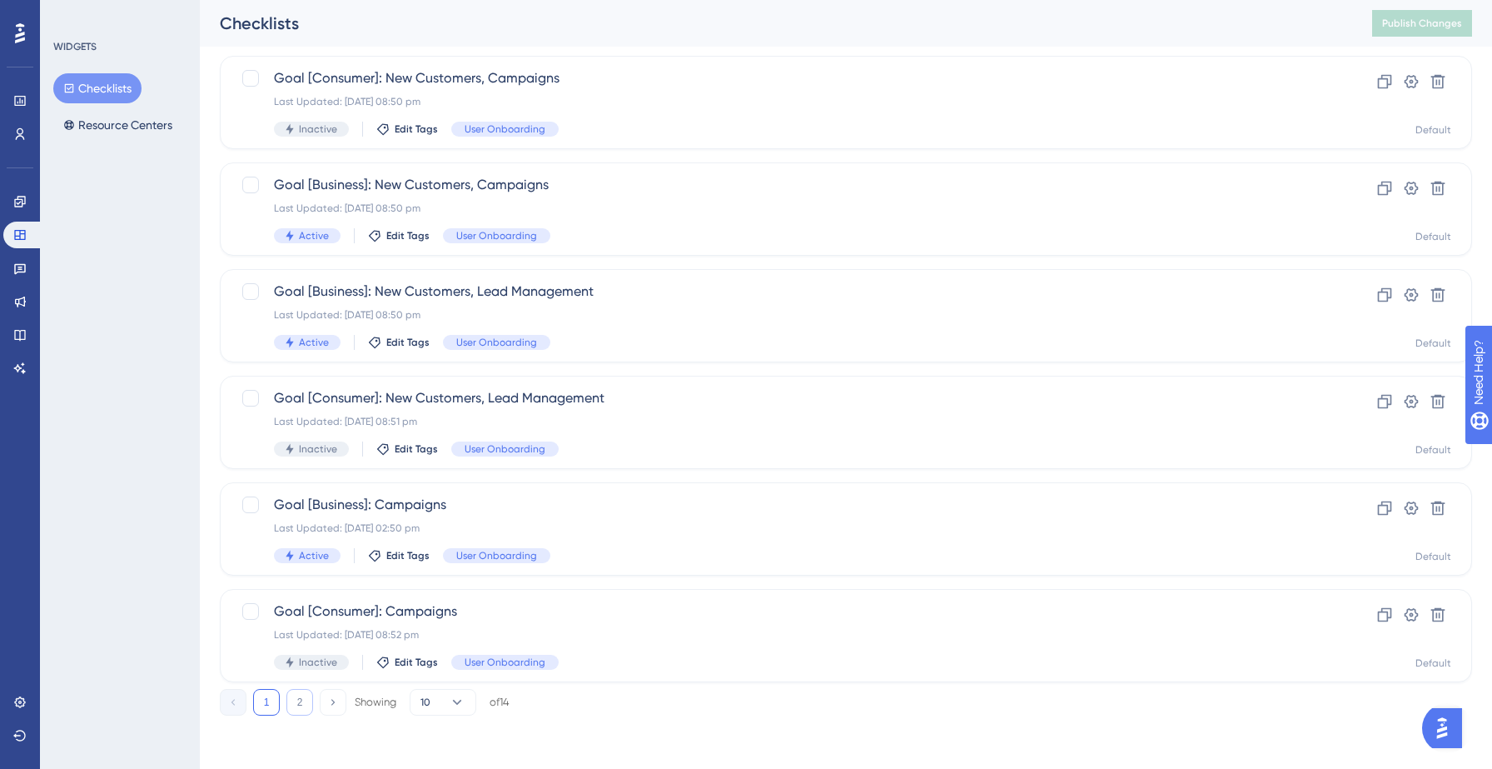
click at [301, 699] on button "2" at bounding box center [299, 702] width 27 height 27
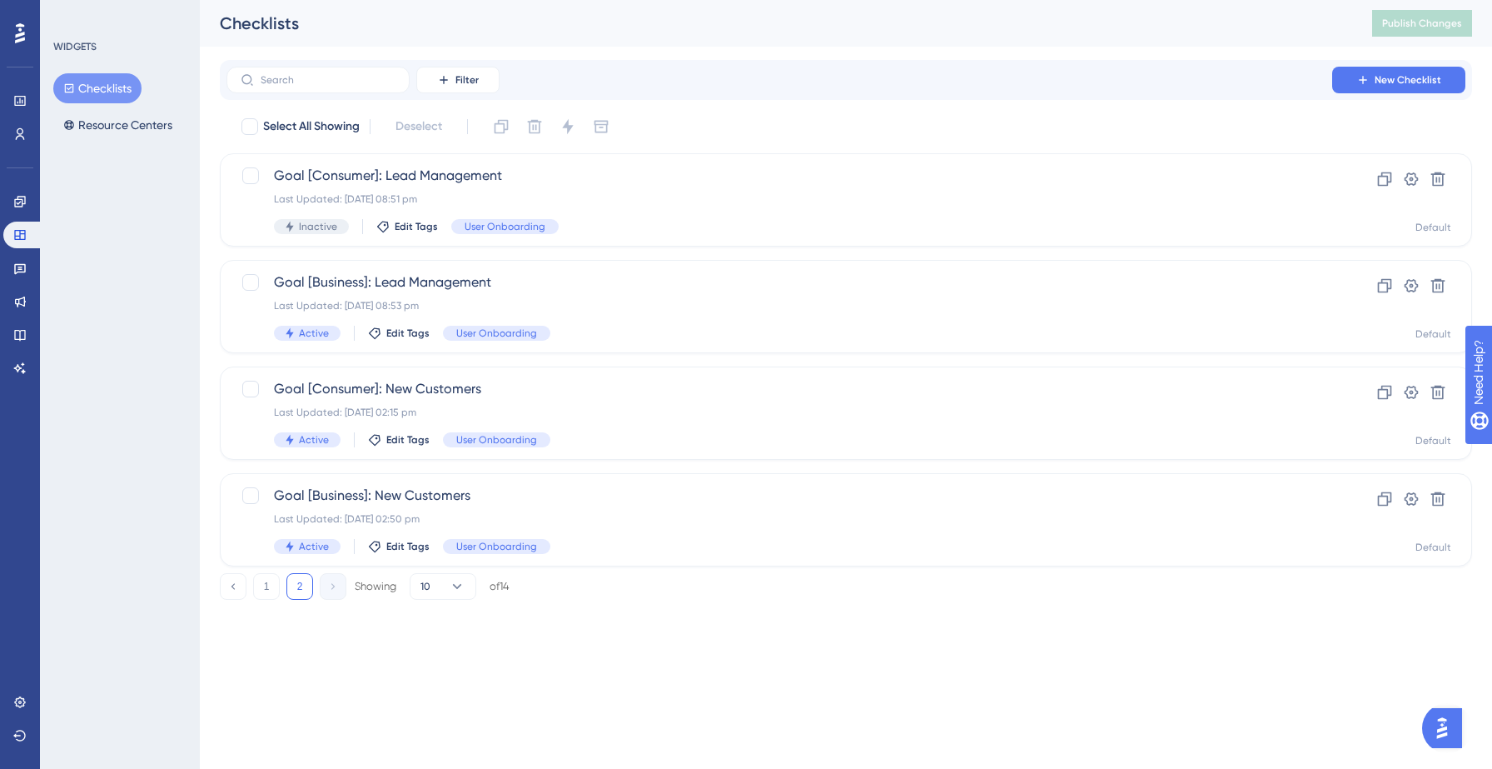
scroll to position [0, 0]
click at [492, 292] on div "Goal [Business]: Lead Management Last Updated: 05 Sept 2025 08:53 pm Active Edi…" at bounding box center [779, 306] width 1011 height 68
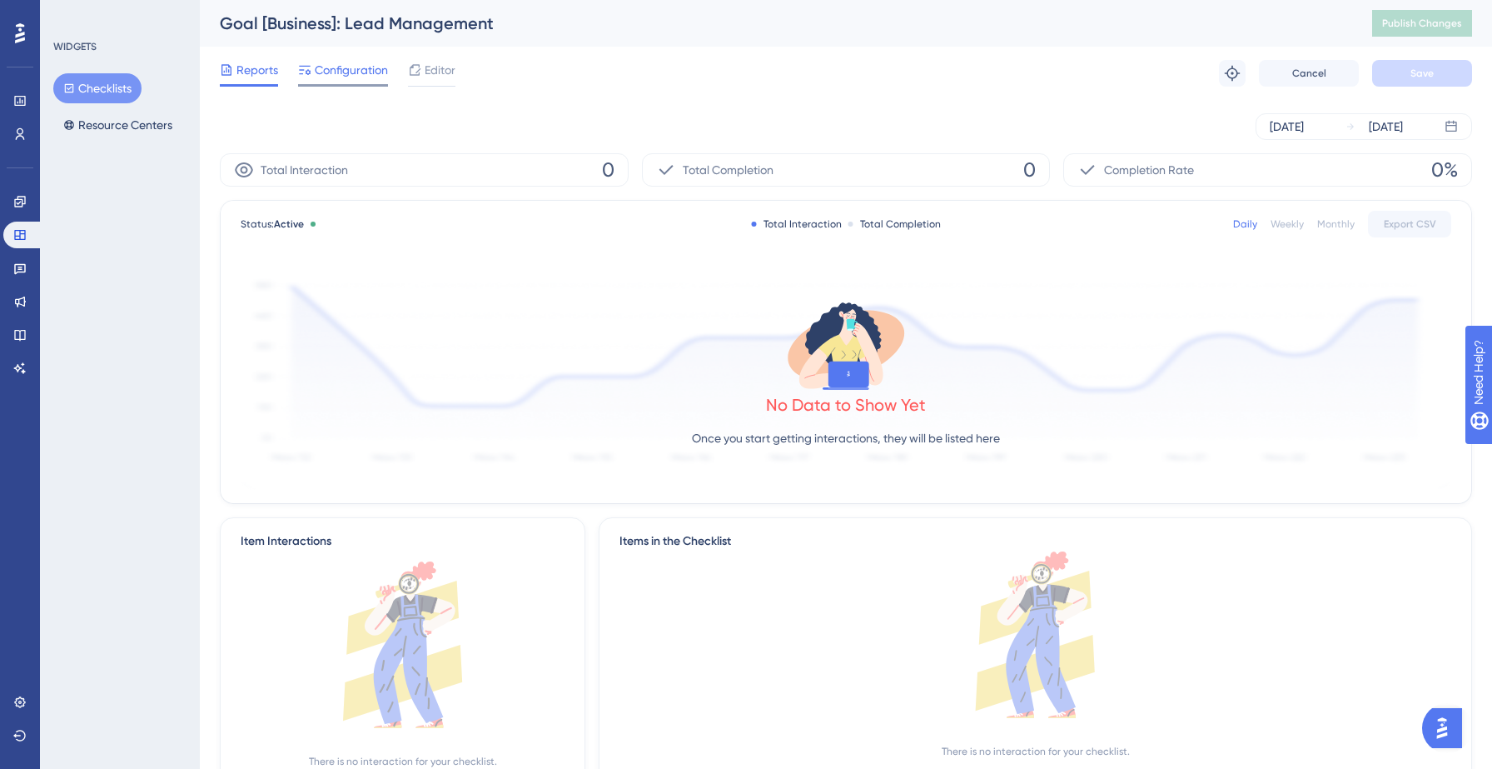
click at [321, 76] on span "Configuration" at bounding box center [351, 70] width 73 height 20
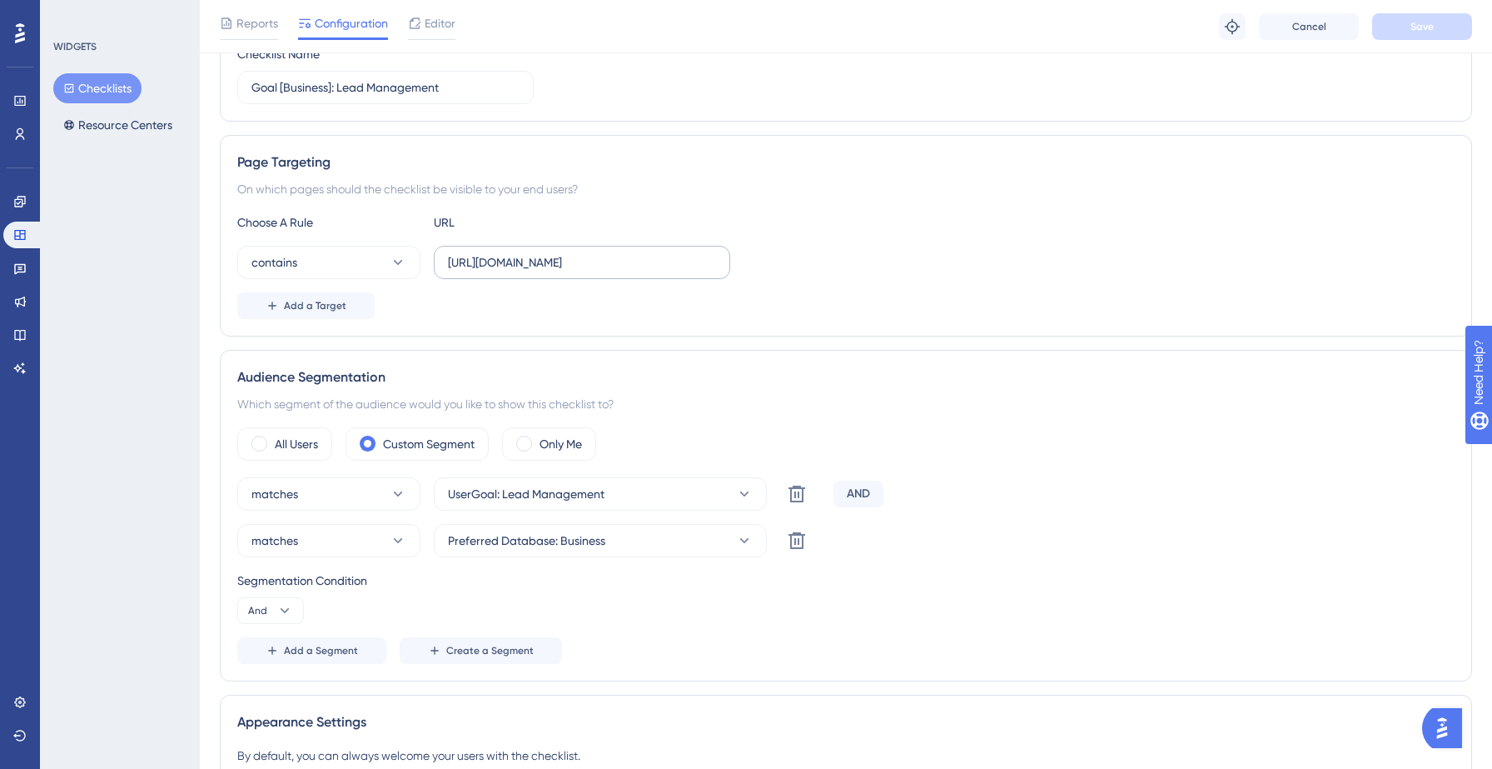
scroll to position [221, 0]
click at [369, 539] on button "matches" at bounding box center [328, 539] width 183 height 33
click at [306, 622] on span "doesn't match" at bounding box center [300, 624] width 76 height 20
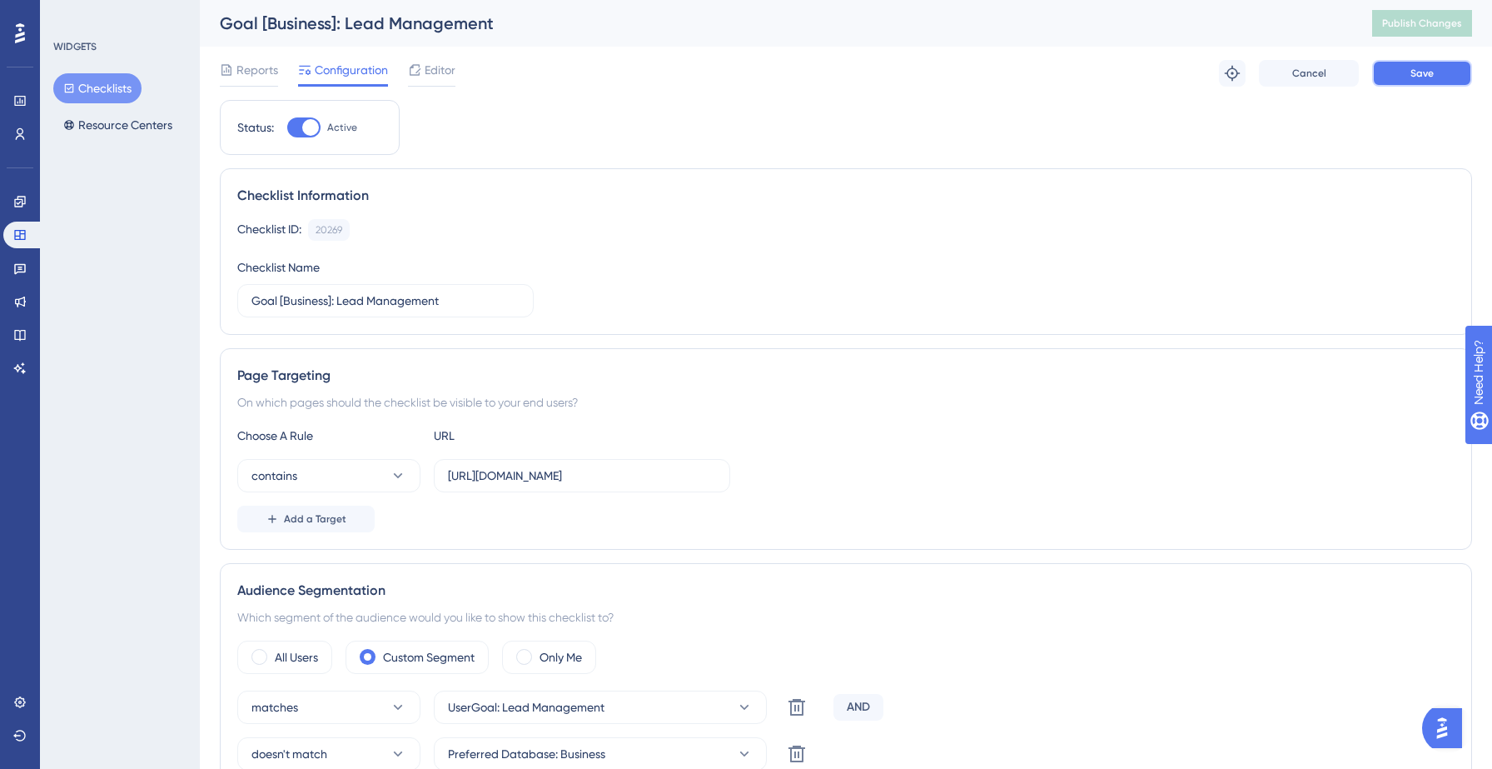
click at [1428, 77] on span "Save" at bounding box center [1422, 73] width 23 height 13
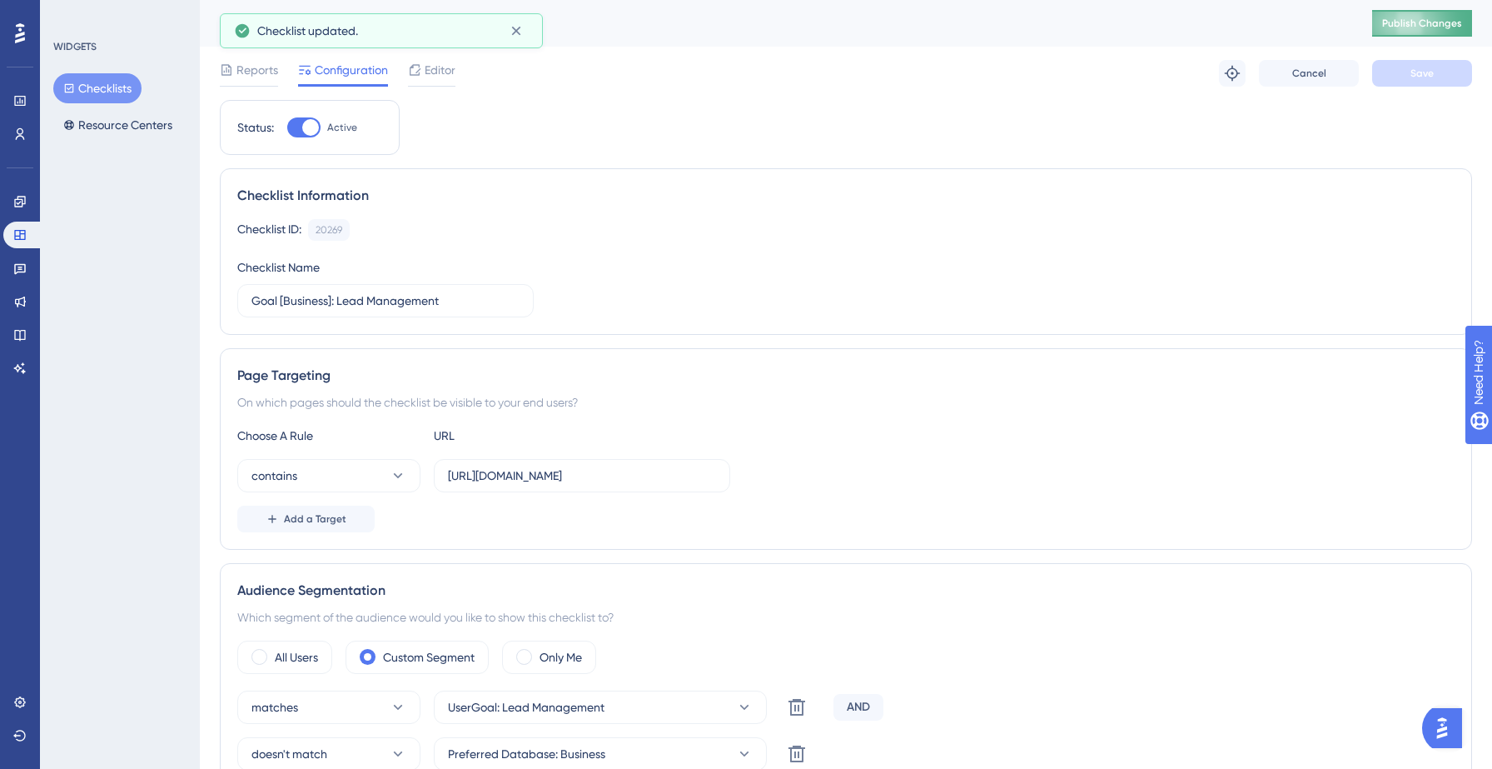
click at [1393, 31] on button "Publish Changes" at bounding box center [1422, 23] width 100 height 27
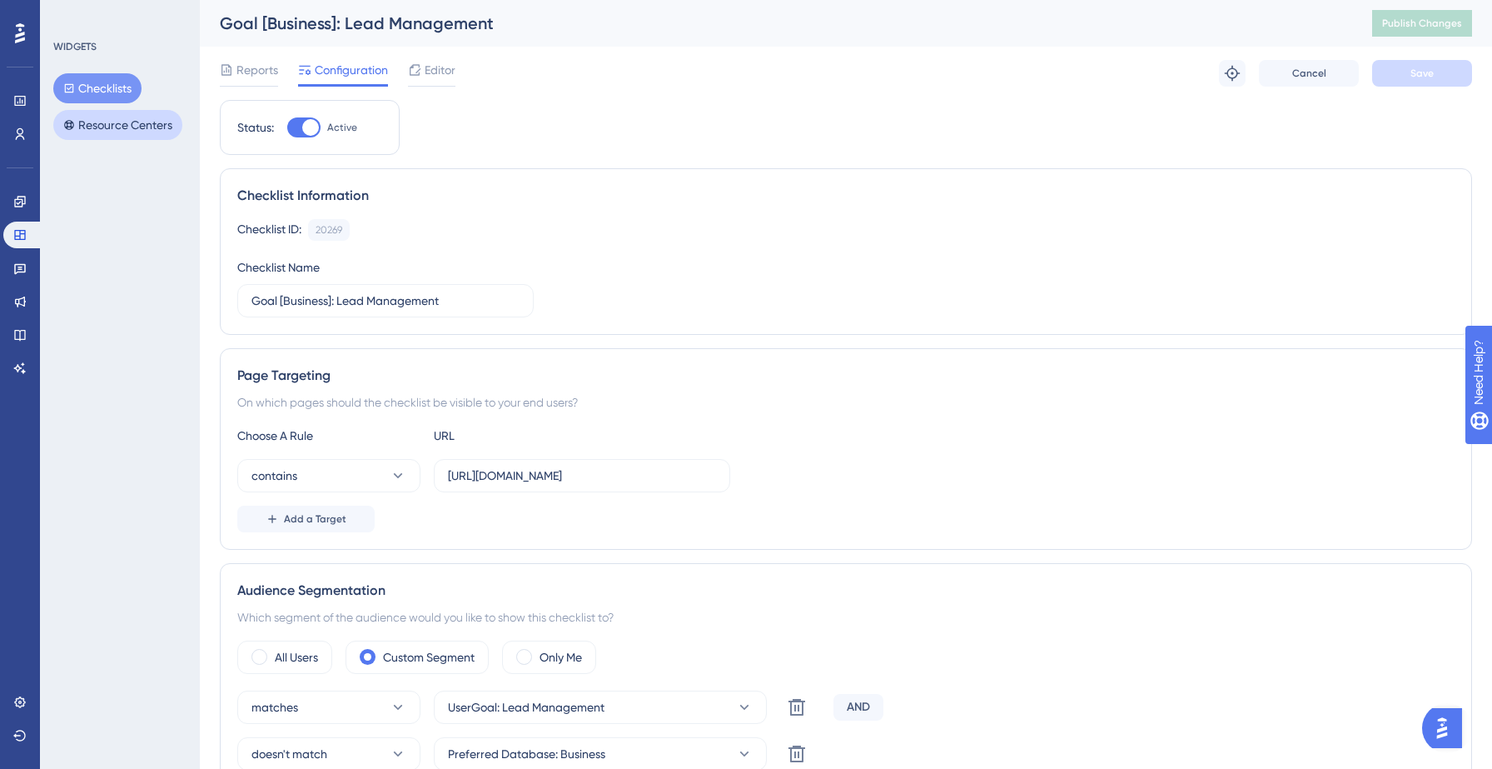
click at [96, 126] on button "Resource Centers" at bounding box center [117, 125] width 129 height 30
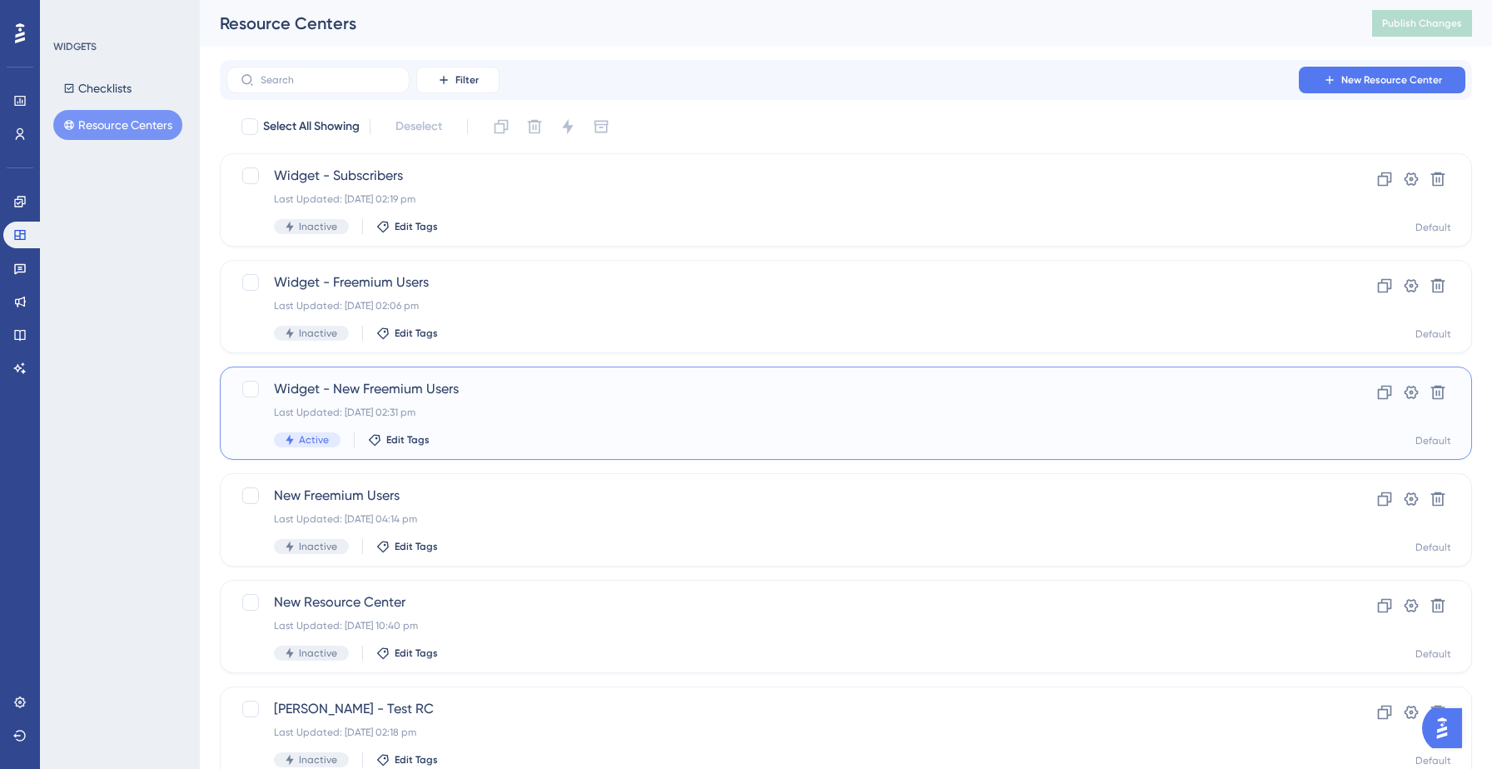
click at [474, 391] on span "Widget - New Freemium Users" at bounding box center [779, 389] width 1011 height 20
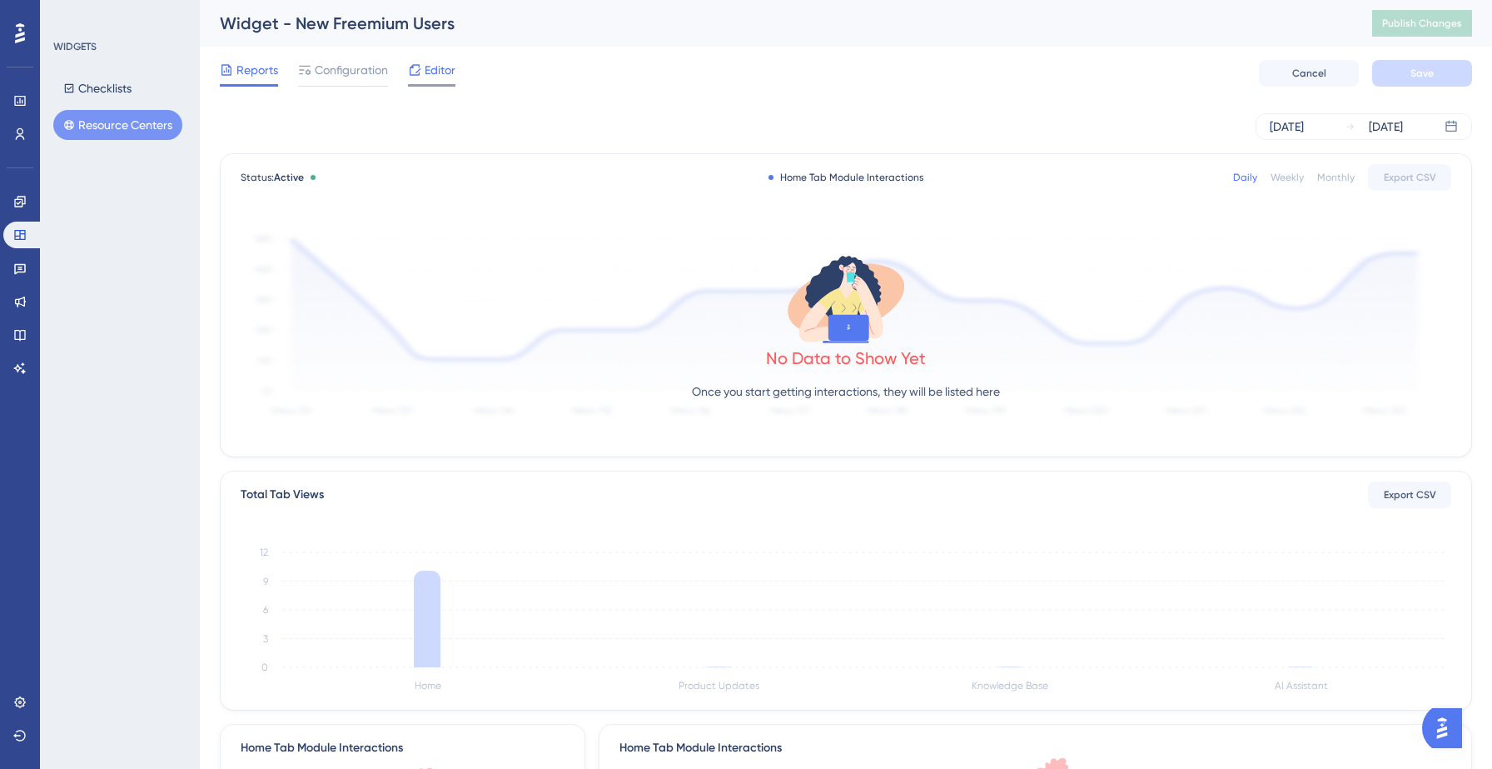
click at [445, 69] on span "Editor" at bounding box center [440, 70] width 31 height 20
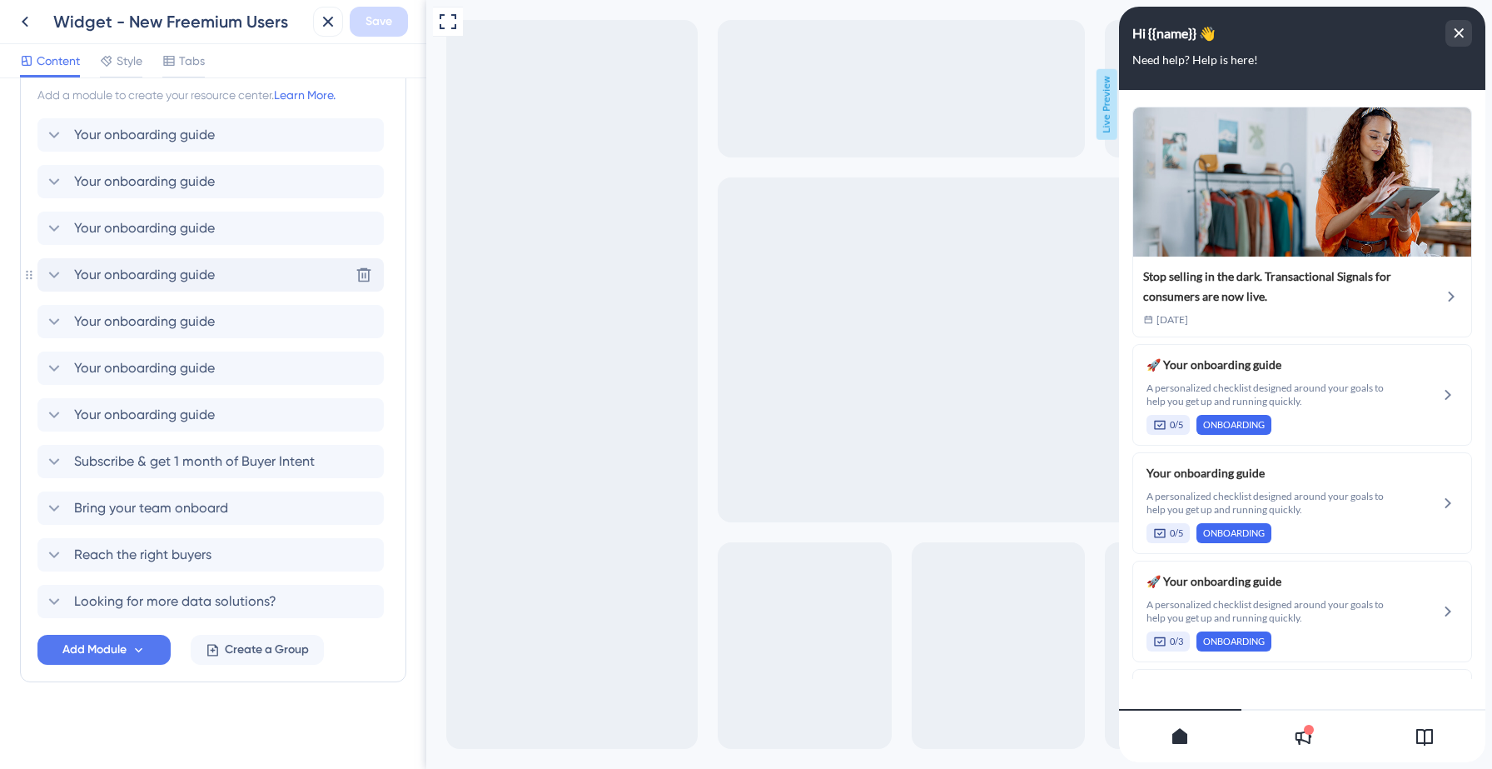
click at [157, 266] on span "Your onboarding guide" at bounding box center [144, 275] width 141 height 20
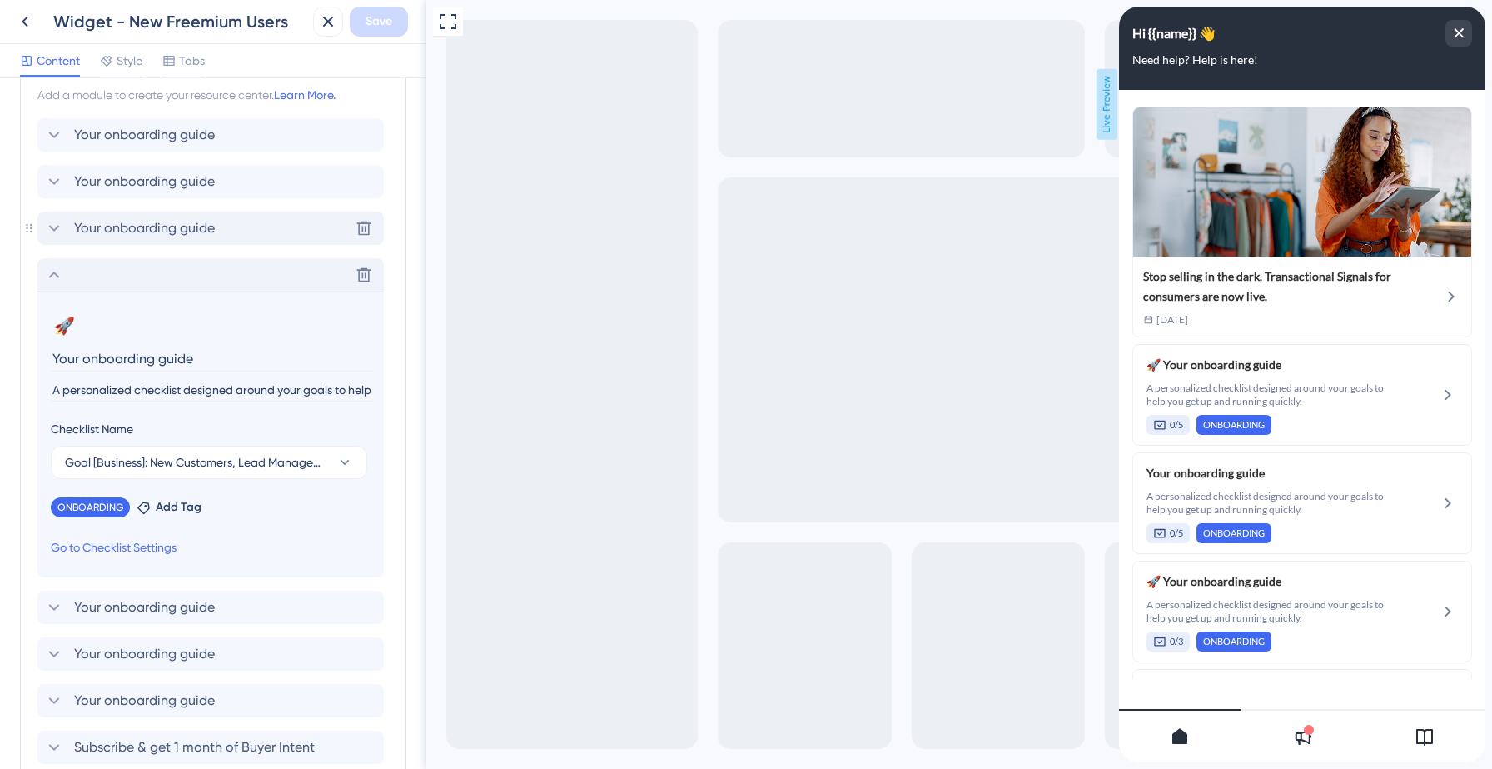
click at [181, 229] on span "Your onboarding guide" at bounding box center [144, 228] width 141 height 20
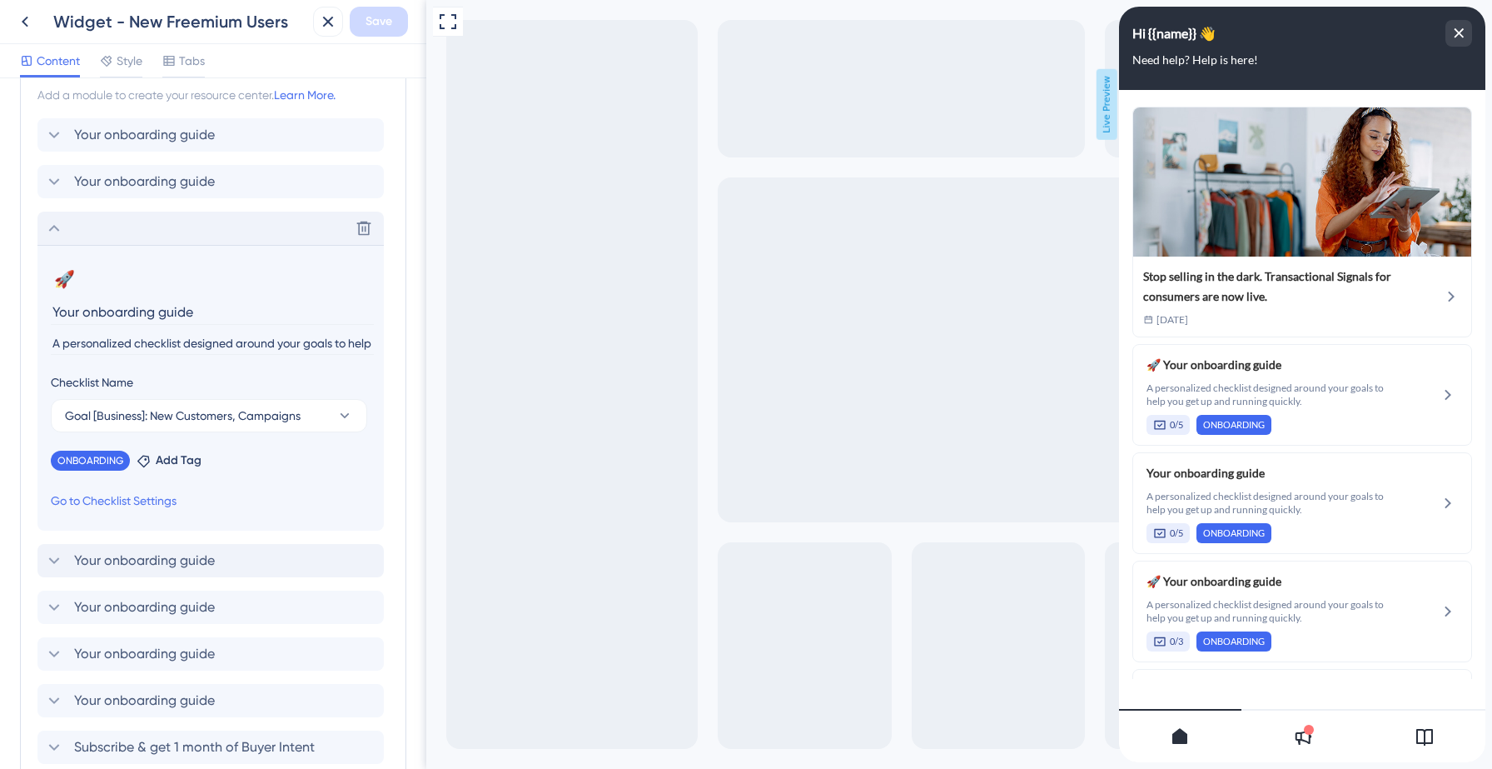
click at [196, 231] on div "Delete" at bounding box center [210, 228] width 346 height 33
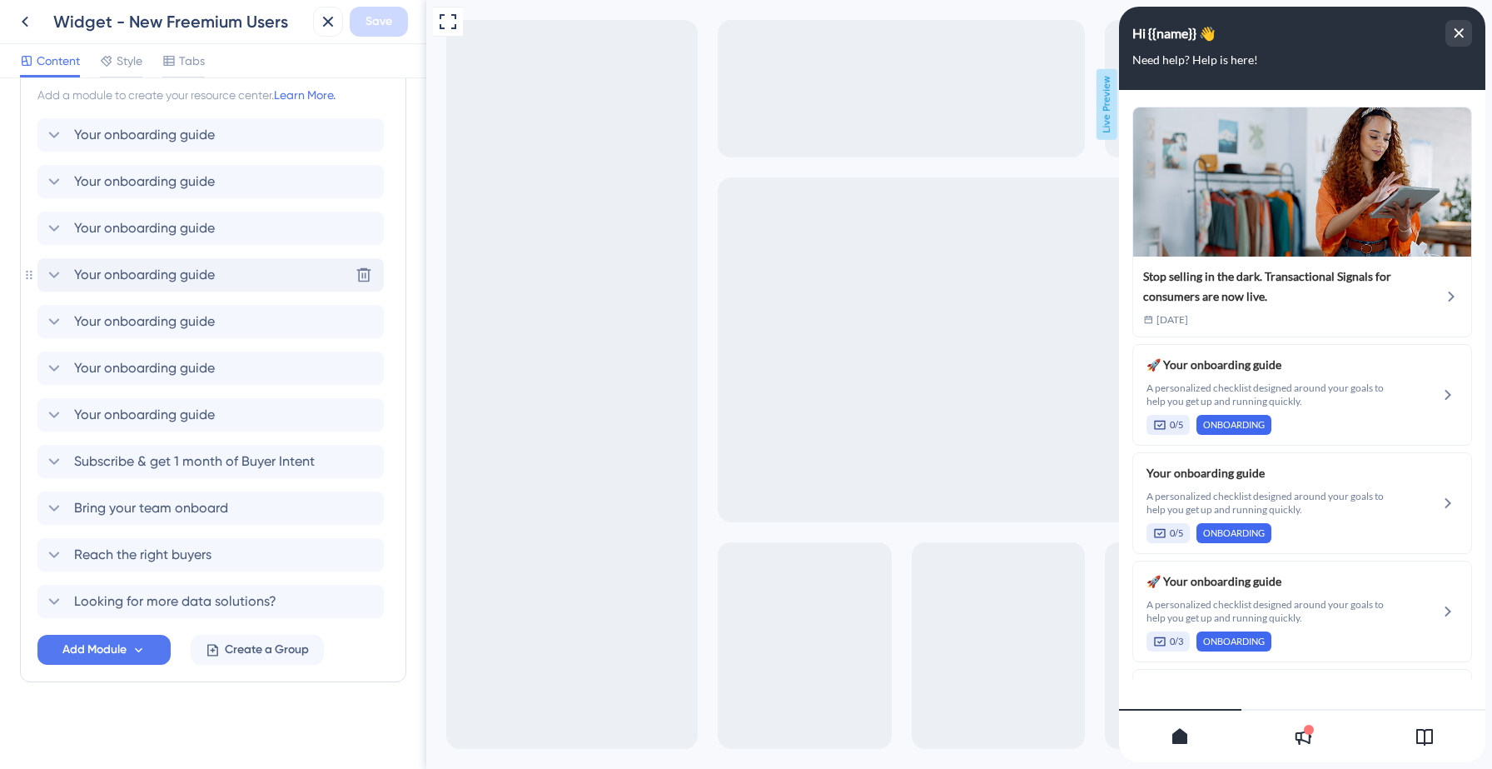
click at [217, 266] on div "Your onboarding guide Delete" at bounding box center [210, 274] width 346 height 33
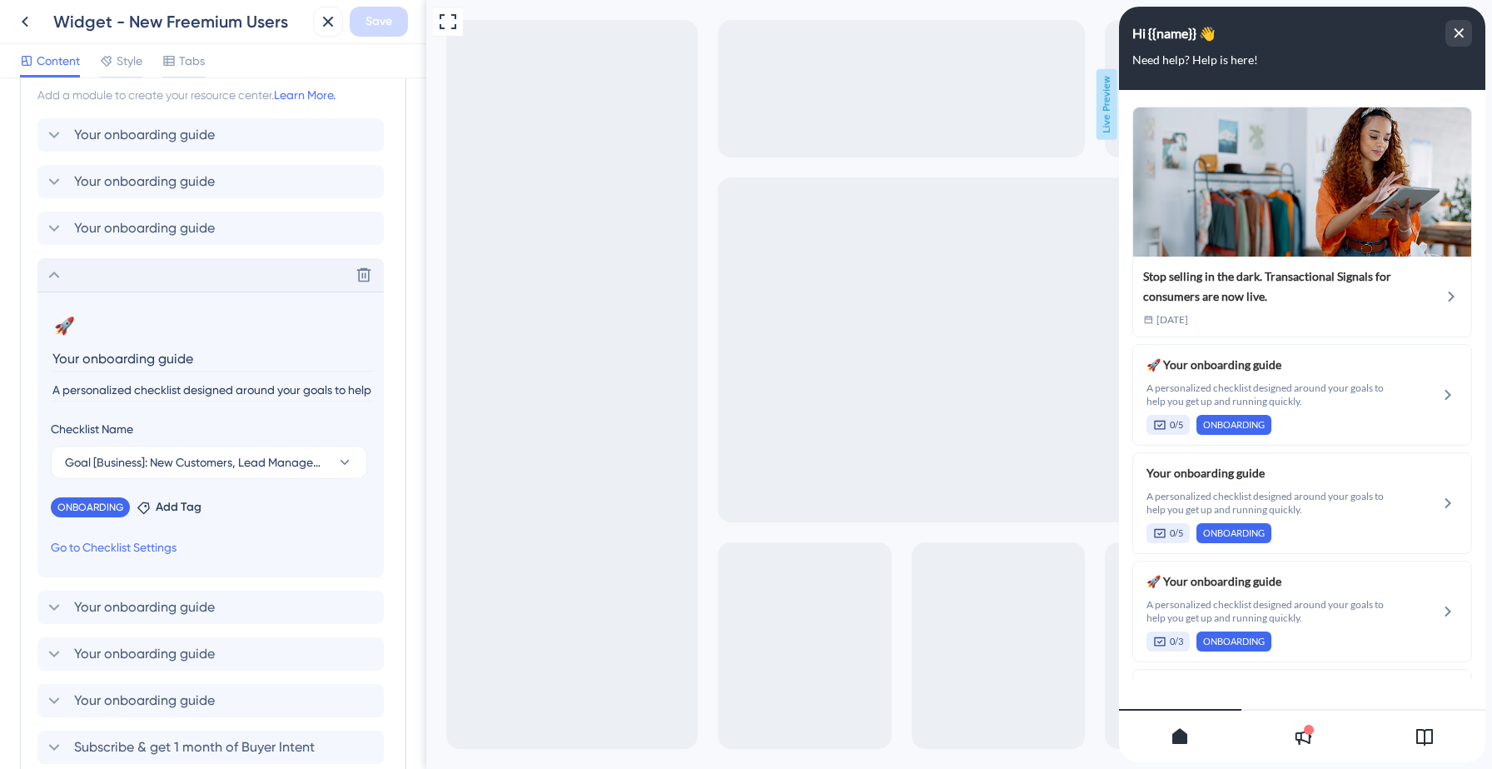
click at [175, 273] on div "Delete" at bounding box center [210, 274] width 346 height 33
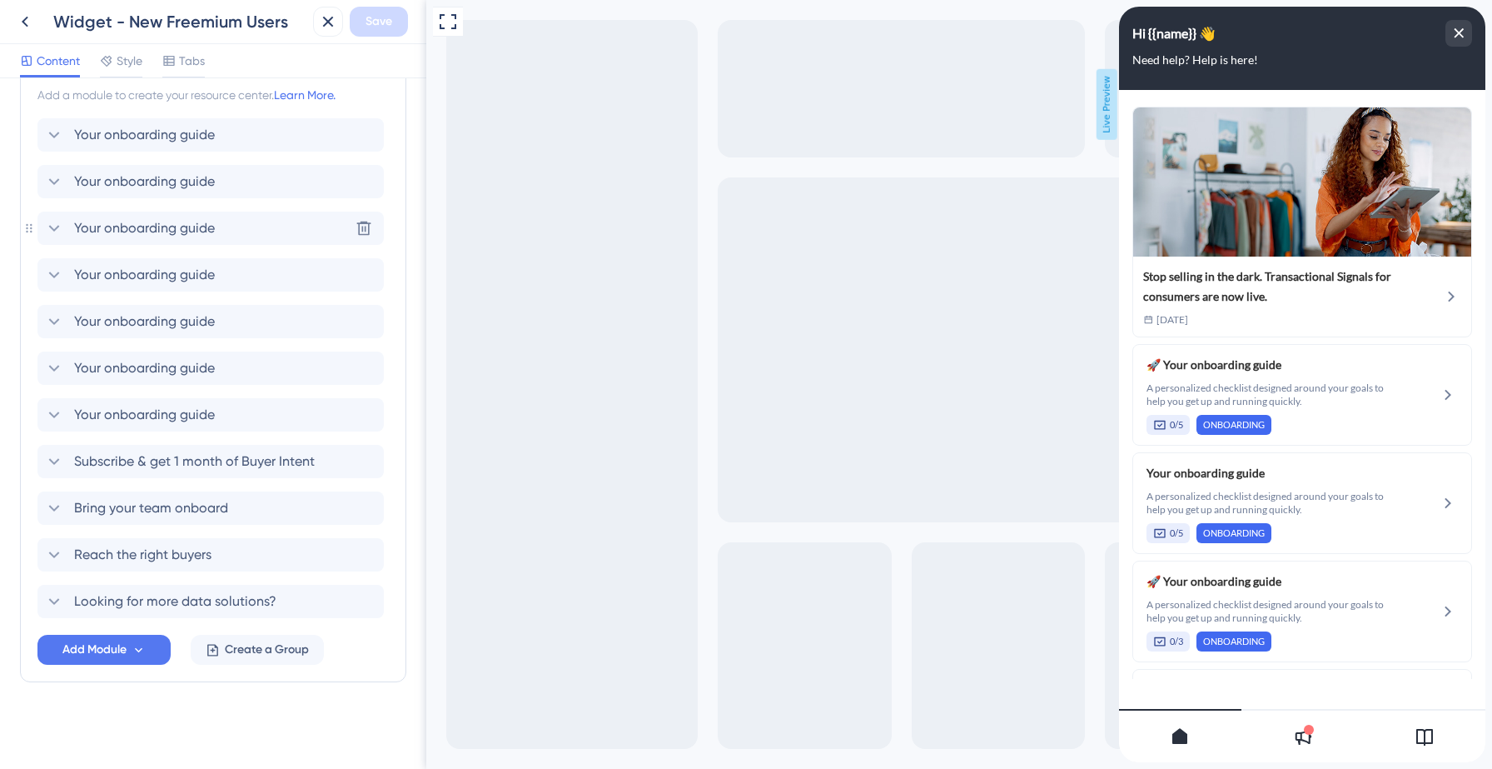
scroll to position [365, 0]
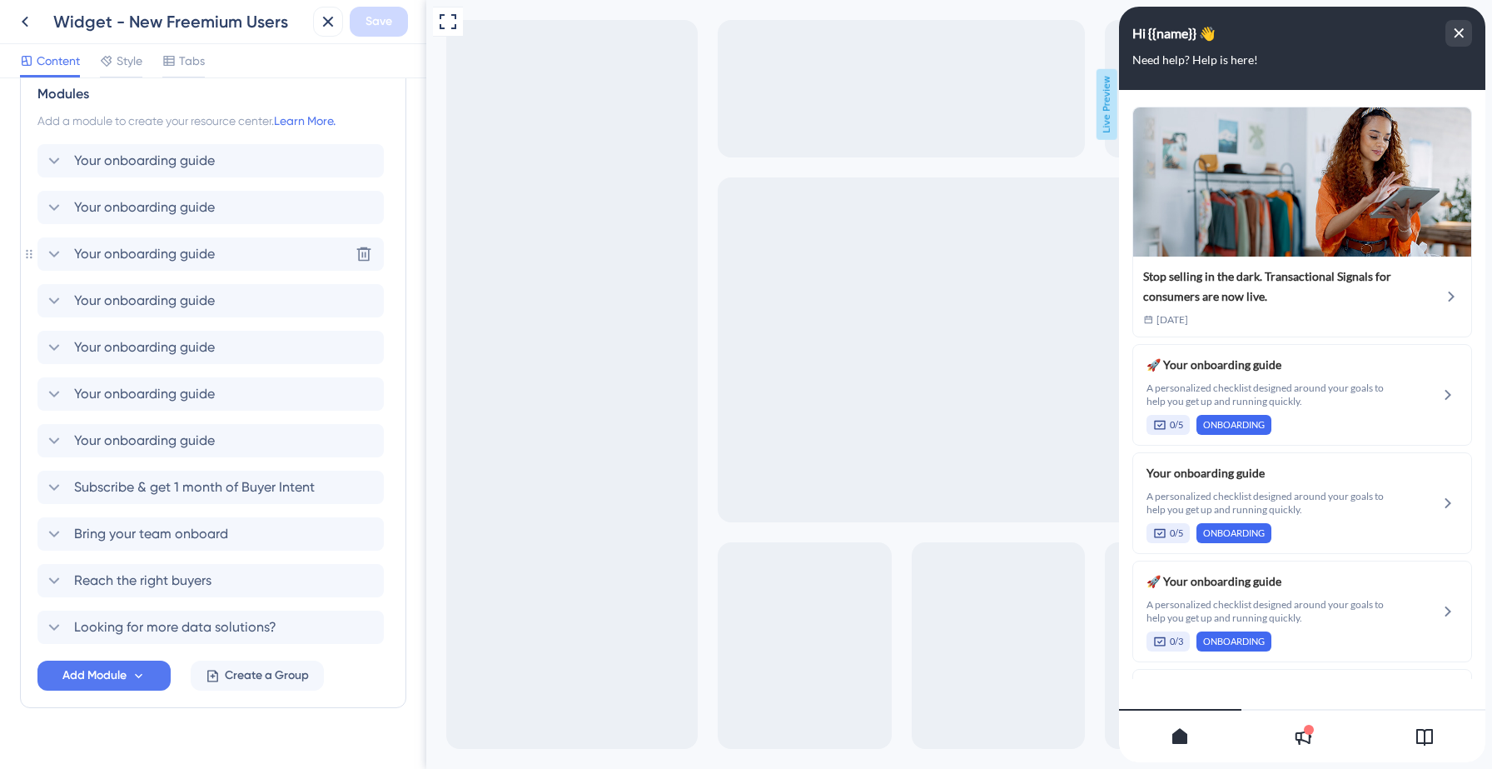
click at [184, 250] on span "Your onboarding guide" at bounding box center [144, 254] width 141 height 20
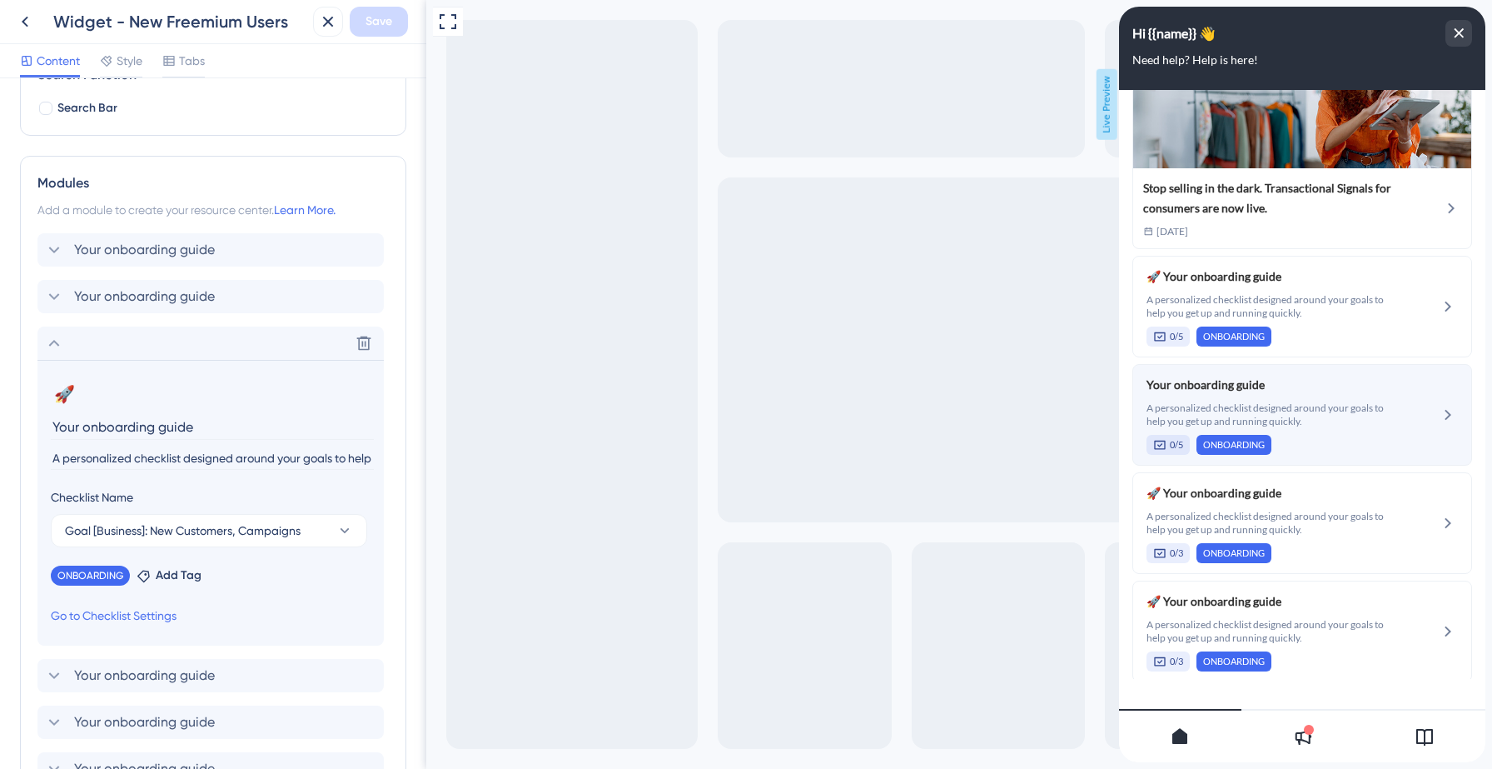
scroll to position [93, 0]
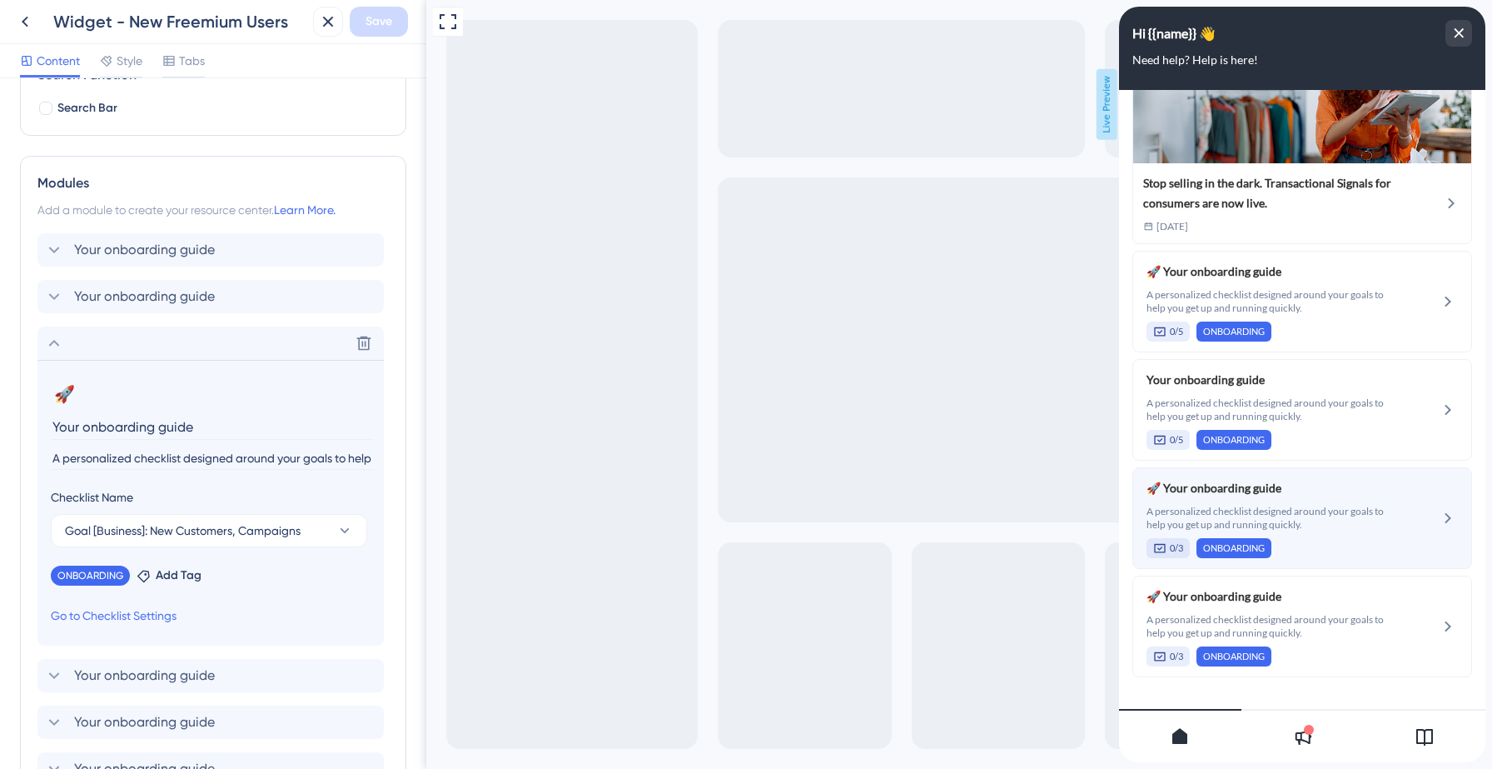
click at [1338, 515] on span "A personalized checklist designed around your goals to help you get up and runn…" at bounding box center [1271, 518] width 249 height 27
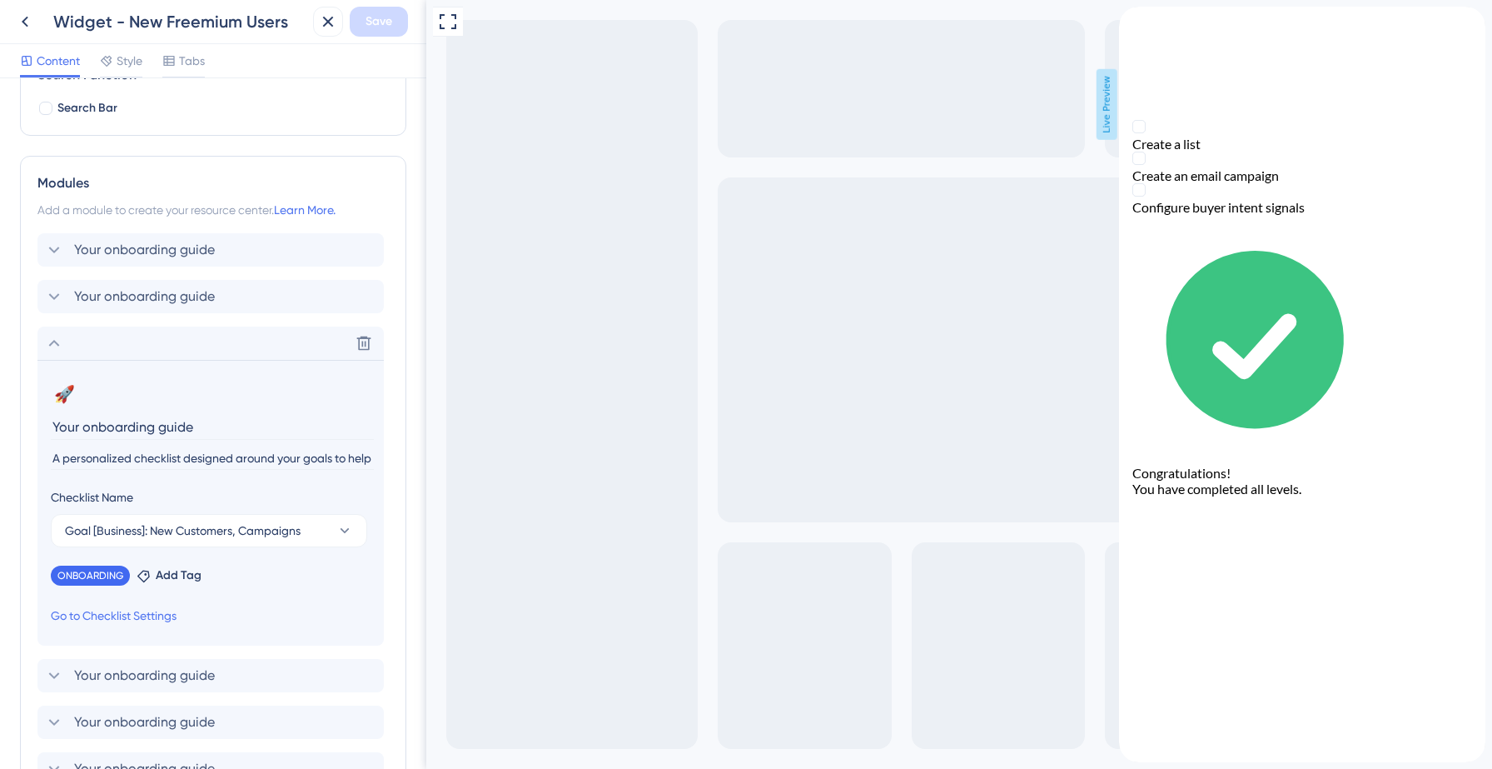
click at [55, 341] on icon at bounding box center [54, 343] width 11 height 7
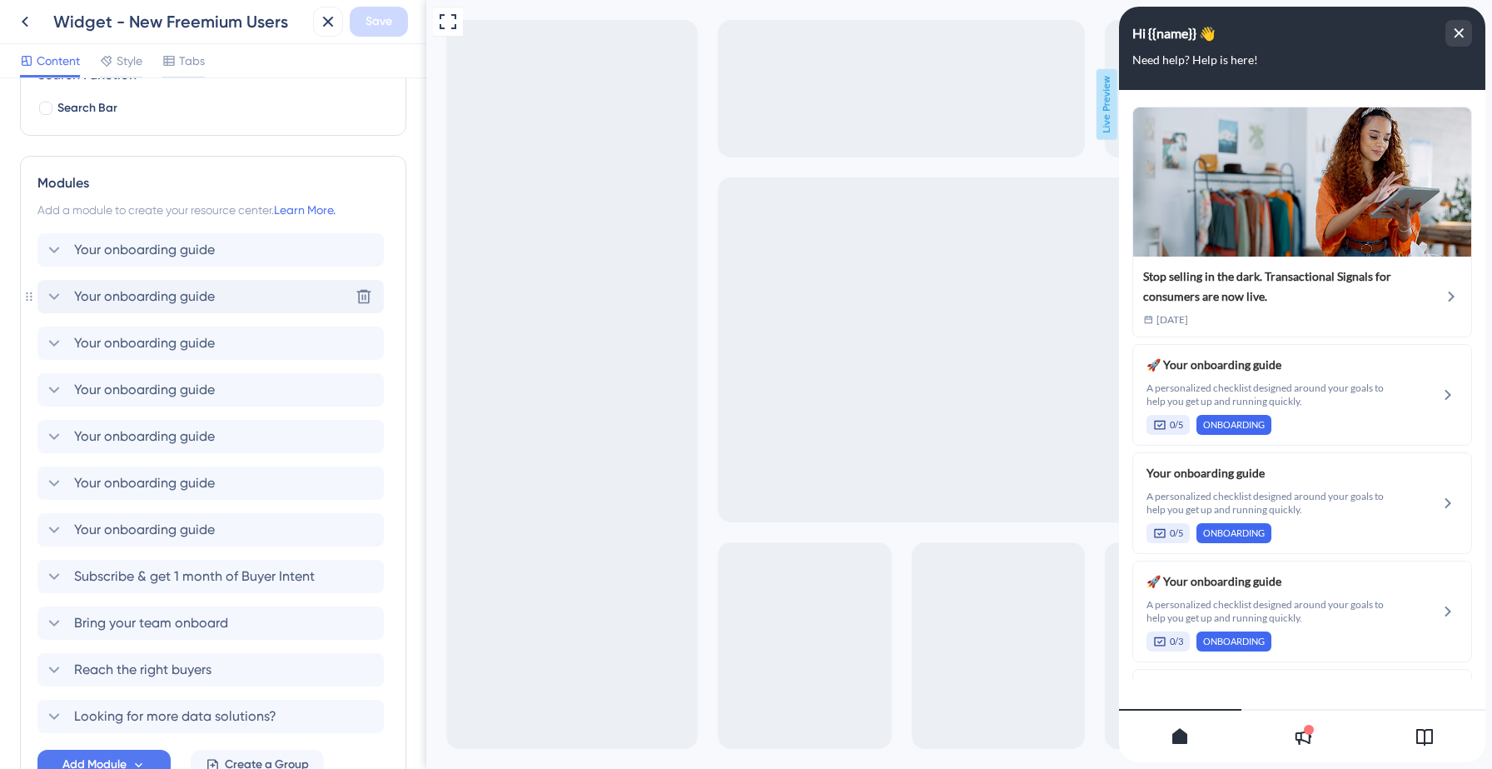
click at [167, 293] on span "Your onboarding guide" at bounding box center [144, 296] width 141 height 20
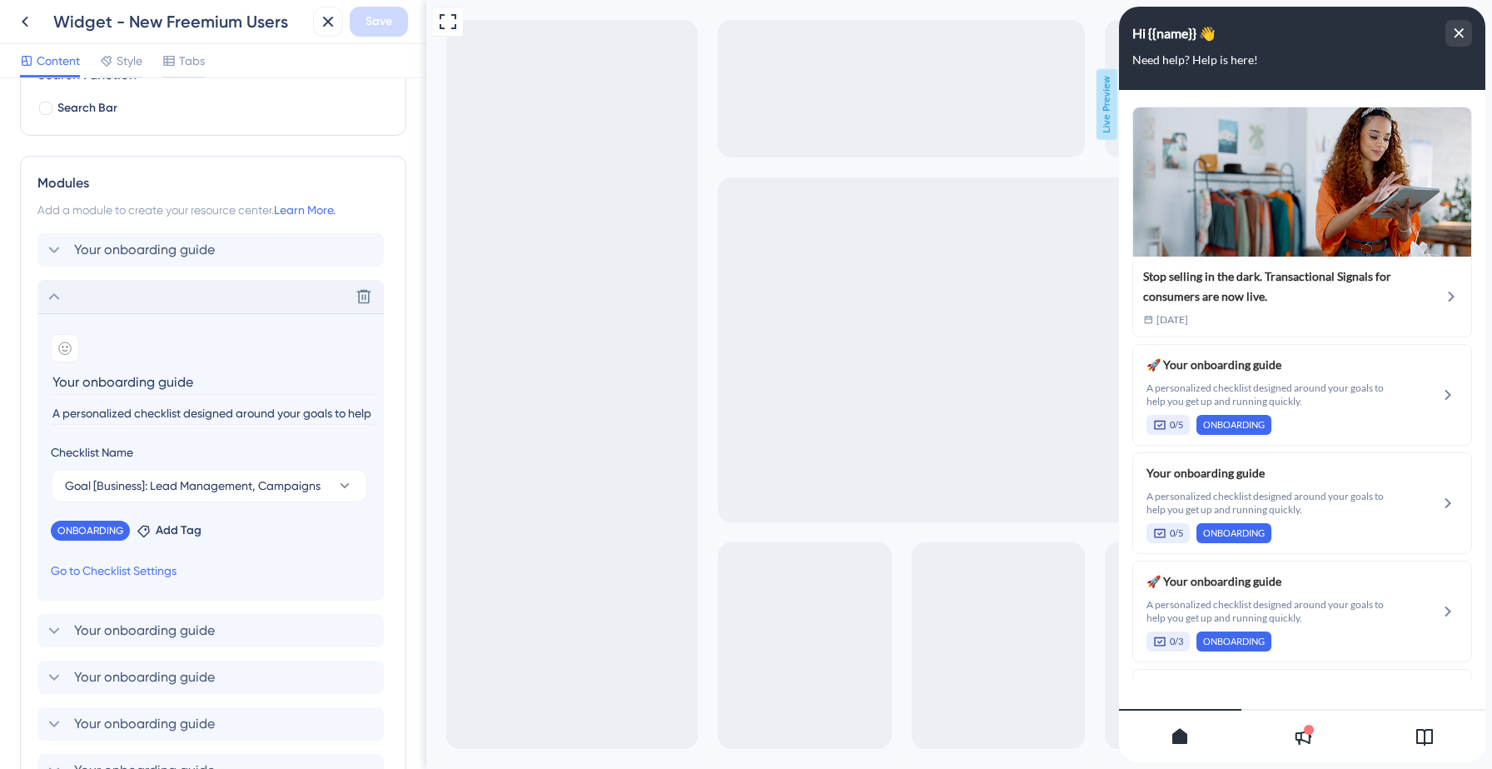
click at [47, 293] on icon at bounding box center [54, 296] width 20 height 20
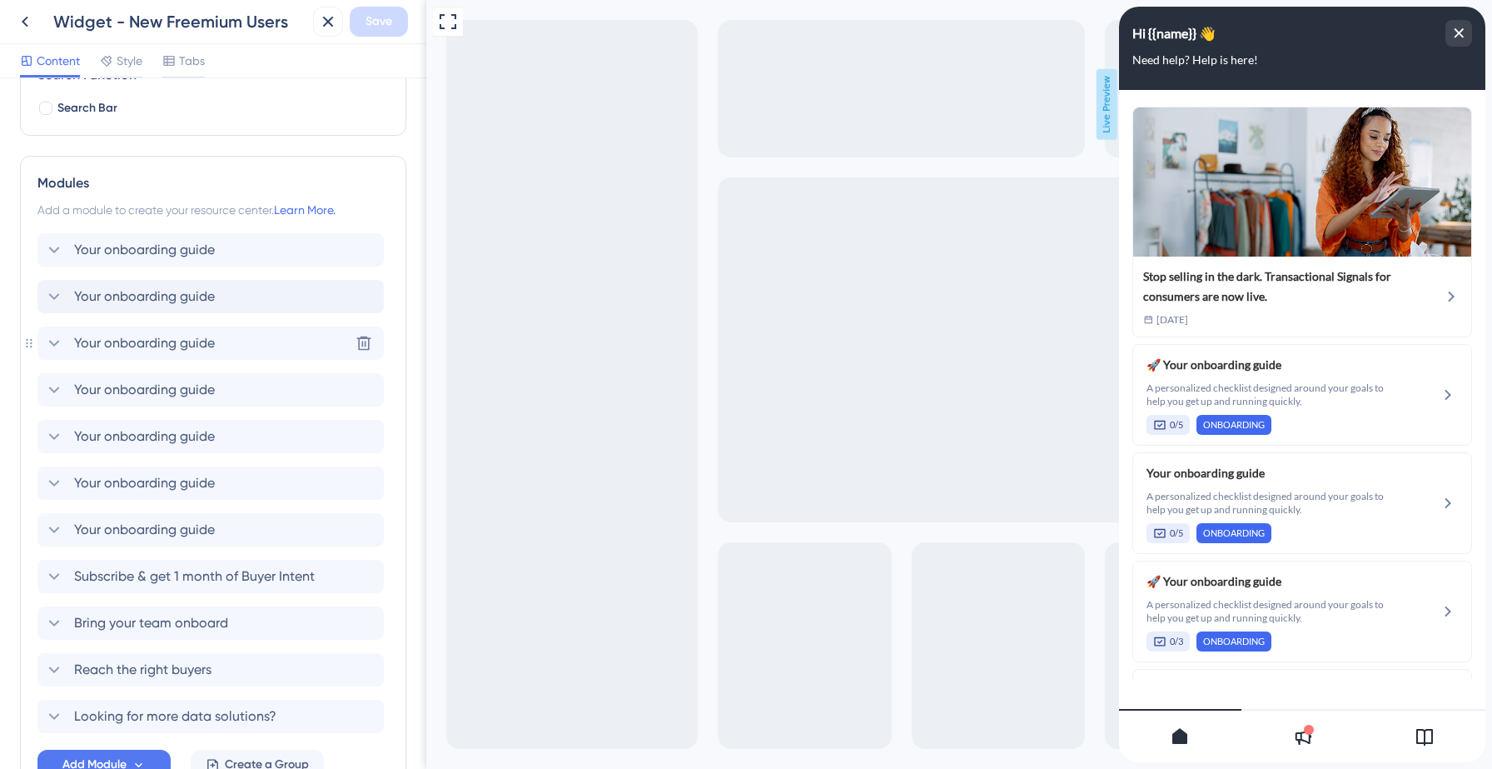
click at [57, 346] on icon at bounding box center [54, 343] width 20 height 20
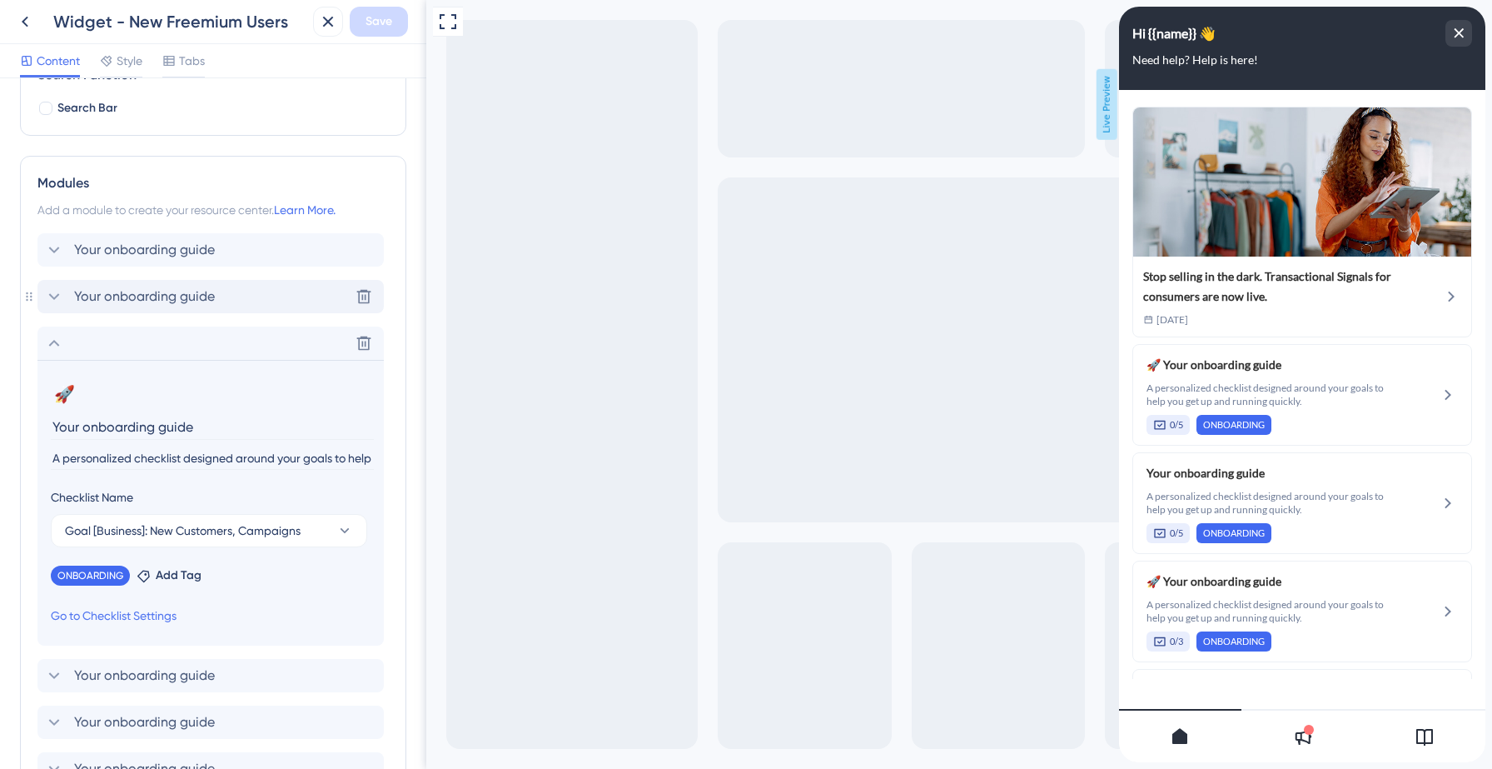
click at [56, 291] on icon at bounding box center [54, 296] width 20 height 20
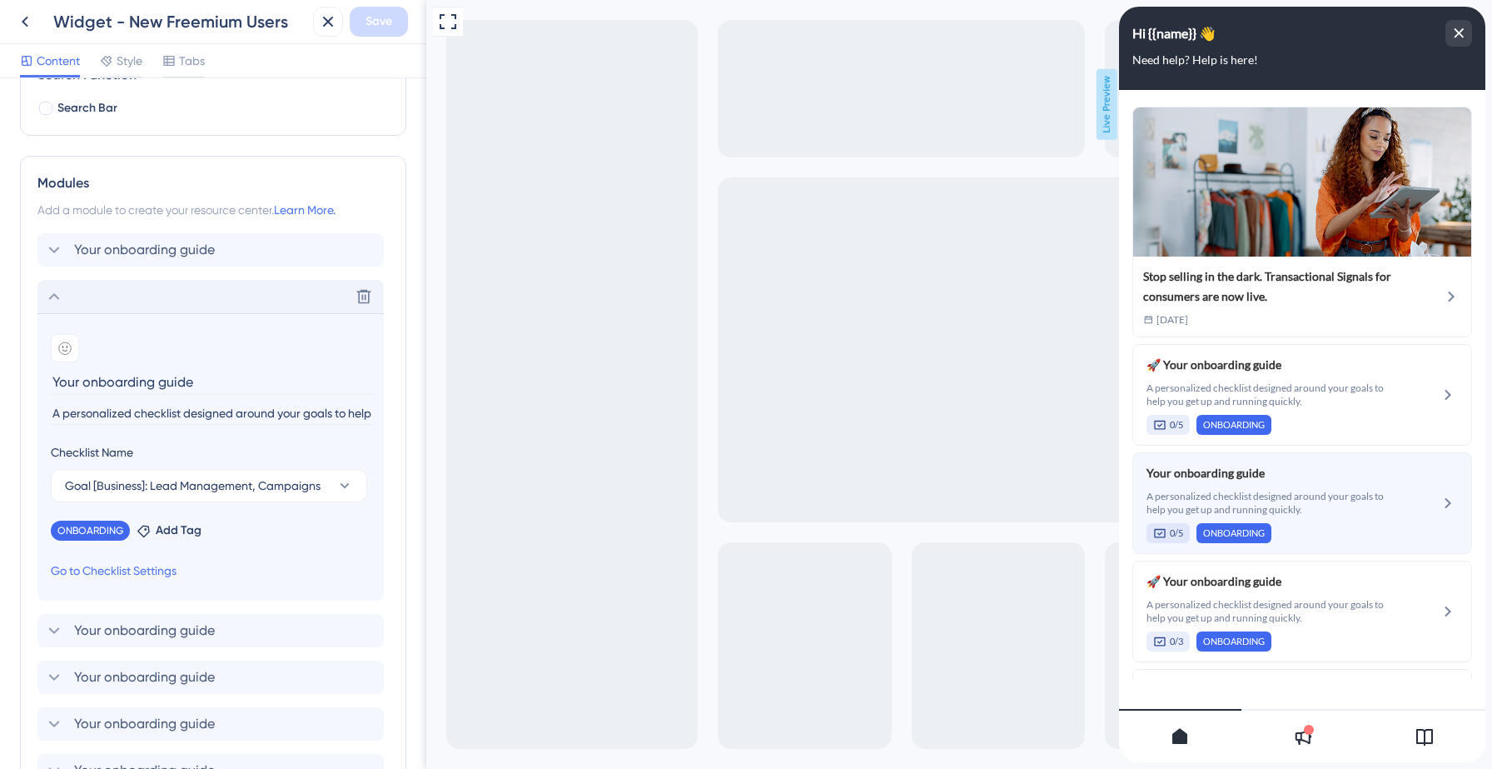
click at [1279, 495] on span "A personalized checklist designed around your goals to help you get up and runn…" at bounding box center [1271, 503] width 249 height 27
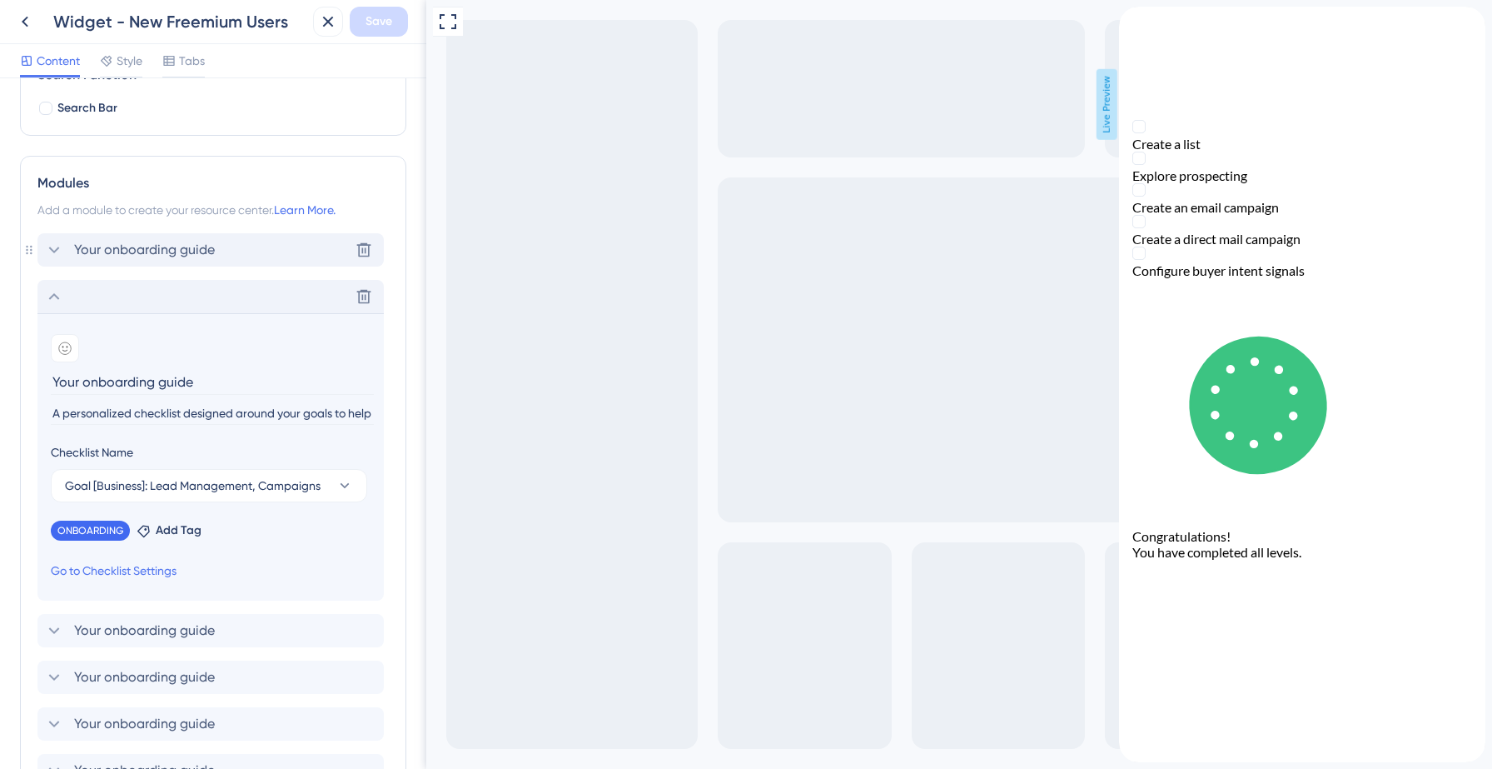
click at [177, 252] on span "Your onboarding guide" at bounding box center [144, 250] width 141 height 20
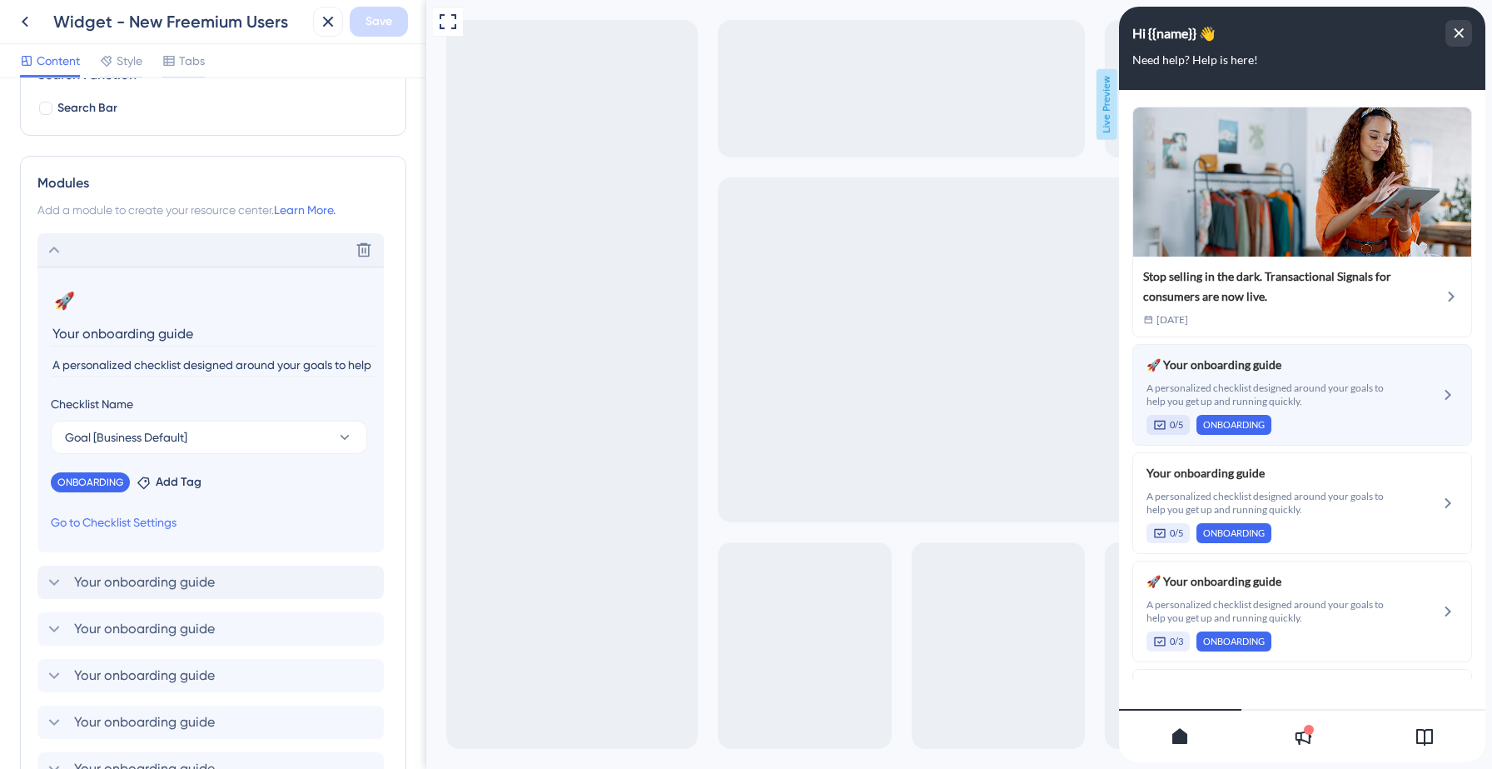
click at [1329, 395] on span "A personalized checklist designed around your goals to help you get up and runn…" at bounding box center [1271, 394] width 249 height 27
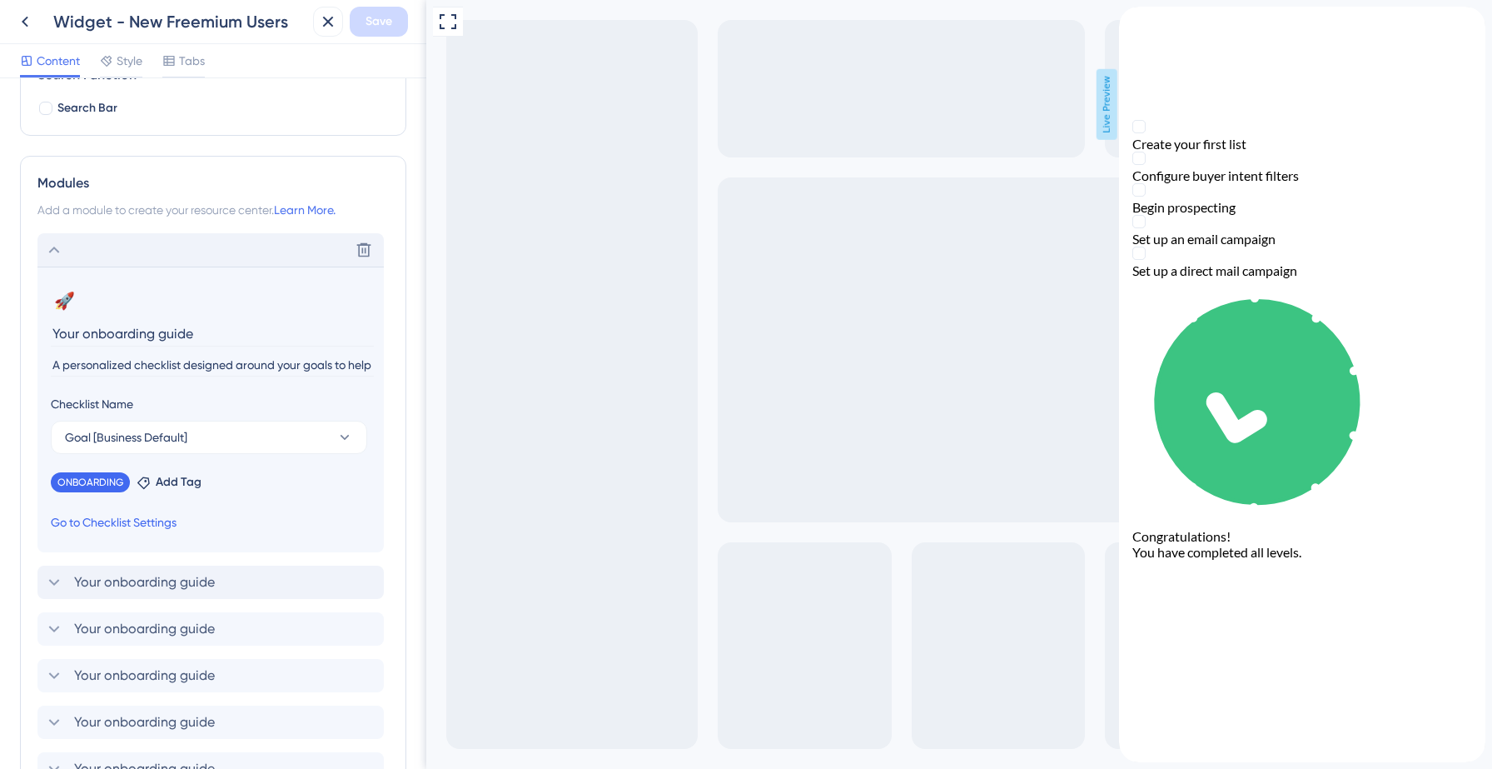
click at [94, 518] on link "Go to Checklist Settings" at bounding box center [114, 522] width 126 height 20
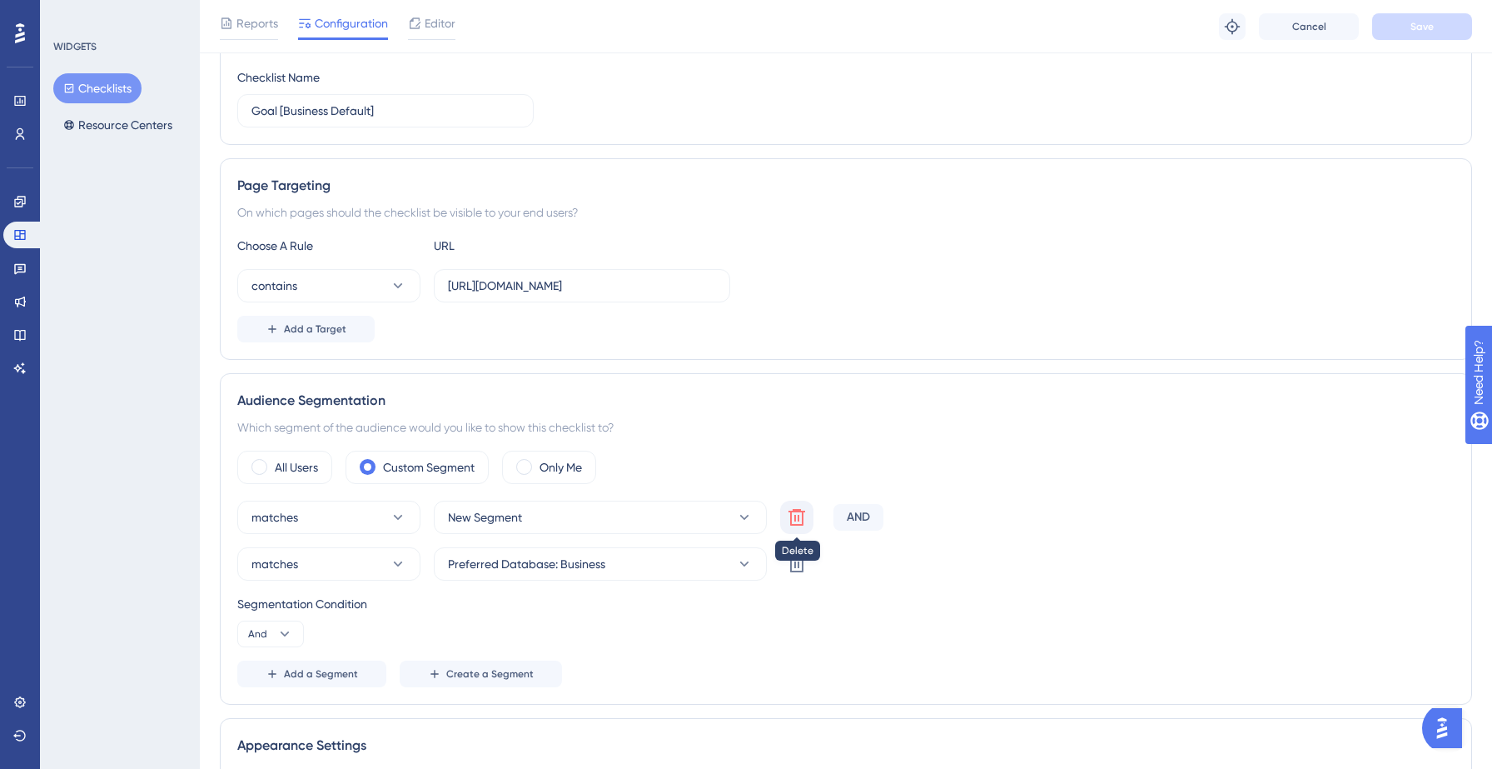
click at [785, 515] on button at bounding box center [796, 517] width 33 height 33
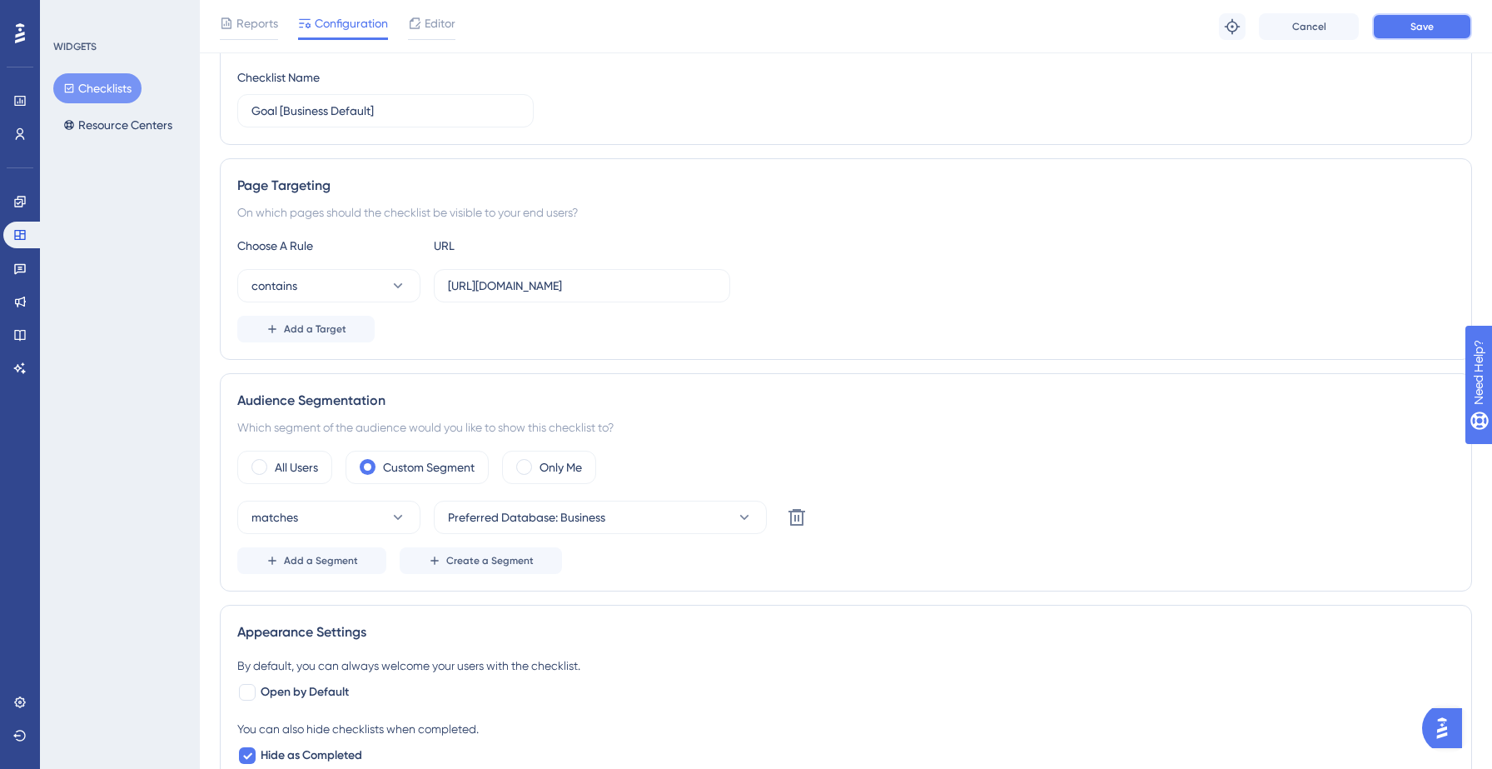
click at [1440, 30] on button "Save" at bounding box center [1422, 26] width 100 height 27
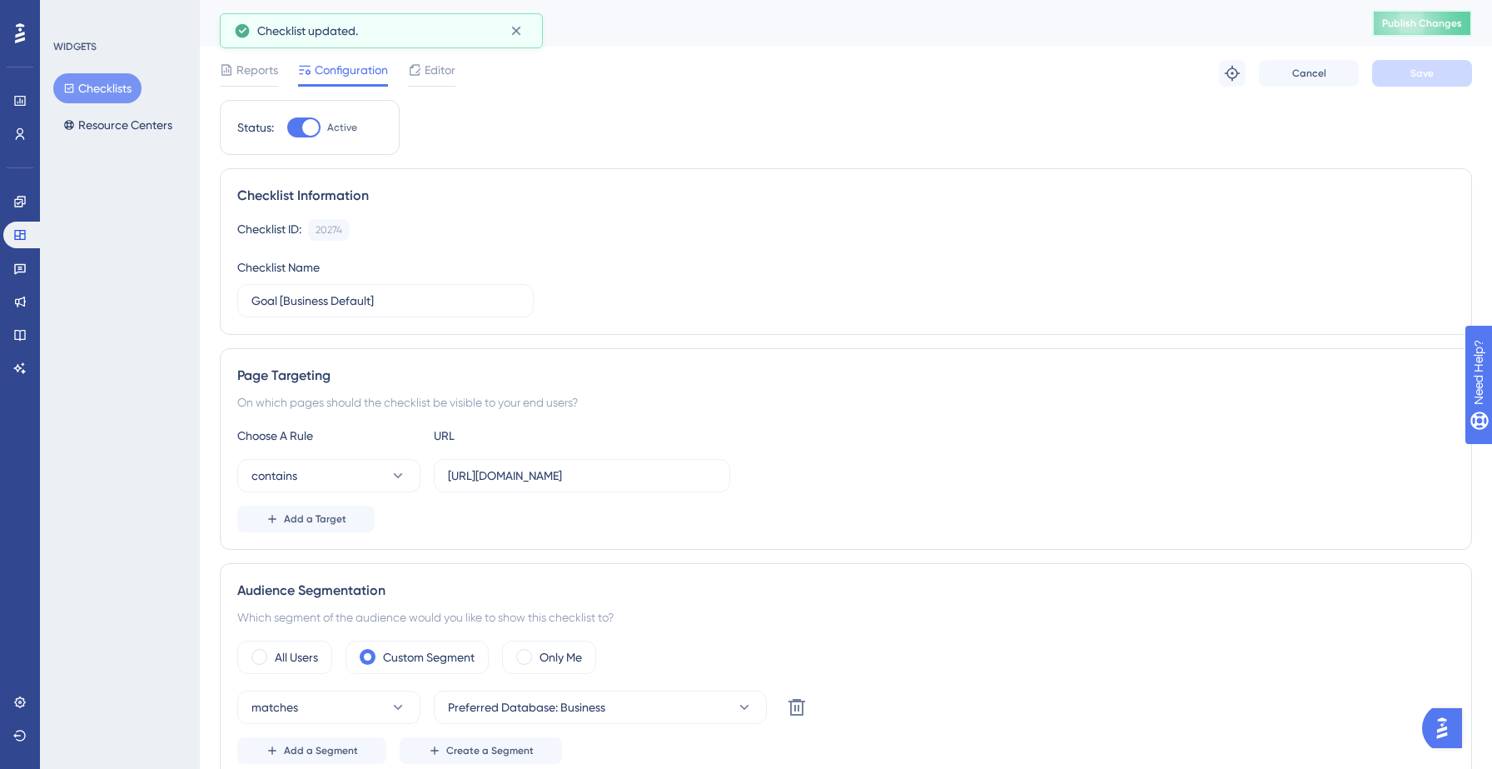
click at [1413, 17] on span "Publish Changes" at bounding box center [1422, 23] width 80 height 13
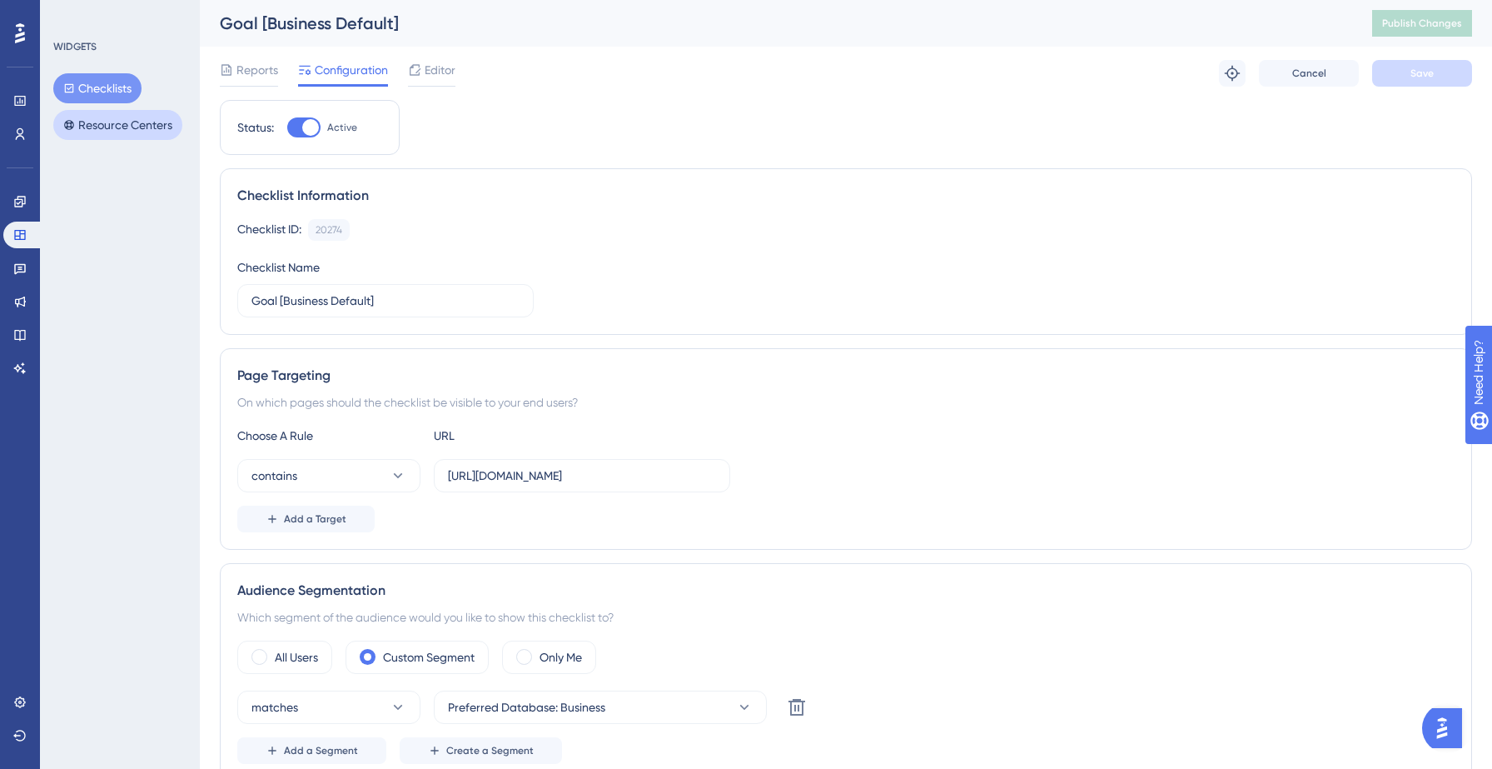
click at [123, 122] on button "Resource Centers" at bounding box center [117, 125] width 129 height 30
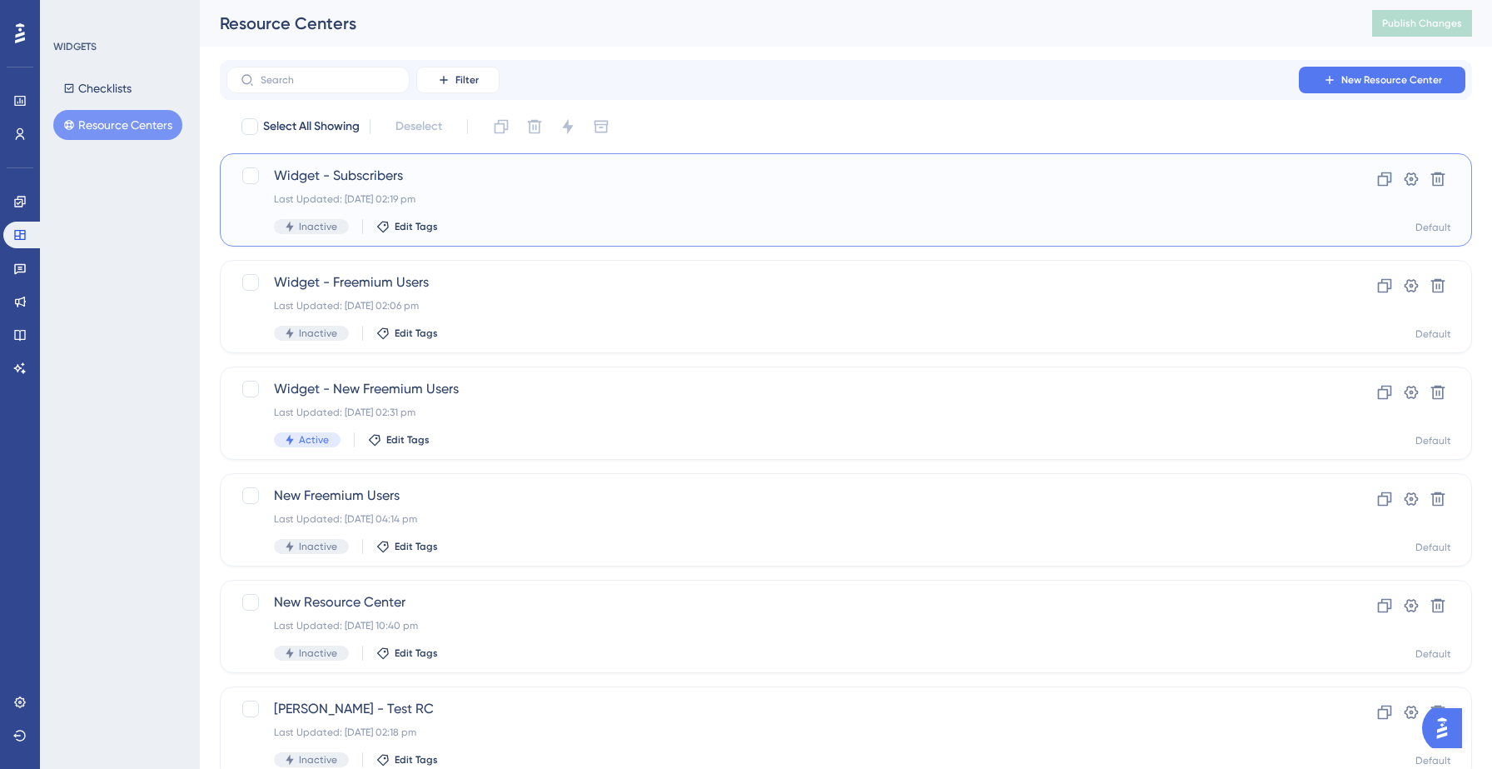
click at [470, 168] on span "Widget - Subscribers" at bounding box center [779, 176] width 1011 height 20
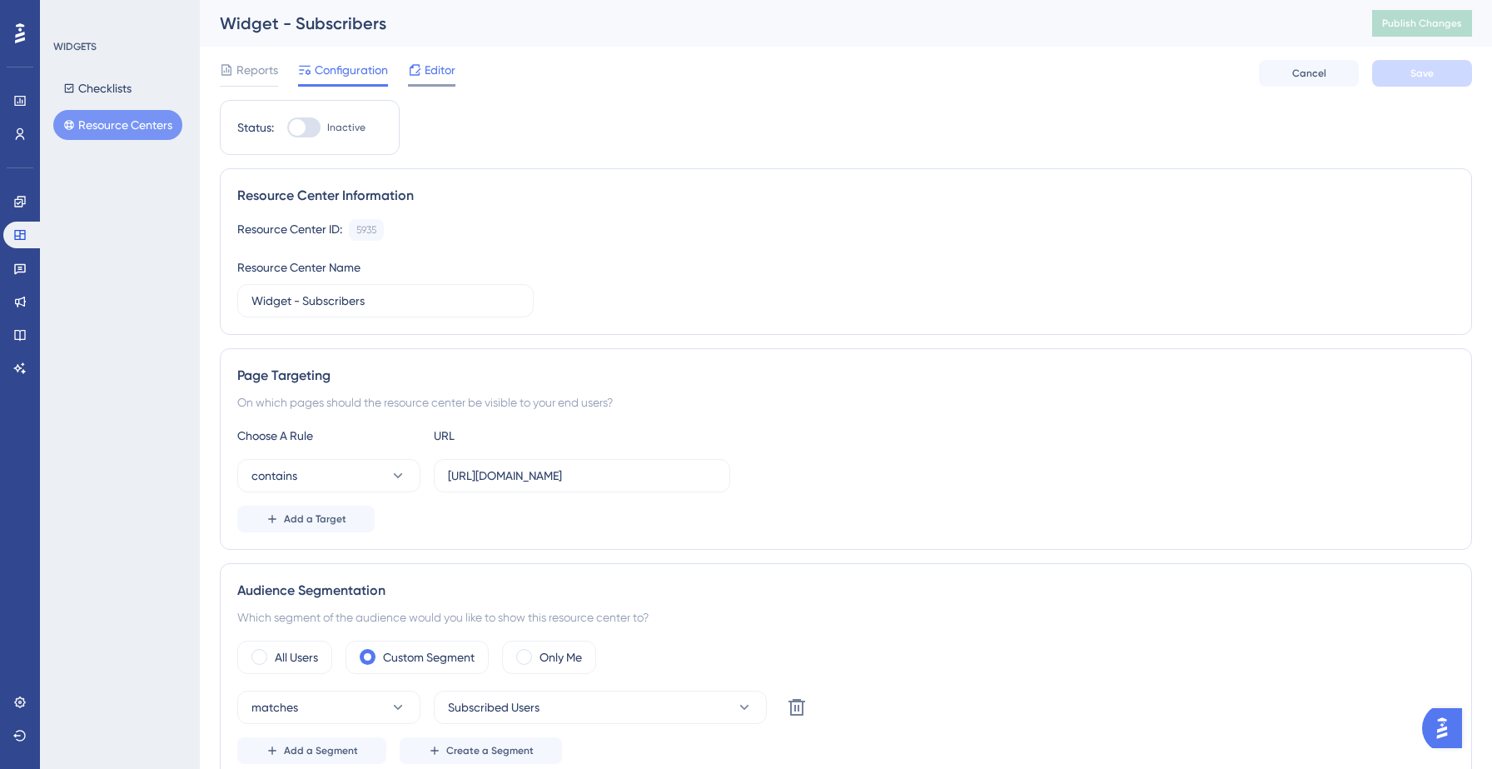
click at [433, 68] on span "Editor" at bounding box center [440, 70] width 31 height 20
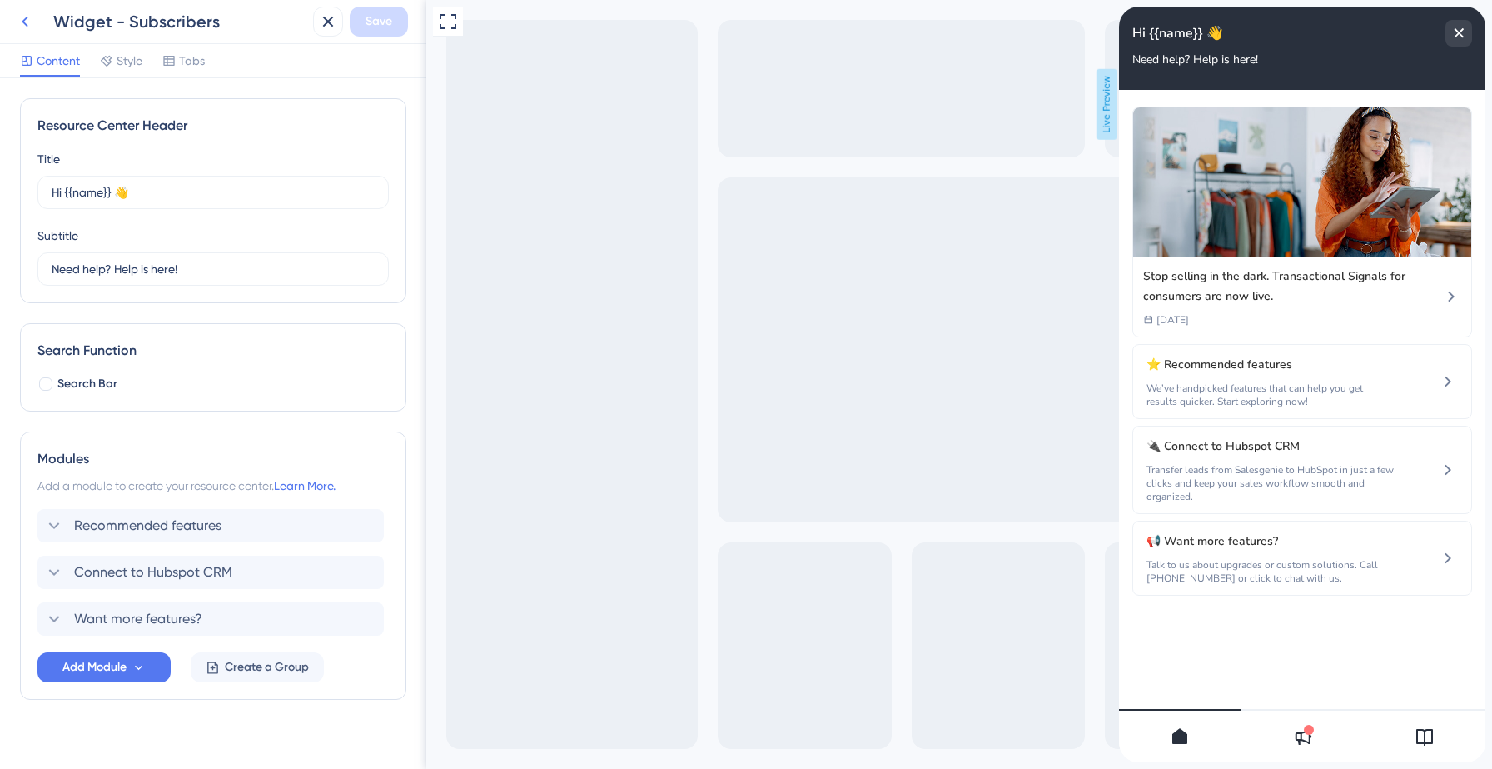
click at [27, 19] on icon at bounding box center [25, 22] width 20 height 20
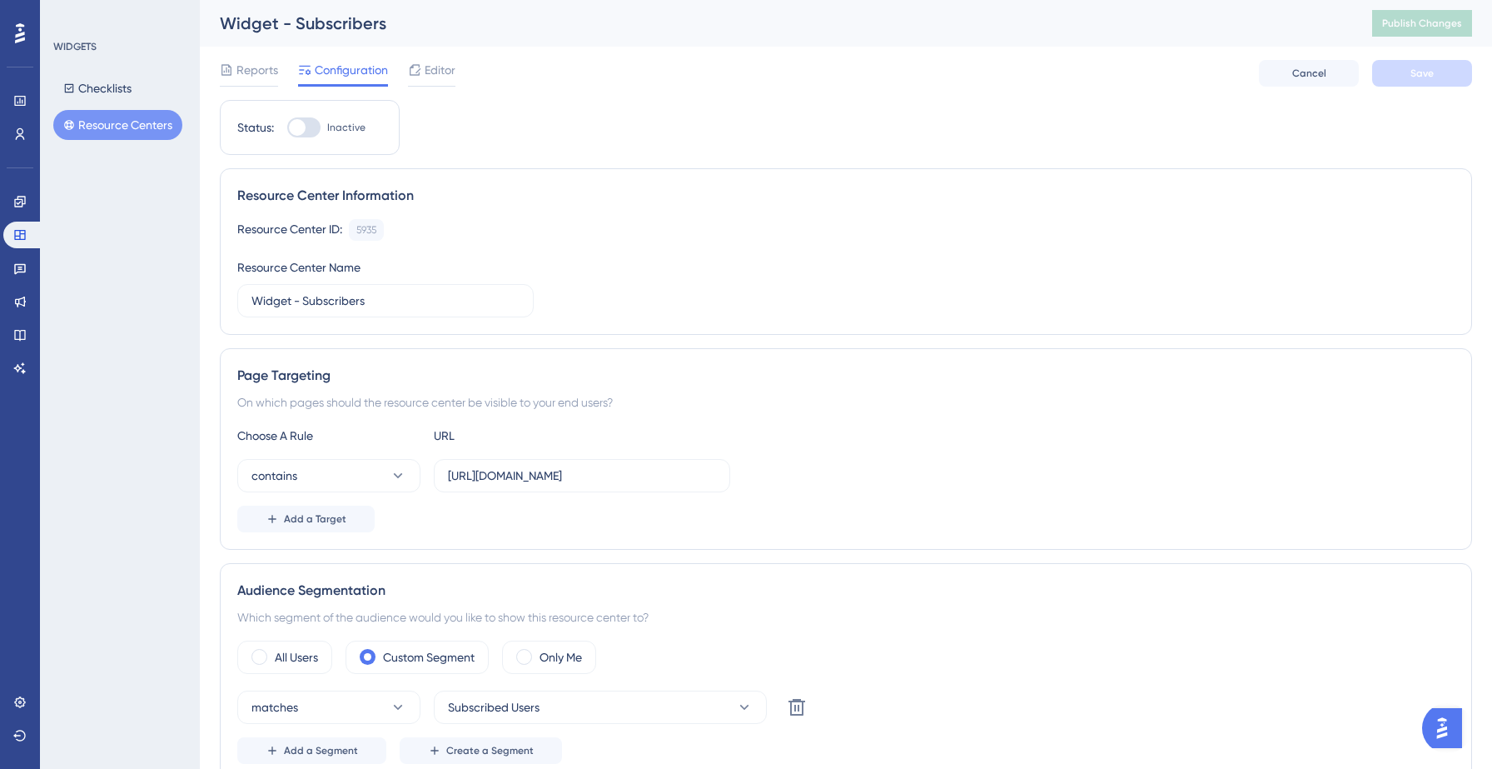
click at [304, 127] on div at bounding box center [297, 127] width 17 height 17
click at [287, 127] on input "Inactive" at bounding box center [286, 127] width 1 height 1
checkbox input "true"
click at [1393, 79] on button "Save" at bounding box center [1422, 73] width 100 height 27
click at [1390, 20] on span "Publish Changes" at bounding box center [1422, 23] width 80 height 13
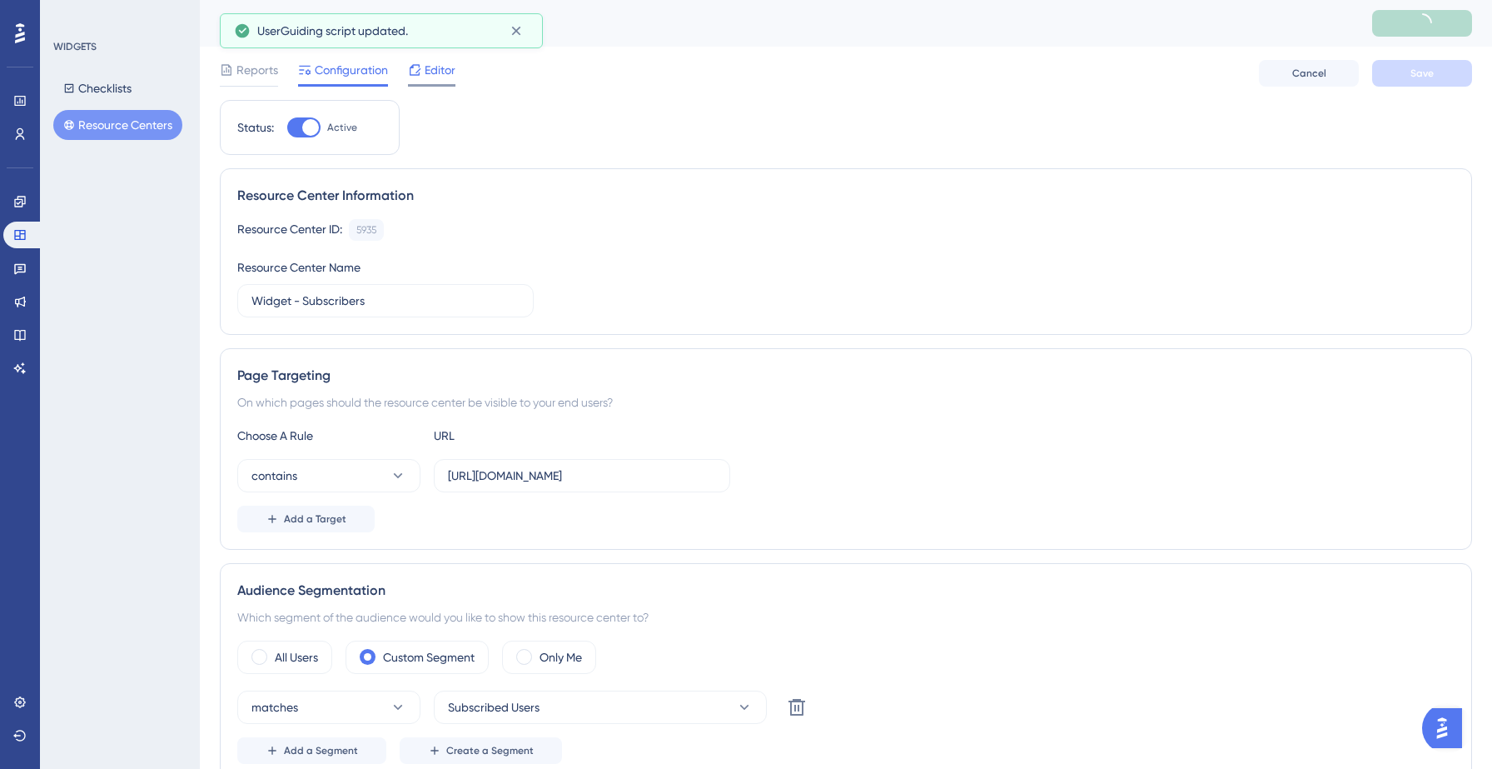
click at [436, 80] on div "Editor" at bounding box center [431, 73] width 47 height 27
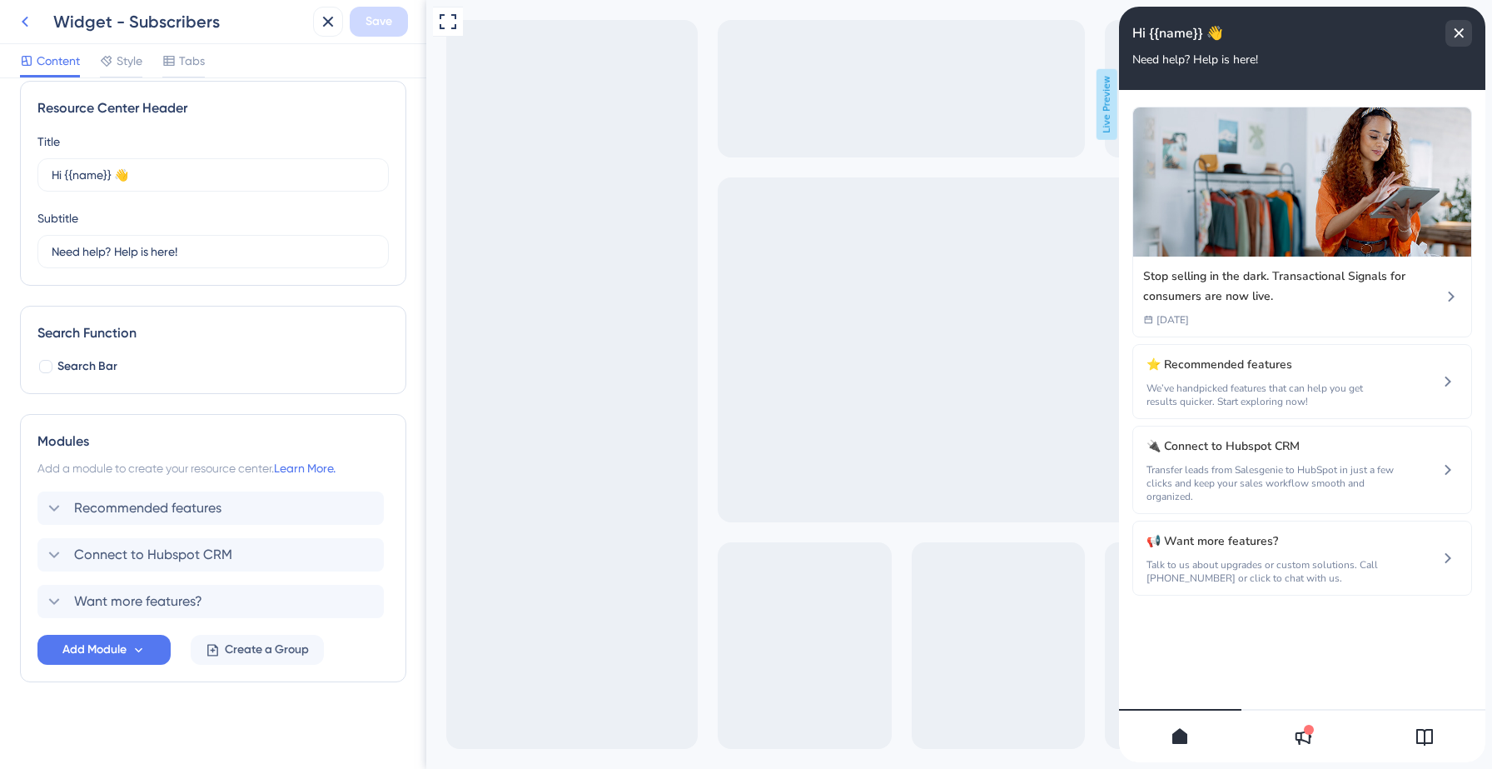
click at [27, 24] on icon at bounding box center [25, 22] width 7 height 11
